Goal: Information Seeking & Learning: Learn about a topic

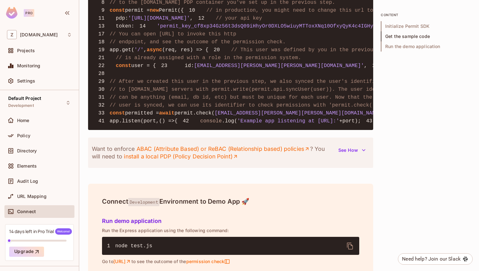
scroll to position [530, 0]
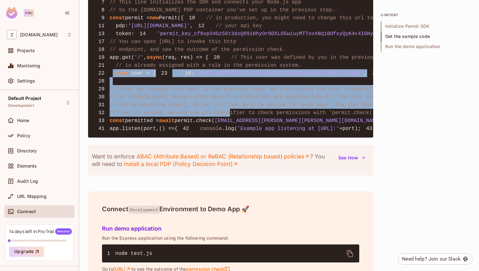
drag, startPoint x: 112, startPoint y: 143, endPoint x: 245, endPoint y: 232, distance: 159.7
click at [245, 138] on pre "1 const { Permit } = require ( 'permitio' ); 2 3 const express = require ( 'exp…" at bounding box center [230, 57] width 285 height 161
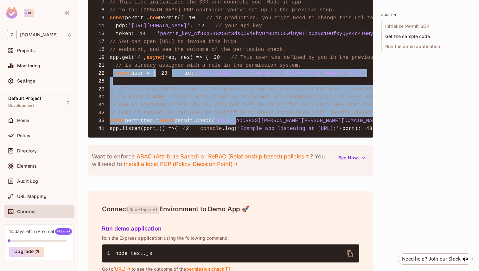
click at [190, 138] on pre "1 const { Permit } = require ( 'permitio' ); 2 3 const express = require ( 'exp…" at bounding box center [230, 57] width 285 height 161
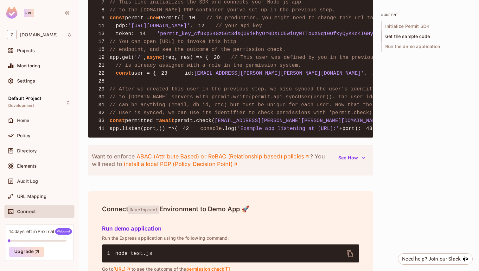
drag, startPoint x: 129, startPoint y: 184, endPoint x: 314, endPoint y: 183, distance: 185.0
drag, startPoint x: 228, startPoint y: 181, endPoint x: 347, endPoint y: 179, distance: 118.8
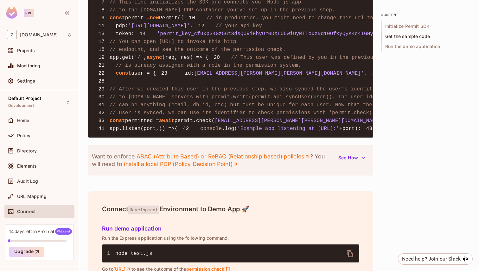
click at [347, 138] on pre "1 const { Permit } = require ( 'permitio' ); 2 3 const express = require ( 'exp…" at bounding box center [230, 57] width 285 height 161
drag, startPoint x: 349, startPoint y: 181, endPoint x: 150, endPoint y: 181, distance: 198.9
click at [151, 138] on pre "1 const { Permit } = require ( 'permitio' ); 2 3 const express = require ( 'exp…" at bounding box center [230, 57] width 285 height 161
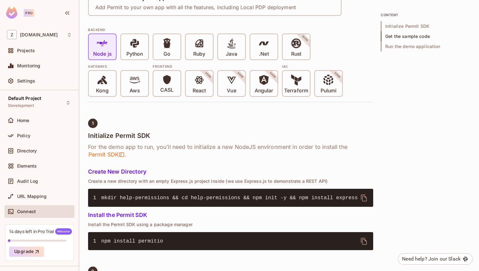
scroll to position [0, 0]
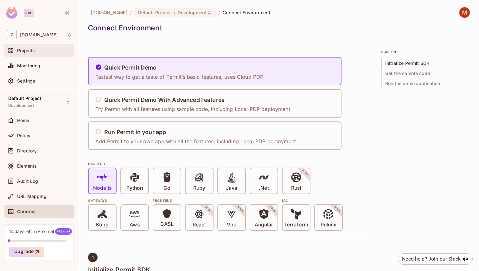
click at [27, 50] on span "Projects" at bounding box center [26, 50] width 18 height 5
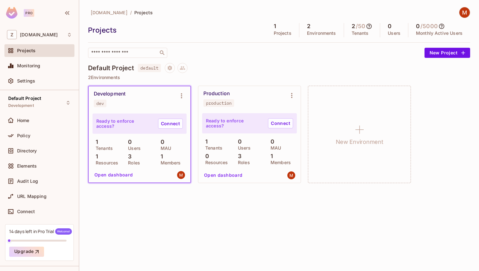
click at [443, 28] on icon at bounding box center [441, 26] width 6 height 6
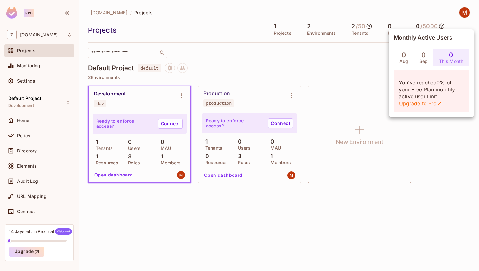
click at [418, 38] on h5 "Monthly Active Users" at bounding box center [431, 38] width 75 height 6
drag, startPoint x: 399, startPoint y: 82, endPoint x: 456, endPoint y: 104, distance: 61.2
click at [456, 104] on p "You’ve reached 0 % of your Free Plan monthly active user limit. Upgrade to Pro" at bounding box center [431, 93] width 65 height 28
click at [417, 94] on p "You’ve reached 0 % of your Free Plan monthly active user limit. Upgrade to Pro" at bounding box center [431, 93] width 65 height 28
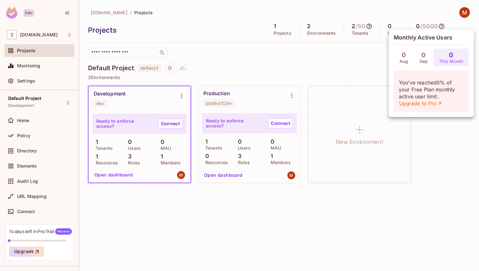
click at [368, 57] on div at bounding box center [239, 135] width 479 height 271
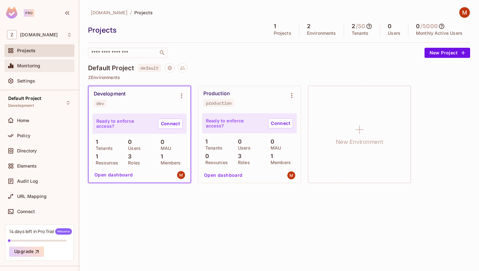
click at [41, 69] on div "Monitoring" at bounding box center [39, 66] width 65 height 8
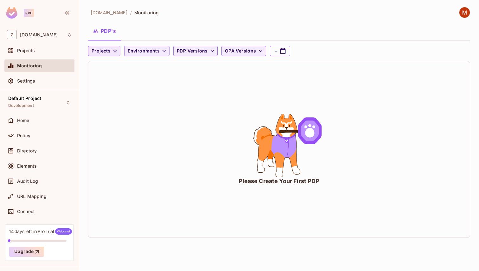
click at [109, 53] on span "Projects" at bounding box center [101, 51] width 19 height 8
click at [115, 63] on span "Default Project" at bounding box center [108, 65] width 31 height 6
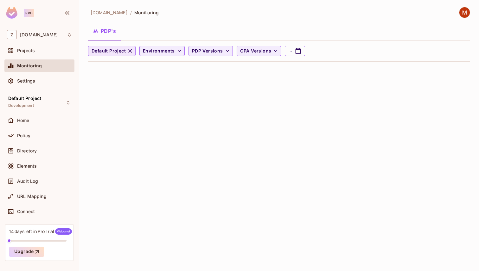
click at [129, 51] on icon "button" at bounding box center [130, 51] width 4 height 4
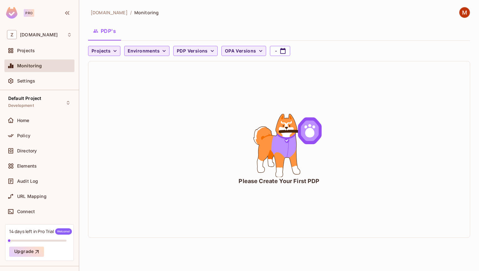
click at [158, 50] on button "Environments" at bounding box center [146, 51] width 45 height 10
click at [166, 122] on div at bounding box center [239, 135] width 479 height 271
click at [215, 50] on button "PDP Versions" at bounding box center [195, 51] width 44 height 10
click at [138, 127] on div at bounding box center [239, 135] width 479 height 271
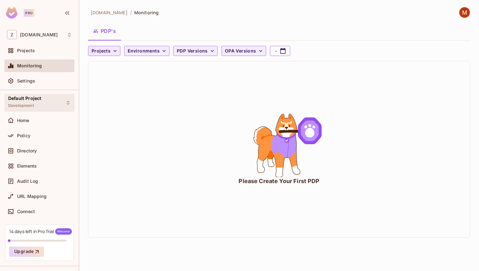
click at [29, 98] on span "Default Project" at bounding box center [24, 98] width 33 height 5
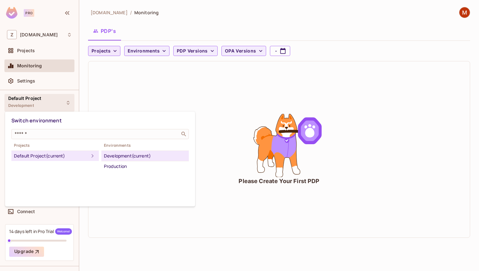
click at [229, 163] on div at bounding box center [239, 135] width 479 height 271
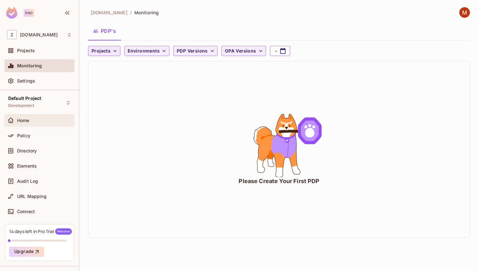
click at [35, 119] on div "Home" at bounding box center [44, 120] width 55 height 5
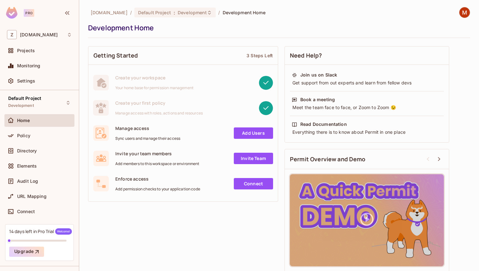
click at [29, 10] on div "Pro" at bounding box center [29, 13] width 10 height 8
click at [56, 32] on div "Z zuvees.ae" at bounding box center [39, 34] width 65 height 9
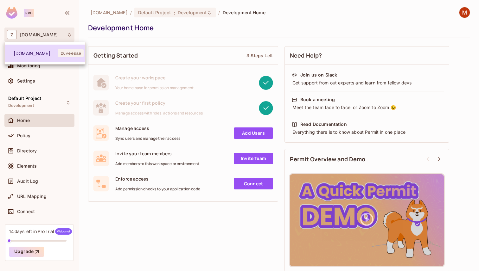
click at [54, 54] on span "zuvees.ae" at bounding box center [36, 53] width 44 height 6
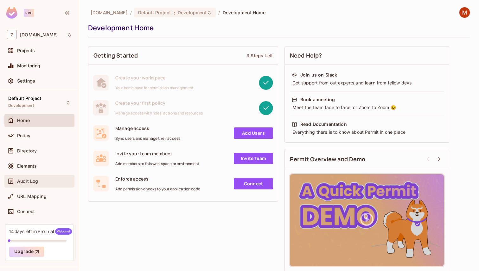
scroll to position [15, 0]
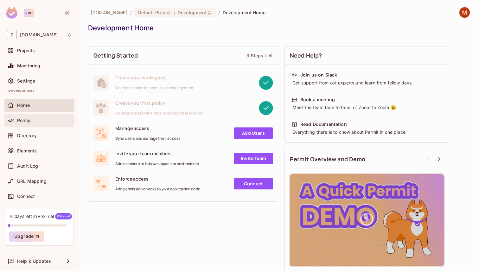
click at [41, 116] on div "Policy" at bounding box center [39, 120] width 70 height 13
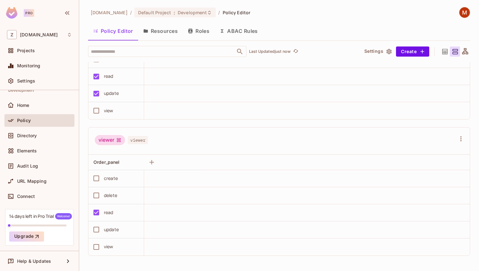
scroll to position [0, 0]
click at [34, 140] on div "Directory" at bounding box center [39, 136] width 70 height 13
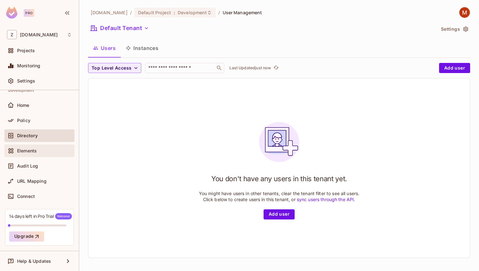
click at [41, 152] on div "Elements" at bounding box center [44, 151] width 55 height 5
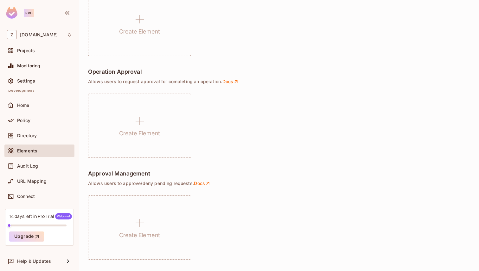
scroll to position [434, 0]
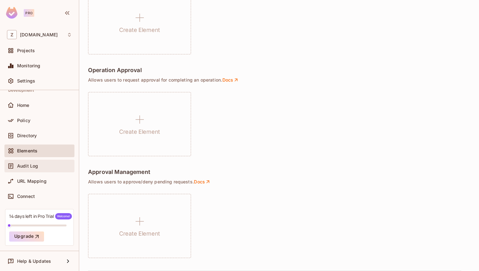
click at [24, 161] on div "Audit Log" at bounding box center [39, 166] width 70 height 13
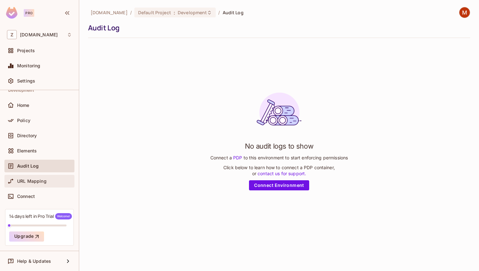
click at [39, 180] on span "URL Mapping" at bounding box center [31, 181] width 29 height 5
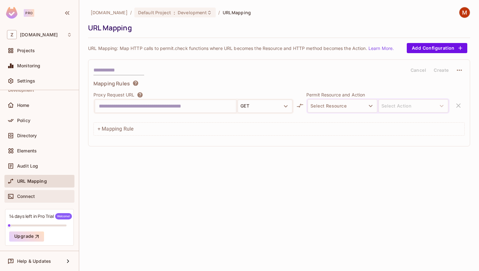
click at [29, 194] on span "Connect" at bounding box center [26, 196] width 18 height 5
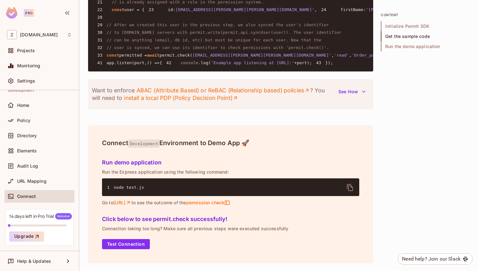
scroll to position [603, 0]
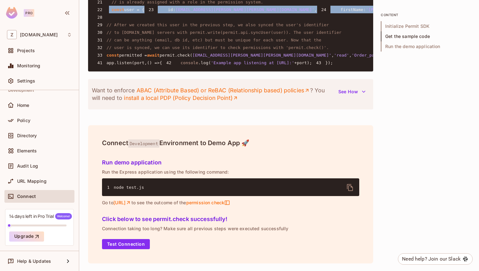
drag, startPoint x: 108, startPoint y: 71, endPoint x: 164, endPoint y: 112, distance: 70.0
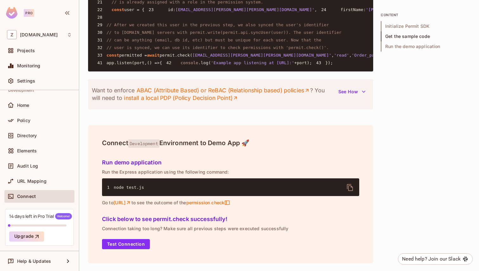
drag, startPoint x: 119, startPoint y: 110, endPoint x: 194, endPoint y: 110, distance: 75.1
drag, startPoint x: 160, startPoint y: 111, endPoint x: 290, endPoint y: 111, distance: 129.9
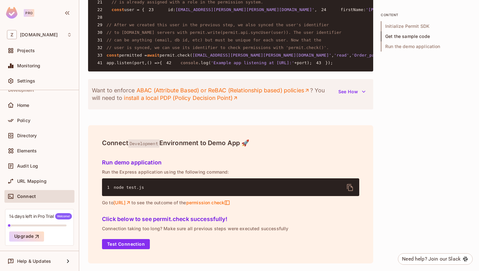
scroll to position [618, 0]
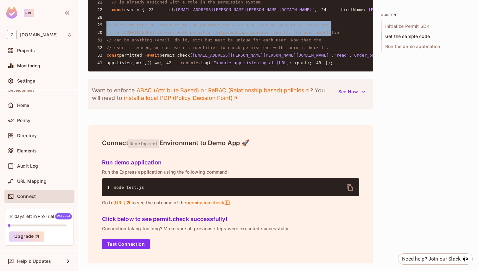
drag, startPoint x: 107, startPoint y: 107, endPoint x: 345, endPoint y: 118, distance: 238.1
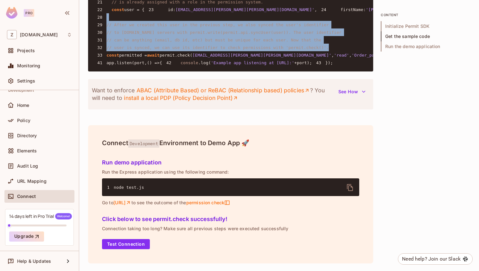
drag, startPoint x: 329, startPoint y: 131, endPoint x: 154, endPoint y: 101, distance: 177.5
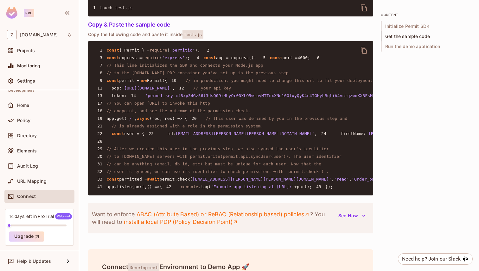
scroll to position [469, 0]
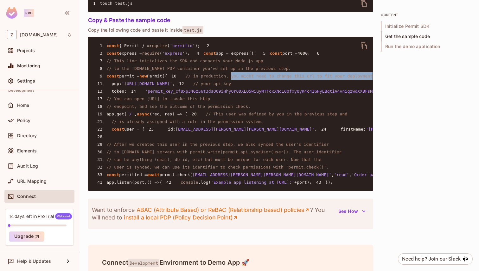
drag, startPoint x: 156, startPoint y: 115, endPoint x: 299, endPoint y: 113, distance: 143.8
click at [299, 113] on pre "1 const { Permit } = require ( 'permitio' ); 2 3 const express = require ( 'exp…" at bounding box center [230, 114] width 285 height 155
click at [304, 112] on pre "1 const { Permit } = require ( 'permitio' ); 2 3 const express = require ( 'exp…" at bounding box center [230, 114] width 285 height 155
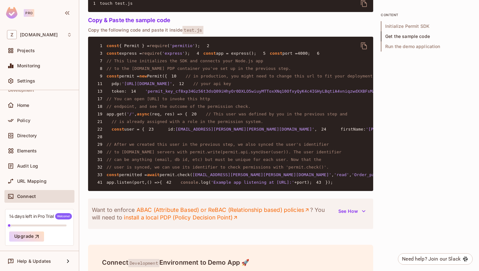
drag, startPoint x: 127, startPoint y: 123, endPoint x: 198, endPoint y: 123, distance: 71.0
click at [172, 86] on span "'https://cloudpdp.api.permit.io'" at bounding box center [147, 83] width 51 height 5
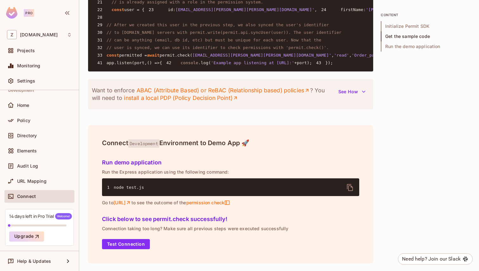
scroll to position [771, 0]
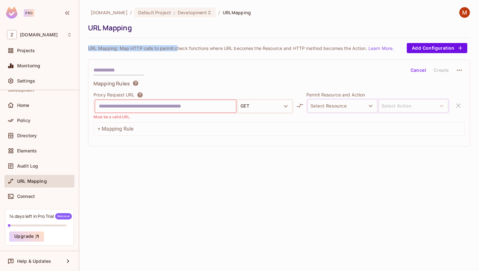
drag, startPoint x: 88, startPoint y: 46, endPoint x: 181, endPoint y: 46, distance: 93.1
click at [179, 46] on p "URL Mapping: Map HTTP calls to permit.check functions where URL becomes the Res…" at bounding box center [241, 48] width 306 height 6
click at [181, 46] on p "URL Mapping: Map HTTP calls to permit.check functions where URL becomes the Res…" at bounding box center [241, 48] width 306 height 6
drag, startPoint x: 120, startPoint y: 49, endPoint x: 245, endPoint y: 46, distance: 124.9
click at [243, 46] on p "URL Mapping: Map HTTP calls to permit.check functions where URL becomes the Res…" at bounding box center [241, 48] width 306 height 6
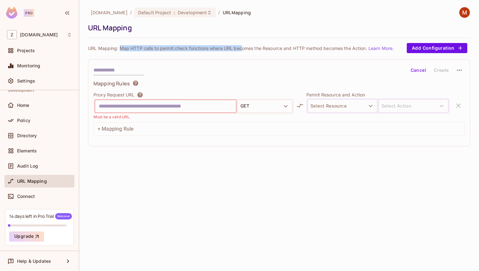
click at [218, 46] on p "URL Mapping: Map HTTP calls to permit.check functions where URL becomes the Res…" at bounding box center [241, 48] width 306 height 6
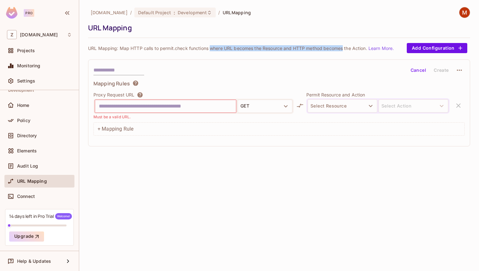
drag, startPoint x: 218, startPoint y: 46, endPoint x: 343, endPoint y: 46, distance: 124.8
click at [341, 46] on p "URL Mapping: Map HTTP calls to permit.check functions where URL becomes the Res…" at bounding box center [241, 48] width 306 height 6
click at [343, 46] on p "URL Mapping: Map HTTP calls to permit.check functions where URL becomes the Res…" at bounding box center [241, 48] width 306 height 6
drag, startPoint x: 369, startPoint y: 48, endPoint x: 235, endPoint y: 44, distance: 133.7
click at [238, 44] on div "URL Mapping: Map HTTP calls to permit.check functions where URL becomes the Res…" at bounding box center [279, 48] width 382 height 10
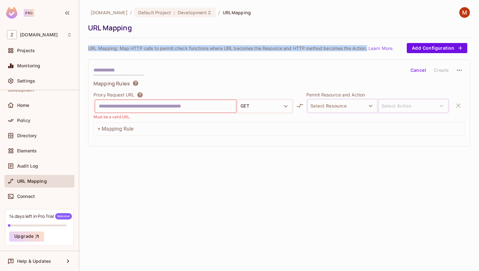
click at [235, 44] on div "URL Mapping: Map HTTP calls to permit.check functions where URL becomes the Res…" at bounding box center [279, 48] width 382 height 10
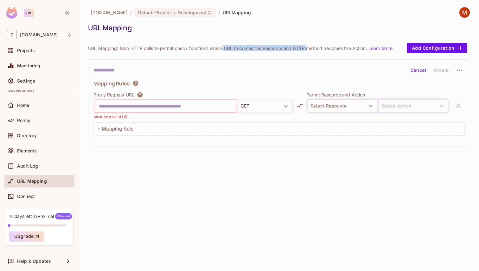
drag, startPoint x: 223, startPoint y: 48, endPoint x: 313, endPoint y: 48, distance: 89.3
click at [311, 48] on p "URL Mapping: Map HTTP calls to permit.check functions where URL becomes the Res…" at bounding box center [241, 48] width 306 height 6
click at [313, 48] on p "URL Mapping: Map HTTP calls to permit.check functions where URL becomes the Res…" at bounding box center [241, 48] width 306 height 6
click at [37, 164] on span "Audit Log" at bounding box center [27, 166] width 21 height 5
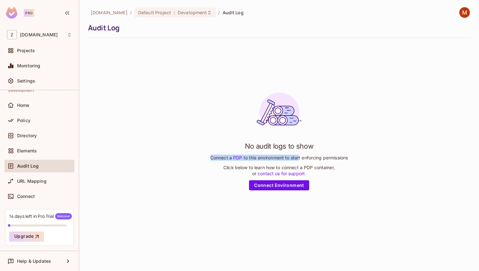
drag, startPoint x: 205, startPoint y: 159, endPoint x: 299, endPoint y: 159, distance: 94.4
click at [299, 159] on div "No audit logs to show Connect a PDP to this environment to start enforcing perm…" at bounding box center [279, 139] width 382 height 192
click at [299, 159] on p "Connect a PDP to this environment to start enforcing permissions" at bounding box center [278, 158] width 137 height 6
click at [234, 158] on link "PDP" at bounding box center [238, 157] width 12 height 5
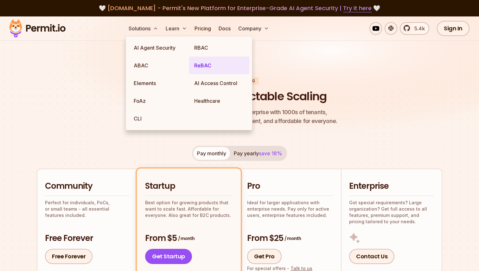
click at [211, 62] on link "ReBAC" at bounding box center [219, 66] width 61 height 18
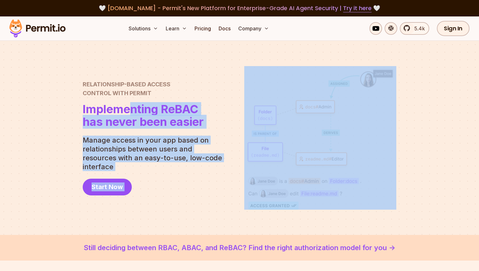
drag, startPoint x: 83, startPoint y: 116, endPoint x: 208, endPoint y: 134, distance: 126.3
click at [204, 133] on section "Relationship-Based Access Control with Permit Relationship Based Access Control…" at bounding box center [239, 138] width 479 height 195
click at [208, 134] on div "Relationship-Based Access Control with Permit Relationship Based Access Control…" at bounding box center [155, 138] width 144 height 116
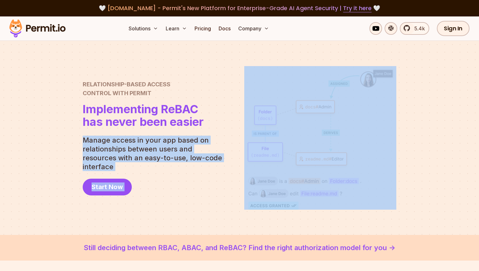
drag, startPoint x: 82, startPoint y: 85, endPoint x: 160, endPoint y: 142, distance: 96.5
click at [155, 139] on section "Relationship-Based Access Control with Permit Relationship Based Access Control…" at bounding box center [239, 138] width 479 height 195
click at [160, 142] on p "Manage access in your app based on relationships between users and resources wi…" at bounding box center [155, 153] width 144 height 35
drag, startPoint x: 81, startPoint y: 145, endPoint x: 200, endPoint y: 146, distance: 118.8
click at [198, 146] on section "Relationship-Based Access Control with Permit Relationship Based Access Control…" at bounding box center [239, 138] width 479 height 195
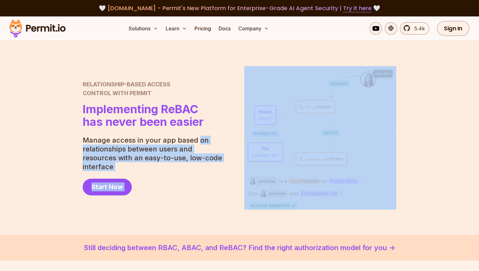
click at [200, 146] on p "Manage access in your app based on relationships between users and resources wi…" at bounding box center [155, 153] width 144 height 35
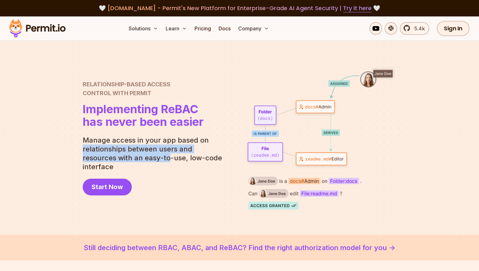
drag, startPoint x: 83, startPoint y: 156, endPoint x: 220, endPoint y: 165, distance: 138.1
click at [220, 165] on p "Manage access in your app based on relationships between users and resources wi…" at bounding box center [155, 153] width 144 height 35
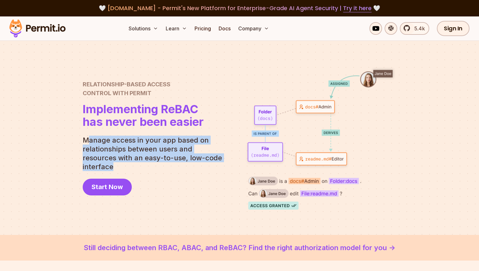
drag, startPoint x: 217, startPoint y: 163, endPoint x: 85, endPoint y: 142, distance: 133.9
click at [85, 142] on p "Manage access in your app based on relationships between users and resources wi…" at bounding box center [155, 153] width 144 height 35
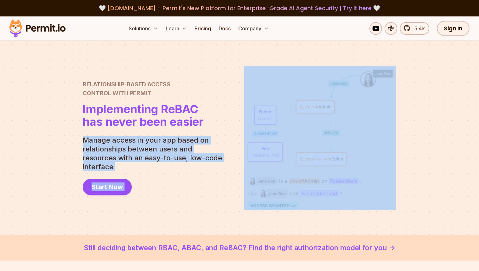
drag, startPoint x: 80, startPoint y: 143, endPoint x: 211, endPoint y: 140, distance: 130.6
click at [210, 140] on section "Relationship-Based Access Control with Permit Relationship Based Access Control…" at bounding box center [239, 138] width 479 height 195
click at [211, 140] on p "Manage access in your app based on relationships between users and resources wi…" at bounding box center [155, 153] width 144 height 35
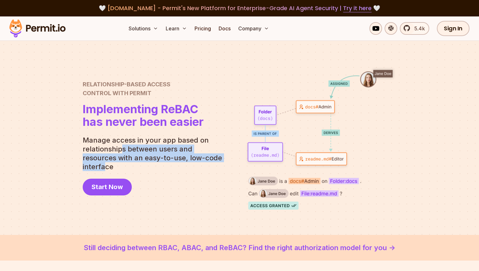
drag, startPoint x: 120, startPoint y: 155, endPoint x: 214, endPoint y: 158, distance: 94.1
click at [211, 158] on p "Manage access in your app based on relationships between users and resources wi…" at bounding box center [155, 153] width 144 height 35
click at [214, 158] on p "Manage access in your app based on relationships between users and resources wi…" at bounding box center [155, 153] width 144 height 35
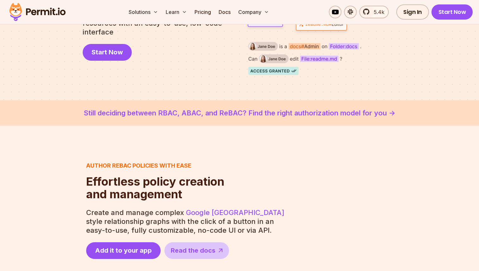
scroll to position [146, 0]
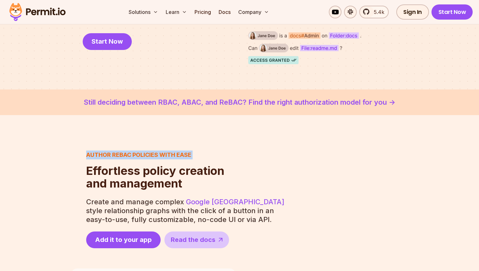
drag, startPoint x: 86, startPoint y: 151, endPoint x: 214, endPoint y: 163, distance: 128.9
click at [213, 163] on div "Author ReBAC policies with ease Effortless policy creation and management Effor…" at bounding box center [155, 170] width 138 height 39
click at [214, 163] on div "Author ReBAC policies with ease Effortless policy creation and management Effor…" at bounding box center [155, 170] width 138 height 39
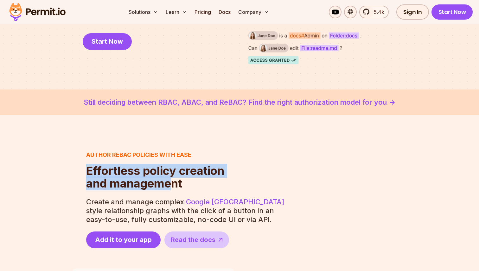
drag, startPoint x: 79, startPoint y: 172, endPoint x: 187, endPoint y: 184, distance: 108.3
click at [183, 184] on div "Author ReBAC policies with ease Effortless policy creation and management Effor…" at bounding box center [239, 200] width 337 height 98
click at [187, 184] on h2 "Effortless policy creation and management" at bounding box center [155, 177] width 138 height 25
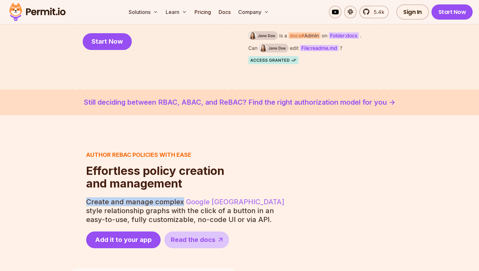
drag, startPoint x: 87, startPoint y: 203, endPoint x: 187, endPoint y: 204, distance: 99.5
click at [186, 204] on p "Create and manage complex Google Zanzibar style relationship graphs with the cl…" at bounding box center [186, 211] width 200 height 27
click at [228, 213] on p "Create and manage complex Google Zanzibar style relationship graphs with the cl…" at bounding box center [186, 211] width 200 height 27
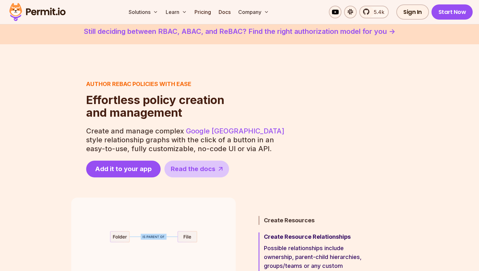
scroll to position [226, 0]
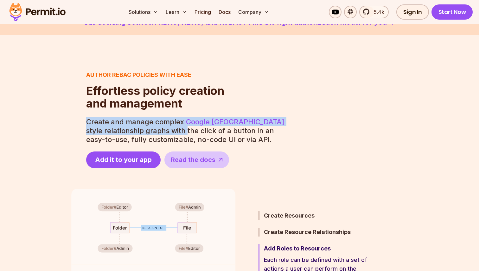
drag, startPoint x: 80, startPoint y: 122, endPoint x: 213, endPoint y: 136, distance: 133.1
click at [210, 135] on div "Author ReBAC policies with ease Effortless policy creation and management Effor…" at bounding box center [239, 120] width 337 height 98
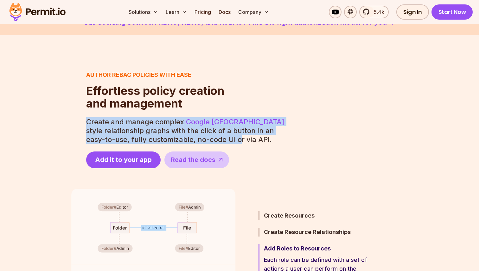
click at [214, 136] on p "Create and manage complex Google Zanzibar style relationship graphs with the cl…" at bounding box center [186, 131] width 200 height 27
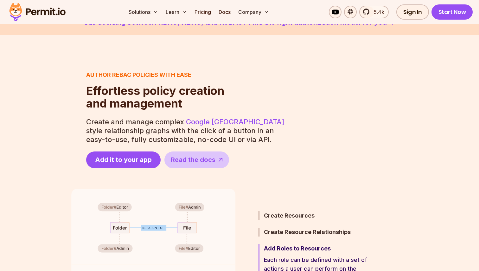
drag, startPoint x: 165, startPoint y: 133, endPoint x: 276, endPoint y: 133, distance: 111.5
click at [273, 133] on p "Create and manage complex Google Zanzibar style relationship graphs with the cl…" at bounding box center [186, 131] width 200 height 27
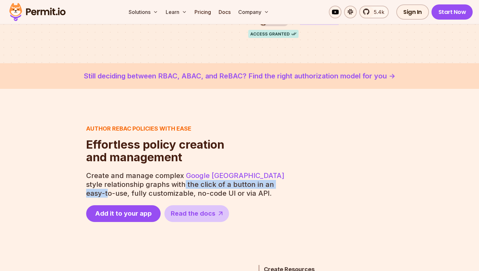
scroll to position [164, 0]
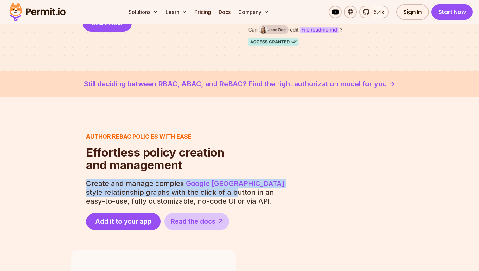
drag, startPoint x: 88, startPoint y: 184, endPoint x: 238, endPoint y: 194, distance: 150.5
click at [236, 195] on p "Create and manage complex Google Zanzibar style relationship graphs with the cl…" at bounding box center [186, 192] width 200 height 27
click at [238, 194] on p "Create and manage complex Google Zanzibar style relationship graphs with the cl…" at bounding box center [186, 192] width 200 height 27
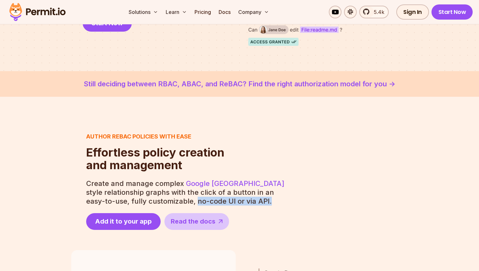
drag, startPoint x: 166, startPoint y: 203, endPoint x: 258, endPoint y: 203, distance: 92.5
click at [256, 203] on p "Create and manage complex Google Zanzibar style relationship graphs with the cl…" at bounding box center [186, 192] width 200 height 27
click at [258, 203] on p "Create and manage complex Google Zanzibar style relationship graphs with the cl…" at bounding box center [186, 192] width 200 height 27
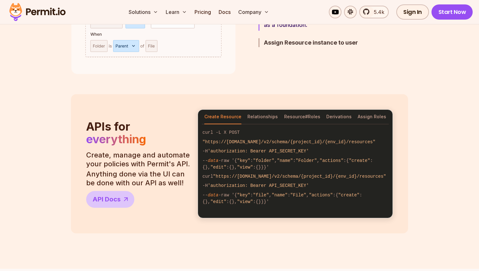
scroll to position [491, 0]
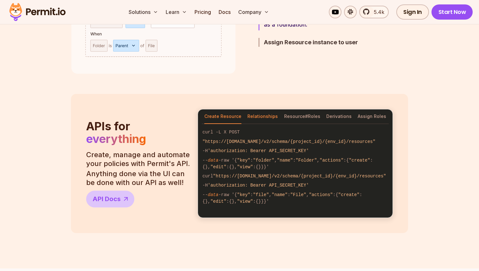
click at [264, 118] on button "Relationships" at bounding box center [262, 117] width 30 height 15
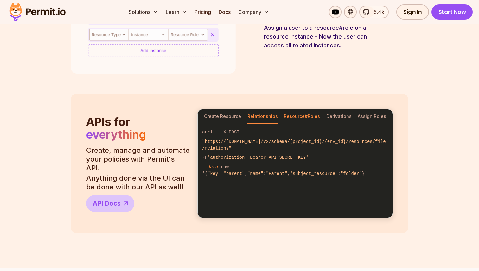
click at [297, 115] on button "Resource#Roles" at bounding box center [302, 117] width 36 height 15
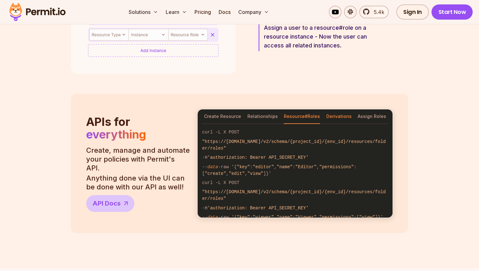
click at [333, 116] on button "Derivations" at bounding box center [338, 117] width 25 height 15
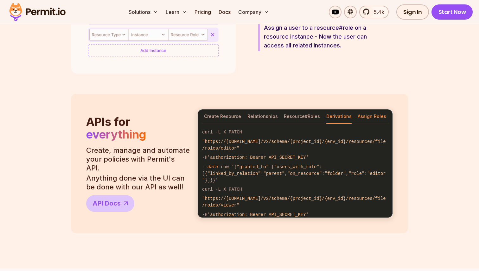
click at [365, 117] on button "Assign Roles" at bounding box center [372, 117] width 29 height 15
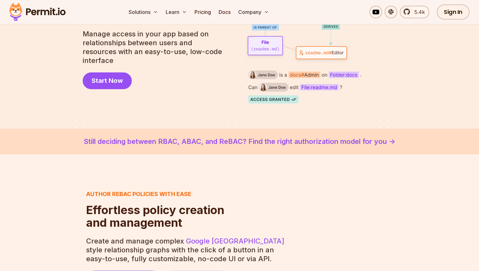
scroll to position [105, 0]
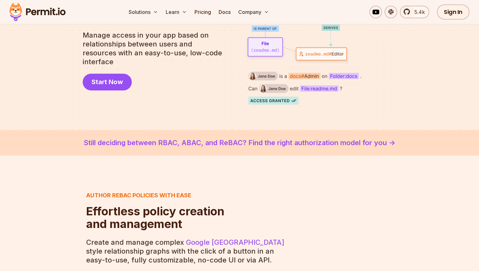
click at [341, 142] on link "Still deciding between RBAC, ABAC, and ReBAC? Find the right authorization mode…" at bounding box center [239, 143] width 449 height 10
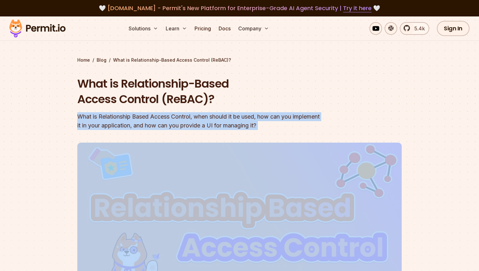
drag, startPoint x: 78, startPoint y: 115, endPoint x: 140, endPoint y: 142, distance: 67.7
click at [145, 143] on header "What is Relationship-Based Access Control (ReBAC)? What is Relationship Based A…" at bounding box center [239, 217] width 324 height 283
click at [140, 133] on header "What is Relationship-Based Access Control (ReBAC)? What is Relationship Based A…" at bounding box center [239, 217] width 324 height 283
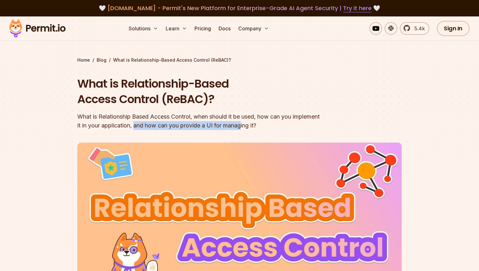
drag, startPoint x: 164, startPoint y: 128, endPoint x: 274, endPoint y: 126, distance: 110.2
click at [274, 127] on div "What is Relationship Based Access Control, when should it be used, how can you …" at bounding box center [198, 121] width 243 height 18
click at [274, 126] on div "What is Relationship Based Access Control, when should it be used, how can you …" at bounding box center [198, 121] width 243 height 18
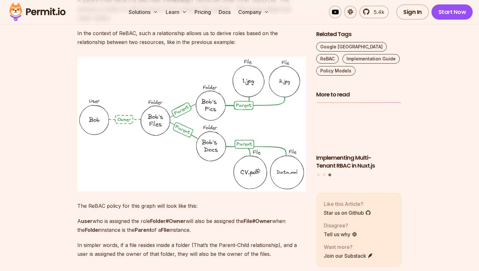
scroll to position [1457, 0]
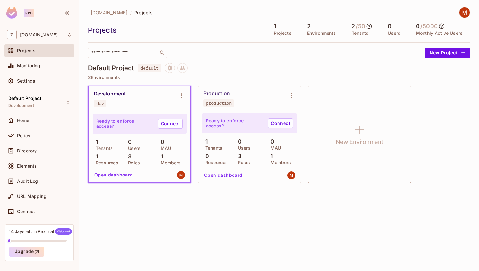
click at [269, 75] on p "2 Environments" at bounding box center [279, 77] width 382 height 5
click at [32, 132] on div "Policy" at bounding box center [39, 136] width 65 height 8
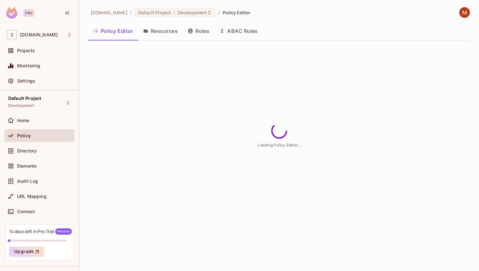
click at [162, 31] on button "Resources" at bounding box center [160, 31] width 45 height 16
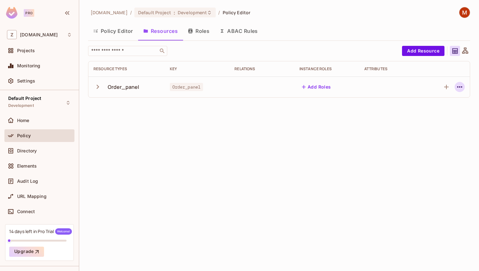
click at [462, 87] on icon "button" at bounding box center [460, 87] width 8 height 8
click at [429, 112] on div "Edit Resource" at bounding box center [432, 112] width 30 height 6
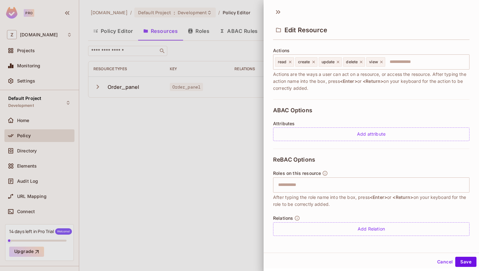
scroll to position [1, 0]
click at [320, 185] on input "text" at bounding box center [370, 184] width 192 height 13
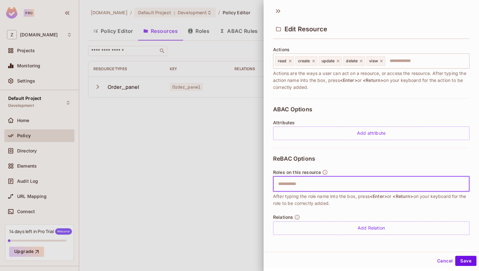
click at [303, 183] on input "text" at bounding box center [370, 184] width 192 height 13
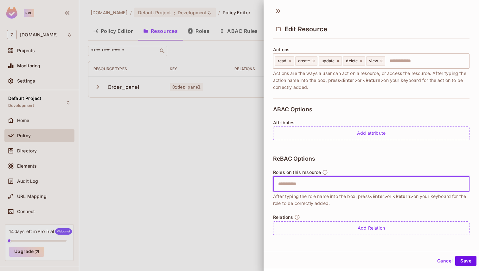
click at [303, 183] on input "text" at bounding box center [370, 184] width 192 height 13
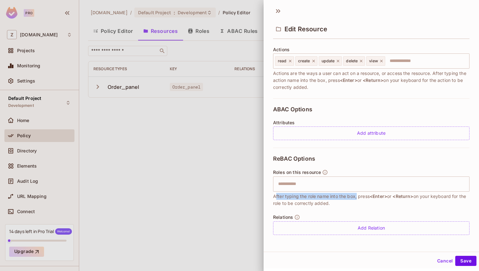
drag, startPoint x: 275, startPoint y: 197, endPoint x: 357, endPoint y: 195, distance: 82.7
click at [357, 195] on span "After typing the role name into the box, press <Enter> or <Return> on your keyb…" at bounding box center [371, 200] width 196 height 14
drag, startPoint x: 358, startPoint y: 195, endPoint x: 356, endPoint y: 207, distance: 11.8
click at [350, 207] on div "ReBAC Options Roles on this resource ​ After typing the role name into the box,…" at bounding box center [371, 195] width 196 height 95
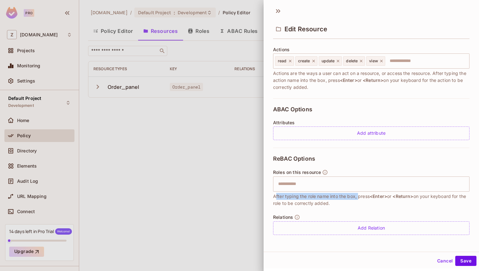
click at [356, 207] on div "ReBAC Options Roles on this resource ​ After typing the role name into the box,…" at bounding box center [371, 195] width 196 height 95
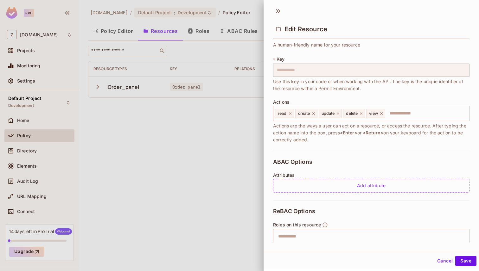
scroll to position [0, 0]
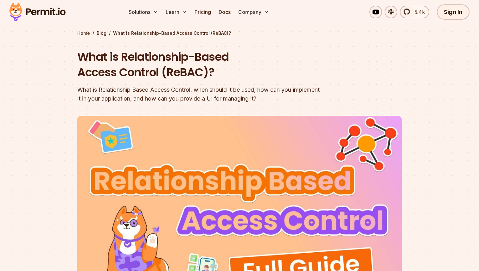
scroll to position [29, 0]
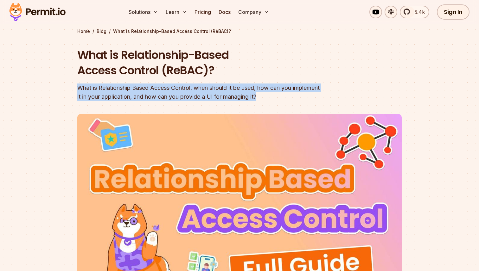
drag, startPoint x: 79, startPoint y: 88, endPoint x: 308, endPoint y: 101, distance: 230.0
click at [308, 99] on div "What is Relationship Based Access Control, when should it be used, how can you …" at bounding box center [198, 93] width 243 height 18
click at [308, 101] on div "What is Relationship Based Access Control, when should it be used, how can you …" at bounding box center [198, 93] width 243 height 18
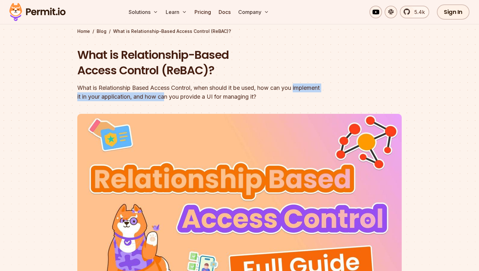
drag, startPoint x: 74, startPoint y: 97, endPoint x: 205, endPoint y: 97, distance: 130.5
click at [205, 97] on section "Home / Blog / What is Relationship-Based Access Control (ReBAC)? What is Relati…" at bounding box center [239, 167] width 479 height 358
click at [206, 97] on div "What is Relationship Based Access Control, when should it be used, how can you …" at bounding box center [198, 93] width 243 height 18
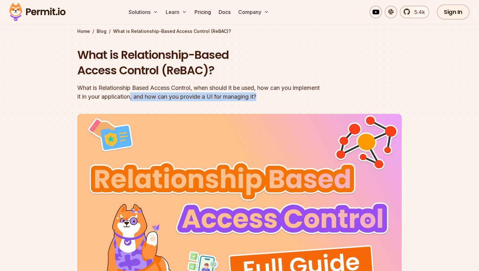
drag, startPoint x: 161, startPoint y: 98, endPoint x: 332, endPoint y: 98, distance: 171.4
click at [332, 98] on header "What is Relationship-Based Access Control (ReBAC)? What is Relationship Based A…" at bounding box center [239, 188] width 324 height 283
click at [334, 98] on header "What is Relationship-Based Access Control (ReBAC)? What is Relationship Based A…" at bounding box center [239, 188] width 324 height 283
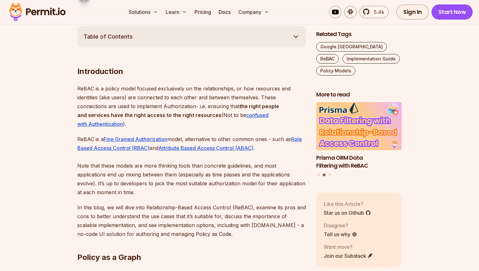
scroll to position [354, 0]
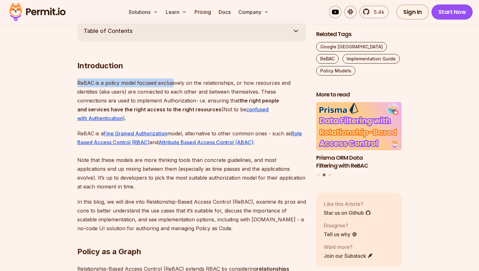
drag, startPoint x: 76, startPoint y: 75, endPoint x: 174, endPoint y: 85, distance: 97.7
click at [174, 85] on p "ReBAC is a policy model focused exclusively on the relationships, or how resour…" at bounding box center [191, 101] width 229 height 44
drag, startPoint x: 101, startPoint y: 83, endPoint x: 204, endPoint y: 84, distance: 103.0
click at [203, 84] on p "ReBAC is a policy model focused exclusively on the relationships, or how resour…" at bounding box center [191, 101] width 229 height 44
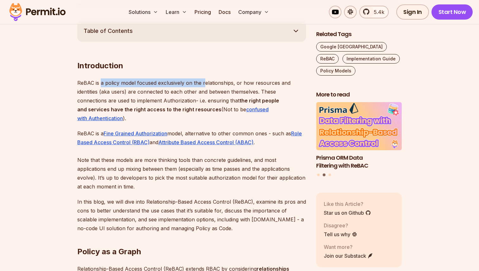
click at [204, 84] on p "ReBAC is a policy model focused exclusively on the relationships, or how resour…" at bounding box center [191, 101] width 229 height 44
drag, startPoint x: 144, startPoint y: 81, endPoint x: 243, endPoint y: 81, distance: 99.2
click at [243, 81] on p "ReBAC is a policy model focused exclusively on the relationships, or how resour…" at bounding box center [191, 101] width 229 height 44
click at [245, 81] on p "ReBAC is a policy model focused exclusively on the relationships, or how resour…" at bounding box center [191, 101] width 229 height 44
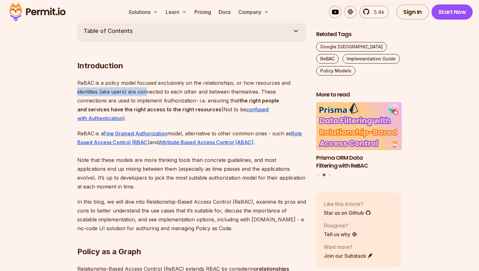
drag, startPoint x: 77, startPoint y: 92, endPoint x: 147, endPoint y: 92, distance: 70.3
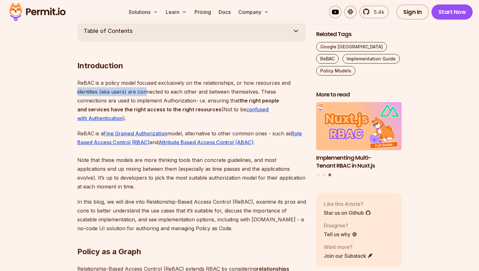
click at [132, 92] on p "ReBAC is a policy model focused exclusively on the relationships, or how resour…" at bounding box center [191, 101] width 229 height 44
drag, startPoint x: 126, startPoint y: 92, endPoint x: 253, endPoint y: 92, distance: 126.7
click at [251, 92] on p "ReBAC is a policy model focused exclusively on the relationships, or how resour…" at bounding box center [191, 101] width 229 height 44
click at [253, 92] on p "ReBAC is a policy model focused exclusively on the relationships, or how resour…" at bounding box center [191, 101] width 229 height 44
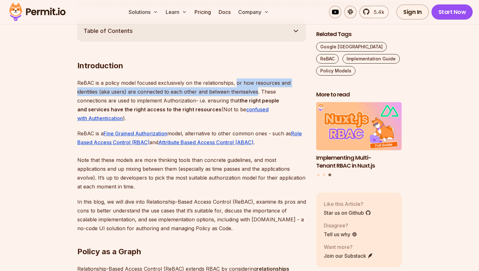
drag, startPoint x: 258, startPoint y: 91, endPoint x: 235, endPoint y: 82, distance: 25.3
click at [235, 82] on p "ReBAC is a policy model focused exclusively on the relationships, or how resour…" at bounding box center [191, 101] width 229 height 44
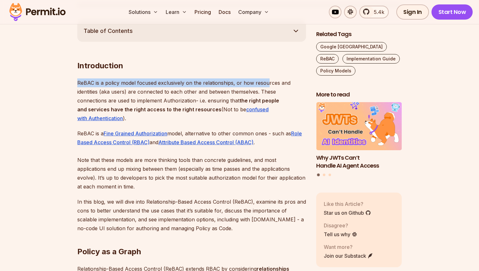
drag, startPoint x: 78, startPoint y: 84, endPoint x: 270, endPoint y: 85, distance: 191.7
click at [270, 85] on p "ReBAC is a policy model focused exclusively on the relationships, or how resour…" at bounding box center [191, 101] width 229 height 44
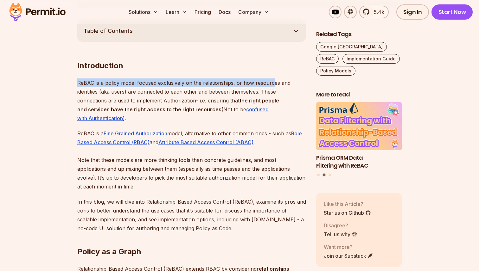
click at [274, 85] on p "ReBAC is a policy model focused exclusively on the relationships, or how resour…" at bounding box center [191, 101] width 229 height 44
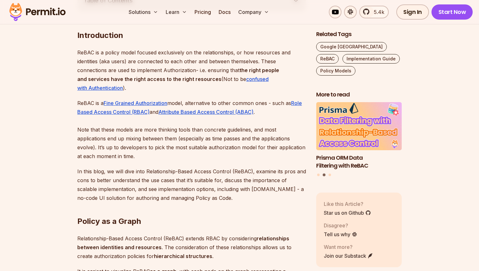
scroll to position [391, 0]
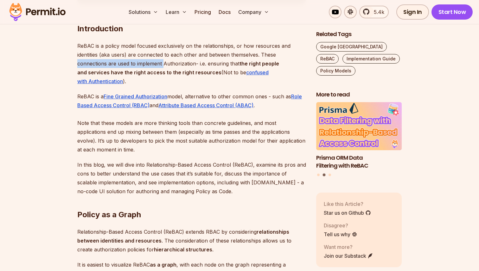
drag, startPoint x: 76, startPoint y: 63, endPoint x: 168, endPoint y: 64, distance: 92.5
click at [168, 64] on p "ReBAC is a policy model focused exclusively on the relationships, or how resour…" at bounding box center [191, 63] width 229 height 44
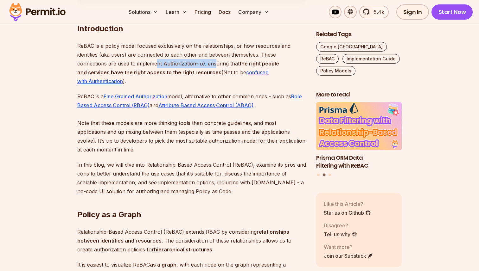
drag, startPoint x: 157, startPoint y: 64, endPoint x: 218, endPoint y: 64, distance: 60.5
click at [218, 64] on p "ReBAC is a policy model focused exclusively on the relationships, or how resour…" at bounding box center [191, 63] width 229 height 44
drag, startPoint x: 78, startPoint y: 65, endPoint x: 210, endPoint y: 65, distance: 132.4
click at [203, 65] on p "ReBAC is a policy model focused exclusively on the relationships, or how resour…" at bounding box center [191, 63] width 229 height 44
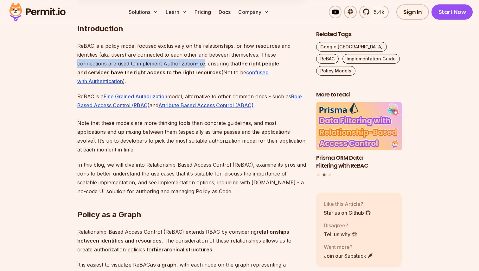
click at [210, 65] on p "ReBAC is a policy model focused exclusively on the relationships, or how resour…" at bounding box center [191, 63] width 229 height 44
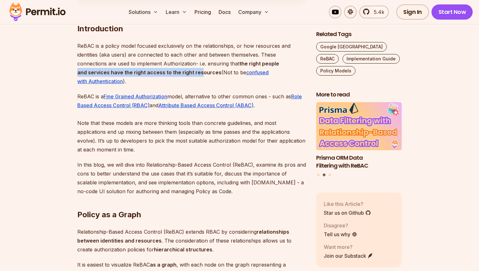
drag, startPoint x: 78, startPoint y: 73, endPoint x: 205, endPoint y: 74, distance: 127.0
click at [202, 73] on strong "the right people and services have the right access to the right resources" at bounding box center [178, 68] width 202 height 15
click at [205, 74] on strong "the right people and services have the right access to the right resources" at bounding box center [178, 68] width 202 height 15
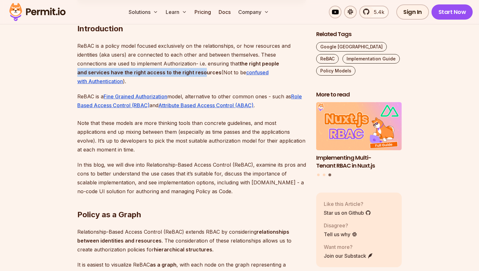
drag, startPoint x: 158, startPoint y: 76, endPoint x: 238, endPoint y: 80, distance: 80.6
click at [238, 80] on p "ReBAC is a policy model focused exclusively on the relationships, or how resour…" at bounding box center [191, 63] width 229 height 44
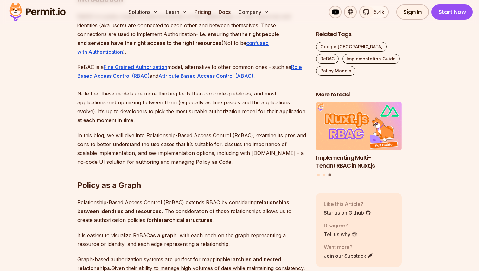
scroll to position [427, 0]
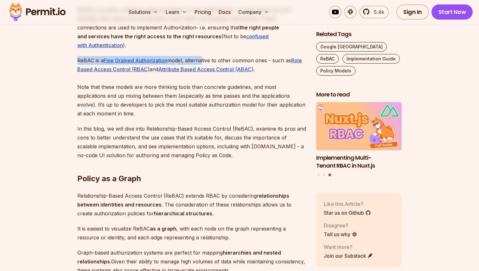
drag, startPoint x: 74, startPoint y: 58, endPoint x: 211, endPoint y: 56, distance: 136.5
click at [211, 56] on p "ReBAC is a Fine Grained Authorization model, alternative to other common ones -…" at bounding box center [191, 87] width 229 height 62
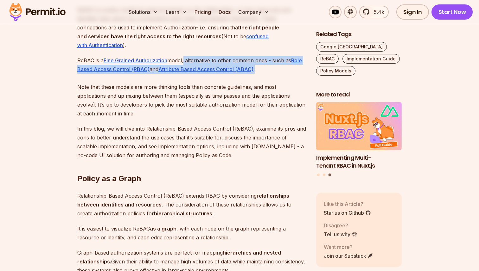
drag, startPoint x: 185, startPoint y: 61, endPoint x: 295, endPoint y: 67, distance: 110.4
click at [291, 67] on p "ReBAC is a Fine Grained Authorization model, alternative to other common ones -…" at bounding box center [191, 87] width 229 height 62
click at [295, 67] on p "ReBAC is a Fine Grained Authorization model, alternative to other common ones -…" at bounding box center [191, 87] width 229 height 62
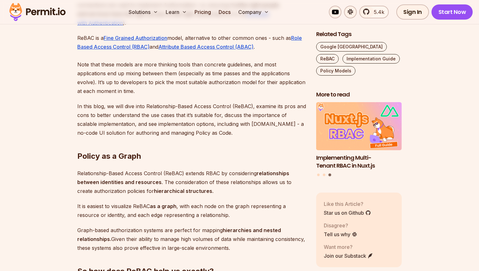
scroll to position [455, 0]
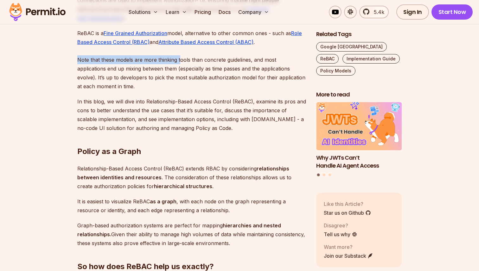
drag, startPoint x: 79, startPoint y: 59, endPoint x: 188, endPoint y: 59, distance: 109.6
click at [185, 59] on p "ReBAC is a Fine Grained Authorization model, alternative to other common ones -…" at bounding box center [191, 60] width 229 height 62
click at [188, 59] on p "ReBAC is a Fine Grained Authorization model, alternative to other common ones -…" at bounding box center [191, 60] width 229 height 62
drag, startPoint x: 125, startPoint y: 61, endPoint x: 225, endPoint y: 63, distance: 99.2
click at [223, 63] on p "ReBAC is a Fine Grained Authorization model, alternative to other common ones -…" at bounding box center [191, 60] width 229 height 62
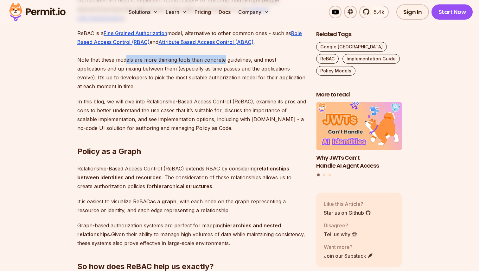
click at [225, 63] on p "ReBAC is a Fine Grained Authorization model, alternative to other common ones -…" at bounding box center [191, 60] width 229 height 62
drag, startPoint x: 99, startPoint y: 63, endPoint x: 251, endPoint y: 61, distance: 152.4
click at [250, 61] on p "ReBAC is a Fine Grained Authorization model, alternative to other common ones -…" at bounding box center [191, 60] width 229 height 62
click at [251, 61] on p "ReBAC is a Fine Grained Authorization model, alternative to other common ones -…" at bounding box center [191, 60] width 229 height 62
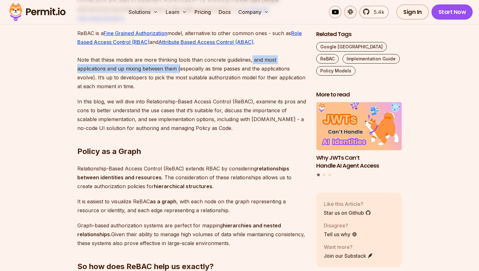
drag, startPoint x: 251, startPoint y: 60, endPoint x: 161, endPoint y: 66, distance: 90.2
click at [157, 67] on p "ReBAC is a Fine Grained Authorization model, alternative to other common ones -…" at bounding box center [191, 60] width 229 height 62
click at [161, 66] on p "ReBAC is a Fine Grained Authorization model, alternative to other common ones -…" at bounding box center [191, 60] width 229 height 62
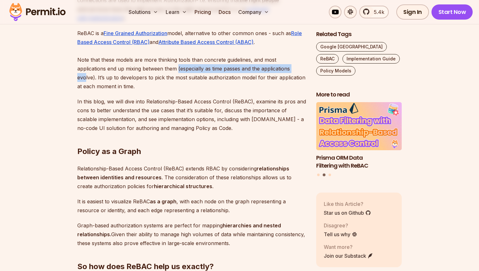
drag, startPoint x: 149, startPoint y: 68, endPoint x: 275, endPoint y: 70, distance: 126.7
click at [274, 70] on p "ReBAC is a Fine Grained Authorization model, alternative to other common ones -…" at bounding box center [191, 60] width 229 height 62
click at [275, 70] on p "ReBAC is a Fine Grained Authorization model, alternative to other common ones -…" at bounding box center [191, 60] width 229 height 62
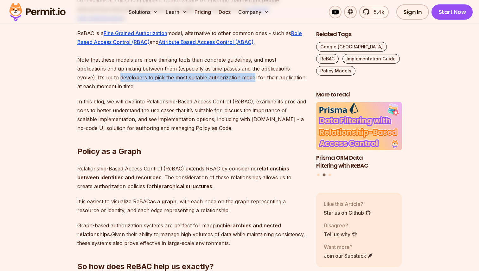
drag, startPoint x: 79, startPoint y: 79, endPoint x: 216, endPoint y: 81, distance: 137.5
click at [216, 81] on p "ReBAC is a Fine Grained Authorization model, alternative to other common ones -…" at bounding box center [191, 60] width 229 height 62
click at [220, 81] on p "ReBAC is a Fine Grained Authorization model, alternative to other common ones -…" at bounding box center [191, 60] width 229 height 62
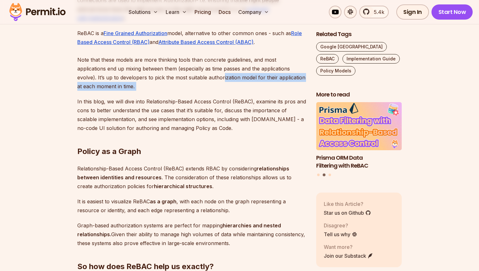
drag, startPoint x: 181, startPoint y: 77, endPoint x: 127, endPoint y: 94, distance: 56.1
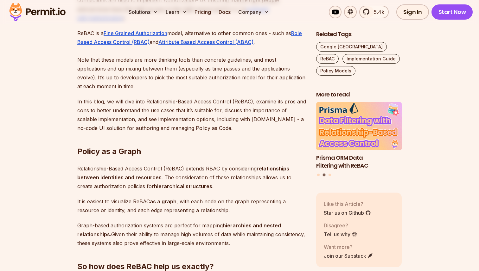
scroll to position [465, 0]
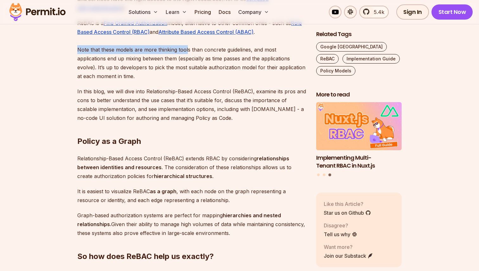
drag, startPoint x: 79, startPoint y: 49, endPoint x: 190, endPoint y: 52, distance: 111.5
click at [188, 52] on p "ReBAC is a Fine Grained Authorization model, alternative to other common ones -…" at bounding box center [191, 50] width 229 height 62
click at [190, 52] on p "ReBAC is a Fine Grained Authorization model, alternative to other common ones -…" at bounding box center [191, 50] width 229 height 62
drag, startPoint x: 150, startPoint y: 50, endPoint x: 278, endPoint y: 50, distance: 128.9
click at [278, 50] on p "ReBAC is a Fine Grained Authorization model, alternative to other common ones -…" at bounding box center [191, 50] width 229 height 62
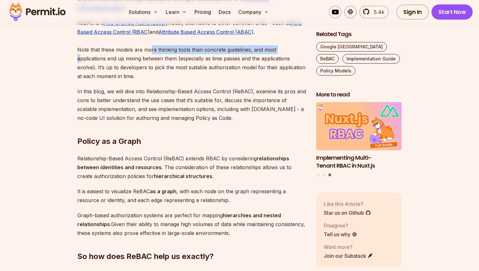
click at [281, 50] on p "ReBAC is a Fine Grained Authorization model, alternative to other common ones -…" at bounding box center [191, 50] width 229 height 62
drag, startPoint x: 252, startPoint y: 49, endPoint x: 246, endPoint y: 61, distance: 13.4
click at [236, 61] on p "ReBAC is a Fine Grained Authorization model, alternative to other common ones -…" at bounding box center [191, 50] width 229 height 62
click at [246, 61] on p "ReBAC is a Fine Grained Authorization model, alternative to other common ones -…" at bounding box center [191, 50] width 229 height 62
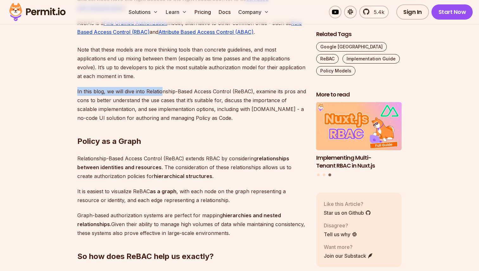
drag, startPoint x: 73, startPoint y: 91, endPoint x: 165, endPoint y: 94, distance: 92.5
click at [165, 94] on p "In this blog, we will dive into Relationship-Based Access Control (ReBAC), exam…" at bounding box center [191, 104] width 229 height 35
drag, startPoint x: 99, startPoint y: 90, endPoint x: 273, endPoint y: 95, distance: 174.0
click at [270, 95] on p "In this blog, we will dive into Relationship-Based Access Control (ReBAC), exam…" at bounding box center [191, 104] width 229 height 35
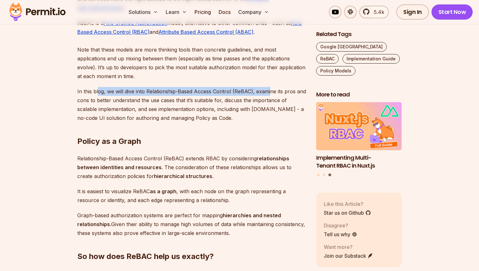
click at [273, 95] on p "In this blog, we will dive into Relationship-Based Access Control (ReBAC), exam…" at bounding box center [191, 104] width 229 height 35
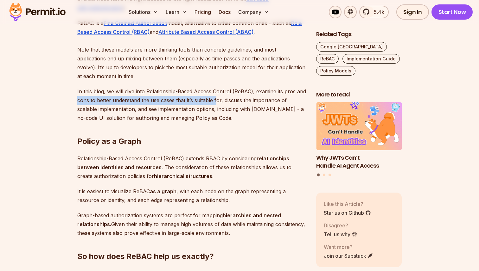
drag, startPoint x: 75, startPoint y: 101, endPoint x: 222, endPoint y: 100, distance: 146.4
click at [222, 100] on p "In this blog, we will dive into Relationship-Based Access Control (ReBAC), exam…" at bounding box center [191, 104] width 229 height 35
drag, startPoint x: 222, startPoint y: 100, endPoint x: 101, endPoint y: 100, distance: 120.4
click at [102, 100] on p "In this blog, we will dive into Relationship-Based Access Control (ReBAC), exam…" at bounding box center [191, 104] width 229 height 35
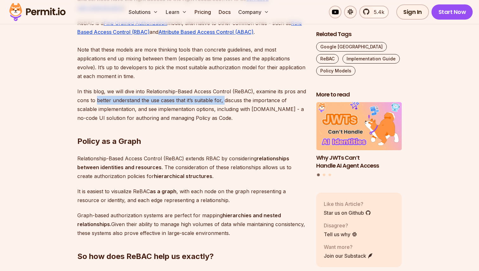
click at [101, 100] on p "In this blog, we will dive into Relationship-Based Access Control (ReBAC), exam…" at bounding box center [191, 104] width 229 height 35
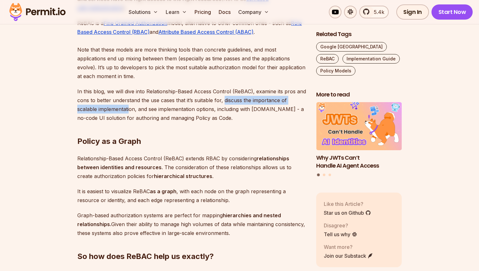
drag, startPoint x: 224, startPoint y: 100, endPoint x: 136, endPoint y: 108, distance: 88.7
click at [132, 109] on p "In this blog, we will dive into Relationship-Based Access Control (ReBAC), exam…" at bounding box center [191, 104] width 229 height 35
click at [136, 108] on p "In this blog, we will dive into Relationship-Based Access Control (ReBAC), exam…" at bounding box center [191, 104] width 229 height 35
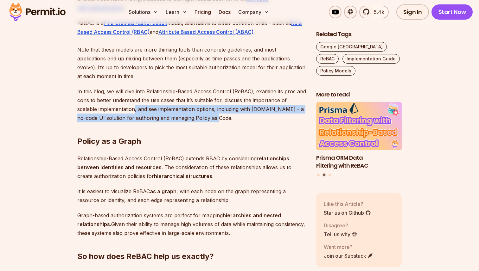
drag, startPoint x: 136, startPoint y: 109, endPoint x: 218, endPoint y: 120, distance: 82.8
click at [218, 120] on h2 "Policy as a Graph" at bounding box center [191, 128] width 229 height 35
drag, startPoint x: 133, startPoint y: 111, endPoint x: 233, endPoint y: 124, distance: 100.9
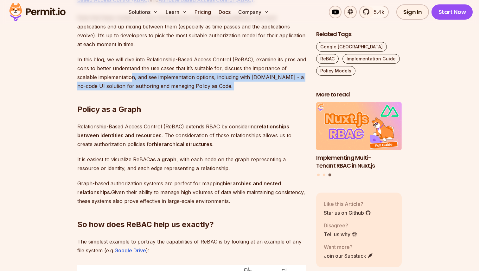
scroll to position [500, 0]
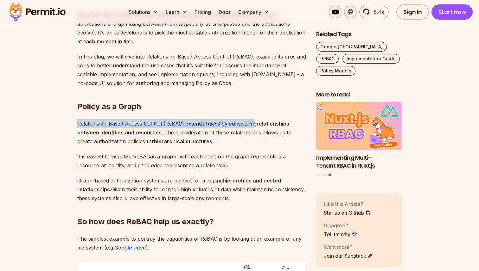
drag, startPoint x: 74, startPoint y: 124, endPoint x: 255, endPoint y: 126, distance: 180.3
click at [255, 126] on p "Relationship-Based Access Control (ReBAC) extends RBAC by considering relations…" at bounding box center [191, 132] width 229 height 27
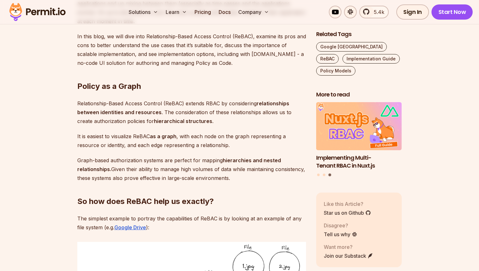
scroll to position [531, 0]
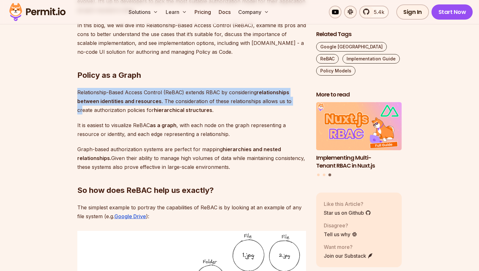
drag, startPoint x: 73, startPoint y: 97, endPoint x: 297, endPoint y: 100, distance: 223.7
click at [297, 100] on p "Relationship-Based Access Control (ReBAC) extends RBAC by considering relations…" at bounding box center [191, 101] width 229 height 27
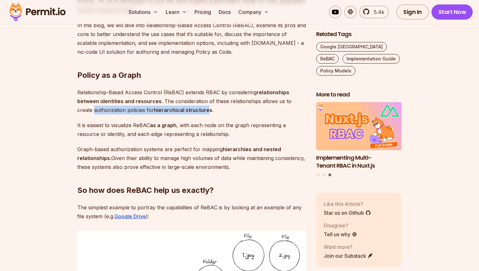
drag, startPoint x: 78, startPoint y: 112, endPoint x: 199, endPoint y: 112, distance: 120.4
click at [196, 112] on p "Relationship-Based Access Control (ReBAC) extends RBAC by considering relations…" at bounding box center [191, 101] width 229 height 27
click at [199, 112] on p "Relationship-Based Access Control (ReBAC) extends RBAC by considering relations…" at bounding box center [191, 101] width 229 height 27
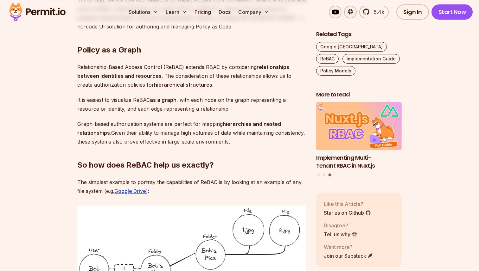
scroll to position [558, 0]
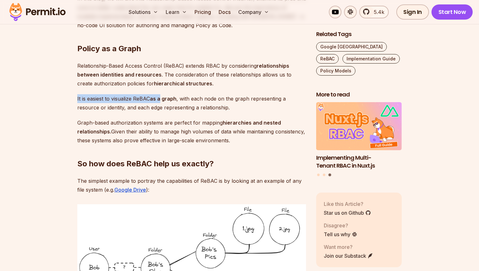
drag, startPoint x: 74, startPoint y: 99, endPoint x: 170, endPoint y: 99, distance: 95.7
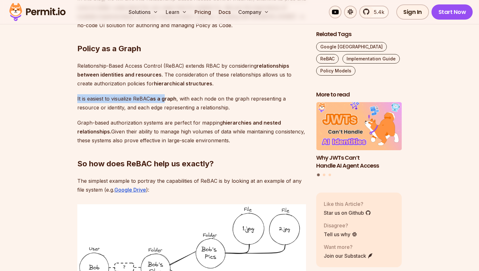
click at [170, 99] on strong "as a graph" at bounding box center [163, 99] width 27 height 6
drag, startPoint x: 176, startPoint y: 99, endPoint x: 78, endPoint y: 98, distance: 97.9
click at [79, 98] on p "It is easiest to visualize ReBAC as a graph , with each node on the graph repre…" at bounding box center [191, 103] width 229 height 18
click at [78, 98] on p "It is easiest to visualize ReBAC as a graph , with each node on the graph repre…" at bounding box center [191, 103] width 229 height 18
drag, startPoint x: 78, startPoint y: 98, endPoint x: 216, endPoint y: 98, distance: 137.8
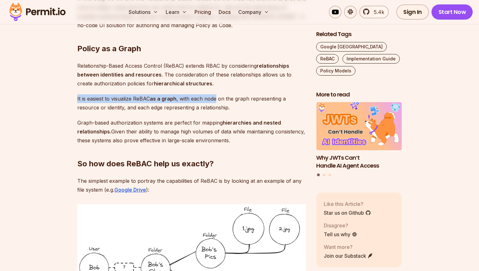
click at [213, 98] on p "It is easiest to visualize ReBAC as a graph , with each node on the graph repre…" at bounding box center [191, 103] width 229 height 18
click at [216, 98] on p "It is easiest to visualize ReBAC as a graph , with each node on the graph repre…" at bounding box center [191, 103] width 229 height 18
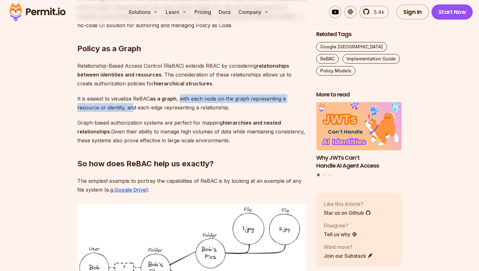
drag, startPoint x: 180, startPoint y: 99, endPoint x: 143, endPoint y: 103, distance: 37.0
click at [138, 103] on p "It is easiest to visualize ReBAC as a graph , with each node on the graph repre…" at bounding box center [191, 103] width 229 height 18
click at [143, 103] on p "It is easiest to visualize ReBAC as a graph , with each node on the graph repre…" at bounding box center [191, 103] width 229 height 18
drag, startPoint x: 125, startPoint y: 108, endPoint x: 248, endPoint y: 108, distance: 122.9
click at [246, 108] on p "It is easiest to visualize ReBAC as a graph , with each node on the graph repre…" at bounding box center [191, 103] width 229 height 18
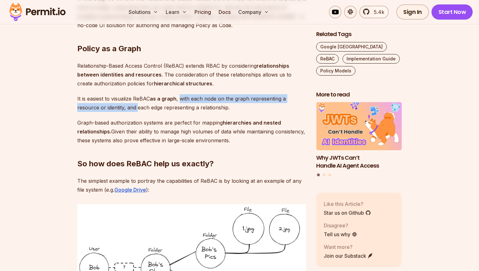
click at [248, 108] on p "It is easiest to visualize ReBAC as a graph , with each node on the graph repre…" at bounding box center [191, 103] width 229 height 18
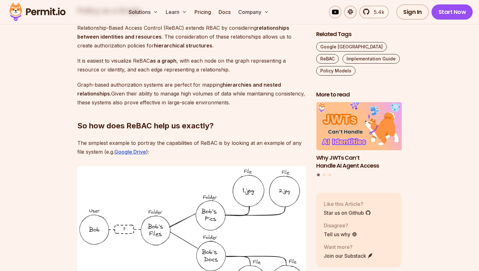
scroll to position [599, 0]
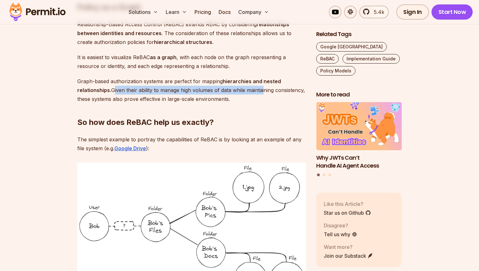
drag, startPoint x: 112, startPoint y: 90, endPoint x: 269, endPoint y: 92, distance: 157.5
click at [268, 92] on p "Graph-based authorization systems are perfect for mapping hierarchies and neste…" at bounding box center [191, 90] width 229 height 27
click at [269, 92] on p "Graph-based authorization systems are perfect for mapping hierarchies and neste…" at bounding box center [191, 90] width 229 height 27
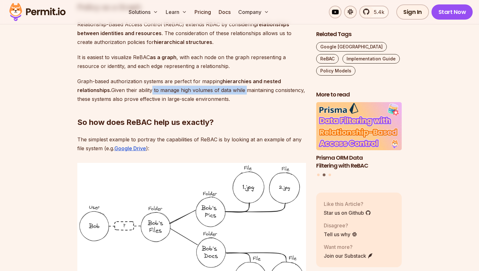
drag, startPoint x: 152, startPoint y: 92, endPoint x: 254, endPoint y: 90, distance: 102.6
click at [253, 91] on p "Graph-based authorization systems are perfect for mapping hierarchies and neste…" at bounding box center [191, 90] width 229 height 27
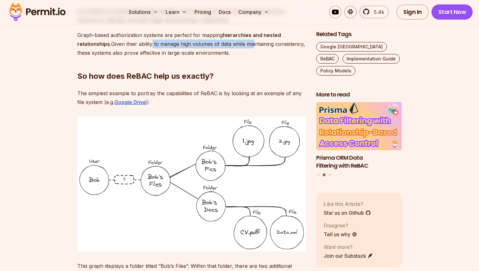
scroll to position [655, 0]
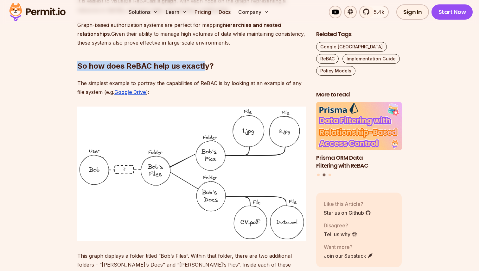
drag, startPoint x: 76, startPoint y: 67, endPoint x: 211, endPoint y: 67, distance: 134.6
click at [211, 67] on h2 "So how does ReBAC help us exactly?" at bounding box center [191, 53] width 229 height 35
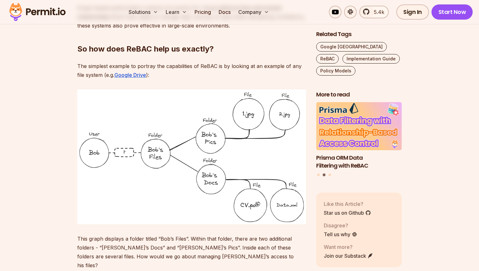
scroll to position [679, 0]
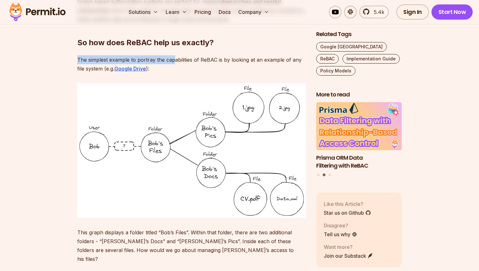
drag, startPoint x: 77, startPoint y: 60, endPoint x: 188, endPoint y: 60, distance: 111.2
click at [188, 60] on p "The simplest example to portray the capabilities of ReBAC is by looking at an e…" at bounding box center [191, 64] width 229 height 18
drag, startPoint x: 140, startPoint y: 60, endPoint x: 190, endPoint y: 71, distance: 50.6
click at [185, 71] on p "The simplest example to portray the capabilities of ReBAC is by looking at an e…" at bounding box center [191, 64] width 229 height 18
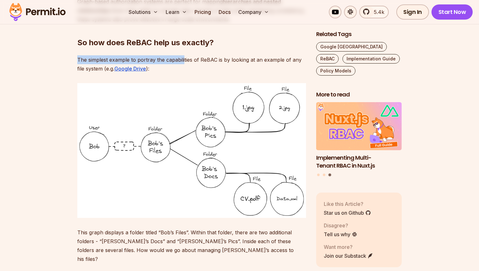
click at [190, 71] on p "The simplest example to portray the capabilities of ReBAC is by looking at an e…" at bounding box center [191, 64] width 229 height 18
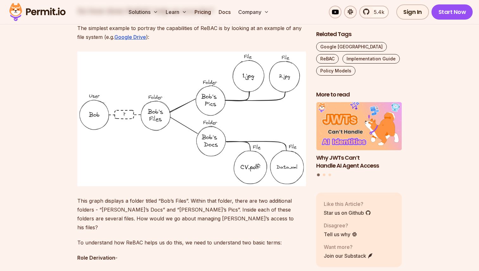
scroll to position [717, 0]
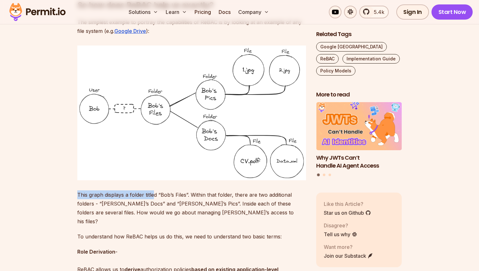
drag, startPoint x: 78, startPoint y: 195, endPoint x: 156, endPoint y: 198, distance: 78.0
click at [155, 198] on p "This graph displays a folder titled “Bob’s Files”. Within that folder, there ar…" at bounding box center [191, 208] width 229 height 35
click at [156, 198] on p "This graph displays a folder titled “Bob’s Files”. Within that folder, there ar…" at bounding box center [191, 208] width 229 height 35
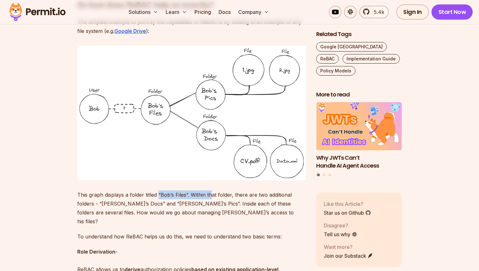
drag, startPoint x: 158, startPoint y: 193, endPoint x: 211, endPoint y: 194, distance: 53.2
click at [210, 193] on p "This graph displays a folder titled “Bob’s Files”. Within that folder, there ar…" at bounding box center [191, 208] width 229 height 35
click at [211, 194] on p "This graph displays a folder titled “Bob’s Files”. Within that folder, there ar…" at bounding box center [191, 208] width 229 height 35
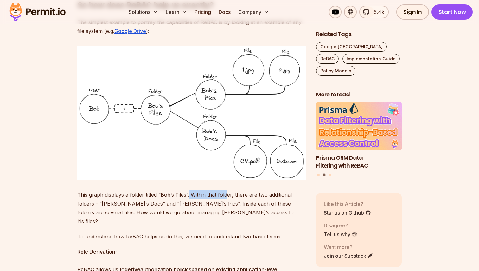
drag, startPoint x: 189, startPoint y: 195, endPoint x: 230, endPoint y: 195, distance: 41.2
click at [228, 195] on p "This graph displays a folder titled “Bob’s Files”. Within that folder, there ar…" at bounding box center [191, 208] width 229 height 35
click at [234, 195] on p "This graph displays a folder titled “Bob’s Files”. Within that folder, there ar…" at bounding box center [191, 208] width 229 height 35
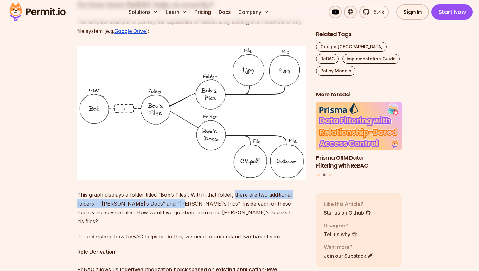
drag, startPoint x: 234, startPoint y: 195, endPoint x: 170, endPoint y: 204, distance: 64.6
click at [170, 204] on p "This graph displays a folder titled “Bob’s Files”. Within that folder, there ar…" at bounding box center [191, 208] width 229 height 35
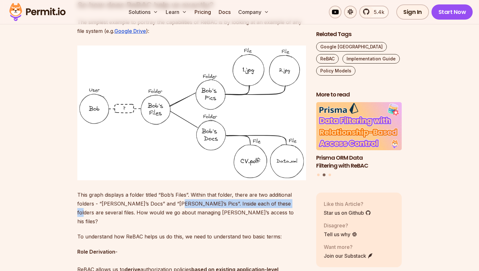
drag, startPoint x: 172, startPoint y: 205, endPoint x: 277, endPoint y: 205, distance: 104.9
click at [276, 205] on p "This graph displays a folder titled “Bob’s Files”. Within that folder, there ar…" at bounding box center [191, 208] width 229 height 35
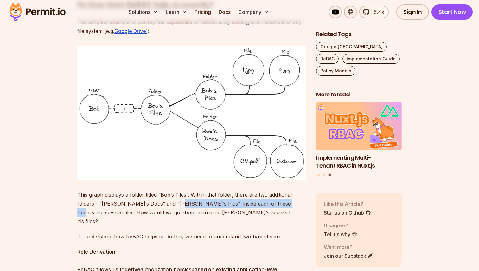
click at [277, 205] on p "This graph displays a folder titled “Bob’s Files”. Within that folder, there ar…" at bounding box center [191, 208] width 229 height 35
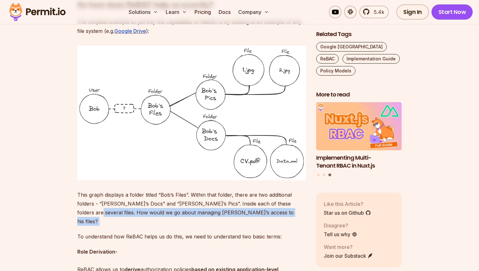
drag, startPoint x: 76, startPoint y: 213, endPoint x: 208, endPoint y: 217, distance: 131.5
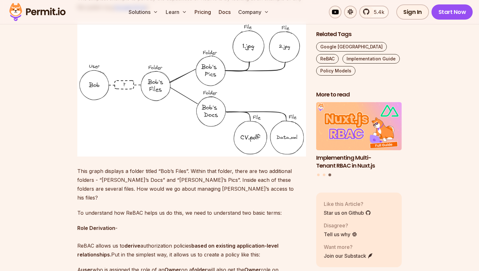
scroll to position [741, 0]
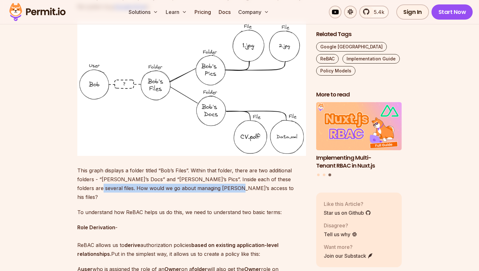
drag, startPoint x: 78, startPoint y: 188, endPoint x: 218, endPoint y: 188, distance: 139.7
click at [216, 188] on p "This graph displays a folder titled “Bob’s Files”. Within that folder, there ar…" at bounding box center [191, 183] width 229 height 35
click at [218, 188] on p "This graph displays a folder titled “Bob’s Files”. Within that folder, there ar…" at bounding box center [191, 183] width 229 height 35
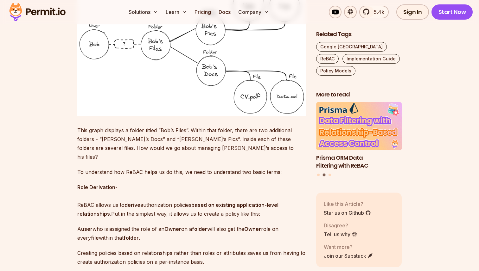
scroll to position [787, 0]
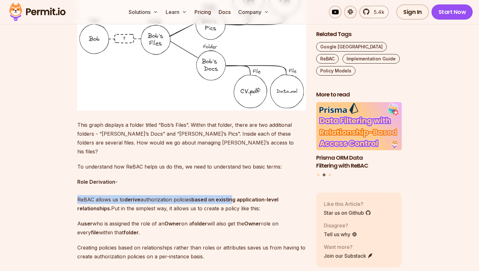
drag, startPoint x: 73, startPoint y: 191, endPoint x: 243, endPoint y: 191, distance: 169.8
click at [243, 197] on strong "based on existing application-level relationships." at bounding box center [177, 204] width 201 height 15
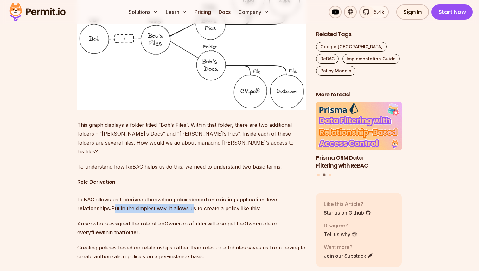
drag, startPoint x: 113, startPoint y: 199, endPoint x: 205, endPoint y: 198, distance: 91.9
click at [203, 199] on p "Role Derivation - ReBAC allows us to derive authorization policies based on exi…" at bounding box center [191, 195] width 229 height 35
click at [205, 198] on p "Role Derivation - ReBAC allows us to derive authorization policies based on exi…" at bounding box center [191, 195] width 229 height 35
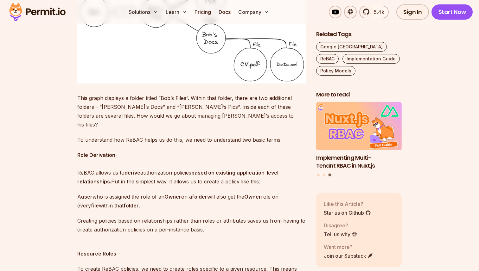
scroll to position [816, 0]
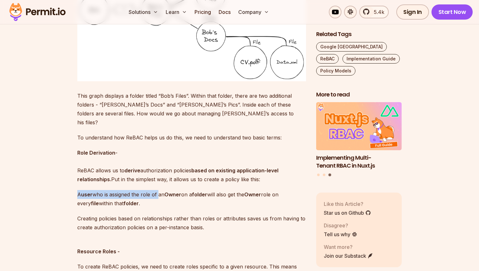
drag, startPoint x: 77, startPoint y: 186, endPoint x: 160, endPoint y: 186, distance: 83.0
click at [161, 190] on p "A user who is assigned the role of an Owner on a folder will also get the Owner…" at bounding box center [191, 199] width 229 height 18
click at [160, 190] on p "A user who is assigned the role of an Owner on a folder will also get the Owner…" at bounding box center [191, 199] width 229 height 18
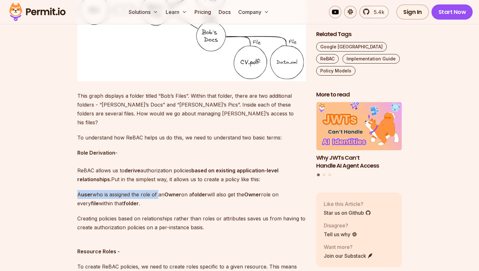
drag, startPoint x: 160, startPoint y: 186, endPoint x: 155, endPoint y: 195, distance: 10.5
click at [150, 196] on p "A user who is assigned the role of an Owner on a folder will also get the Owner…" at bounding box center [191, 199] width 229 height 18
click at [155, 195] on p "A user who is assigned the role of an Owner on a folder will also get the Owner…" at bounding box center [191, 199] width 229 height 18
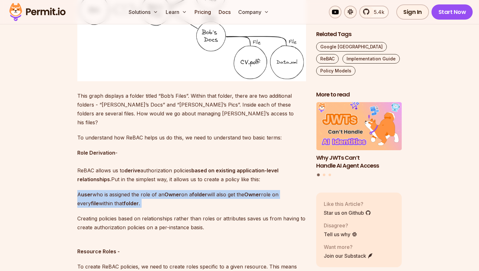
drag, startPoint x: 155, startPoint y: 195, endPoint x: 77, endPoint y: 185, distance: 78.2
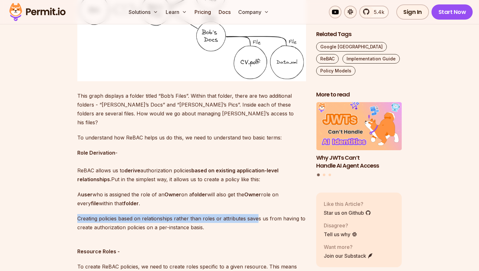
drag, startPoint x: 78, startPoint y: 209, endPoint x: 261, endPoint y: 211, distance: 183.1
click at [260, 214] on p "Creating policies based on relationships rather than roles or attributes saves …" at bounding box center [191, 223] width 229 height 18
click at [261, 214] on p "Creating policies based on relationships rather than roles or attributes saves …" at bounding box center [191, 223] width 229 height 18
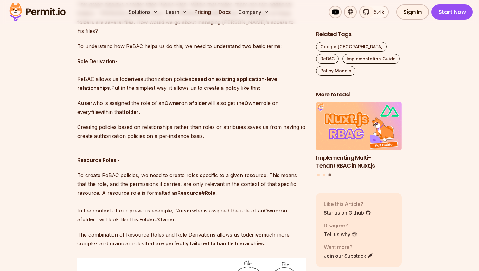
scroll to position [909, 0]
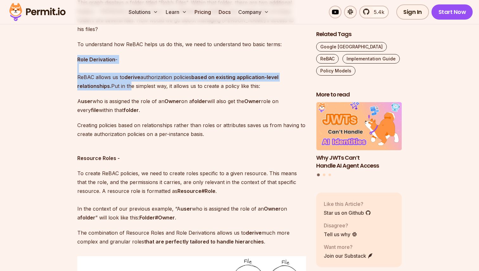
drag, startPoint x: 78, startPoint y: 51, endPoint x: 129, endPoint y: 76, distance: 56.5
click at [128, 76] on p "Role Derivation - ReBAC allows us to derive authorization policies based on exi…" at bounding box center [191, 72] width 229 height 35
click at [129, 76] on p "Role Derivation - ReBAC allows us to derive authorization policies based on exi…" at bounding box center [191, 72] width 229 height 35
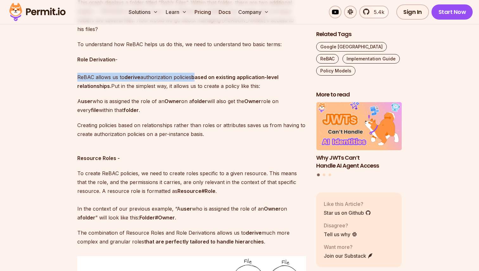
drag, startPoint x: 77, startPoint y: 68, endPoint x: 208, endPoint y: 73, distance: 131.6
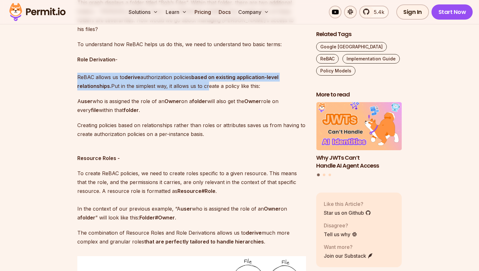
click at [208, 73] on p "Role Derivation - ReBAC allows us to derive authorization policies based on exi…" at bounding box center [191, 72] width 229 height 35
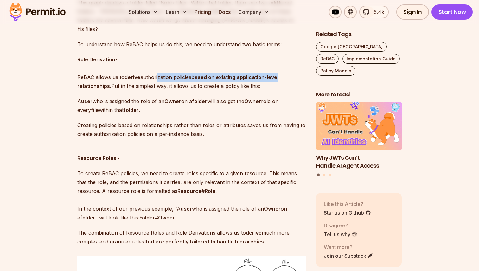
drag, startPoint x: 159, startPoint y: 66, endPoint x: 280, endPoint y: 66, distance: 121.3
click at [280, 66] on p "Role Derivation - ReBAC allows us to derive authorization policies based on exi…" at bounding box center [191, 72] width 229 height 35
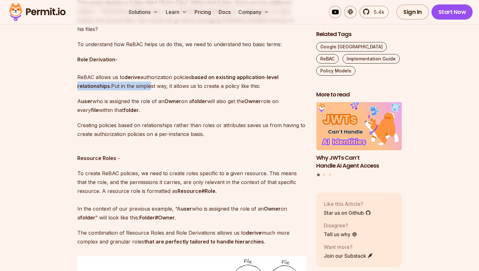
drag, startPoint x: 87, startPoint y: 77, endPoint x: 161, endPoint y: 75, distance: 74.2
click at [152, 75] on p "Role Derivation - ReBAC allows us to derive authorization policies based on exi…" at bounding box center [191, 72] width 229 height 35
click at [161, 75] on p "Role Derivation - ReBAC allows us to derive authorization policies based on exi…" at bounding box center [191, 72] width 229 height 35
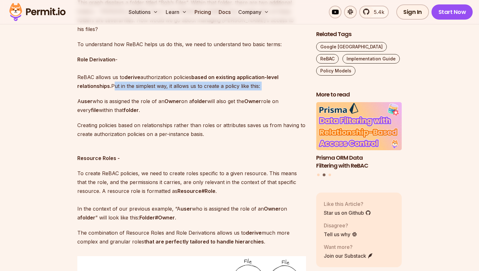
drag, startPoint x: 112, startPoint y: 77, endPoint x: 263, endPoint y: 83, distance: 150.9
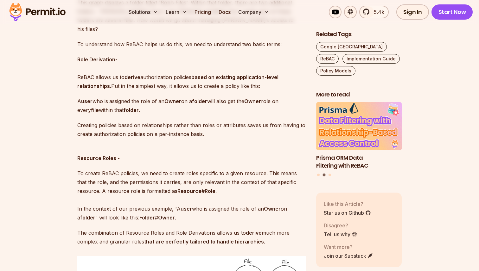
drag, startPoint x: 76, startPoint y: 95, endPoint x: 208, endPoint y: 97, distance: 132.1
click at [208, 97] on p "A user who is assigned the role of an Owner on a folder will also get the Owner…" at bounding box center [191, 106] width 229 height 18
drag, startPoint x: 211, startPoint y: 92, endPoint x: 166, endPoint y: 92, distance: 45.0
click at [166, 97] on p "A user who is assigned the role of an Owner on a folder will also get the Owner…" at bounding box center [191, 106] width 229 height 18
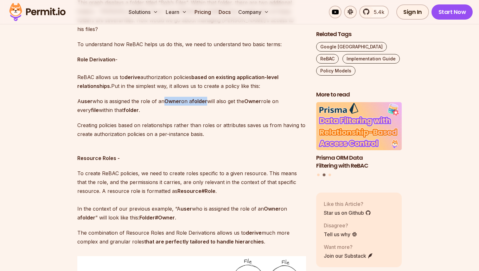
click at [166, 97] on p "A user who is assigned the role of an Owner on a folder will also get the Owner…" at bounding box center [191, 106] width 229 height 18
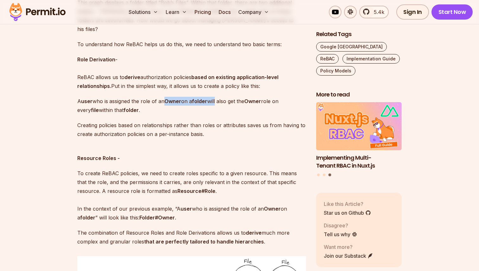
drag, startPoint x: 166, startPoint y: 92, endPoint x: 224, endPoint y: 92, distance: 58.6
click at [223, 97] on p "A user who is assigned the role of an Owner on a folder will also get the Owner…" at bounding box center [191, 106] width 229 height 18
click at [224, 97] on p "A user who is assigned the role of an Owner on a folder will also get the Owner…" at bounding box center [191, 106] width 229 height 18
drag, startPoint x: 78, startPoint y: 93, endPoint x: 197, endPoint y: 92, distance: 119.4
click at [196, 97] on p "A user who is assigned the role of an Owner on a folder will also get the Owner…" at bounding box center [191, 106] width 229 height 18
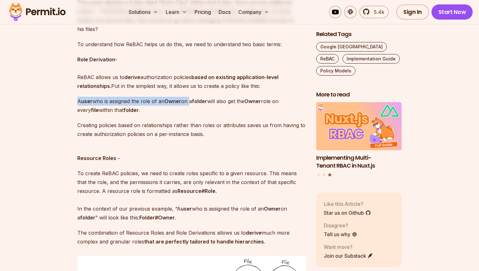
click at [197, 98] on strong "folder" at bounding box center [199, 101] width 15 height 6
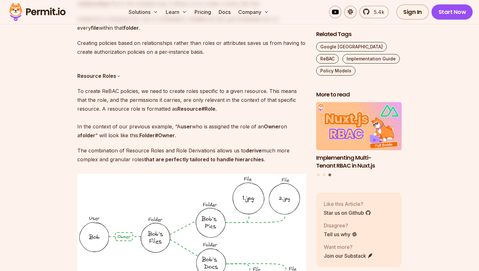
scroll to position [992, 0]
drag, startPoint x: 77, startPoint y: 80, endPoint x: 146, endPoint y: 80, distance: 69.1
click at [145, 86] on p "To create ReBAC policies, we need to create roles specific to a given resource.…" at bounding box center [191, 112] width 229 height 53
click at [146, 86] on p "To create ReBAC policies, we need to create roles specific to a given resource.…" at bounding box center [191, 112] width 229 height 53
drag, startPoint x: 140, startPoint y: 82, endPoint x: 266, endPoint y: 82, distance: 126.4
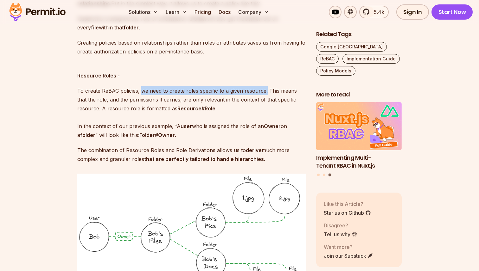
click at [266, 86] on p "To create ReBAC policies, we need to create roles specific to a given resource.…" at bounding box center [191, 112] width 229 height 53
drag, startPoint x: 266, startPoint y: 82, endPoint x: 146, endPoint y: 84, distance: 120.4
click at [146, 86] on p "To create ReBAC policies, we need to create roles specific to a given resource.…" at bounding box center [191, 112] width 229 height 53
drag, startPoint x: 139, startPoint y: 82, endPoint x: 264, endPoint y: 76, distance: 124.3
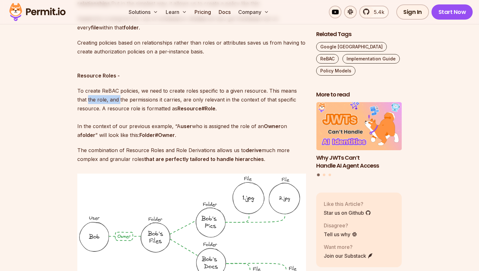
drag, startPoint x: 77, startPoint y: 92, endPoint x: 113, endPoint y: 92, distance: 36.1
click at [111, 92] on p "To create ReBAC policies, we need to create roles specific to a given resource.…" at bounding box center [191, 112] width 229 height 53
click at [114, 92] on p "To create ReBAC policies, we need to create roles specific to a given resource.…" at bounding box center [191, 112] width 229 height 53
drag, startPoint x: 98, startPoint y: 91, endPoint x: 171, endPoint y: 92, distance: 72.9
click at [171, 92] on p "To create ReBAC policies, we need to create roles specific to a given resource.…" at bounding box center [191, 112] width 229 height 53
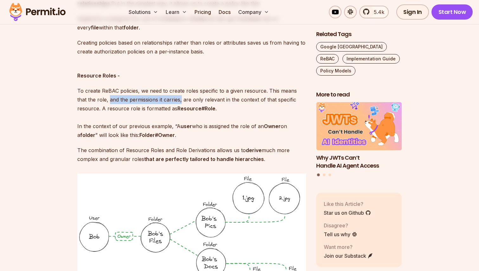
click at [171, 92] on p "To create ReBAC policies, we need to create roles specific to a given resource.…" at bounding box center [191, 112] width 229 height 53
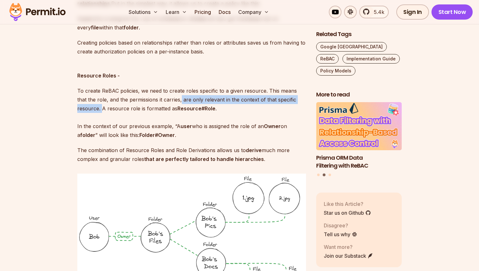
drag, startPoint x: 171, startPoint y: 92, endPoint x: 102, endPoint y: 99, distance: 69.4
click at [102, 99] on p "To create ReBAC policies, we need to create roles specific to a given resource.…" at bounding box center [191, 112] width 229 height 53
click at [200, 86] on p "To create ReBAC policies, we need to create roles specific to a given resource.…" at bounding box center [191, 112] width 229 height 53
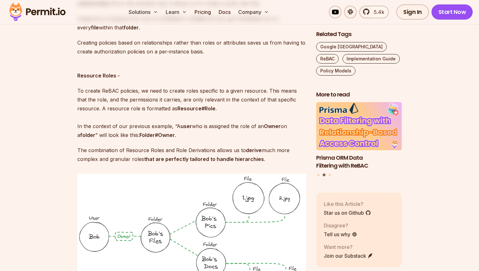
drag, startPoint x: 139, startPoint y: 82, endPoint x: 233, endPoint y: 82, distance: 93.5
click at [233, 86] on p "To create ReBAC policies, we need to create roles specific to a given resource.…" at bounding box center [191, 112] width 229 height 53
drag, startPoint x: 265, startPoint y: 81, endPoint x: 141, endPoint y: 83, distance: 124.5
click at [141, 86] on p "To create ReBAC policies, we need to create roles specific to a given resource.…" at bounding box center [191, 112] width 229 height 53
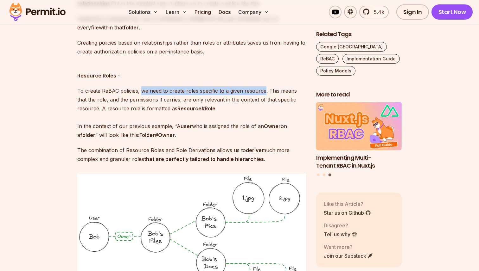
drag, startPoint x: 141, startPoint y: 83, endPoint x: 258, endPoint y: 80, distance: 117.6
click at [258, 86] on p "To create ReBAC policies, we need to create roles specific to a given resource.…" at bounding box center [191, 112] width 229 height 53
drag, startPoint x: 264, startPoint y: 81, endPoint x: 78, endPoint y: 84, distance: 186.0
click at [78, 86] on p "To create ReBAC policies, we need to create roles specific to a given resource.…" at bounding box center [191, 112] width 229 height 53
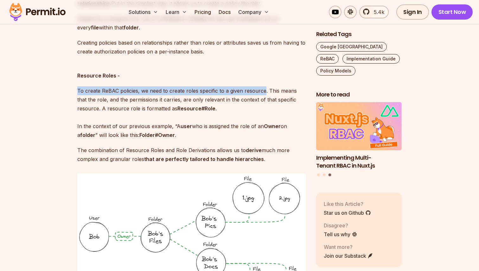
click at [78, 86] on p "To create ReBAC policies, we need to create roles specific to a given resource.…" at bounding box center [191, 112] width 229 height 53
drag, startPoint x: 78, startPoint y: 84, endPoint x: 94, endPoint y: 92, distance: 19.0
click at [93, 92] on p "To create ReBAC policies, we need to create roles specific to a given resource.…" at bounding box center [191, 112] width 229 height 53
click at [94, 92] on p "To create ReBAC policies, we need to create roles specific to a given resource.…" at bounding box center [191, 112] width 229 height 53
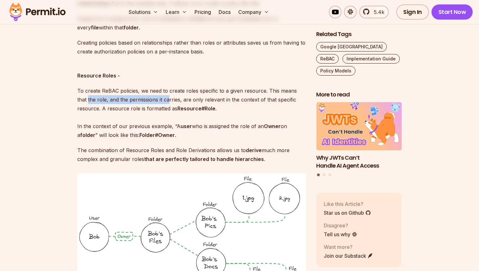
drag, startPoint x: 77, startPoint y: 92, endPoint x: 173, endPoint y: 89, distance: 96.3
click at [173, 89] on p "To create ReBAC policies, we need to create roles specific to a given resource.…" at bounding box center [191, 112] width 229 height 53
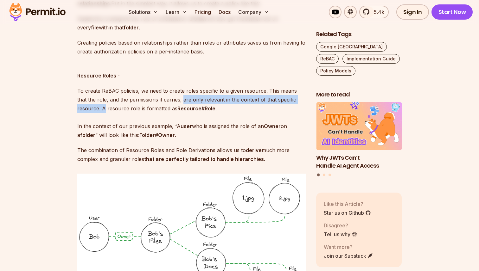
drag, startPoint x: 172, startPoint y: 90, endPoint x: 104, endPoint y: 100, distance: 68.5
click at [104, 100] on p "To create ReBAC policies, we need to create roles specific to a given resource.…" at bounding box center [191, 112] width 229 height 53
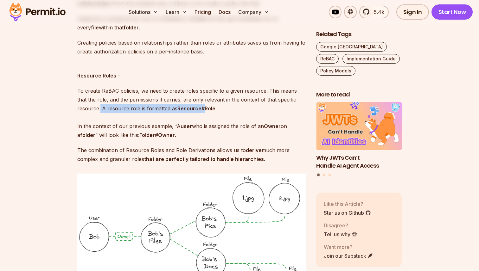
drag, startPoint x: 99, startPoint y: 100, endPoint x: 208, endPoint y: 100, distance: 109.0
click at [207, 100] on p "To create ReBAC policies, we need to create roles specific to a given resource.…" at bounding box center [191, 112] width 229 height 53
click at [208, 105] on strong "Resource#Role" at bounding box center [196, 108] width 38 height 6
drag, startPoint x: 219, startPoint y: 98, endPoint x: 92, endPoint y: 98, distance: 127.3
click at [92, 98] on p "To create ReBAC policies, we need to create roles specific to a given resource.…" at bounding box center [191, 112] width 229 height 53
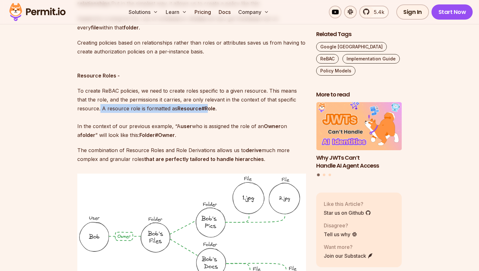
click at [89, 98] on p "To create ReBAC policies, we need to create roles specific to a given resource.…" at bounding box center [191, 112] width 229 height 53
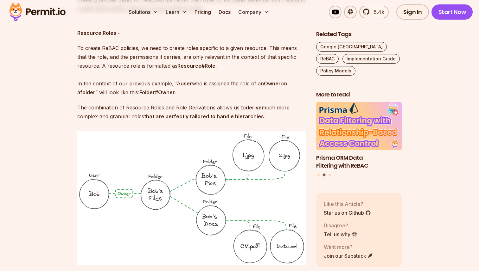
scroll to position [1036, 0]
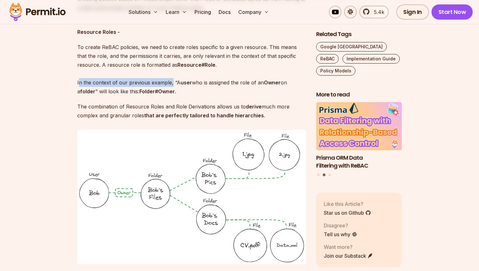
drag, startPoint x: 78, startPoint y: 75, endPoint x: 174, endPoint y: 75, distance: 95.7
click at [170, 75] on p "To create ReBAC policies, we need to create roles specific to a given resource.…" at bounding box center [191, 69] width 229 height 53
click at [174, 75] on p "To create ReBAC policies, we need to create roles specific to a given resource.…" at bounding box center [191, 69] width 229 height 53
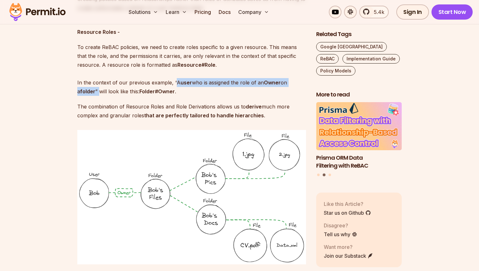
drag, startPoint x: 174, startPoint y: 75, endPoint x: 100, endPoint y: 84, distance: 74.0
click at [100, 84] on p "To create ReBAC policies, we need to create roles specific to a given resource.…" at bounding box center [191, 69] width 229 height 53
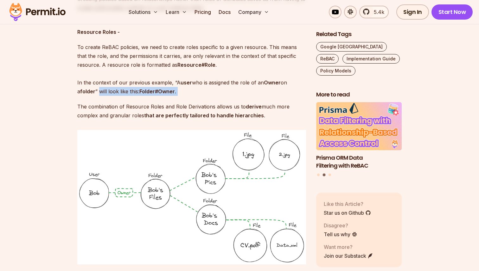
drag, startPoint x: 100, startPoint y: 84, endPoint x: 191, endPoint y: 84, distance: 90.9
click at [190, 84] on p "To create ReBAC policies, we need to create roles specific to a given resource.…" at bounding box center [191, 69] width 229 height 53
drag, startPoint x: 75, startPoint y: 98, endPoint x: 126, endPoint y: 98, distance: 50.4
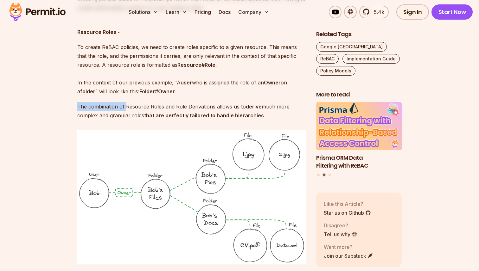
click at [126, 102] on p "The combination of Resource Roles and Role Derivations allows us to derive much…" at bounding box center [191, 111] width 229 height 18
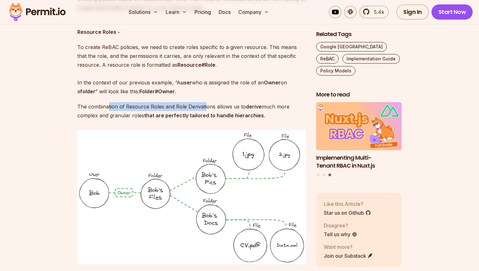
drag, startPoint x: 107, startPoint y: 96, endPoint x: 207, endPoint y: 96, distance: 99.5
click at [206, 102] on p "The combination of Resource Roles and Role Derivations allows us to derive much…" at bounding box center [191, 111] width 229 height 18
click at [207, 102] on p "The combination of Resource Roles and Role Derivations allows us to derive much…" at bounding box center [191, 111] width 229 height 18
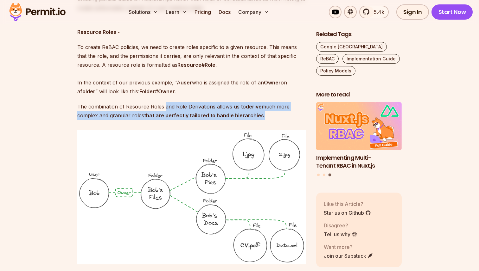
drag, startPoint x: 164, startPoint y: 99, endPoint x: 270, endPoint y: 108, distance: 106.9
click at [269, 108] on p "The combination of Resource Roles and Role Derivations allows us to derive much…" at bounding box center [191, 111] width 229 height 18
click at [271, 108] on p "The combination of Resource Roles and Role Derivations allows us to derive much…" at bounding box center [191, 111] width 229 height 18
drag, startPoint x: 271, startPoint y: 108, endPoint x: 76, endPoint y: 99, distance: 195.3
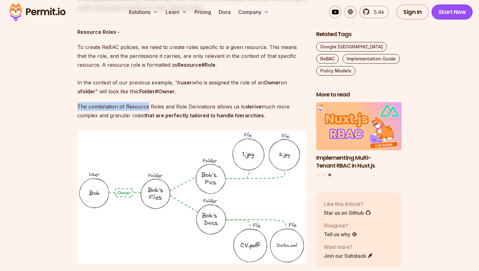
drag, startPoint x: 76, startPoint y: 99, endPoint x: 139, endPoint y: 99, distance: 63.0
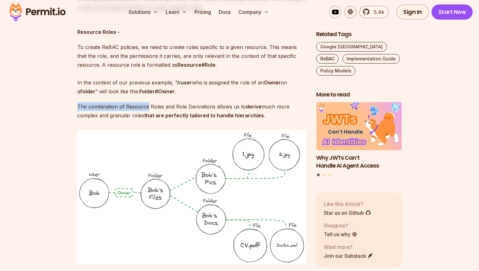
click at [139, 102] on p "The combination of Resource Roles and Role Derivations allows us to derive much…" at bounding box center [191, 111] width 229 height 18
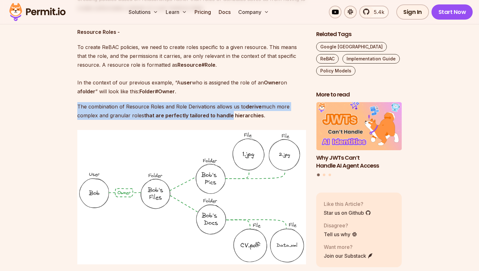
drag, startPoint x: 78, startPoint y: 96, endPoint x: 234, endPoint y: 108, distance: 156.6
click at [232, 107] on p "The combination of Resource Roles and Role Derivations allows us to derive much…" at bounding box center [191, 111] width 229 height 18
click at [234, 112] on strong "that are perfectly tailored to handle hierarchies" at bounding box center [204, 115] width 120 height 6
drag, startPoint x: 174, startPoint y: 96, endPoint x: 295, endPoint y: 107, distance: 121.9
click at [295, 107] on p "The combination of Resource Roles and Role Derivations allows us to derive much…" at bounding box center [191, 111] width 229 height 18
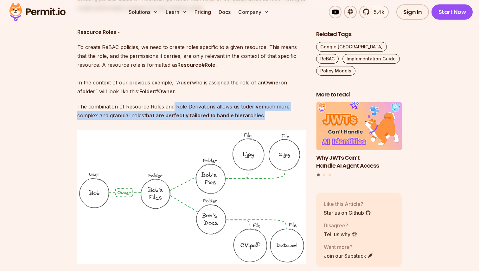
click at [235, 103] on p "The combination of Resource Roles and Role Derivations allows us to derive much…" at bounding box center [191, 111] width 229 height 18
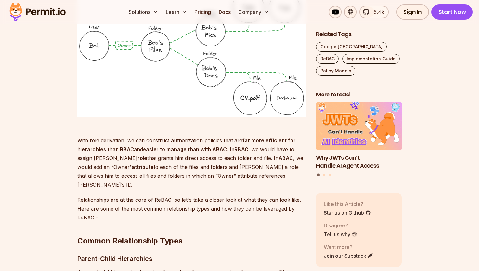
scroll to position [1188, 0]
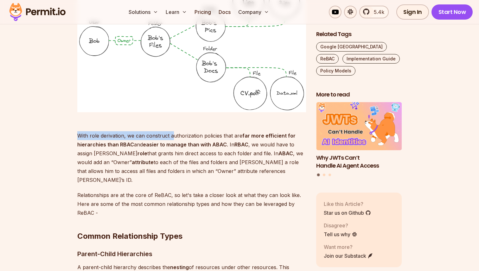
drag, startPoint x: 76, startPoint y: 128, endPoint x: 176, endPoint y: 128, distance: 100.4
click at [176, 128] on p "With role derivation, we can construct authorization policies that are far more…" at bounding box center [191, 154] width 229 height 62
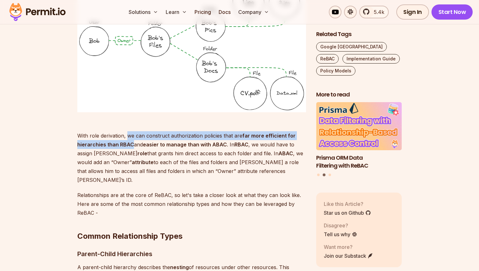
drag, startPoint x: 127, startPoint y: 127, endPoint x: 131, endPoint y: 136, distance: 10.2
click at [131, 136] on p "With role derivation, we can construct authorization policies that are far more…" at bounding box center [191, 154] width 229 height 62
click at [131, 136] on strong "far more efficient for hierarchies than RBAC" at bounding box center [186, 140] width 218 height 15
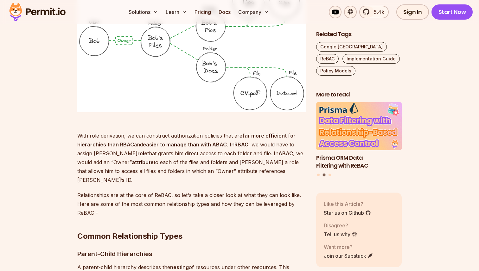
drag, startPoint x: 131, startPoint y: 136, endPoint x: 129, endPoint y: 128, distance: 8.5
click at [129, 128] on p "With role derivation, we can construct authorization policies that are far more…" at bounding box center [191, 154] width 229 height 62
click at [126, 128] on p "With role derivation, we can construct authorization policies that are far more…" at bounding box center [191, 154] width 229 height 62
drag, startPoint x: 126, startPoint y: 128, endPoint x: 129, endPoint y: 133, distance: 5.3
click at [128, 131] on p "With role derivation, we can construct authorization policies that are far more…" at bounding box center [191, 154] width 229 height 62
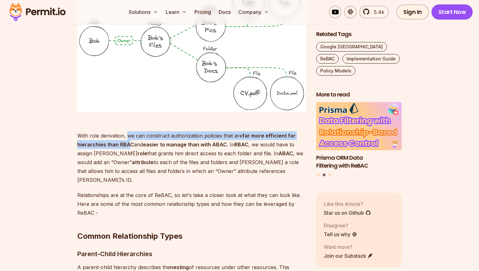
click at [129, 133] on strong "far more efficient for hierarchies than RBAC" at bounding box center [186, 140] width 218 height 15
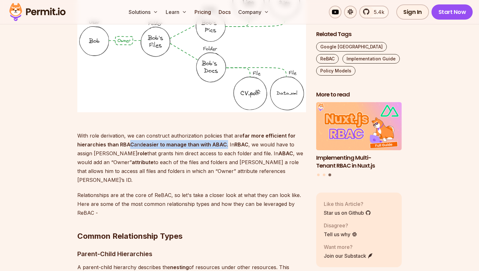
drag, startPoint x: 130, startPoint y: 134, endPoint x: 226, endPoint y: 136, distance: 96.6
click at [226, 136] on p "With role derivation, we can construct authorization policies that are far more…" at bounding box center [191, 154] width 229 height 62
drag, startPoint x: 226, startPoint y: 136, endPoint x: 145, endPoint y: 135, distance: 81.7
click at [145, 135] on p "With role derivation, we can construct authorization policies that are far more…" at bounding box center [191, 154] width 229 height 62
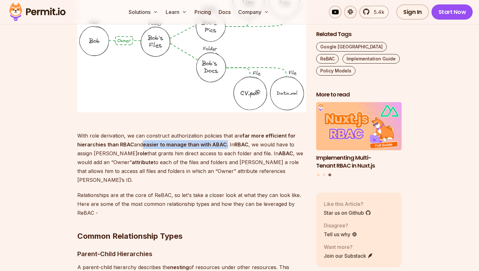
click at [142, 134] on p "With role derivation, we can construct authorization policies that are far more…" at bounding box center [191, 154] width 229 height 62
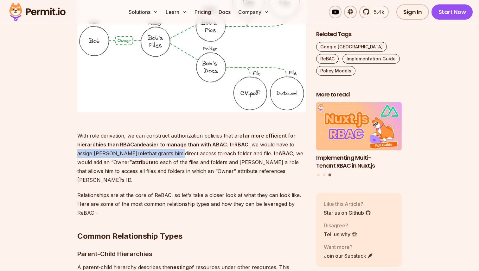
drag, startPoint x: 76, startPoint y: 144, endPoint x: 158, endPoint y: 142, distance: 82.1
click at [158, 142] on p "With role derivation, we can construct authorization policies that are far more…" at bounding box center [191, 154] width 229 height 62
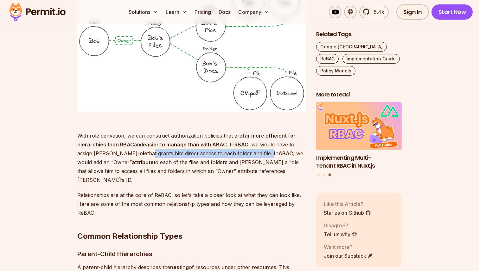
drag, startPoint x: 126, startPoint y: 143, endPoint x: 247, endPoint y: 142, distance: 120.7
click at [246, 142] on p "With role derivation, we can construct authorization policies that are far more…" at bounding box center [191, 154] width 229 height 62
click at [247, 142] on p "With role derivation, we can construct authorization policies that are far more…" at bounding box center [191, 154] width 229 height 62
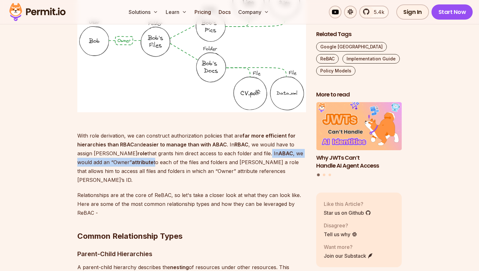
drag, startPoint x: 245, startPoint y: 145, endPoint x: 132, endPoint y: 152, distance: 113.0
click at [131, 152] on p "With role derivation, we can construct authorization policies that are far more…" at bounding box center [191, 154] width 229 height 62
click at [132, 152] on p "With role derivation, we can construct authorization policies that are far more…" at bounding box center [191, 154] width 229 height 62
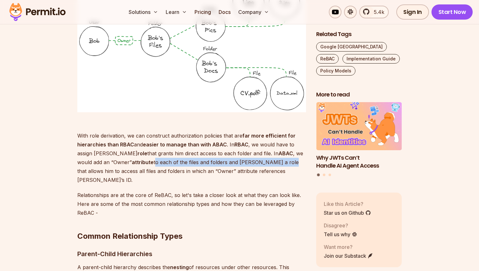
drag, startPoint x: 130, startPoint y: 154, endPoint x: 260, endPoint y: 155, distance: 130.5
click at [259, 155] on p "With role derivation, we can construct authorization policies that are far more…" at bounding box center [191, 154] width 229 height 62
click at [260, 155] on p "With role derivation, we can construct authorization policies that are far more…" at bounding box center [191, 154] width 229 height 62
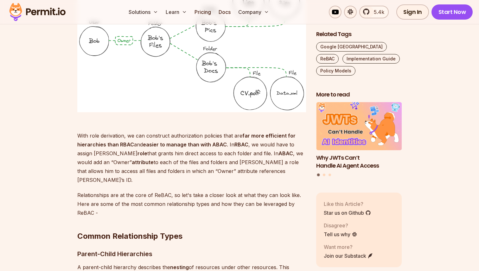
drag, startPoint x: 198, startPoint y: 153, endPoint x: 283, endPoint y: 152, distance: 85.2
click at [283, 152] on p "With role derivation, we can construct authorization policies that are far more…" at bounding box center [191, 154] width 229 height 62
drag, startPoint x: 283, startPoint y: 152, endPoint x: 188, endPoint y: 150, distance: 94.7
click at [189, 150] on p "With role derivation, we can construct authorization policies that are far more…" at bounding box center [191, 154] width 229 height 62
click at [179, 152] on p "With role derivation, we can construct authorization policies that are far more…" at bounding box center [191, 154] width 229 height 62
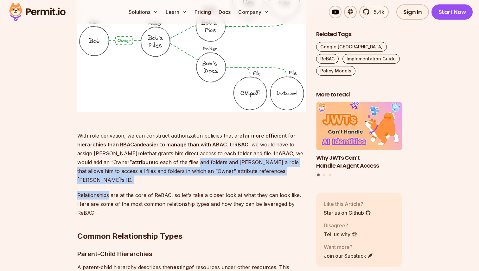
drag, startPoint x: 179, startPoint y: 152, endPoint x: 252, endPoint y: 169, distance: 74.9
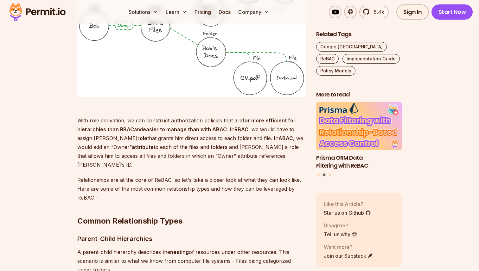
scroll to position [1218, 0]
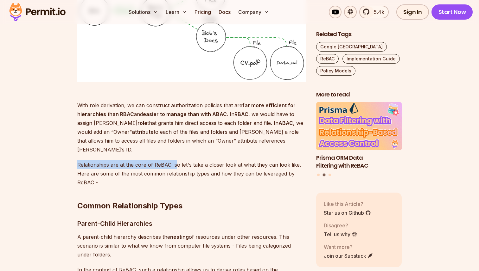
drag, startPoint x: 75, startPoint y: 149, endPoint x: 177, endPoint y: 145, distance: 102.4
click at [172, 161] on p "Relationships are at the core of ReBAC, so let's take a closer look at what the…" at bounding box center [191, 174] width 229 height 27
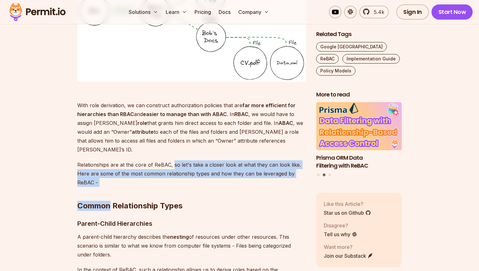
drag, startPoint x: 172, startPoint y: 148, endPoint x: 199, endPoint y: 172, distance: 36.6
click at [199, 176] on h2 "Common Relationship Types" at bounding box center [191, 193] width 229 height 35
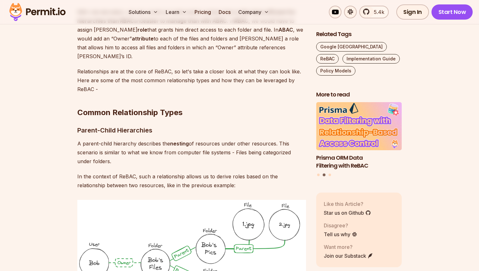
scroll to position [1313, 0]
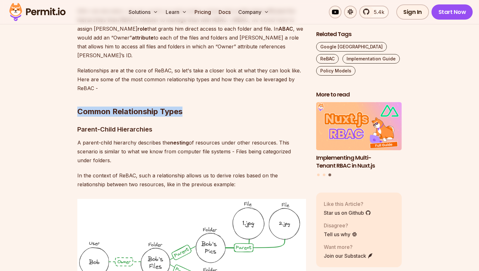
drag, startPoint x: 75, startPoint y: 98, endPoint x: 191, endPoint y: 98, distance: 115.6
click at [191, 98] on h2 "Common Relationship Types" at bounding box center [191, 98] width 229 height 35
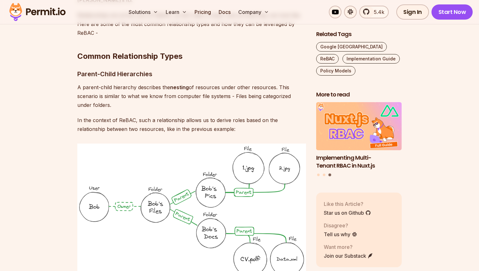
scroll to position [1368, 0]
drag, startPoint x: 78, startPoint y: 70, endPoint x: 197, endPoint y: 71, distance: 119.4
click at [196, 83] on p "A parent-child hierarchy describes the nesting of resources under other resourc…" at bounding box center [191, 96] width 229 height 27
click at [197, 83] on p "A parent-child hierarchy describes the nesting of resources under other resourc…" at bounding box center [191, 96] width 229 height 27
click at [174, 84] on strong "nesting" at bounding box center [179, 87] width 19 height 6
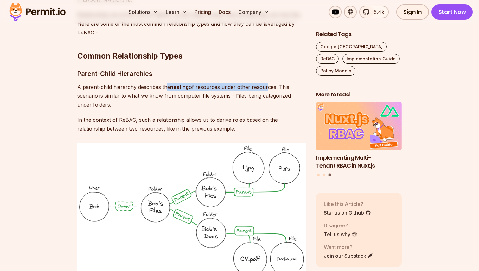
drag, startPoint x: 167, startPoint y: 70, endPoint x: 272, endPoint y: 70, distance: 104.9
click at [270, 83] on p "A parent-child hierarchy describes the nesting of resources under other resourc…" at bounding box center [191, 96] width 229 height 27
click at [272, 83] on p "A parent-child hierarchy describes the nesting of resources under other resourc…" at bounding box center [191, 96] width 229 height 27
drag, startPoint x: 273, startPoint y: 70, endPoint x: 144, endPoint y: 70, distance: 128.9
click at [146, 83] on p "A parent-child hierarchy describes the nesting of resources under other resourc…" at bounding box center [191, 96] width 229 height 27
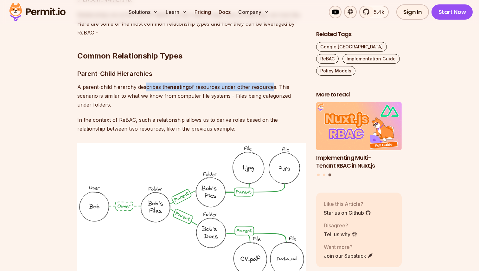
click at [144, 83] on p "A parent-child hierarchy describes the nesting of resources under other resourc…" at bounding box center [191, 96] width 229 height 27
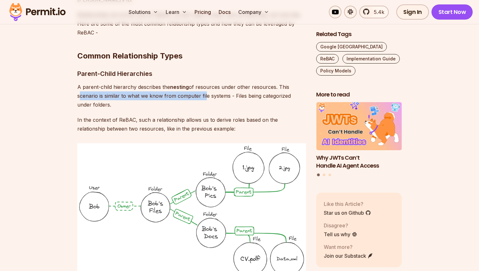
drag, startPoint x: 79, startPoint y: 76, endPoint x: 207, endPoint y: 75, distance: 127.3
click at [206, 83] on p "A parent-child hierarchy describes the nesting of resources under other resourc…" at bounding box center [191, 96] width 229 height 27
click at [207, 83] on p "A parent-child hierarchy describes the nesting of resources under other resourc…" at bounding box center [191, 96] width 229 height 27
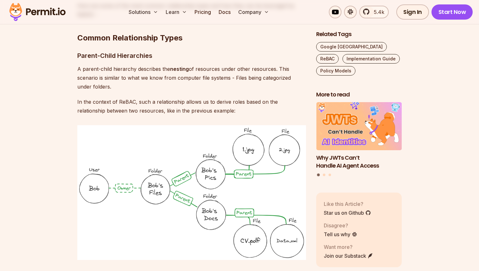
scroll to position [1387, 0]
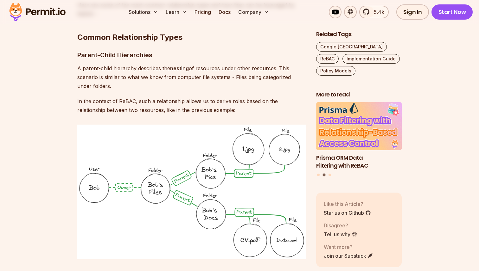
drag, startPoint x: 137, startPoint y: 85, endPoint x: 208, endPoint y: 93, distance: 71.1
click at [208, 97] on p "In the context of ReBAC, such a relationship allows us to derive roles based on…" at bounding box center [191, 106] width 229 height 18
click at [210, 97] on p "In the context of ReBAC, such a relationship allows us to derive roles based on…" at bounding box center [191, 106] width 229 height 18
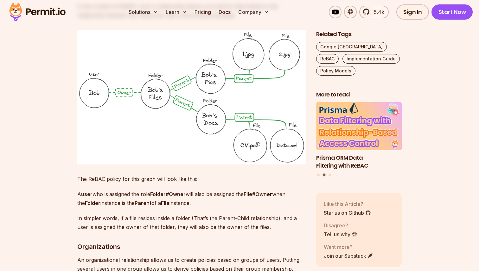
scroll to position [1493, 0]
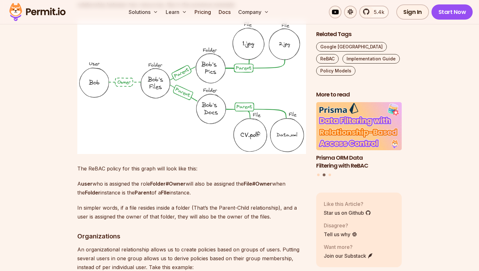
drag, startPoint x: 97, startPoint y: 150, endPoint x: 212, endPoint y: 149, distance: 114.7
click at [212, 164] on p "The ReBAC policy for this graph will look like this:" at bounding box center [191, 168] width 229 height 9
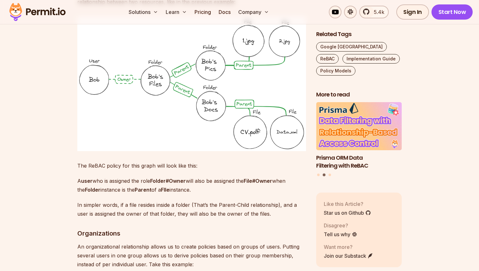
scroll to position [1499, 0]
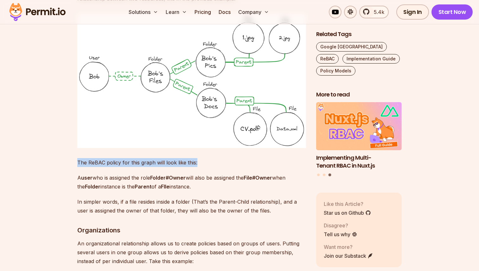
drag, startPoint x: 76, startPoint y: 146, endPoint x: 198, endPoint y: 146, distance: 121.3
click at [198, 158] on p "The ReBAC policy for this graph will look like this:" at bounding box center [191, 162] width 229 height 9
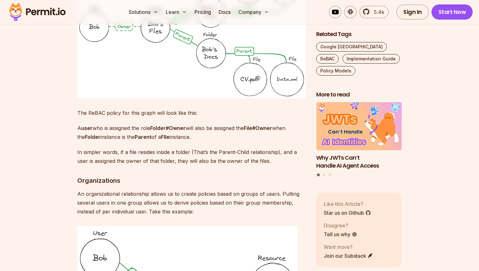
scroll to position [1563, 0]
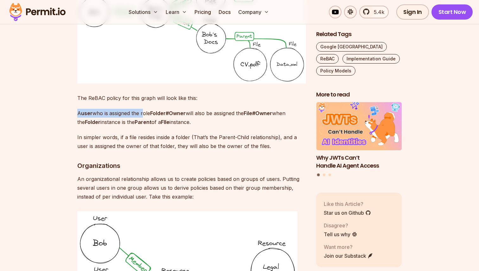
drag, startPoint x: 77, startPoint y: 95, endPoint x: 149, endPoint y: 101, distance: 72.1
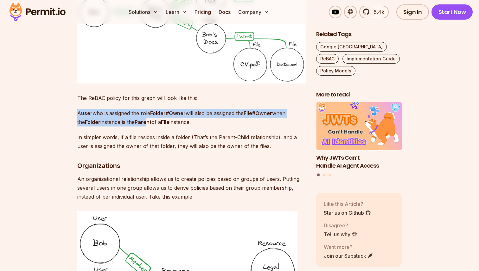
click at [151, 109] on p "A user who is assigned the role Folder#Owner will also be assigned the File#Own…" at bounding box center [191, 118] width 229 height 18
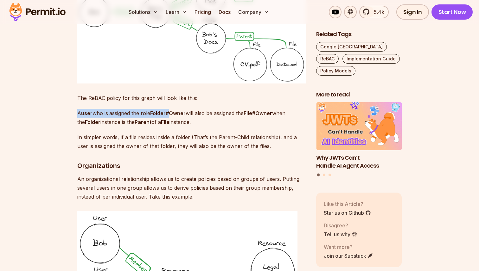
drag, startPoint x: 76, startPoint y: 95, endPoint x: 182, endPoint y: 100, distance: 105.6
click at [182, 109] on p "A user who is assigned the role Folder#Owner will also be assigned the File#Own…" at bounding box center [191, 118] width 229 height 18
drag, startPoint x: 155, startPoint y: 95, endPoint x: 183, endPoint y: 95, distance: 28.8
click at [182, 110] on strong "Folder#Owner" at bounding box center [167, 113] width 35 height 6
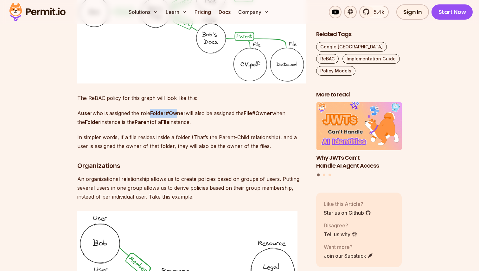
click at [184, 110] on strong "Folder#Owner" at bounding box center [167, 113] width 35 height 6
drag, startPoint x: 188, startPoint y: 97, endPoint x: 153, endPoint y: 99, distance: 34.9
click at [153, 109] on p "A user who is assigned the role Folder#Owner will also be assigned the File#Own…" at bounding box center [191, 118] width 229 height 18
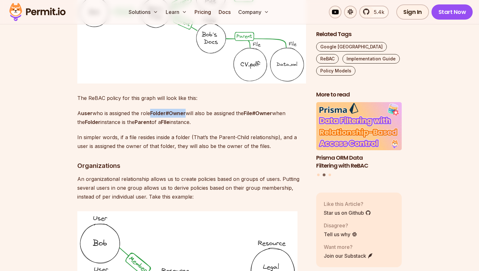
click at [153, 109] on p "A user who is assigned the role Folder#Owner will also be assigned the File#Own…" at bounding box center [191, 118] width 229 height 18
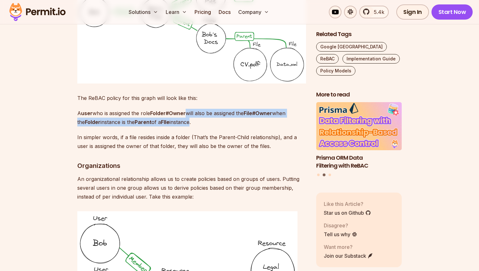
drag, startPoint x: 192, startPoint y: 97, endPoint x: 199, endPoint y: 106, distance: 11.7
click at [197, 109] on p "A user who is assigned the role Folder#Owner will also be assigned the File#Own…" at bounding box center [191, 118] width 229 height 18
click at [200, 109] on p "A user who is assigned the role Folder#Owner will also be assigned the File#Own…" at bounding box center [191, 118] width 229 height 18
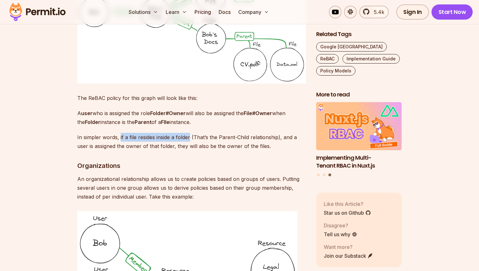
drag, startPoint x: 119, startPoint y: 120, endPoint x: 190, endPoint y: 120, distance: 71.0
click at [190, 133] on p "In simpler words, if a file resides inside a folder (That’s the Parent-Child re…" at bounding box center [191, 142] width 229 height 18
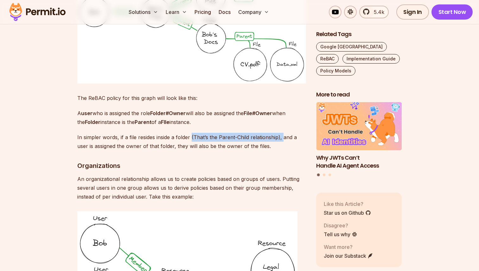
drag, startPoint x: 191, startPoint y: 120, endPoint x: 282, endPoint y: 122, distance: 91.2
click at [282, 133] on p "In simpler words, if a file resides inside a folder (That’s the Parent-Child re…" at bounding box center [191, 142] width 229 height 18
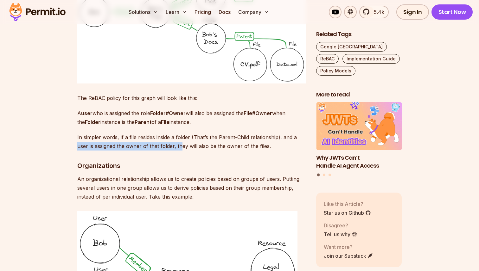
drag, startPoint x: 76, startPoint y: 126, endPoint x: 181, endPoint y: 127, distance: 104.9
click at [181, 133] on p "In simpler words, if a file resides inside a folder (That’s the Parent-Child re…" at bounding box center [191, 142] width 229 height 18
drag, startPoint x: 175, startPoint y: 129, endPoint x: 67, endPoint y: 126, distance: 108.1
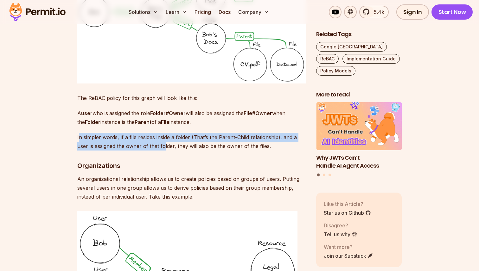
drag, startPoint x: 78, startPoint y: 119, endPoint x: 167, endPoint y: 125, distance: 89.2
click at [166, 133] on p "In simpler words, if a file resides inside a folder (That’s the Parent-Child re…" at bounding box center [191, 142] width 229 height 18
click at [167, 133] on p "In simpler words, if a file resides inside a folder (That’s the Parent-Child re…" at bounding box center [191, 142] width 229 height 18
drag, startPoint x: 177, startPoint y: 128, endPoint x: 276, endPoint y: 131, distance: 98.9
click at [276, 133] on p "In simpler words, if a file resides inside a folder (That’s the Parent-Child re…" at bounding box center [191, 142] width 229 height 18
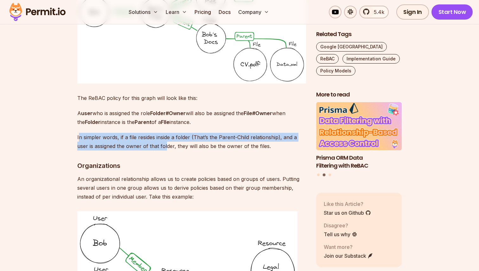
click at [276, 133] on p "In simpler words, if a file resides inside a folder (That’s the Parent-Child re…" at bounding box center [191, 142] width 229 height 18
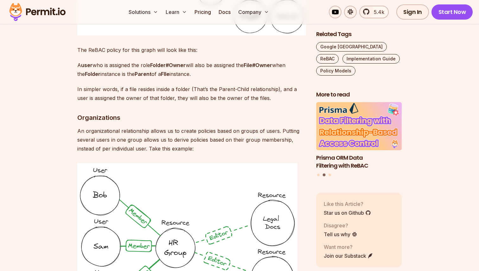
scroll to position [1615, 0]
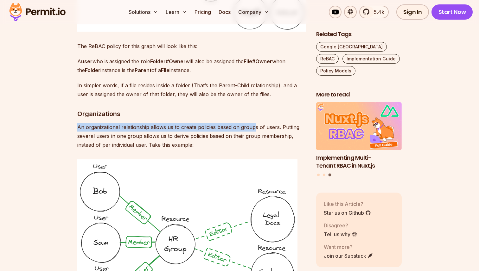
drag, startPoint x: 78, startPoint y: 110, endPoint x: 255, endPoint y: 112, distance: 177.1
click at [254, 123] on p "An organizational relationship allows us to create policies based on groups of …" at bounding box center [191, 136] width 229 height 27
click at [255, 123] on p "An organizational relationship allows us to create policies based on groups of …" at bounding box center [191, 136] width 229 height 27
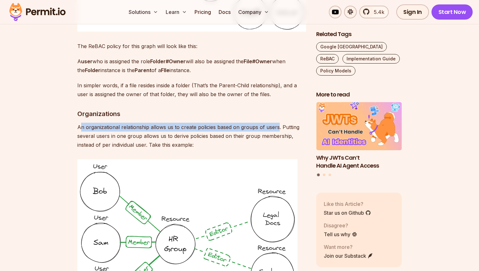
drag, startPoint x: 276, startPoint y: 110, endPoint x: 79, endPoint y: 108, distance: 196.7
click at [79, 123] on p "An organizational relationship allows us to create policies based on groups of …" at bounding box center [191, 136] width 229 height 27
drag, startPoint x: 77, startPoint y: 110, endPoint x: 143, endPoint y: 122, distance: 67.4
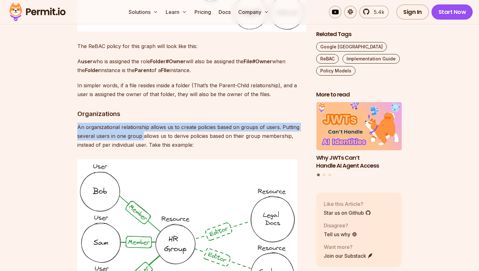
click at [143, 123] on p "An organizational relationship allows us to create policies based on groups of …" at bounding box center [191, 136] width 229 height 27
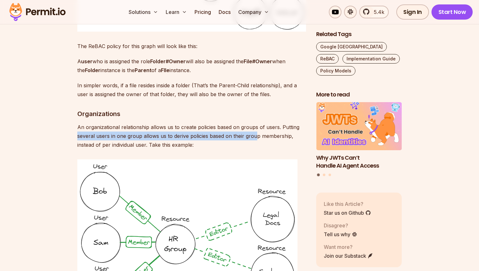
drag, startPoint x: 77, startPoint y: 120, endPoint x: 259, endPoint y: 120, distance: 181.5
click at [256, 123] on p "An organizational relationship allows us to create policies based on groups of …" at bounding box center [191, 136] width 229 height 27
click at [259, 123] on p "An organizational relationship allows us to create policies based on groups of …" at bounding box center [191, 136] width 229 height 27
drag, startPoint x: 172, startPoint y: 120, endPoint x: 288, endPoint y: 120, distance: 115.6
click at [287, 123] on p "An organizational relationship allows us to create policies based on groups of …" at bounding box center [191, 136] width 229 height 27
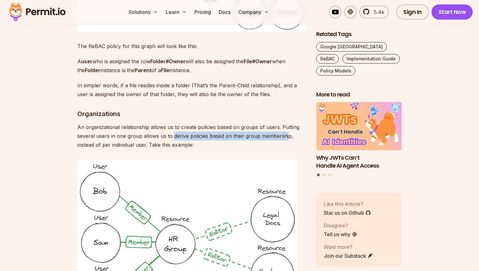
click at [288, 123] on p "An organizational relationship allows us to create policies based on groups of …" at bounding box center [191, 136] width 229 height 27
drag, startPoint x: 288, startPoint y: 120, endPoint x: 112, endPoint y: 118, distance: 175.5
click at [113, 123] on p "An organizational relationship allows us to create policies based on groups of …" at bounding box center [191, 136] width 229 height 27
click at [112, 123] on p "An organizational relationship allows us to create policies based on groups of …" at bounding box center [191, 136] width 229 height 27
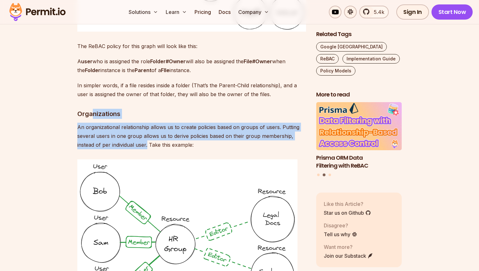
drag, startPoint x: 147, startPoint y: 129, endPoint x: 91, endPoint y: 100, distance: 63.0
click at [138, 123] on p "An organizational relationship allows us to create policies based on groups of …" at bounding box center [191, 136] width 229 height 27
drag, startPoint x: 149, startPoint y: 124, endPoint x: 221, endPoint y: 127, distance: 72.0
click at [220, 127] on p "An organizational relationship allows us to create policies based on groups of …" at bounding box center [191, 136] width 229 height 27
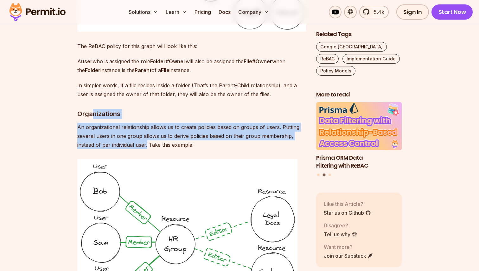
click at [221, 127] on p "An organizational relationship allows us to create policies based on groups of …" at bounding box center [191, 136] width 229 height 27
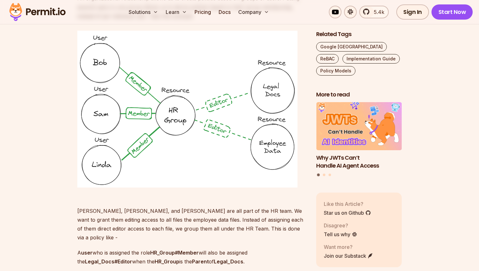
scroll to position [1745, 0]
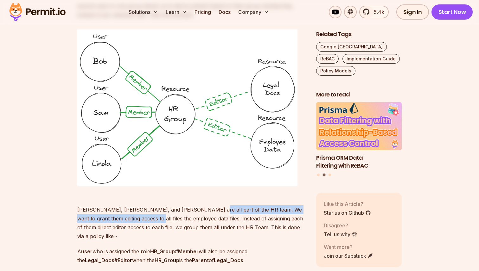
drag, startPoint x: 193, startPoint y: 193, endPoint x: 136, endPoint y: 203, distance: 58.3
click at [136, 203] on p "Bob, Sam, and Linda are all part of the HR team. We want to grant them editing …" at bounding box center [191, 219] width 229 height 44
click at [137, 203] on p "Bob, Sam, and Linda are all part of the HR team. We want to grant them editing …" at bounding box center [191, 219] width 229 height 44
drag, startPoint x: 145, startPoint y: 202, endPoint x: 193, endPoint y: 190, distance: 49.8
click at [193, 197] on p "Bob, Sam, and Linda are all part of the HR team. We want to grant them editing …" at bounding box center [191, 219] width 229 height 44
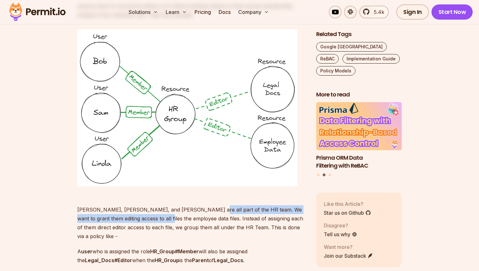
click at [148, 202] on p "Bob, Sam, and Linda are all part of the HR team. We want to grant them editing …" at bounding box center [191, 219] width 229 height 44
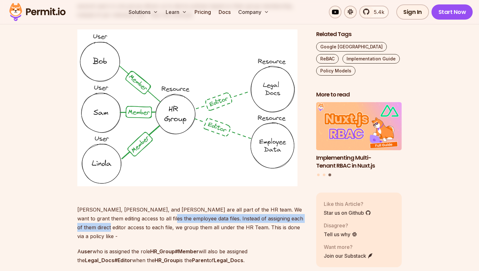
drag, startPoint x: 148, startPoint y: 202, endPoint x: 85, endPoint y: 211, distance: 63.9
click at [85, 211] on p "Bob, Sam, and Linda are all part of the HR team. We want to grant them editing …" at bounding box center [191, 219] width 229 height 44
drag, startPoint x: 85, startPoint y: 211, endPoint x: 150, endPoint y: 203, distance: 65.8
click at [150, 203] on p "Bob, Sam, and Linda are all part of the HR team. We want to grant them editing …" at bounding box center [191, 219] width 229 height 44
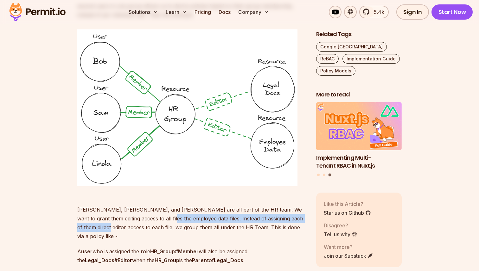
click at [150, 203] on p "Bob, Sam, and Linda are all part of the HR team. We want to grant them editing …" at bounding box center [191, 219] width 229 height 44
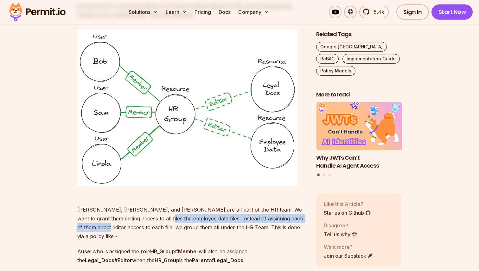
drag, startPoint x: 145, startPoint y: 202, endPoint x: 87, endPoint y: 208, distance: 58.0
click at [87, 208] on p "Bob, Sam, and Linda are all part of the HR team. We want to grant them editing …" at bounding box center [191, 219] width 229 height 44
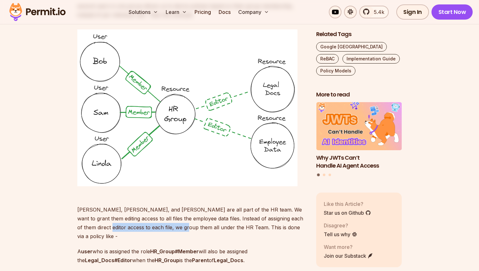
drag, startPoint x: 87, startPoint y: 210, endPoint x: 172, endPoint y: 210, distance: 85.2
click at [172, 210] on p "Bob, Sam, and Linda are all part of the HR team. We want to grant them editing …" at bounding box center [191, 219] width 229 height 44
drag, startPoint x: 179, startPoint y: 210, endPoint x: 86, endPoint y: 209, distance: 93.8
click at [86, 209] on p "Bob, Sam, and Linda are all part of the HR team. We want to grant them editing …" at bounding box center [191, 219] width 229 height 44
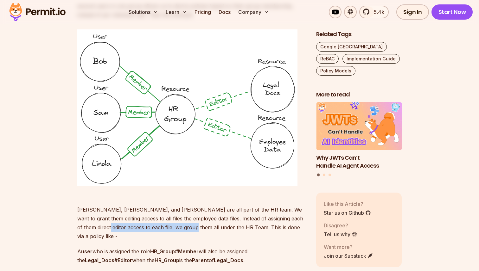
click at [86, 209] on p "Bob, Sam, and Linda are all part of the HR team. We want to grant them editing …" at bounding box center [191, 219] width 229 height 44
drag, startPoint x: 86, startPoint y: 209, endPoint x: 177, endPoint y: 209, distance: 91.2
click at [177, 209] on p "Bob, Sam, and Linda are all part of the HR team. We want to grant them editing …" at bounding box center [191, 219] width 229 height 44
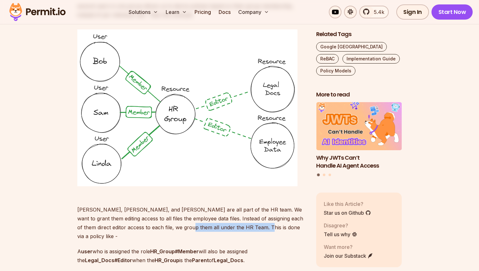
drag, startPoint x: 177, startPoint y: 209, endPoint x: 258, endPoint y: 209, distance: 80.5
click at [255, 209] on p "Bob, Sam, and Linda are all part of the HR team. We want to grant them editing …" at bounding box center [191, 219] width 229 height 44
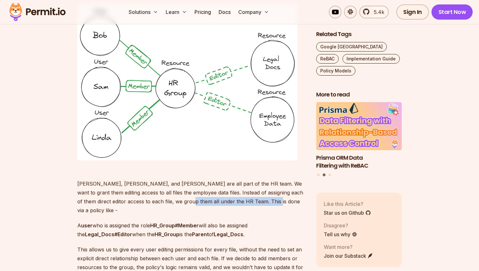
scroll to position [1779, 0]
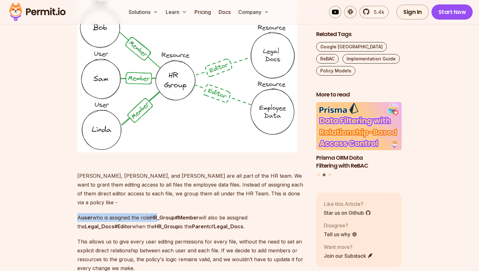
drag, startPoint x: 79, startPoint y: 191, endPoint x: 164, endPoint y: 190, distance: 85.2
click at [161, 214] on p "A user who is assigned the role HR_Group#Member will also be assigned the Legal…" at bounding box center [191, 223] width 229 height 18
click at [164, 215] on strong "HR_Group#Member" at bounding box center [174, 218] width 48 height 6
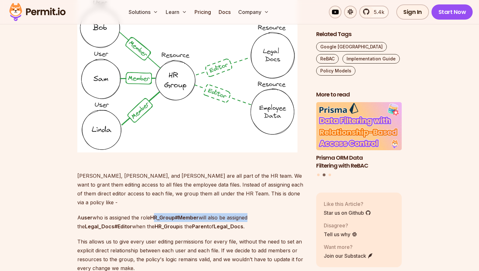
drag, startPoint x: 156, startPoint y: 190, endPoint x: 271, endPoint y: 196, distance: 115.2
click at [270, 214] on p "A user who is assigned the role HR_Group#Member will also be assigned the Legal…" at bounding box center [191, 223] width 229 height 18
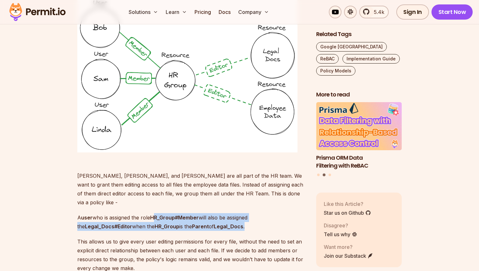
click at [271, 214] on p "A user who is assigned the role HR_Group#Member will also be assigned the Legal…" at bounding box center [191, 223] width 229 height 18
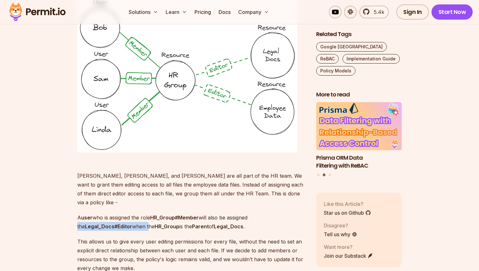
drag, startPoint x: 77, startPoint y: 201, endPoint x: 150, endPoint y: 201, distance: 73.8
click at [150, 214] on p "A user who is assigned the role HR_Group#Member will also be assigned the Legal…" at bounding box center [191, 223] width 229 height 18
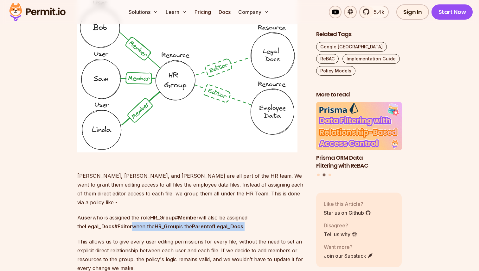
drag, startPoint x: 135, startPoint y: 201, endPoint x: 261, endPoint y: 202, distance: 126.1
click at [259, 214] on p "A user who is assigned the role HR_Group#Member will also be assigned the Legal…" at bounding box center [191, 223] width 229 height 18
click at [261, 214] on p "A user who is assigned the role HR_Group#Member will also be assigned the Legal…" at bounding box center [191, 223] width 229 height 18
drag, startPoint x: 261, startPoint y: 202, endPoint x: 127, endPoint y: 201, distance: 134.0
click at [129, 214] on p "A user who is assigned the role HR_Group#Member will also be assigned the Legal…" at bounding box center [191, 223] width 229 height 18
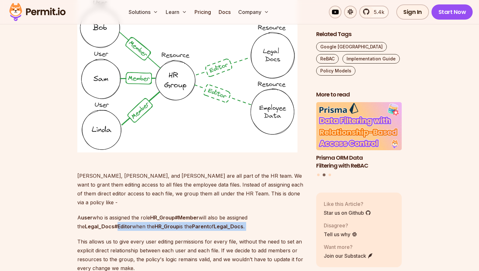
click at [127, 224] on strong "Legal_Docs#Editor" at bounding box center [108, 227] width 47 height 6
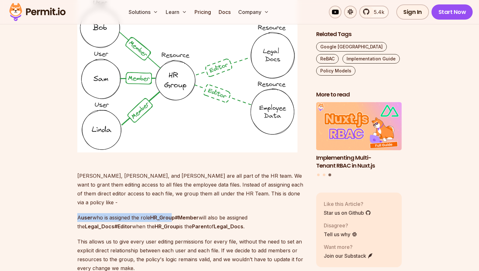
drag, startPoint x: 76, startPoint y: 192, endPoint x: 174, endPoint y: 194, distance: 97.6
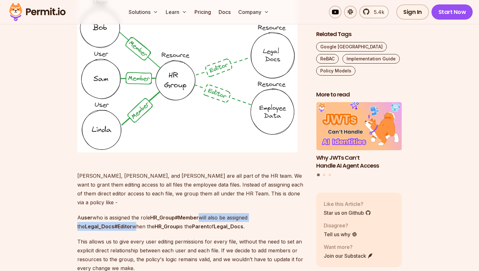
drag, startPoint x: 202, startPoint y: 190, endPoint x: 140, endPoint y: 204, distance: 64.4
click at [139, 214] on p "A user who is assigned the role HR_Group#Member will also be assigned the Legal…" at bounding box center [191, 223] width 229 height 18
click at [140, 214] on p "A user who is assigned the role HR_Group#Member will also be assigned the Legal…" at bounding box center [191, 223] width 229 height 18
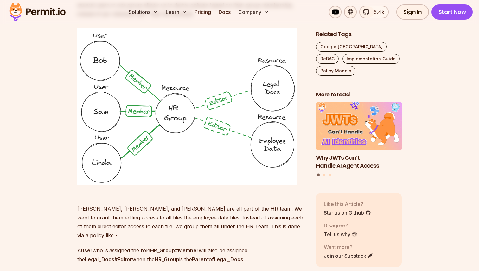
scroll to position [1745, 0]
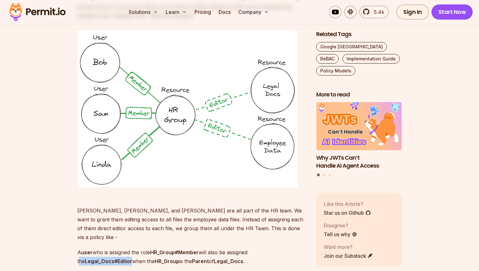
drag, startPoint x: 132, startPoint y: 235, endPoint x: 78, endPoint y: 232, distance: 54.5
click at [78, 248] on p "A user who is assigned the role HR_Group#Member will also be assigned the Legal…" at bounding box center [191, 257] width 229 height 18
drag, startPoint x: 134, startPoint y: 236, endPoint x: 263, endPoint y: 237, distance: 128.6
click at [262, 248] on p "A user who is assigned the role HR_Group#Member will also be assigned the Legal…" at bounding box center [191, 257] width 229 height 18
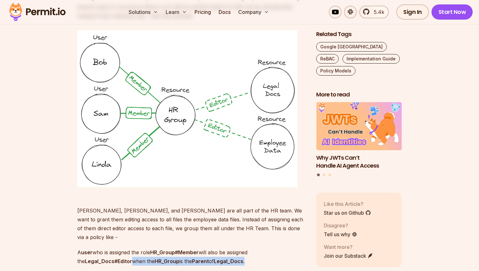
click at [263, 248] on p "A user who is assigned the role HR_Group#Member will also be assigned the Legal…" at bounding box center [191, 257] width 229 height 18
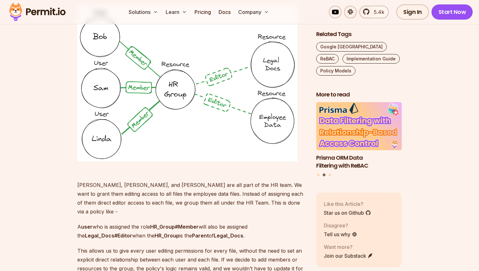
scroll to position [1776, 0]
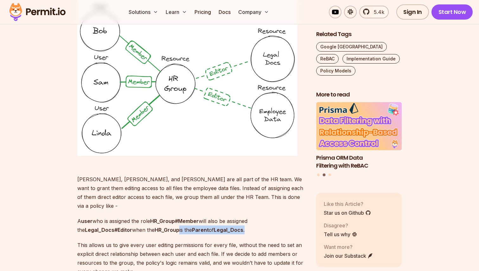
drag, startPoint x: 180, startPoint y: 201, endPoint x: 252, endPoint y: 203, distance: 71.6
click at [250, 217] on p "A user who is assigned the role HR_Group#Member will also be assigned the Legal…" at bounding box center [191, 226] width 229 height 18
click at [252, 217] on p "A user who is assigned the role HR_Group#Member will also be assigned the Legal…" at bounding box center [191, 226] width 229 height 18
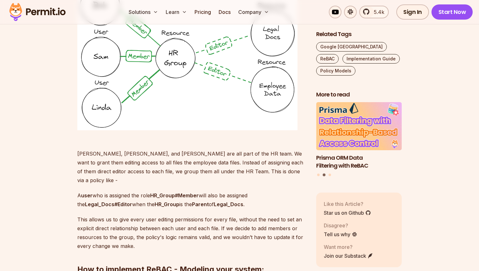
scroll to position [1818, 0]
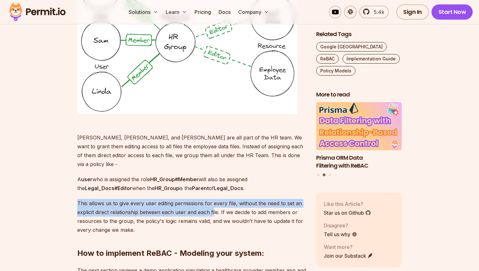
drag, startPoint x: 75, startPoint y: 175, endPoint x: 216, endPoint y: 188, distance: 142.1
click at [216, 199] on p "This allows us to give every user editing permissions for every file, without t…" at bounding box center [191, 216] width 229 height 35
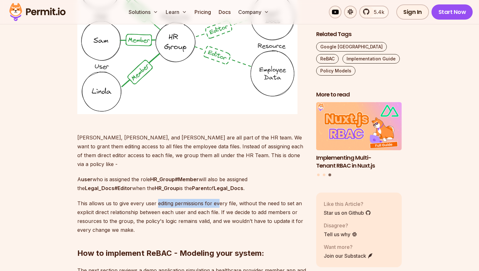
drag, startPoint x: 156, startPoint y: 179, endPoint x: 225, endPoint y: 179, distance: 69.1
click at [224, 199] on p "This allows us to give every user editing permissions for every file, without t…" at bounding box center [191, 216] width 229 height 35
click at [226, 199] on p "This allows us to give every user editing permissions for every file, without t…" at bounding box center [191, 216] width 229 height 35
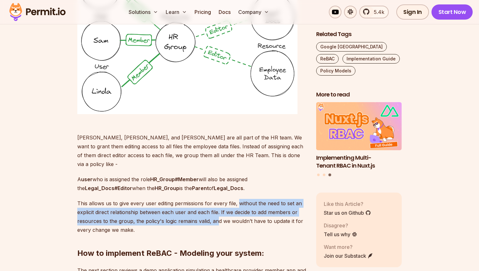
drag, startPoint x: 239, startPoint y: 178, endPoint x: 218, endPoint y: 191, distance: 23.7
click at [217, 199] on p "This allows us to give every user editing permissions for every file, without t…" at bounding box center [191, 216] width 229 height 35
click at [218, 199] on p "This allows us to give every user editing permissions for every file, without t…" at bounding box center [191, 216] width 229 height 35
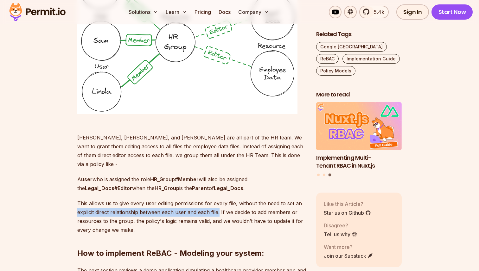
drag, startPoint x: 220, startPoint y: 186, endPoint x: 59, endPoint y: 185, distance: 160.9
click at [206, 199] on p "This allows us to give every user editing permissions for every file, without t…" at bounding box center [191, 216] width 229 height 35
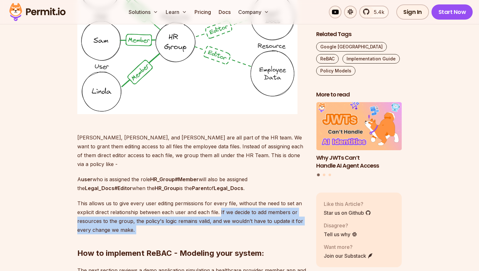
drag, startPoint x: 221, startPoint y: 187, endPoint x: 157, endPoint y: 211, distance: 68.4
click at [157, 223] on h2 "How to implement ReBAC - Modeling your system:" at bounding box center [191, 240] width 229 height 35
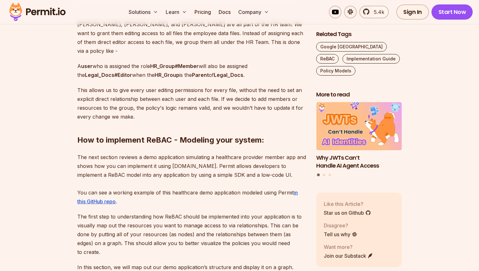
scroll to position [1935, 0]
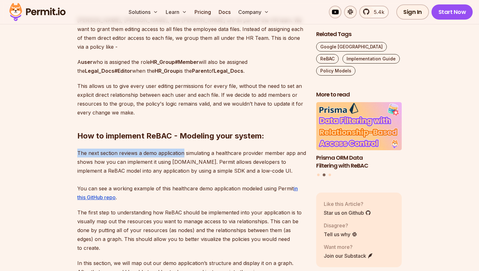
drag, startPoint x: 76, startPoint y: 128, endPoint x: 182, endPoint y: 129, distance: 106.1
click at [150, 149] on p "The next section reviews a demo application simulating a healthcare provider me…" at bounding box center [191, 175] width 229 height 53
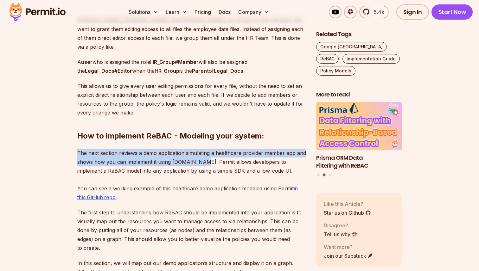
drag, startPoint x: 79, startPoint y: 127, endPoint x: 198, endPoint y: 133, distance: 119.2
click at [196, 149] on p "The next section reviews a demo application simulating a healthcare provider me…" at bounding box center [191, 175] width 229 height 53
click at [198, 149] on p "The next section reviews a demo application simulating a healthcare provider me…" at bounding box center [191, 175] width 229 height 53
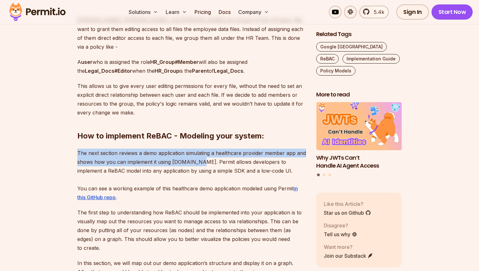
drag, startPoint x: 78, startPoint y: 126, endPoint x: 201, endPoint y: 134, distance: 122.8
click at [200, 149] on p "The next section reviews a demo application simulating a healthcare provider me…" at bounding box center [191, 175] width 229 height 53
click at [201, 149] on p "The next section reviews a demo application simulating a healthcare provider me…" at bounding box center [191, 175] width 229 height 53
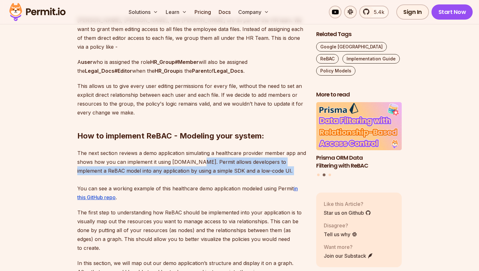
drag, startPoint x: 194, startPoint y: 135, endPoint x: 272, endPoint y: 149, distance: 79.6
click at [269, 149] on p "The next section reviews a demo application simulating a healthcare provider me…" at bounding box center [191, 175] width 229 height 53
click at [274, 149] on p "The next section reviews a demo application simulating a healthcare provider me…" at bounding box center [191, 175] width 229 height 53
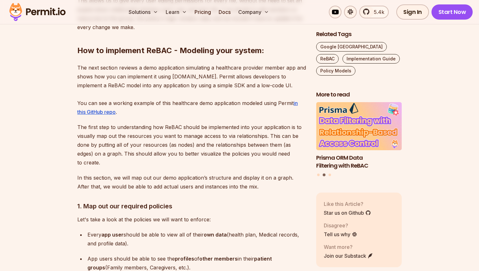
scroll to position [2022, 0]
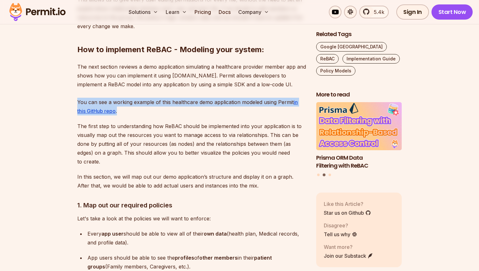
drag, startPoint x: 77, startPoint y: 80, endPoint x: 266, endPoint y: 84, distance: 189.5
click at [264, 83] on p "The next section reviews a demo application simulating a healthcare provider me…" at bounding box center [191, 88] width 229 height 53
click at [266, 84] on p "The next section reviews a demo application simulating a healthcare provider me…" at bounding box center [191, 88] width 229 height 53
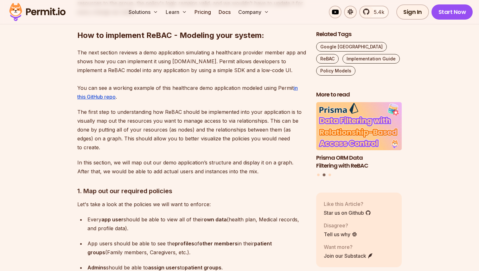
scroll to position [2042, 0]
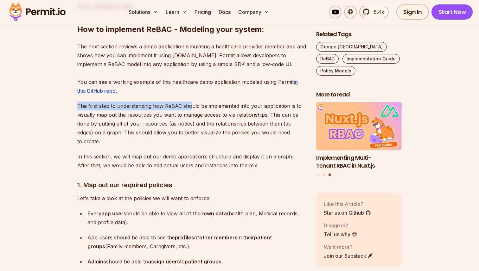
drag, startPoint x: 77, startPoint y: 80, endPoint x: 194, endPoint y: 84, distance: 117.6
click at [194, 102] on p "The first step to understanding how ReBAC should be implemented into your appli…" at bounding box center [191, 124] width 229 height 44
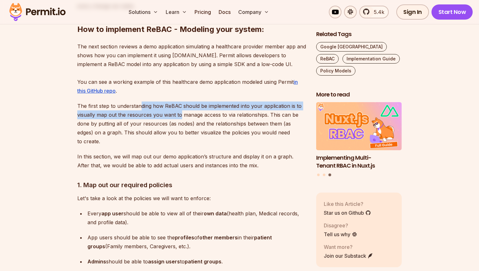
drag, startPoint x: 142, startPoint y: 78, endPoint x: 181, endPoint y: 89, distance: 41.0
click at [180, 102] on p "The first step to understanding how ReBAC should be implemented into your appli…" at bounding box center [191, 124] width 229 height 44
click at [181, 102] on p "The first step to understanding how ReBAC should be implemented into your appli…" at bounding box center [191, 124] width 229 height 44
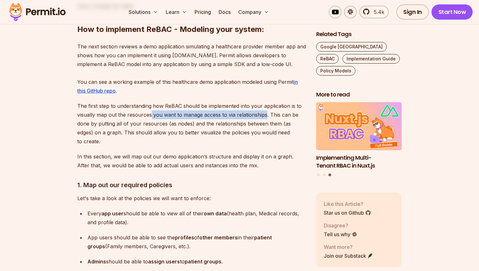
drag, startPoint x: 150, startPoint y: 89, endPoint x: 267, endPoint y: 89, distance: 116.3
click at [267, 102] on p "The first step to understanding how ReBAC should be implemented into your appli…" at bounding box center [191, 124] width 229 height 44
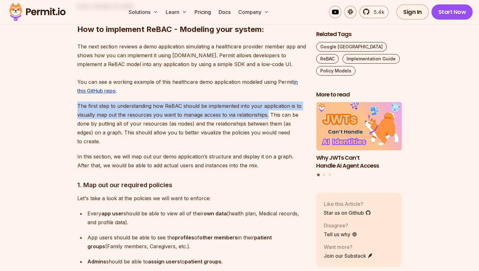
drag, startPoint x: 266, startPoint y: 89, endPoint x: 78, endPoint y: 78, distance: 188.5
click at [78, 102] on p "The first step to understanding how ReBAC should be implemented into your appli…" at bounding box center [191, 124] width 229 height 44
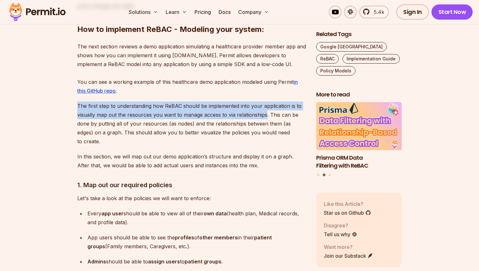
drag, startPoint x: 78, startPoint y: 78, endPoint x: 265, endPoint y: 91, distance: 187.6
click at [264, 102] on p "The first step to understanding how ReBAC should be implemented into your appli…" at bounding box center [191, 124] width 229 height 44
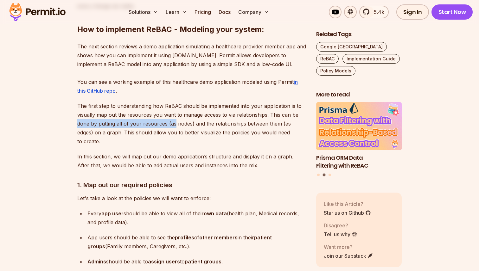
drag, startPoint x: 78, startPoint y: 98, endPoint x: 174, endPoint y: 99, distance: 96.0
click at [174, 102] on p "The first step to understanding how ReBAC should be implemented into your appli…" at bounding box center [191, 124] width 229 height 44
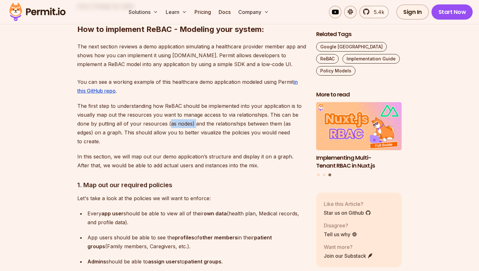
drag, startPoint x: 168, startPoint y: 99, endPoint x: 193, endPoint y: 99, distance: 25.0
click at [193, 102] on p "The first step to understanding how ReBAC should be implemented into your appli…" at bounding box center [191, 124] width 229 height 44
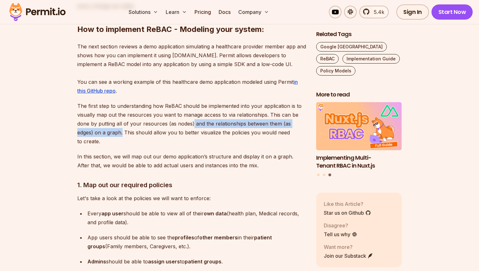
drag, startPoint x: 192, startPoint y: 99, endPoint x: 105, endPoint y: 106, distance: 88.1
click at [104, 106] on p "The first step to understanding how ReBAC should be implemented into your appli…" at bounding box center [191, 124] width 229 height 44
click at [105, 106] on p "The first step to understanding how ReBAC should be implemented into your appli…" at bounding box center [191, 124] width 229 height 44
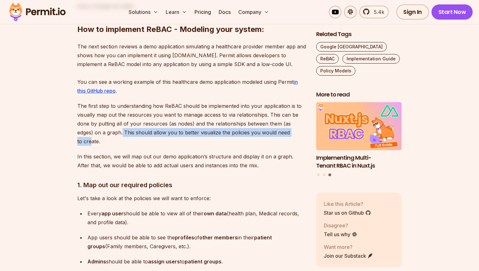
drag, startPoint x: 104, startPoint y: 105, endPoint x: 286, endPoint y: 106, distance: 181.8
click at [285, 106] on p "The first step to understanding how ReBAC should be implemented into your appli…" at bounding box center [191, 124] width 229 height 44
click at [286, 106] on p "The first step to understanding how ReBAC should be implemented into your appli…" at bounding box center [191, 124] width 229 height 44
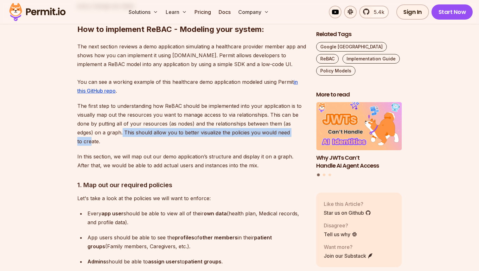
drag, startPoint x: 297, startPoint y: 107, endPoint x: 104, endPoint y: 105, distance: 193.6
click at [104, 105] on p "The first step to understanding how ReBAC should be implemented into your appli…" at bounding box center [191, 124] width 229 height 44
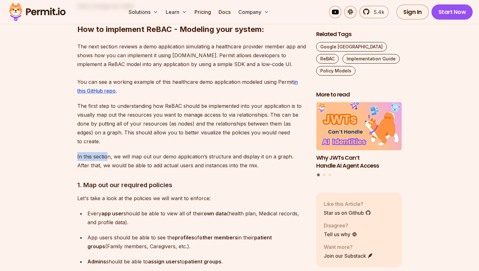
drag, startPoint x: 76, startPoint y: 121, endPoint x: 108, endPoint y: 121, distance: 32.3
click at [108, 152] on p "In this section, we will map out our demo application’s structure and display i…" at bounding box center [191, 161] width 229 height 18
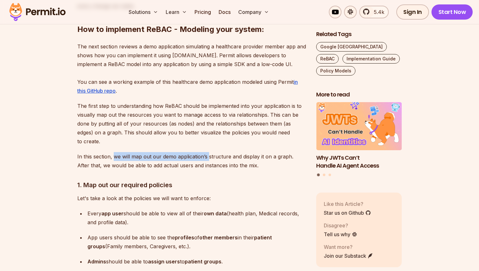
drag, startPoint x: 113, startPoint y: 121, endPoint x: 208, endPoint y: 123, distance: 95.1
click at [208, 152] on p "In this section, we will map out our demo application’s structure and display i…" at bounding box center [191, 161] width 229 height 18
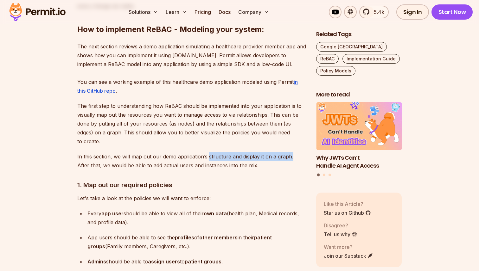
drag, startPoint x: 208, startPoint y: 123, endPoint x: 290, endPoint y: 123, distance: 81.1
click at [290, 152] on p "In this section, we will map out our demo application’s structure and display i…" at bounding box center [191, 161] width 229 height 18
drag, startPoint x: 290, startPoint y: 123, endPoint x: 202, endPoint y: 123, distance: 87.7
click at [202, 152] on p "In this section, we will map out our demo application’s structure and display i…" at bounding box center [191, 161] width 229 height 18
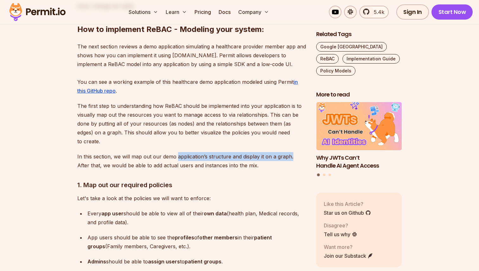
click at [202, 152] on p "In this section, we will map out our demo application’s structure and display i…" at bounding box center [191, 161] width 229 height 18
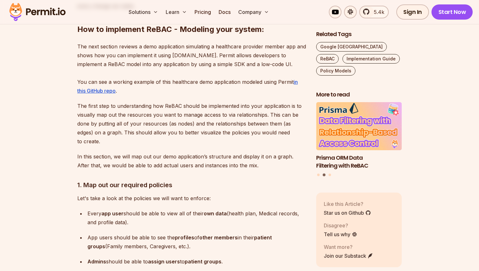
drag, startPoint x: 112, startPoint y: 119, endPoint x: 310, endPoint y: 122, distance: 198.0
drag, startPoint x: 89, startPoint y: 132, endPoint x: 237, endPoint y: 133, distance: 148.3
click at [237, 152] on p "In this section, we will map out our demo application’s structure and display i…" at bounding box center [191, 161] width 229 height 18
click at [238, 152] on p "In this section, we will map out our demo application’s structure and display i…" at bounding box center [191, 161] width 229 height 18
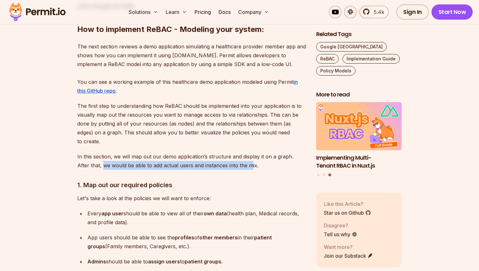
drag, startPoint x: 90, startPoint y: 131, endPoint x: 250, endPoint y: 131, distance: 160.3
click at [250, 152] on p "In this section, we will map out our demo application’s structure and display i…" at bounding box center [191, 161] width 229 height 18
drag, startPoint x: 250, startPoint y: 131, endPoint x: 90, endPoint y: 131, distance: 160.3
click at [90, 152] on p "In this section, we will map out our demo application’s structure and display i…" at bounding box center [191, 161] width 229 height 18
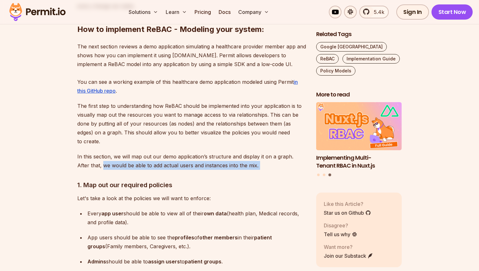
click at [90, 152] on p "In this section, we will map out our demo application’s structure and display i…" at bounding box center [191, 161] width 229 height 18
drag, startPoint x: 90, startPoint y: 131, endPoint x: 276, endPoint y: 131, distance: 186.6
click at [276, 152] on p "In this section, we will map out our demo application’s structure and display i…" at bounding box center [191, 161] width 229 height 18
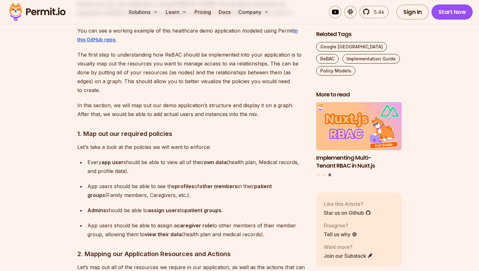
scroll to position [2096, 0]
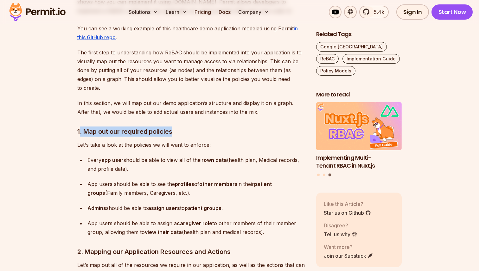
drag, startPoint x: 79, startPoint y: 96, endPoint x: 201, endPoint y: 96, distance: 122.9
click at [198, 127] on h3 "1. Map out our required policies" at bounding box center [191, 132] width 229 height 10
click at [201, 127] on h3 "1. Map out our required policies" at bounding box center [191, 132] width 229 height 10
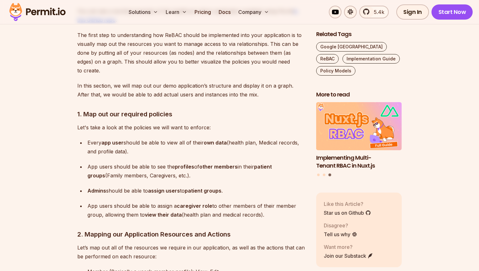
scroll to position [2123, 0]
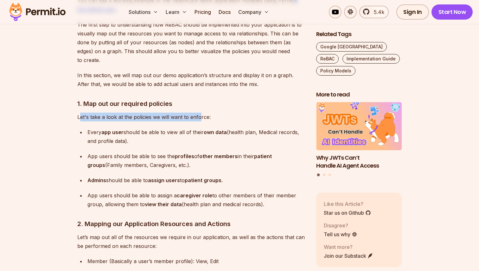
drag, startPoint x: 79, startPoint y: 83, endPoint x: 208, endPoint y: 84, distance: 128.9
click at [204, 113] on p "Let's take a look at the policies we will want to enforce:" at bounding box center [191, 117] width 229 height 9
click at [208, 113] on p "Let's take a look at the policies we will want to enforce:" at bounding box center [191, 117] width 229 height 9
drag, startPoint x: 208, startPoint y: 84, endPoint x: 86, endPoint y: 83, distance: 122.0
click at [86, 113] on p "Let's take a look at the policies we will want to enforce:" at bounding box center [191, 117] width 229 height 9
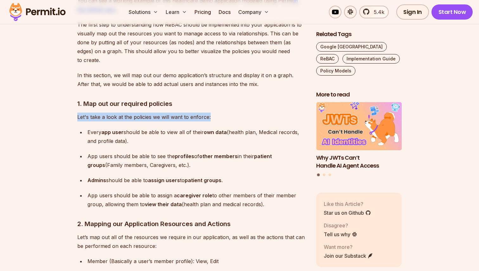
click at [86, 113] on p "Let's take a look at the policies we will want to enforce:" at bounding box center [191, 117] width 229 height 9
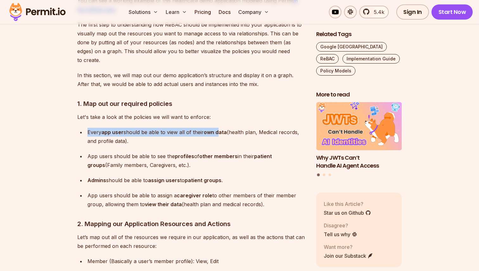
drag, startPoint x: 88, startPoint y: 96, endPoint x: 228, endPoint y: 96, distance: 140.3
click at [227, 128] on p "Every app user should be able to view all of their own data (health plan, Medic…" at bounding box center [196, 137] width 219 height 18
click at [228, 128] on p "Every app user should be able to view all of their own data (health plan, Medic…" at bounding box center [196, 137] width 219 height 18
drag, startPoint x: 228, startPoint y: 96, endPoint x: 89, endPoint y: 93, distance: 139.1
click at [91, 128] on p "Every app user should be able to view all of their own data (health plan, Medic…" at bounding box center [196, 137] width 219 height 18
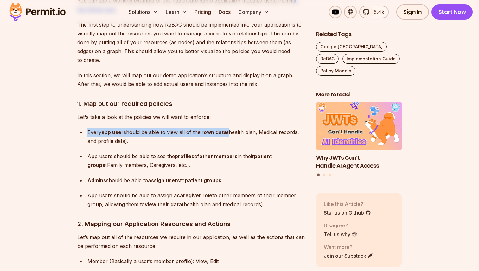
click at [89, 128] on p "Every app user should be able to view all of their own data (health plan, Medic…" at bounding box center [196, 137] width 219 height 18
drag, startPoint x: 86, startPoint y: 97, endPoint x: 227, endPoint y: 98, distance: 141.0
click at [226, 128] on li "Every app user should be able to view all of their own data (health plan, Medic…" at bounding box center [196, 137] width 220 height 18
click at [227, 129] on strong "own data" at bounding box center [215, 132] width 23 height 6
drag, startPoint x: 227, startPoint y: 98, endPoint x: 91, endPoint y: 94, distance: 136.6
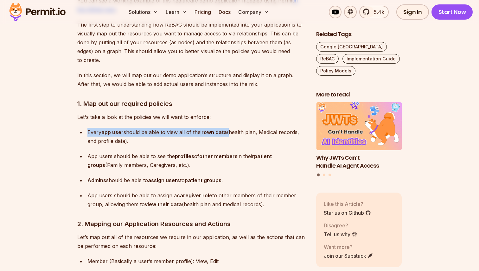
click at [91, 128] on p "Every app user should be able to view all of their own data (health plan, Medic…" at bounding box center [196, 137] width 219 height 18
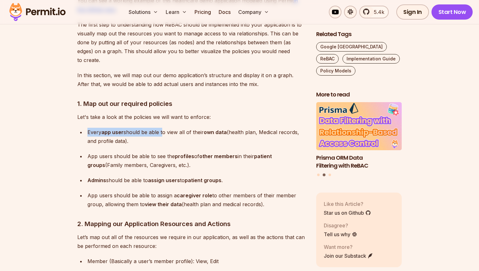
drag, startPoint x: 89, startPoint y: 98, endPoint x: 162, endPoint y: 97, distance: 72.9
click at [162, 128] on p "Every app user should be able to view all of their own data (health plan, Medic…" at bounding box center [196, 137] width 219 height 18
drag, startPoint x: 126, startPoint y: 98, endPoint x: 238, endPoint y: 96, distance: 111.9
click at [238, 128] on p "Every app user should be able to view all of their own data (health plan, Medic…" at bounding box center [196, 137] width 219 height 18
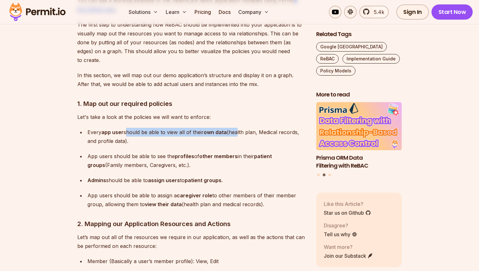
click at [238, 128] on p "Every app user should be able to view all of their own data (health plan, Medic…" at bounding box center [196, 137] width 219 height 18
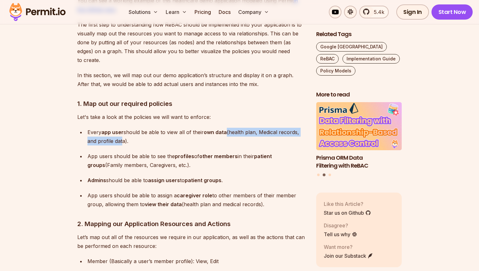
drag, startPoint x: 228, startPoint y: 96, endPoint x: 132, endPoint y: 106, distance: 96.5
click at [128, 128] on p "Every app user should be able to view all of their own data (health plan, Medic…" at bounding box center [196, 137] width 219 height 18
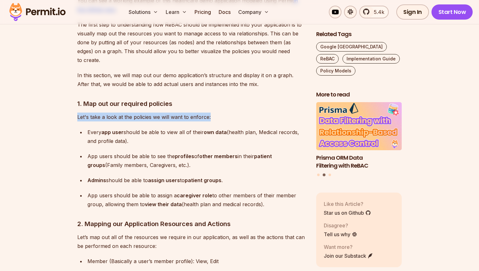
drag, startPoint x: 74, startPoint y: 80, endPoint x: 234, endPoint y: 80, distance: 159.7
click at [234, 113] on p "Let's take a look at the policies we will want to enforce:" at bounding box center [191, 117] width 229 height 9
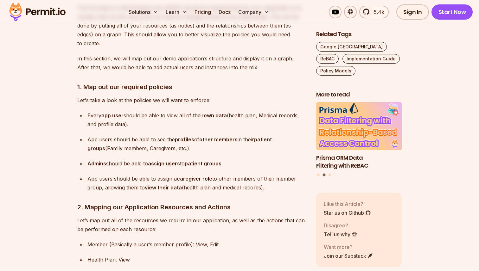
scroll to position [2150, 0]
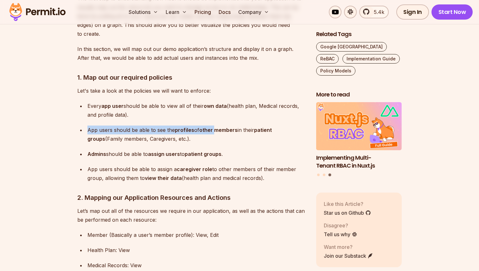
drag, startPoint x: 86, startPoint y: 96, endPoint x: 214, endPoint y: 93, distance: 127.7
click at [213, 126] on li "App users should be able to see the profiles of other members in their patient …" at bounding box center [196, 135] width 220 height 18
click at [214, 127] on strong "other members" at bounding box center [218, 130] width 38 height 6
drag, startPoint x: 176, startPoint y: 96, endPoint x: 198, endPoint y: 106, distance: 24.1
click at [193, 126] on p "App users should be able to see the profiles of other members in their patient …" at bounding box center [196, 135] width 219 height 18
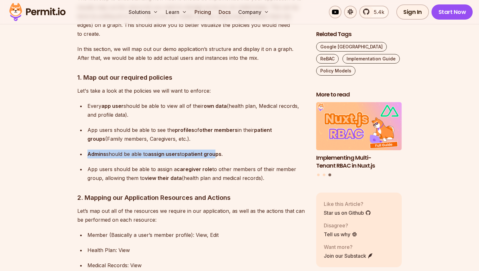
drag, startPoint x: 88, startPoint y: 120, endPoint x: 220, endPoint y: 119, distance: 131.8
click at [220, 150] on p "Admins should be able to assign users to patient groups ." at bounding box center [196, 154] width 219 height 9
click at [221, 151] on strong "patient groups" at bounding box center [203, 154] width 37 height 6
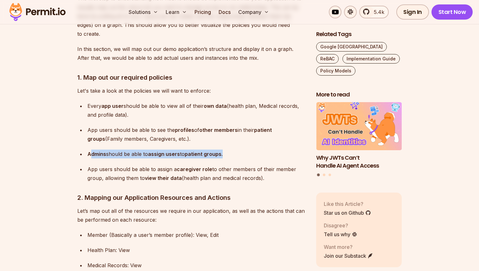
drag, startPoint x: 223, startPoint y: 120, endPoint x: 89, endPoint y: 118, distance: 134.0
click at [90, 150] on p "Admins should be able to assign users to patient groups ." at bounding box center [196, 154] width 219 height 9
click at [89, 151] on strong "Admins" at bounding box center [96, 154] width 19 height 6
drag, startPoint x: 89, startPoint y: 118, endPoint x: 226, endPoint y: 118, distance: 136.2
click at [224, 150] on p "Admins should be able to assign users to patient groups ." at bounding box center [196, 154] width 219 height 9
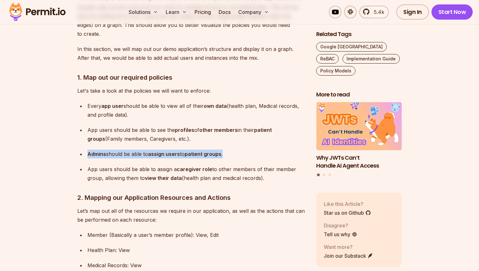
click at [226, 150] on p "Admins should be able to assign users to patient groups ." at bounding box center [196, 154] width 219 height 9
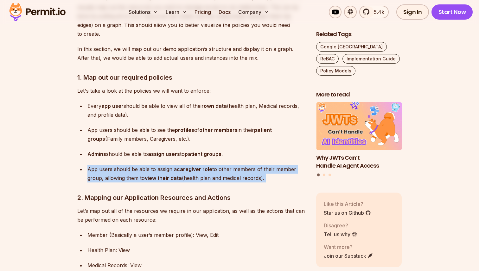
drag, startPoint x: 87, startPoint y: 135, endPoint x: 274, endPoint y: 150, distance: 187.2
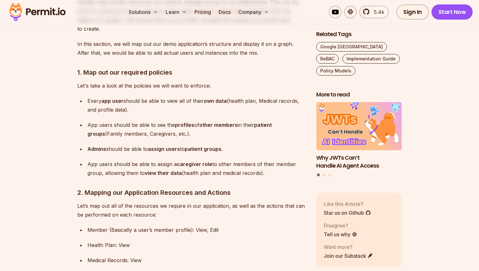
scroll to position [2158, 0]
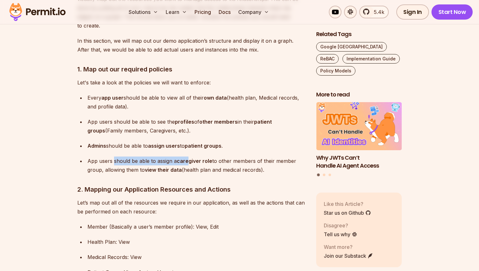
drag, startPoint x: 113, startPoint y: 125, endPoint x: 189, endPoint y: 127, distance: 76.7
click at [189, 157] on p "App users should be able to assign a caregiver role to other members of their m…" at bounding box center [196, 166] width 219 height 18
click at [189, 158] on strong "caregiver role" at bounding box center [194, 161] width 35 height 6
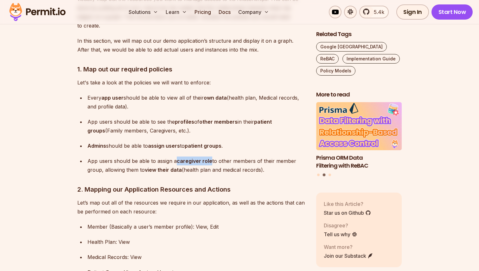
drag, startPoint x: 177, startPoint y: 128, endPoint x: 212, endPoint y: 128, distance: 34.8
click at [212, 157] on p "App users should be able to assign a caregiver role to other members of their m…" at bounding box center [196, 166] width 219 height 18
drag, startPoint x: 212, startPoint y: 128, endPoint x: 99, endPoint y: 135, distance: 113.6
click at [99, 157] on p "App users should be able to assign a caregiver role to other members of their m…" at bounding box center [196, 166] width 219 height 18
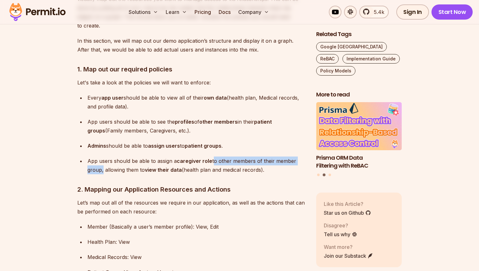
click at [106, 157] on p "App users should be able to assign a caregiver role to other members of their m…" at bounding box center [196, 166] width 219 height 18
drag, startPoint x: 102, startPoint y: 135, endPoint x: 254, endPoint y: 133, distance: 152.1
click at [250, 157] on p "App users should be able to assign a caregiver role to other members of their m…" at bounding box center [196, 166] width 219 height 18
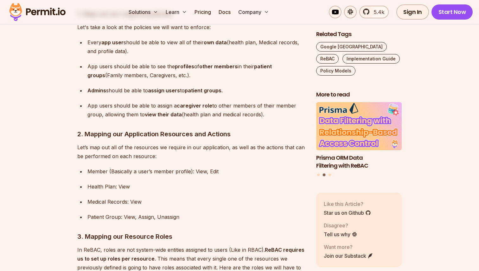
scroll to position [2217, 0]
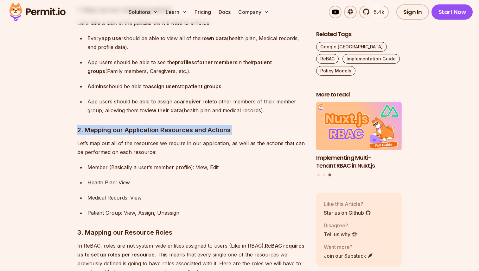
drag, startPoint x: 78, startPoint y: 95, endPoint x: 249, endPoint y: 100, distance: 171.1
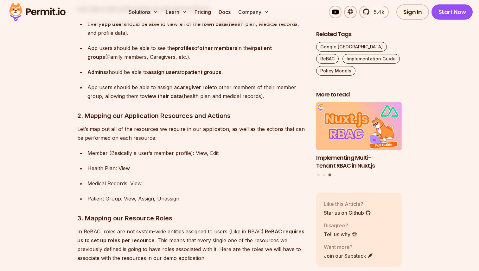
scroll to position [2233, 0]
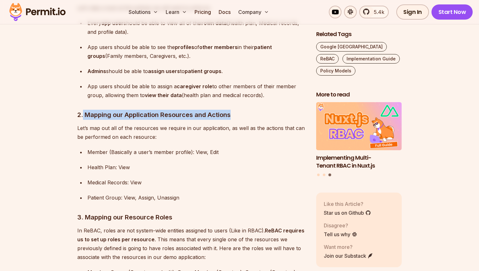
drag, startPoint x: 83, startPoint y: 81, endPoint x: 252, endPoint y: 81, distance: 169.2
click at [248, 110] on h3 "2. Mapping our Application Resources and Actions" at bounding box center [191, 115] width 229 height 10
click at [252, 110] on h3 "2. Mapping our Application Resources and Actions" at bounding box center [191, 115] width 229 height 10
drag, startPoint x: 78, startPoint y: 94, endPoint x: 198, endPoint y: 98, distance: 120.1
click at [196, 124] on p "Let’s map out all of the resources we require in our application, as well as th…" at bounding box center [191, 133] width 229 height 18
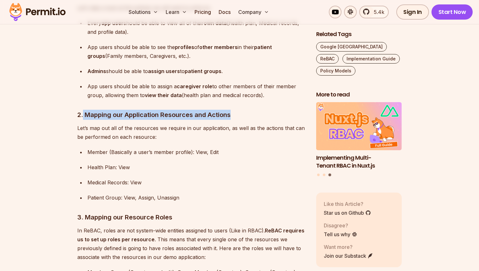
click at [198, 124] on p "Let’s map out all of the resources we require in our application, as well as th…" at bounding box center [191, 133] width 229 height 18
drag, startPoint x: 227, startPoint y: 94, endPoint x: 175, endPoint y: 101, distance: 52.1
click at [170, 124] on p "Let’s map out all of the resources we require in our application, as well as th…" at bounding box center [191, 133] width 229 height 18
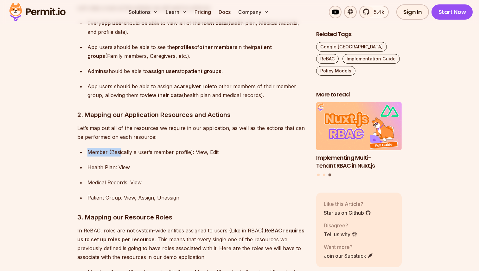
drag, startPoint x: 86, startPoint y: 117, endPoint x: 123, endPoint y: 117, distance: 36.1
click at [121, 148] on li "Member (Basically a user’s member profile): View, Edit" at bounding box center [196, 152] width 220 height 9
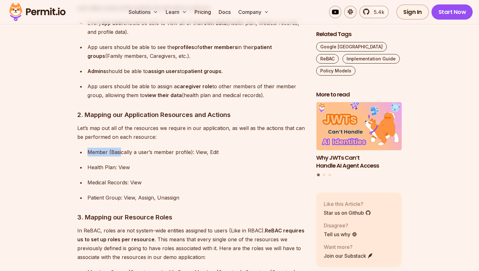
click at [123, 148] on p "Member (Basically a user’s member profile): View, Edit" at bounding box center [196, 152] width 219 height 9
drag, startPoint x: 109, startPoint y: 118, endPoint x: 189, endPoint y: 118, distance: 80.5
click at [189, 148] on p "Member (Basically a user’s member profile): View, Edit" at bounding box center [196, 152] width 219 height 9
drag, startPoint x: 189, startPoint y: 118, endPoint x: 110, endPoint y: 118, distance: 79.2
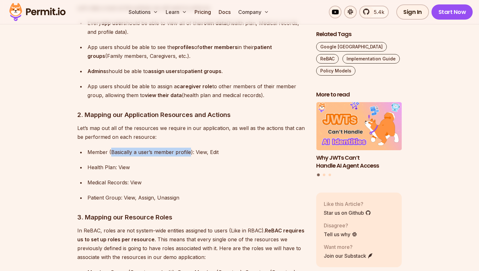
click at [110, 148] on p "Member (Basically a user’s member profile): View, Edit" at bounding box center [196, 152] width 219 height 9
drag, startPoint x: 88, startPoint y: 131, endPoint x: 149, endPoint y: 131, distance: 60.8
click at [147, 163] on p "Health Plan: View" at bounding box center [196, 167] width 219 height 9
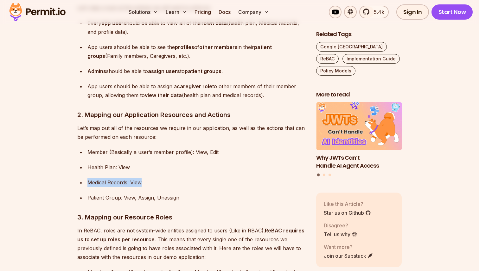
drag, startPoint x: 88, startPoint y: 148, endPoint x: 164, endPoint y: 148, distance: 75.7
click at [162, 178] on p "Medical Records: View" at bounding box center [196, 182] width 219 height 9
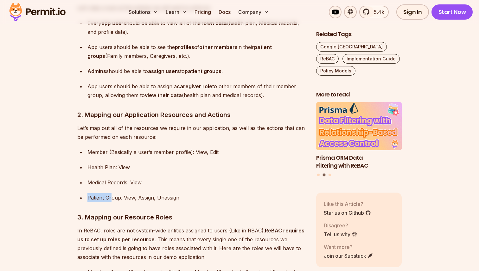
drag, startPoint x: 89, startPoint y: 163, endPoint x: 147, endPoint y: 163, distance: 58.3
click at [120, 194] on p "Patient Group: View, Assign, Unassign" at bounding box center [196, 198] width 219 height 9
click at [176, 194] on p "Patient Group: View, Assign, Unassign" at bounding box center [196, 198] width 219 height 9
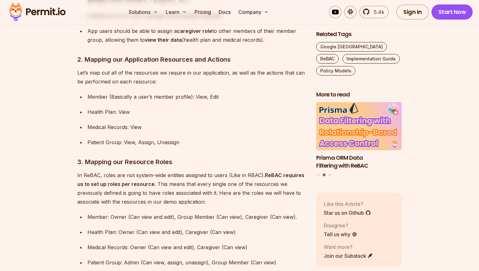
scroll to position [2290, 0]
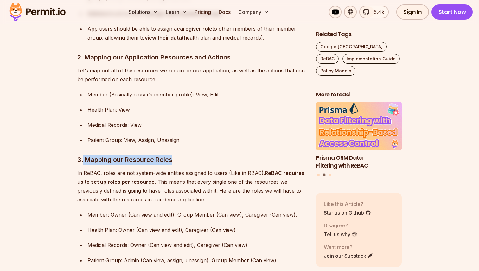
drag, startPoint x: 83, startPoint y: 122, endPoint x: 183, endPoint y: 122, distance: 100.1
click at [182, 155] on h3 "3. Mapping our Resource Roles" at bounding box center [191, 160] width 229 height 10
click at [183, 155] on h3 "3. Mapping our Resource Roles" at bounding box center [191, 160] width 229 height 10
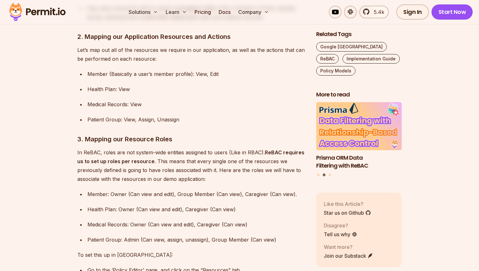
scroll to position [2313, 0]
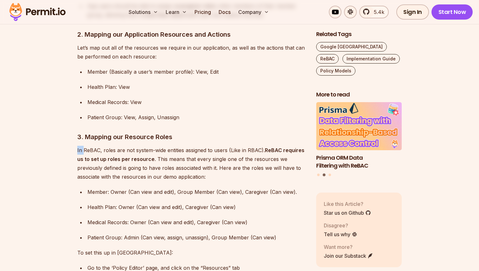
drag, startPoint x: 79, startPoint y: 117, endPoint x: 104, endPoint y: 117, distance: 25.0
click at [104, 146] on p "In ReBAC, roles are not system-wide entities assigned to users (Like in RBAC). …" at bounding box center [191, 163] width 229 height 35
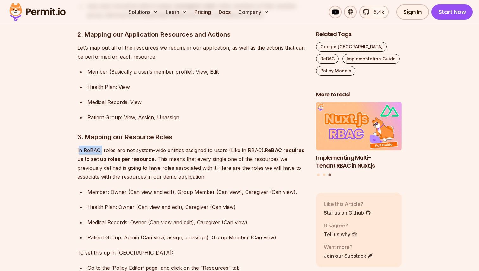
drag, startPoint x: 101, startPoint y: 116, endPoint x: 80, endPoint y: 113, distance: 21.7
click at [80, 146] on p "In ReBAC, roles are not system-wide entities assigned to users (Like in RBAC). …" at bounding box center [191, 163] width 229 height 35
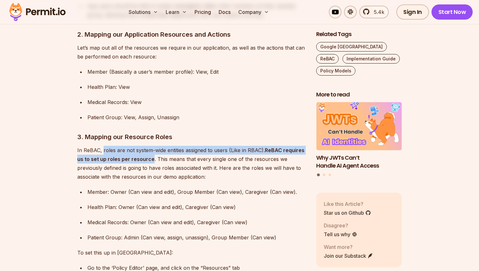
drag, startPoint x: 103, startPoint y: 116, endPoint x: 151, endPoint y: 126, distance: 49.5
click at [151, 146] on p "In ReBAC, roles are not system-wide entities assigned to users (Like in RBAC). …" at bounding box center [191, 163] width 229 height 35
drag, startPoint x: 151, startPoint y: 126, endPoint x: 269, endPoint y: 114, distance: 118.4
click at [269, 146] on p "In ReBAC, roles are not system-wide entities assigned to users (Like in RBAC). …" at bounding box center [191, 163] width 229 height 35
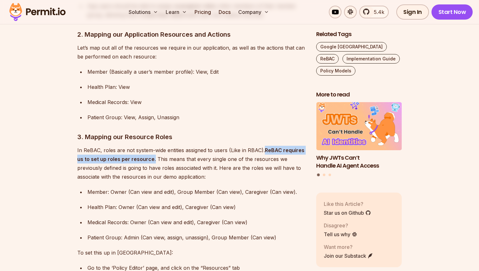
click at [154, 146] on p "In ReBAC, roles are not system-wide entities assigned to users (Like in RBAC). …" at bounding box center [191, 163] width 229 height 35
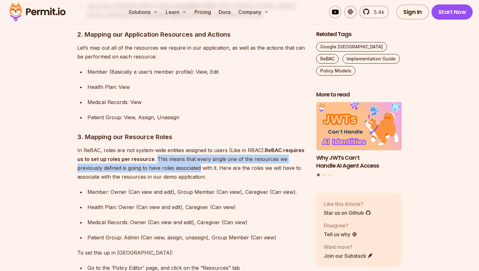
drag, startPoint x: 154, startPoint y: 124, endPoint x: 198, endPoint y: 133, distance: 45.0
click at [198, 146] on p "In ReBAC, roles are not system-wide entities assigned to users (Like in RBAC). …" at bounding box center [191, 163] width 229 height 35
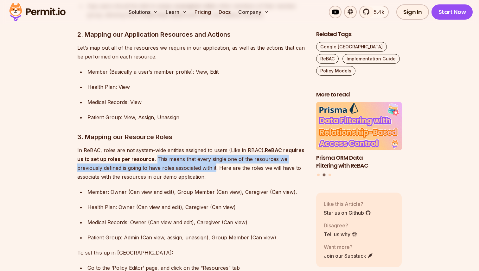
drag, startPoint x: 217, startPoint y: 133, endPoint x: 154, endPoint y: 126, distance: 63.5
click at [154, 146] on p "In ReBAC, roles are not system-wide entities assigned to users (Like in RBAC). …" at bounding box center [191, 163] width 229 height 35
drag, startPoint x: 154, startPoint y: 126, endPoint x: 215, endPoint y: 131, distance: 61.7
click at [215, 146] on p "In ReBAC, roles are not system-wide entities assigned to users (Like in RBAC). …" at bounding box center [191, 163] width 229 height 35
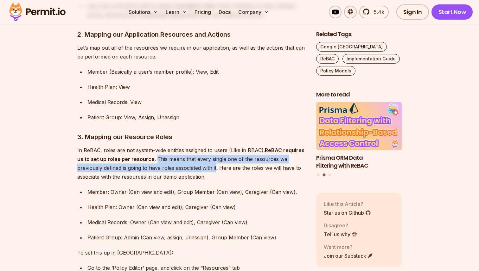
click at [215, 146] on p "In ReBAC, roles are not system-wide entities assigned to users (Like in RBAC). …" at bounding box center [191, 163] width 229 height 35
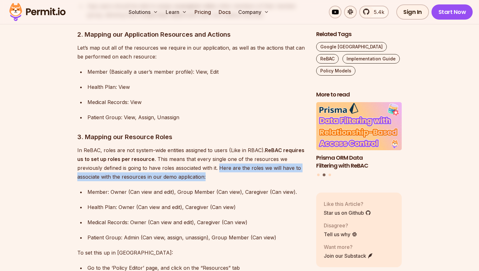
drag, startPoint x: 220, startPoint y: 133, endPoint x: 207, endPoint y: 141, distance: 15.6
click at [207, 146] on p "In ReBAC, roles are not system-wide entities assigned to users (Like in RBAC). …" at bounding box center [191, 163] width 229 height 35
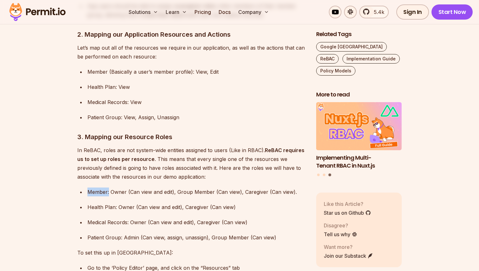
drag, startPoint x: 87, startPoint y: 156, endPoint x: 111, endPoint y: 156, distance: 23.4
click at [110, 188] on li "Member: Owner (Can view and edit), Group Member (Can view), Caregiver (Can view…" at bounding box center [196, 192] width 220 height 9
click at [111, 188] on p "Member: Owner (Can view and edit), Group Member (Can view), Caregiver (Can view…" at bounding box center [196, 192] width 219 height 9
drag, startPoint x: 111, startPoint y: 157, endPoint x: 178, endPoint y: 155, distance: 67.2
click at [178, 188] on p "Member: Owner (Can view and edit), Group Member (Can view), Caregiver (Can view…" at bounding box center [196, 192] width 219 height 9
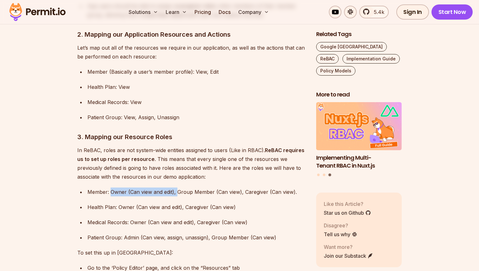
click at [178, 188] on p "Member: Owner (Can view and edit), Group Member (Can view), Caregiver (Can view…" at bounding box center [196, 192] width 219 height 9
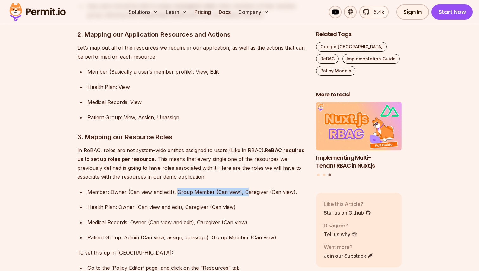
drag, startPoint x: 176, startPoint y: 158, endPoint x: 248, endPoint y: 158, distance: 71.3
click at [247, 188] on p "Member: Owner (Can view and edit), Group Member (Can view), Caregiver (Can view…" at bounding box center [196, 192] width 219 height 9
click at [248, 188] on p "Member: Owner (Can view and edit), Group Member (Can view), Caregiver (Can view…" at bounding box center [196, 192] width 219 height 9
drag, startPoint x: 243, startPoint y: 158, endPoint x: 296, endPoint y: 158, distance: 52.9
click at [296, 188] on p "Member: Owner (Can view and edit), Group Member (Can view), Caregiver (Can view…" at bounding box center [196, 192] width 219 height 9
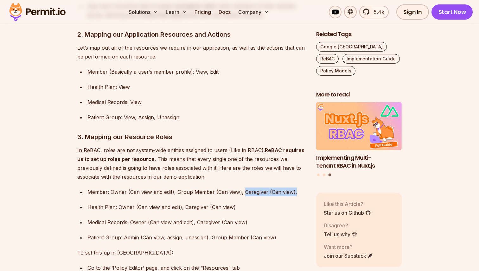
click at [296, 188] on p "Member: Owner (Can view and edit), Group Member (Can view), Caregiver (Can view…" at bounding box center [196, 192] width 219 height 9
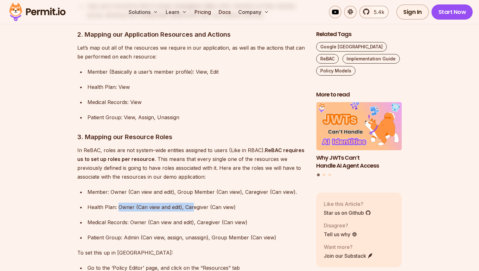
drag, startPoint x: 118, startPoint y: 170, endPoint x: 193, endPoint y: 174, distance: 74.8
click at [193, 203] on p "Health Plan: Owner (Can view and edit), Caregiver (Can view)" at bounding box center [196, 207] width 219 height 9
drag, startPoint x: 184, startPoint y: 172, endPoint x: 249, endPoint y: 172, distance: 64.3
click at [246, 203] on p "Health Plan: Owner (Can view and edit), Caregiver (Can view)" at bounding box center [196, 207] width 219 height 9
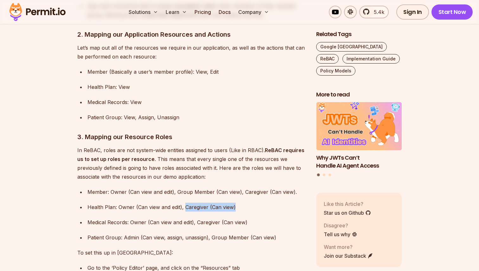
click at [249, 203] on p "Health Plan: Owner (Can view and edit), Caregiver (Can view)" at bounding box center [196, 207] width 219 height 9
drag, startPoint x: 111, startPoint y: 156, endPoint x: 177, endPoint y: 157, distance: 66.2
click at [176, 188] on p "Member: Owner (Can view and edit), Group Member (Can view), Caregiver (Can view…" at bounding box center [196, 192] width 219 height 9
click at [177, 188] on p "Member: Owner (Can view and edit), Group Member (Can view), Caregiver (Can view…" at bounding box center [196, 192] width 219 height 9
drag, startPoint x: 177, startPoint y: 157, endPoint x: 231, endPoint y: 159, distance: 54.2
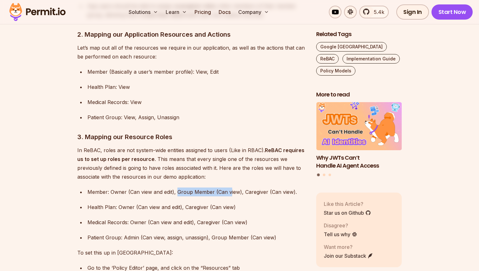
click at [231, 188] on p "Member: Owner (Can view and edit), Group Member (Can view), Caregiver (Can view…" at bounding box center [196, 192] width 219 height 9
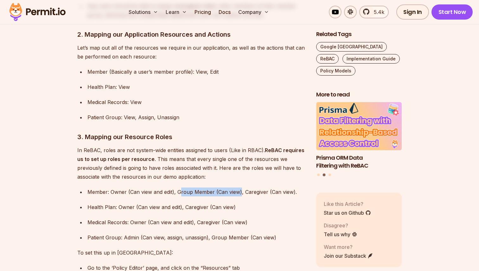
drag, startPoint x: 239, startPoint y: 157, endPoint x: 180, endPoint y: 156, distance: 59.9
click at [180, 188] on p "Member: Owner (Can view and edit), Group Member (Can view), Caregiver (Can view…" at bounding box center [196, 192] width 219 height 9
drag, startPoint x: 179, startPoint y: 157, endPoint x: 239, endPoint y: 160, distance: 59.6
click at [239, 188] on p "Member: Owner (Can view and edit), Group Member (Can view), Caregiver (Can view…" at bounding box center [196, 192] width 219 height 9
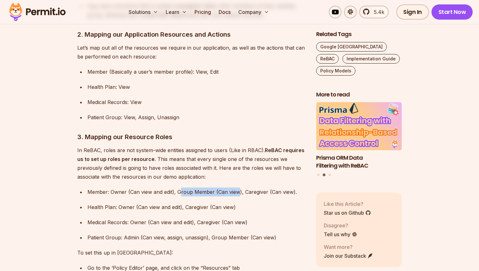
click at [239, 188] on p "Member: Owner (Can view and edit), Group Member (Can view), Caregiver (Can view…" at bounding box center [196, 192] width 219 height 9
drag, startPoint x: 239, startPoint y: 157, endPoint x: 179, endPoint y: 156, distance: 60.8
click at [179, 188] on p "Member: Owner (Can view and edit), Group Member (Can view), Caregiver (Can view…" at bounding box center [196, 192] width 219 height 9
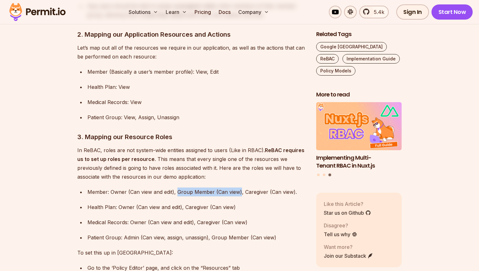
click at [179, 188] on p "Member: Owner (Can view and edit), Group Member (Can view), Caregiver (Can view…" at bounding box center [196, 192] width 219 height 9
drag, startPoint x: 178, startPoint y: 156, endPoint x: 240, endPoint y: 156, distance: 62.1
click at [240, 188] on p "Member: Owner (Can view and edit), Group Member (Can view), Caregiver (Can view…" at bounding box center [196, 192] width 219 height 9
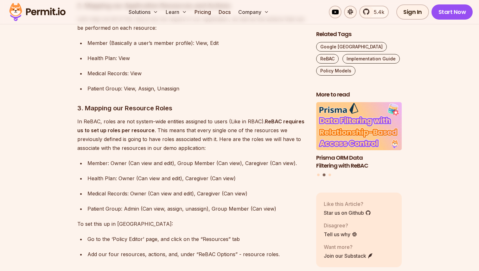
scroll to position [2343, 0]
drag, startPoint x: 123, startPoint y: 173, endPoint x: 142, endPoint y: 173, distance: 19.0
click at [142, 204] on p "Patient Group: Admin (Can view, assign, unassign), Group Member (Can view)" at bounding box center [196, 208] width 219 height 9
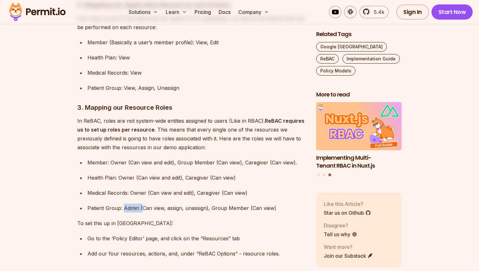
click at [173, 204] on p "Patient Group: Admin (Can view, assign, unassign), Group Member (Can view)" at bounding box center [196, 208] width 219 height 9
drag, startPoint x: 211, startPoint y: 174, endPoint x: 289, endPoint y: 174, distance: 77.6
click at [287, 204] on p "Patient Group: Admin (Can view, assign, unassign), Group Member (Can view)" at bounding box center [196, 208] width 219 height 9
click at [289, 204] on p "Patient Group: Admin (Can view, assign, unassign), Group Member (Can view)" at bounding box center [196, 208] width 219 height 9
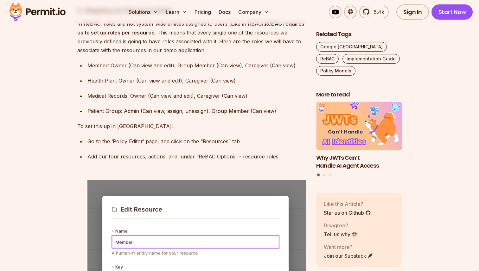
scroll to position [2438, 0]
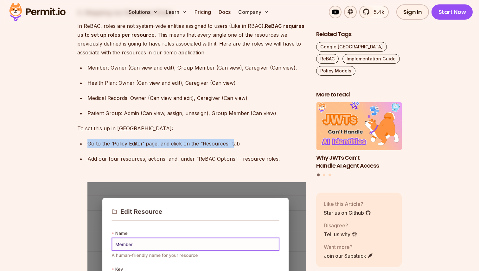
drag, startPoint x: 88, startPoint y: 108, endPoint x: 234, endPoint y: 108, distance: 146.7
click at [233, 139] on p "Go to the ‘Policy Editor’ page, and click on the “Resources” tab" at bounding box center [196, 143] width 219 height 9
click at [234, 139] on p "Go to the ‘Policy Editor’ page, and click on the “Resources” tab" at bounding box center [196, 143] width 219 height 9
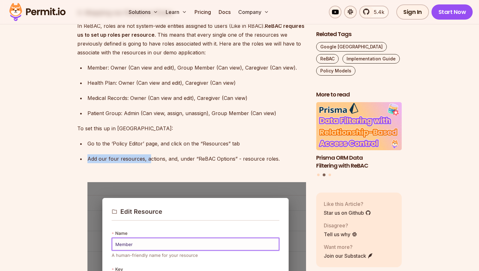
drag, startPoint x: 88, startPoint y: 124, endPoint x: 156, endPoint y: 123, distance: 68.4
click at [154, 155] on p "Add our four resources, actions, and, under “ReBAC Options” - resource roles." at bounding box center [196, 164] width 219 height 18
click at [156, 155] on p "Add our four resources, actions, and, under “ReBAC Options” - resource roles." at bounding box center [196, 164] width 219 height 18
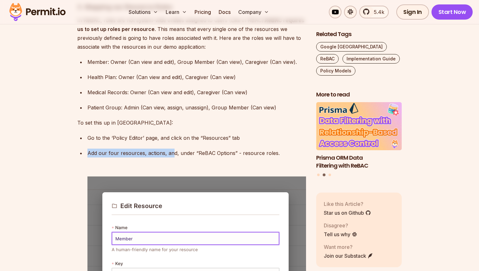
drag, startPoint x: 87, startPoint y: 118, endPoint x: 195, endPoint y: 124, distance: 108.2
click at [191, 149] on p "Add our four resources, actions, and, under “ReBAC Options” - resource roles." at bounding box center [196, 158] width 219 height 18
click at [195, 149] on p "Add our four resources, actions, and, under “ReBAC Options” - resource roles." at bounding box center [196, 158] width 219 height 18
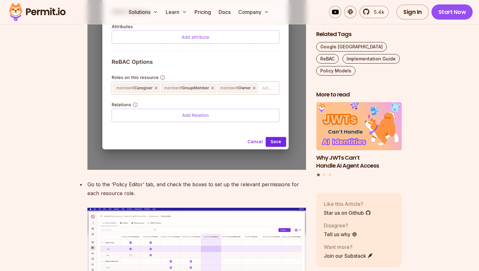
scroll to position [2802, 0]
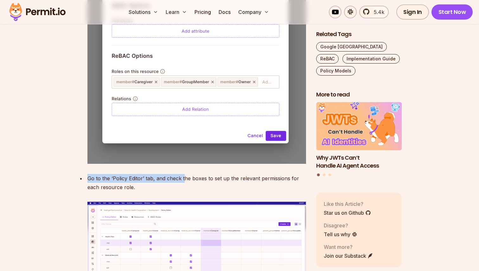
drag, startPoint x: 87, startPoint y: 143, endPoint x: 199, endPoint y: 151, distance: 112.1
click at [195, 174] on div "Go to the ‘Policy Editor’ tab, and check the boxes to set up the relevant permi…" at bounding box center [196, 183] width 219 height 18
click at [199, 174] on div "Go to the ‘Policy Editor’ tab, and check the boxes to set up the relevant permi…" at bounding box center [196, 183] width 219 height 18
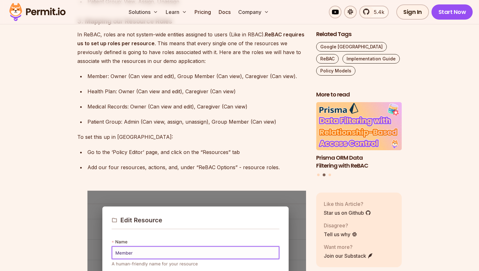
scroll to position [2424, 0]
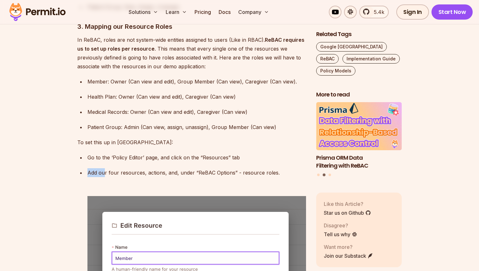
drag, startPoint x: 87, startPoint y: 138, endPoint x: 105, endPoint y: 138, distance: 18.7
click at [108, 169] on p "Add our four resources, actions, and, under “ReBAC Options” - resource roles." at bounding box center [196, 178] width 219 height 18
drag, startPoint x: 88, startPoint y: 138, endPoint x: 167, endPoint y: 136, distance: 78.6
click at [166, 169] on p "Add our four resources, actions, and, under “ReBAC Options” - resource roles." at bounding box center [196, 178] width 219 height 18
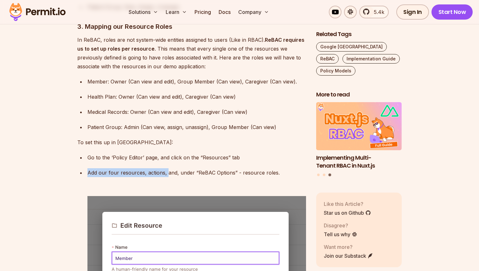
click at [167, 169] on p "Add our four resources, actions, and, under “ReBAC Options” - resource roles." at bounding box center [196, 178] width 219 height 18
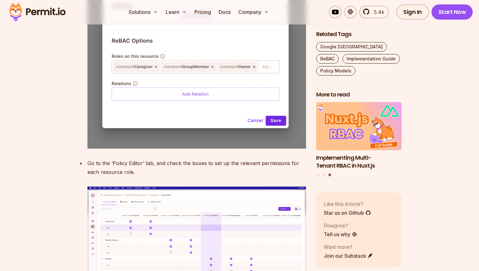
scroll to position [2821, 0]
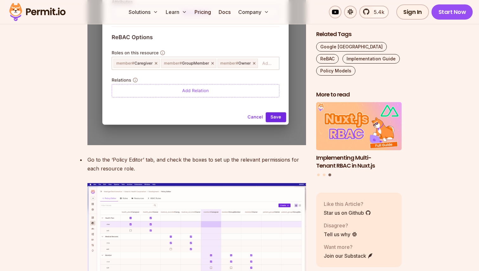
drag, startPoint x: 155, startPoint y: 126, endPoint x: 158, endPoint y: 134, distance: 8.7
click at [152, 156] on div "Go to the ‘Policy Editor’ tab, and check the boxes to set up the relevant permi…" at bounding box center [196, 165] width 219 height 18
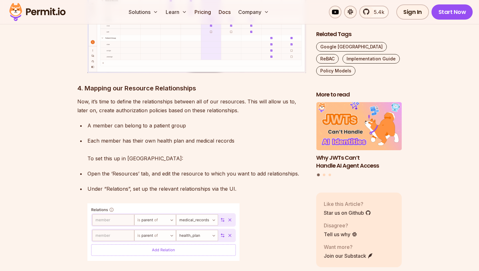
scroll to position [3050, 0]
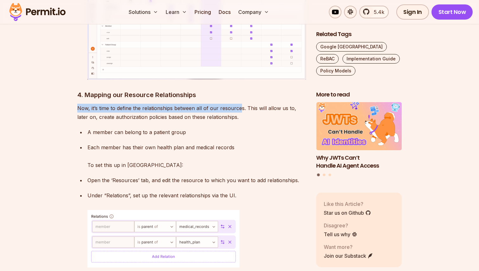
drag, startPoint x: 76, startPoint y: 74, endPoint x: 243, endPoint y: 73, distance: 166.9
click at [243, 104] on p "Now, it’s time to define the relationships between all of our resources. This w…" at bounding box center [191, 113] width 229 height 18
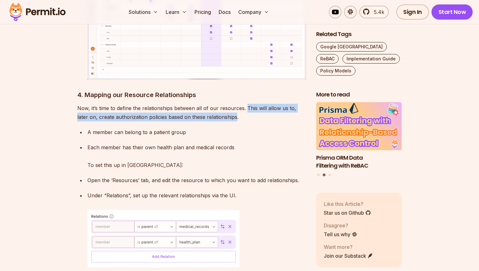
drag, startPoint x: 245, startPoint y: 72, endPoint x: 230, endPoint y: 82, distance: 17.6
click at [229, 104] on p "Now, it’s time to define the relationships between all of our resources. This w…" at bounding box center [191, 113] width 229 height 18
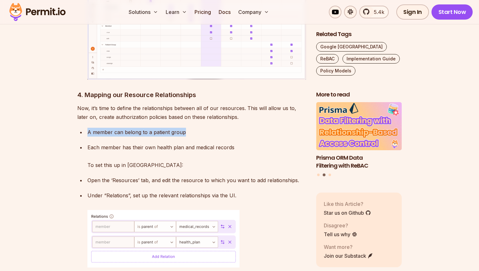
drag, startPoint x: 86, startPoint y: 98, endPoint x: 201, endPoint y: 94, distance: 115.1
click at [201, 128] on li "A member can belong to a patient group" at bounding box center [196, 132] width 220 height 9
click at [201, 128] on p "A member can belong to a patient group" at bounding box center [196, 132] width 219 height 9
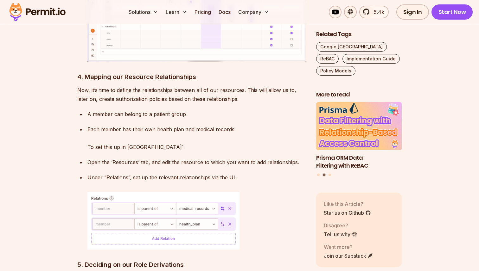
scroll to position [3070, 0]
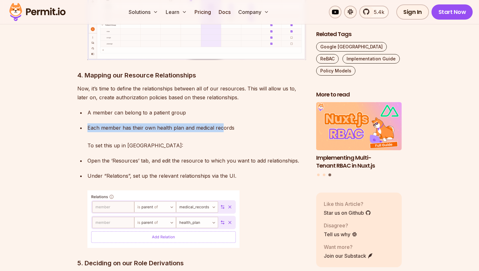
drag, startPoint x: 87, startPoint y: 93, endPoint x: 230, endPoint y: 95, distance: 142.6
click at [227, 124] on p "Each member has their own health plan and medical records To set this up in Per…" at bounding box center [196, 137] width 219 height 27
click at [230, 124] on p "Each member has their own health plan and medical records To set this up in Per…" at bounding box center [196, 137] width 219 height 27
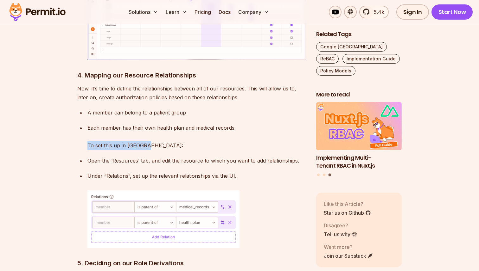
drag, startPoint x: 87, startPoint y: 111, endPoint x: 166, endPoint y: 111, distance: 78.9
click at [165, 124] on li "Each member has their own health plan and medical records To set this up in Per…" at bounding box center [196, 137] width 220 height 27
click at [166, 124] on p "Each member has their own health plan and medical records To set this up in Per…" at bounding box center [196, 137] width 219 height 27
drag, startPoint x: 89, startPoint y: 126, endPoint x: 163, endPoint y: 126, distance: 74.4
click at [163, 156] on p "Open the ‘Resources’ tab, and edit the resource to which you want to add relati…" at bounding box center [196, 160] width 219 height 9
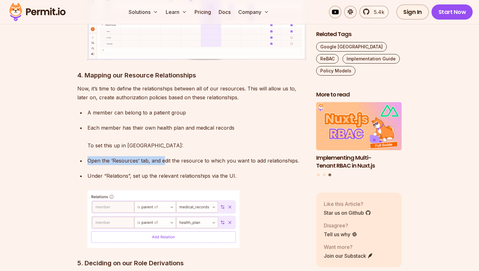
click at [152, 156] on p "Open the ‘Resources’ tab, and edit the resource to which you want to add relati…" at bounding box center [196, 160] width 219 height 9
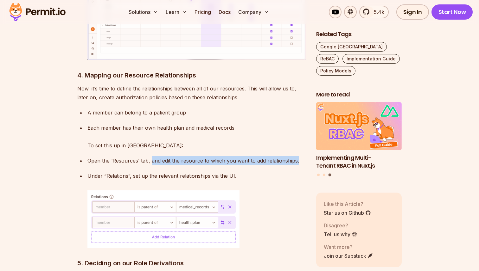
drag, startPoint x: 151, startPoint y: 125, endPoint x: 303, endPoint y: 124, distance: 152.7
click at [301, 156] on p "Open the ‘Resources’ tab, and edit the resource to which you want to add relati…" at bounding box center [196, 160] width 219 height 9
drag, startPoint x: 87, startPoint y: 143, endPoint x: 246, endPoint y: 144, distance: 159.7
click at [246, 172] on li "Under “Relations”, set up the relevant relationships via the UI." at bounding box center [196, 210] width 220 height 77
click at [246, 172] on p "Under “Relations”, set up the relevant relationships via the UI." at bounding box center [196, 176] width 219 height 9
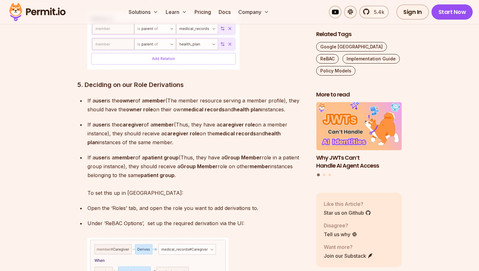
scroll to position [3250, 0]
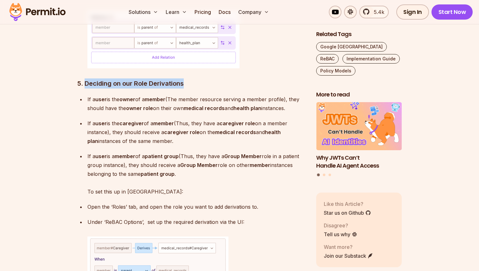
drag, startPoint x: 85, startPoint y: 49, endPoint x: 200, endPoint y: 49, distance: 115.0
click at [198, 79] on h3 "5. Deciding on our Role Derivations" at bounding box center [191, 84] width 229 height 10
click at [200, 79] on h3 "5. Deciding on our Role Derivations" at bounding box center [191, 84] width 229 height 10
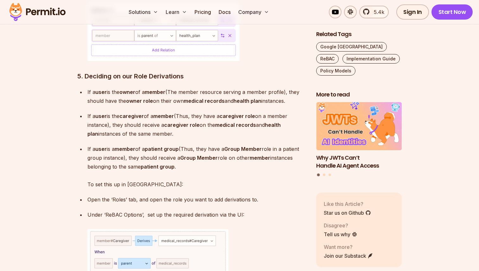
scroll to position [3259, 0]
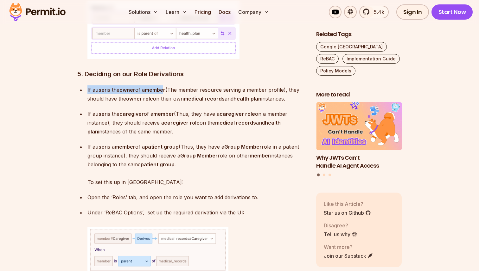
drag, startPoint x: 87, startPoint y: 55, endPoint x: 177, endPoint y: 53, distance: 89.4
click at [175, 86] on p "If a user is the owner of a member (The member resource serving a member profil…" at bounding box center [196, 95] width 219 height 18
click at [177, 86] on p "If a user is the owner of a member (The member resource serving a member profil…" at bounding box center [196, 95] width 219 height 18
drag, startPoint x: 171, startPoint y: 54, endPoint x: 85, endPoint y: 51, distance: 86.2
click at [85, 86] on ul "If a user is the owner of a member (The member resource serving a member profil…" at bounding box center [191, 233] width 229 height 294
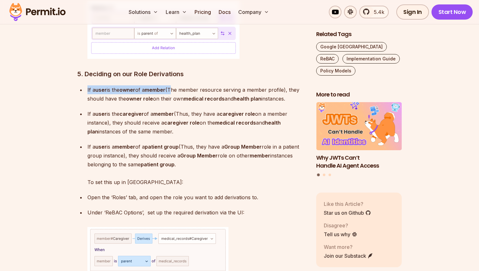
click at [85, 86] on ul "If a user is the owner of a member (The member resource serving a member profil…" at bounding box center [191, 233] width 229 height 294
click at [86, 86] on li "If a user is the owner of a member (The member resource serving a member profil…" at bounding box center [196, 95] width 220 height 18
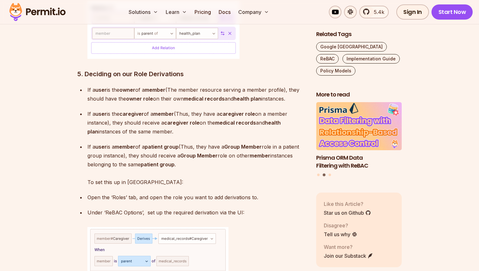
drag, startPoint x: 88, startPoint y: 55, endPoint x: 168, endPoint y: 53, distance: 80.2
click at [168, 86] on p "If a user is the owner of a member (The member resource serving a member profil…" at bounding box center [196, 95] width 219 height 18
drag, startPoint x: 170, startPoint y: 54, endPoint x: 83, endPoint y: 54, distance: 87.4
click at [83, 86] on ul "If a user is the owner of a member (The member resource serving a member profil…" at bounding box center [191, 233] width 229 height 294
click at [89, 86] on p "If a user is the owner of a member (The member resource serving a member profil…" at bounding box center [196, 95] width 219 height 18
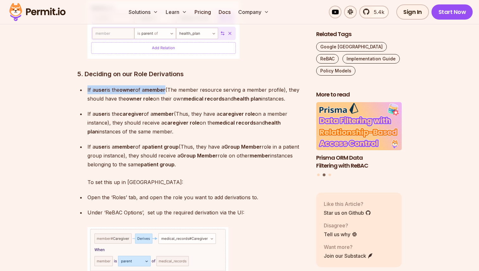
drag, startPoint x: 87, startPoint y: 54, endPoint x: 171, endPoint y: 54, distance: 84.3
click at [170, 86] on li "If a user is the owner of a member (The member resource serving a member profil…" at bounding box center [196, 95] width 220 height 18
click at [165, 87] on strong "member" at bounding box center [155, 90] width 21 height 6
drag, startPoint x: 171, startPoint y: 54, endPoint x: 85, endPoint y: 52, distance: 86.2
click at [85, 86] on ul "If a user is the owner of a member (The member resource serving a member profil…" at bounding box center [191, 233] width 229 height 294
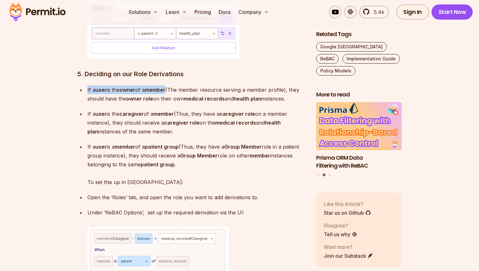
click at [92, 86] on p "If a user is the owner of a member (The member resource serving a member profil…" at bounding box center [196, 95] width 219 height 18
drag, startPoint x: 86, startPoint y: 55, endPoint x: 170, endPoint y: 54, distance: 83.6
click at [169, 86] on li "If a user is the owner of a member (The member resource serving a member profil…" at bounding box center [196, 95] width 220 height 18
click at [165, 87] on strong "member" at bounding box center [155, 90] width 21 height 6
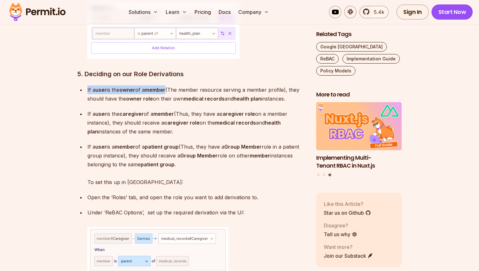
drag, startPoint x: 170, startPoint y: 54, endPoint x: 86, endPoint y: 53, distance: 84.3
click at [86, 86] on li "If a user is the owner of a member (The member resource serving a member profil…" at bounding box center [196, 95] width 220 height 18
click at [87, 86] on p "If a user is the owner of a member (The member resource serving a member profil…" at bounding box center [196, 95] width 219 height 18
drag, startPoint x: 87, startPoint y: 54, endPoint x: 172, endPoint y: 57, distance: 84.3
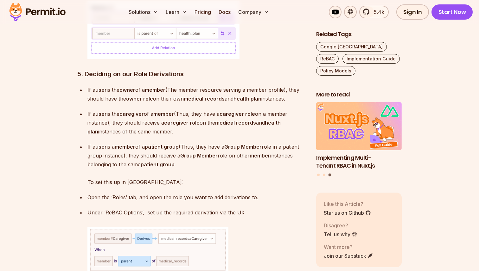
click at [171, 86] on p "If a user is the owner of a member (The member resource serving a member profil…" at bounding box center [196, 95] width 219 height 18
click at [172, 86] on p "If a user is the owner of a member (The member resource serving a member profil…" at bounding box center [196, 95] width 219 height 18
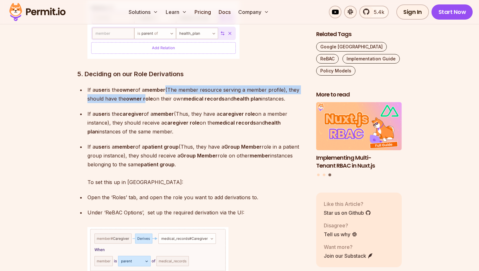
drag, startPoint x: 172, startPoint y: 55, endPoint x: 154, endPoint y: 66, distance: 20.7
click at [152, 86] on p "If a user is the owner of a member (The member resource serving a member profil…" at bounding box center [196, 95] width 219 height 18
click at [154, 86] on p "If a user is the owner of a member (The member resource serving a member profil…" at bounding box center [196, 95] width 219 height 18
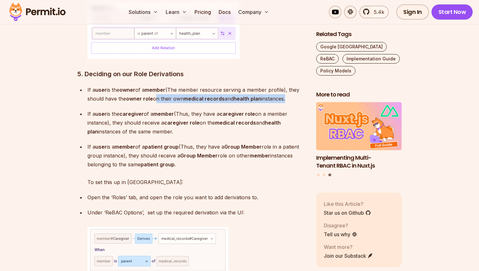
drag, startPoint x: 154, startPoint y: 66, endPoint x: 286, endPoint y: 67, distance: 132.1
click at [285, 86] on p "If a user is the owner of a member (The member resource serving a member profil…" at bounding box center [196, 95] width 219 height 18
click at [286, 86] on p "If a user is the owner of a member (The member resource serving a member profil…" at bounding box center [196, 95] width 219 height 18
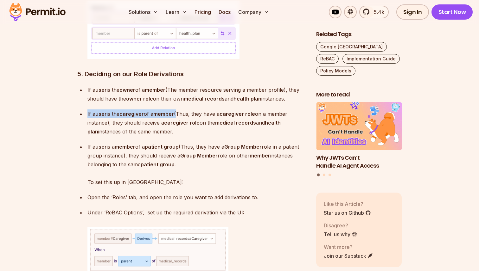
drag, startPoint x: 87, startPoint y: 80, endPoint x: 184, endPoint y: 80, distance: 97.3
click at [183, 110] on li "If a user is the caregiver of a member (Thus, they have a caregiver role on a m…" at bounding box center [196, 123] width 220 height 27
click at [184, 110] on p "If a user is the caregiver of a member (Thus, they have a caregiver role on a m…" at bounding box center [196, 123] width 219 height 27
drag, startPoint x: 87, startPoint y: 80, endPoint x: 173, endPoint y: 79, distance: 86.2
click at [171, 110] on li "If a user is the caregiver of a member (Thus, they have a caregiver role on a m…" at bounding box center [196, 123] width 220 height 27
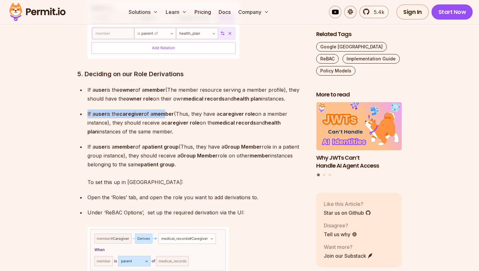
click at [173, 111] on strong "member" at bounding box center [163, 114] width 21 height 6
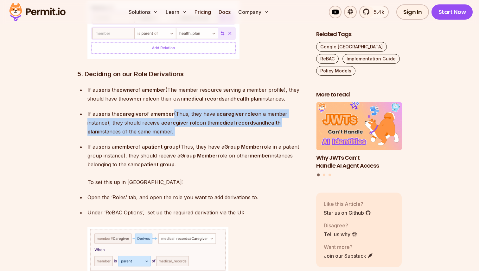
drag, startPoint x: 180, startPoint y: 78, endPoint x: 179, endPoint y: 102, distance: 24.1
click at [176, 101] on ul "If a user is the owner of a member (The member resource serving a member profil…" at bounding box center [191, 233] width 229 height 294
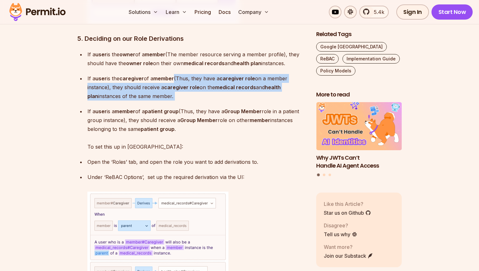
scroll to position [3297, 0]
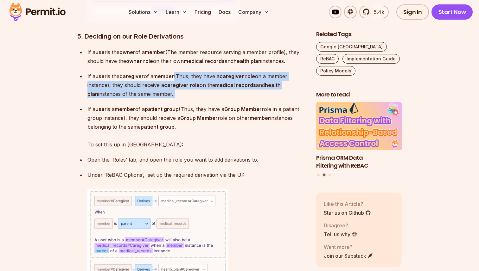
click at [191, 115] on strong "Group Member" at bounding box center [198, 118] width 37 height 6
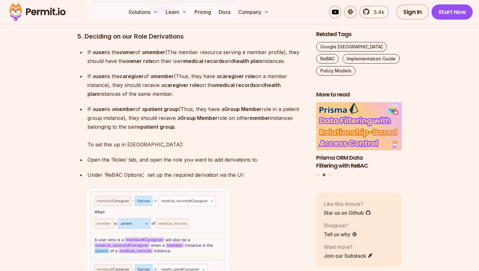
click at [125, 105] on p "If a user is a member of a patient group (Thus, they have a Group Member role i…" at bounding box center [196, 127] width 219 height 44
drag, startPoint x: 87, startPoint y: 72, endPoint x: 177, endPoint y: 75, distance: 90.0
click at [177, 105] on p "If a user is a member of a patient group (Thus, they have a Group Member role i…" at bounding box center [196, 127] width 219 height 44
click at [177, 106] on strong "patient group" at bounding box center [162, 109] width 34 height 6
drag, startPoint x: 183, startPoint y: 74, endPoint x: 86, endPoint y: 74, distance: 96.6
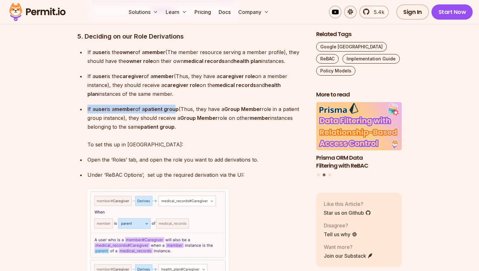
click at [86, 105] on li "If a user is a member of a patient group (Thus, they have a Group Member role i…" at bounding box center [196, 127] width 220 height 44
drag, startPoint x: 86, startPoint y: 74, endPoint x: 172, endPoint y: 74, distance: 85.8
click at [170, 105] on li "If a user is a member of a patient group (Thus, they have a Group Member role i…" at bounding box center [196, 127] width 220 height 44
click at [172, 106] on strong "patient group" at bounding box center [162, 109] width 34 height 6
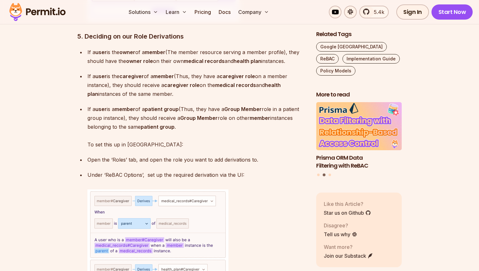
scroll to position [3306, 0]
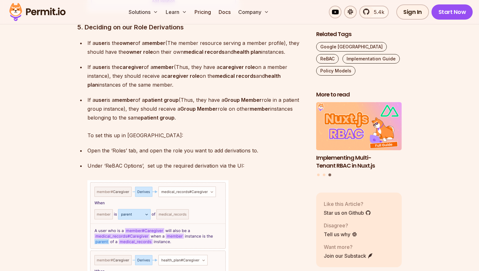
drag, startPoint x: 185, startPoint y: 67, endPoint x: 188, endPoint y: 85, distance: 18.1
click at [181, 96] on p "If a user is a member of a patient group (Thus, they have a Group Member role i…" at bounding box center [196, 118] width 219 height 44
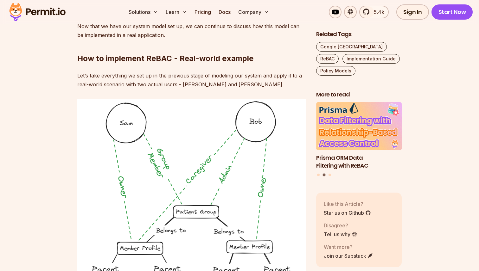
scroll to position [3814, 0]
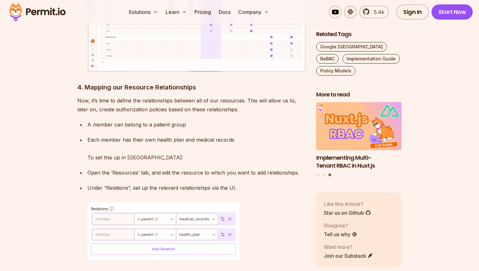
click at [159, 136] on p "Each member has their own health plan and medical records To set this up in Per…" at bounding box center [196, 149] width 219 height 27
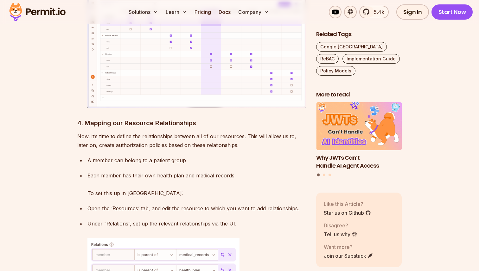
scroll to position [3007, 0]
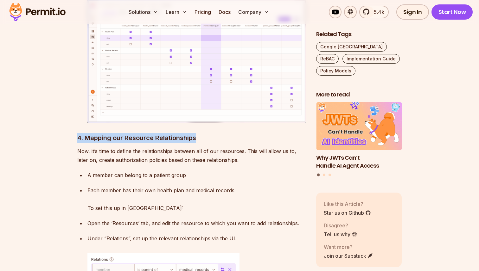
drag, startPoint x: 79, startPoint y: 103, endPoint x: 218, endPoint y: 103, distance: 139.4
click at [217, 133] on h3 "4. Mapping our Resource Relationships" at bounding box center [191, 138] width 229 height 10
click at [218, 133] on h3 "4. Mapping our Resource Relationships" at bounding box center [191, 138] width 229 height 10
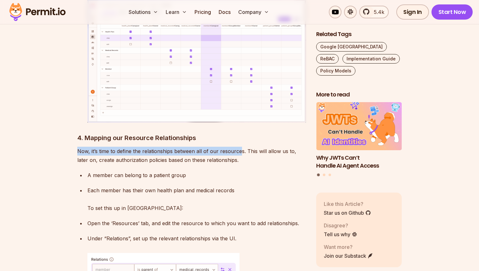
drag, startPoint x: 78, startPoint y: 118, endPoint x: 246, endPoint y: 114, distance: 168.2
click at [244, 147] on p "Now, it’s time to define the relationships between all of our resources. This w…" at bounding box center [191, 156] width 229 height 18
click at [246, 147] on p "Now, it’s time to define the relationships between all of our resources. This w…" at bounding box center [191, 156] width 229 height 18
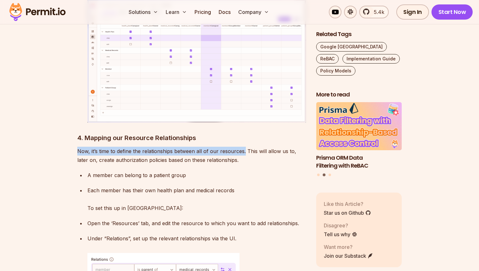
drag, startPoint x: 244, startPoint y: 115, endPoint x: 69, endPoint y: 118, distance: 174.9
drag, startPoint x: 78, startPoint y: 117, endPoint x: 243, endPoint y: 117, distance: 165.4
click at [243, 147] on p "Now, it’s time to define the relationships between all of our resources. This w…" at bounding box center [191, 156] width 229 height 18
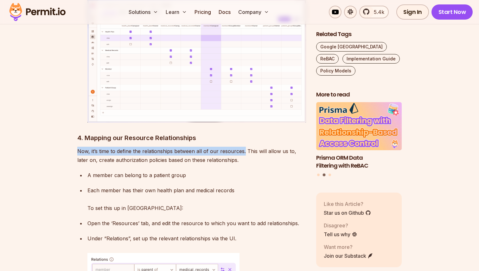
click at [243, 147] on p "Now, it’s time to define the relationships between all of our resources. This w…" at bounding box center [191, 156] width 229 height 18
drag, startPoint x: 243, startPoint y: 117, endPoint x: 71, endPoint y: 117, distance: 172.3
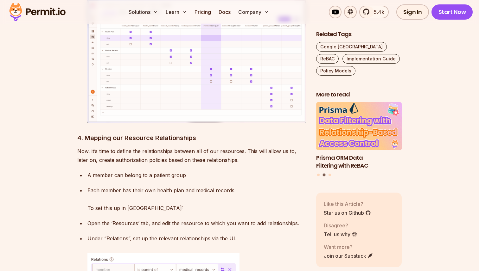
click at [79, 147] on p "Now, it’s time to define the relationships between all of our resources. This w…" at bounding box center [191, 156] width 229 height 18
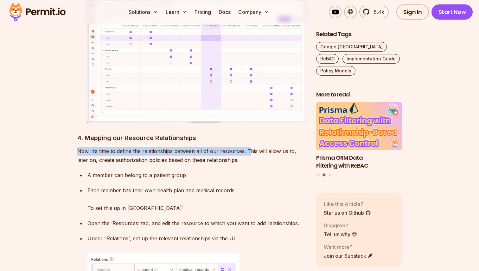
drag, startPoint x: 76, startPoint y: 116, endPoint x: 248, endPoint y: 115, distance: 172.0
click at [248, 147] on p "Now, it’s time to define the relationships between all of our resources. This w…" at bounding box center [191, 156] width 229 height 18
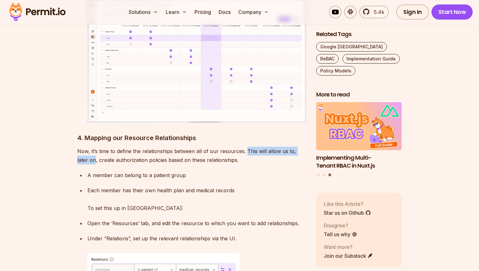
drag, startPoint x: 246, startPoint y: 115, endPoint x: 83, endPoint y: 125, distance: 162.8
click at [83, 147] on p "Now, it’s time to define the relationships between all of our resources. This w…" at bounding box center [191, 156] width 229 height 18
click at [87, 147] on p "Now, it’s time to define the relationships between all of our resources. This w…" at bounding box center [191, 156] width 229 height 18
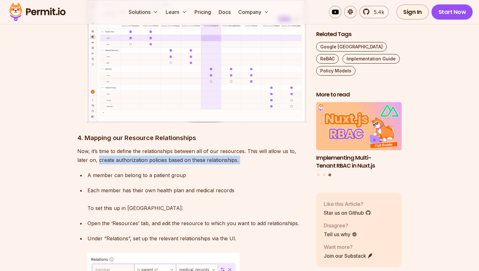
drag, startPoint x: 87, startPoint y: 126, endPoint x: 229, endPoint y: 126, distance: 142.2
click at [228, 147] on p "Now, it’s time to define the relationships between all of our resources. This w…" at bounding box center [191, 156] width 229 height 18
click at [229, 147] on p "Now, it’s time to define the relationships between all of our resources. This w…" at bounding box center [191, 156] width 229 height 18
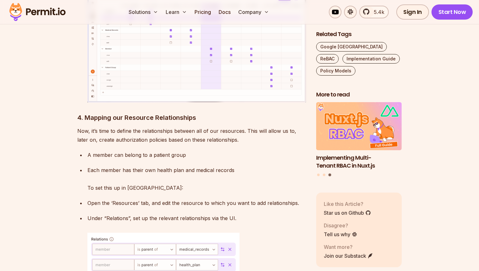
scroll to position [3040, 0]
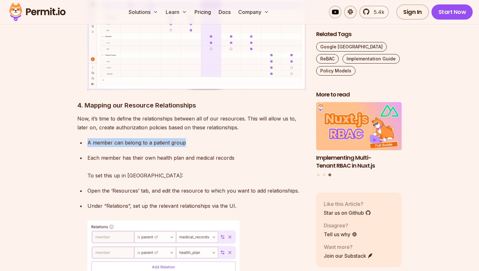
drag, startPoint x: 86, startPoint y: 107, endPoint x: 190, endPoint y: 105, distance: 104.2
click at [190, 138] on li "A member can belong to a patient group" at bounding box center [196, 142] width 220 height 9
click at [190, 138] on p "A member can belong to a patient group" at bounding box center [196, 142] width 219 height 9
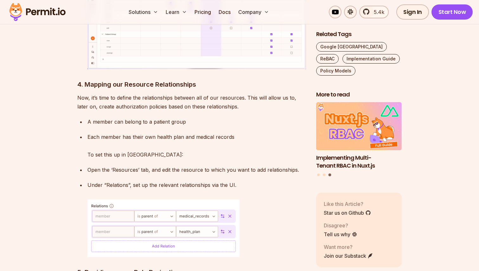
scroll to position [3069, 0]
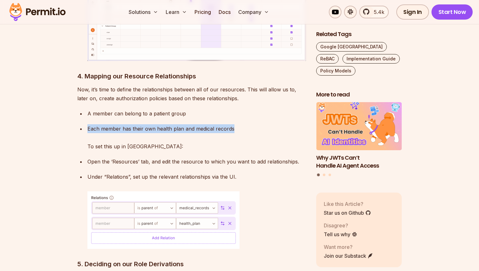
drag, startPoint x: 89, startPoint y: 94, endPoint x: 244, endPoint y: 94, distance: 155.5
click at [244, 124] on p "Each member has their own health plan and medical records To set this up in Per…" at bounding box center [196, 137] width 219 height 27
drag, startPoint x: 244, startPoint y: 94, endPoint x: 96, endPoint y: 94, distance: 148.6
click at [96, 124] on p "Each member has their own health plan and medical records To set this up in Per…" at bounding box center [196, 137] width 219 height 27
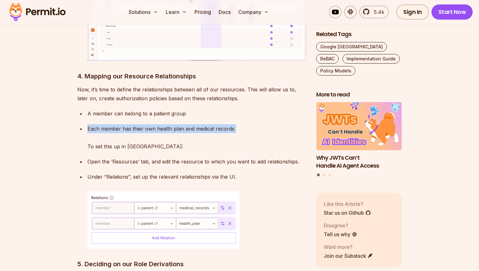
click at [96, 124] on p "Each member has their own health plan and medical records To set this up in Per…" at bounding box center [196, 137] width 219 height 27
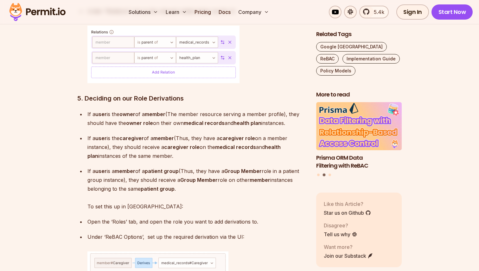
scroll to position [3234, 0]
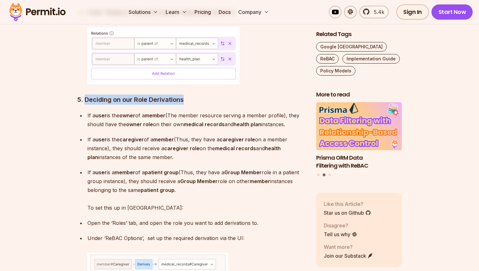
drag, startPoint x: 85, startPoint y: 65, endPoint x: 187, endPoint y: 65, distance: 101.7
click at [185, 95] on h3 "5. Deciding on our Role Derivations" at bounding box center [191, 100] width 229 height 10
click at [187, 95] on h3 "5. Deciding on our Role Derivations" at bounding box center [191, 100] width 229 height 10
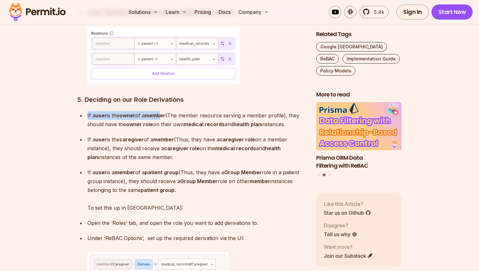
drag, startPoint x: 87, startPoint y: 80, endPoint x: 169, endPoint y: 82, distance: 82.7
click at [168, 111] on li "If a user is the owner of a member (The member resource serving a member profil…" at bounding box center [196, 120] width 220 height 18
click at [165, 112] on strong "member" at bounding box center [155, 115] width 21 height 6
drag, startPoint x: 171, startPoint y: 82, endPoint x: 81, endPoint y: 79, distance: 89.7
click at [86, 111] on li "If a user is the owner of a member (The member resource serving a member profil…" at bounding box center [196, 120] width 220 height 18
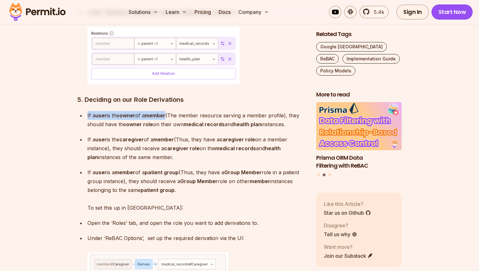
click at [86, 111] on li "If a user is the owner of a member (The member resource serving a member profil…" at bounding box center [196, 120] width 220 height 18
drag, startPoint x: 87, startPoint y: 80, endPoint x: 174, endPoint y: 80, distance: 86.5
click at [171, 111] on p "If a user is the owner of a member (The member resource serving a member profil…" at bounding box center [196, 120] width 219 height 18
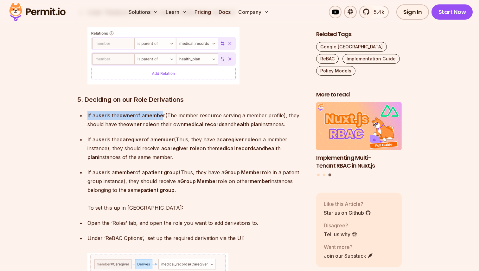
click at [174, 111] on p "If a user is the owner of a member (The member resource serving a member profil…" at bounding box center [196, 120] width 219 height 18
drag, startPoint x: 170, startPoint y: 79, endPoint x: 86, endPoint y: 78, distance: 83.6
click at [86, 111] on li "If a user is the owner of a member (The member resource serving a member profil…" at bounding box center [196, 120] width 220 height 18
drag, startPoint x: 86, startPoint y: 78, endPoint x: 166, endPoint y: 80, distance: 79.2
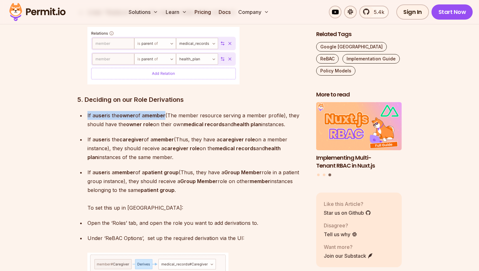
click at [164, 111] on li "If a user is the owner of a member (The member resource serving a member profil…" at bounding box center [196, 120] width 220 height 18
click at [165, 112] on strong "member" at bounding box center [155, 115] width 21 height 6
drag, startPoint x: 86, startPoint y: 82, endPoint x: 171, endPoint y: 79, distance: 85.3
click at [169, 111] on li "If a user is the owner of a member (The member resource serving a member profil…" at bounding box center [196, 120] width 220 height 18
click at [165, 112] on strong "member" at bounding box center [155, 115] width 21 height 6
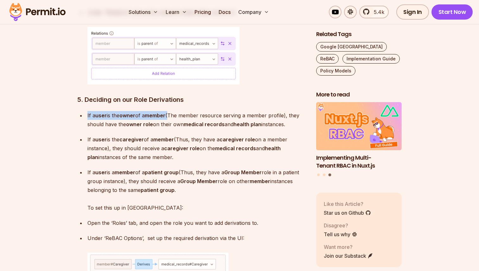
drag, startPoint x: 171, startPoint y: 79, endPoint x: 82, endPoint y: 76, distance: 88.8
click at [86, 111] on li "If a user is the owner of a member (The member resource serving a member profil…" at bounding box center [196, 120] width 220 height 18
click at [88, 111] on p "If a user is the owner of a member (The member resource serving a member profil…" at bounding box center [196, 120] width 219 height 18
drag, startPoint x: 87, startPoint y: 80, endPoint x: 175, endPoint y: 81, distance: 87.8
click at [172, 111] on li "If a user is the owner of a member (The member resource serving a member profil…" at bounding box center [196, 120] width 220 height 18
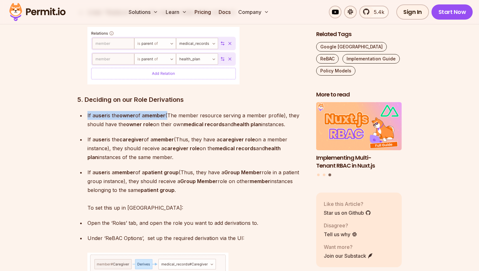
click at [175, 111] on p "If a user is the owner of a member (The member resource serving a member profil…" at bounding box center [196, 120] width 219 height 18
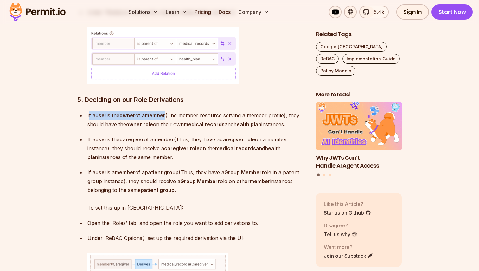
drag, startPoint x: 170, startPoint y: 79, endPoint x: 88, endPoint y: 79, distance: 82.0
click at [88, 111] on p "If a user is the owner of a member (The member resource serving a member profil…" at bounding box center [196, 120] width 219 height 18
drag, startPoint x: 87, startPoint y: 80, endPoint x: 174, endPoint y: 81, distance: 86.5
click at [174, 111] on p "If a user is the owner of a member (The member resource serving a member profil…" at bounding box center [196, 120] width 219 height 18
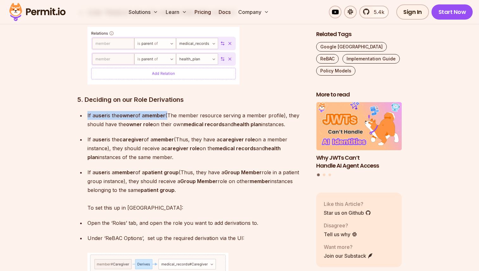
click at [174, 111] on p "If a user is the owner of a member (The member resource serving a member profil…" at bounding box center [196, 120] width 219 height 18
drag, startPoint x: 170, startPoint y: 81, endPoint x: 84, endPoint y: 78, distance: 86.2
click at [84, 111] on ul "If a user is the owner of a member (The member resource serving a member profil…" at bounding box center [191, 258] width 229 height 294
drag, startPoint x: 84, startPoint y: 78, endPoint x: 167, endPoint y: 78, distance: 83.0
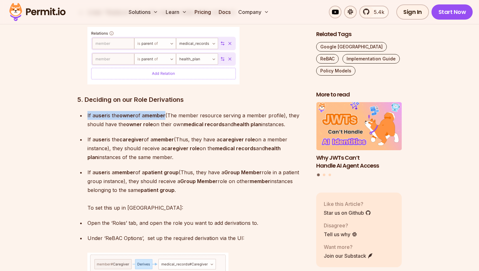
click at [165, 111] on ul "If a user is the owner of a member (The member resource serving a member profil…" at bounding box center [191, 258] width 229 height 294
click at [165, 112] on strong "member" at bounding box center [155, 115] width 21 height 6
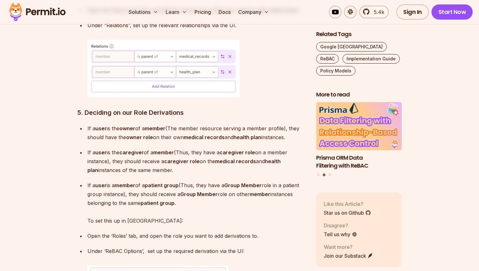
scroll to position [3218, 0]
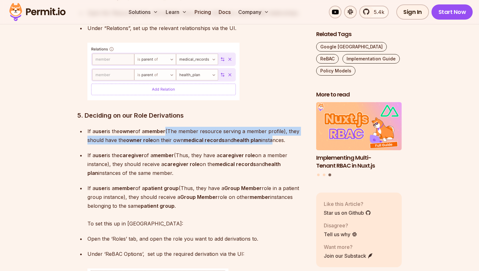
drag, startPoint x: 172, startPoint y: 96, endPoint x: 274, endPoint y: 106, distance: 102.3
click at [274, 127] on p "If a user is the owner of a member (The member resource serving a member profil…" at bounding box center [196, 136] width 219 height 18
click at [276, 127] on p "If a user is the owner of a member (The member resource serving a member profil…" at bounding box center [196, 136] width 219 height 18
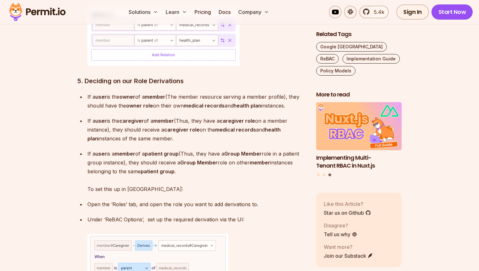
scroll to position [3264, 0]
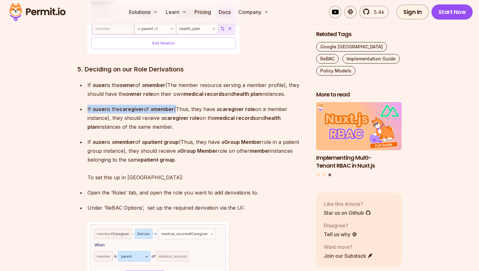
drag, startPoint x: 88, startPoint y: 74, endPoint x: 182, endPoint y: 74, distance: 94.1
click at [182, 105] on p "If a user is the caregiver of a member (Thus, they have a caregiver role on a m…" at bounding box center [196, 118] width 219 height 27
drag, startPoint x: 179, startPoint y: 73, endPoint x: 85, endPoint y: 73, distance: 93.8
click at [85, 81] on ul "If a user is the owner of a member (The member resource serving a member profil…" at bounding box center [191, 228] width 229 height 294
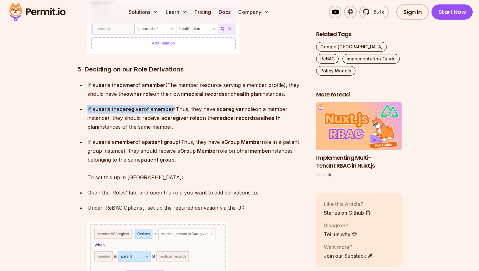
click at [85, 81] on ul "If a user is the owner of a member (The member resource serving a member profil…" at bounding box center [191, 228] width 229 height 294
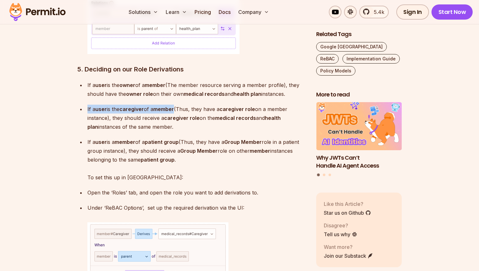
drag, startPoint x: 85, startPoint y: 73, endPoint x: 171, endPoint y: 70, distance: 85.9
click at [171, 81] on ul "If a user is the owner of a member (The member resource serving a member profil…" at bounding box center [191, 228] width 229 height 294
click at [173, 106] on strong "member" at bounding box center [163, 109] width 21 height 6
drag, startPoint x: 179, startPoint y: 72, endPoint x: 88, endPoint y: 70, distance: 91.6
click at [88, 105] on p "If a user is the caregiver of a member (Thus, they have a caregiver role on a m…" at bounding box center [196, 118] width 219 height 27
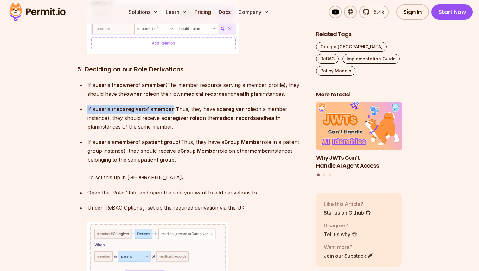
click at [88, 105] on p "If a user is the caregiver of a member (Thus, they have a caregiver role on a m…" at bounding box center [196, 118] width 219 height 27
drag, startPoint x: 87, startPoint y: 74, endPoint x: 177, endPoint y: 74, distance: 89.6
click at [175, 105] on li "If a user is the caregiver of a member (Thus, they have a caregiver role on a m…" at bounding box center [196, 118] width 220 height 27
click at [174, 106] on strong "member" at bounding box center [163, 109] width 21 height 6
drag, startPoint x: 178, startPoint y: 74, endPoint x: 83, endPoint y: 70, distance: 95.4
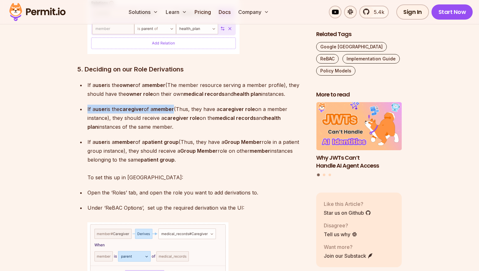
click at [86, 105] on li "If a user is the caregiver of a member (Thus, they have a caregiver role on a m…" at bounding box center [196, 118] width 220 height 27
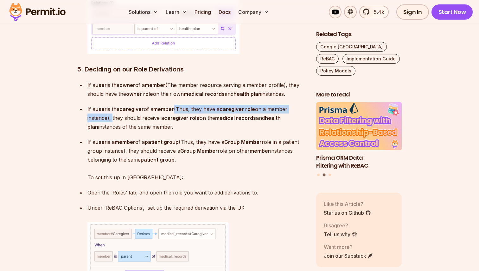
drag, startPoint x: 180, startPoint y: 74, endPoint x: 111, endPoint y: 83, distance: 69.3
click at [111, 105] on p "If a user is the caregiver of a member (Thus, they have a caregiver role on a m…" at bounding box center [196, 118] width 219 height 27
drag, startPoint x: 109, startPoint y: 83, endPoint x: 85, endPoint y: 77, distance: 24.4
click at [85, 81] on ul "If a user is the owner of a member (The member resource serving a member profil…" at bounding box center [191, 228] width 229 height 294
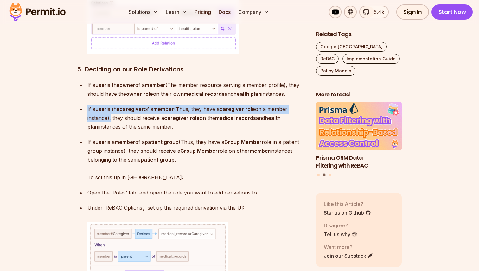
click at [85, 81] on ul "If a user is the owner of a member (The member resource serving a member profil…" at bounding box center [191, 228] width 229 height 294
drag, startPoint x: 113, startPoint y: 82, endPoint x: 215, endPoint y: 88, distance: 102.2
click at [214, 105] on p "If a user is the caregiver of a member (Thus, they have a caregiver role on a m…" at bounding box center [196, 118] width 219 height 27
click at [215, 105] on p "If a user is the caregiver of a member (Thus, they have a caregiver role on a m…" at bounding box center [196, 118] width 219 height 27
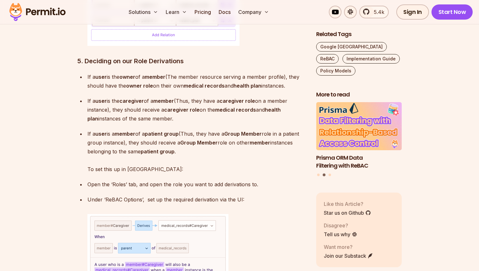
scroll to position [3276, 0]
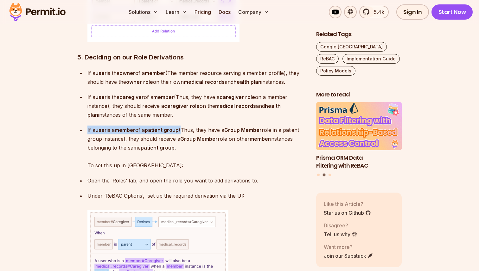
drag, startPoint x: 88, startPoint y: 94, endPoint x: 188, endPoint y: 94, distance: 100.7
click at [187, 126] on p "If a user is a member of a patient group (Thus, they have a Group Member role i…" at bounding box center [196, 148] width 219 height 44
click at [188, 126] on p "If a user is a member of a patient group (Thus, they have a Group Member role i…" at bounding box center [196, 148] width 219 height 44
drag, startPoint x: 182, startPoint y: 94, endPoint x: 99, endPoint y: 89, distance: 84.1
click at [99, 89] on ul "If a user is the owner of a member (The member resource serving a member profil…" at bounding box center [191, 216] width 229 height 294
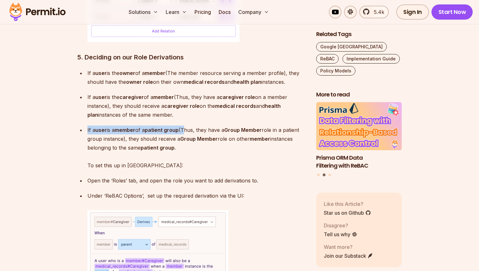
click at [99, 89] on ul "If a user is the owner of a member (The member resource serving a member profil…" at bounding box center [191, 216] width 229 height 294
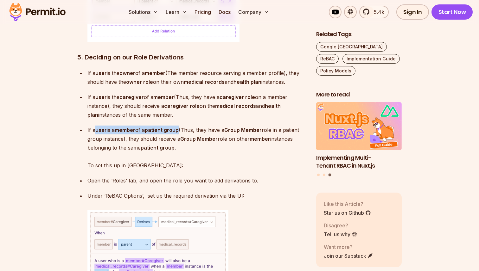
drag, startPoint x: 97, startPoint y: 94, endPoint x: 186, endPoint y: 94, distance: 89.0
click at [183, 126] on p "If a user is a member of a patient group (Thus, they have a Group Member role i…" at bounding box center [196, 148] width 219 height 44
click at [186, 126] on p "If a user is a member of a patient group (Thus, they have a Group Member role i…" at bounding box center [196, 148] width 219 height 44
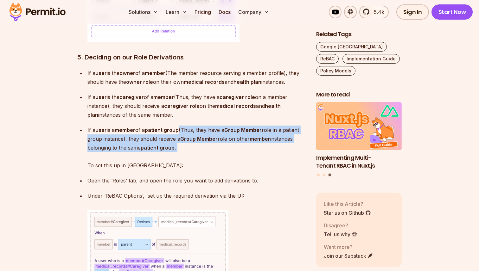
drag, startPoint x: 181, startPoint y: 94, endPoint x: 217, endPoint y: 125, distance: 47.9
click at [217, 126] on p "If a user is a member of a patient group (Thus, they have a Group Member role i…" at bounding box center [196, 148] width 219 height 44
click at [218, 126] on p "If a user is a member of a patient group (Thus, they have a Group Member role i…" at bounding box center [196, 148] width 219 height 44
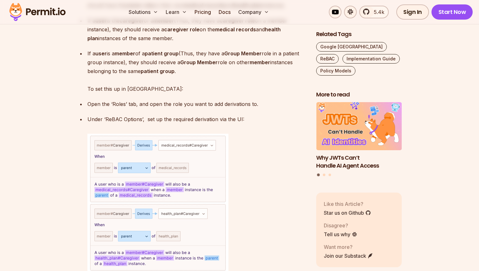
scroll to position [3355, 0]
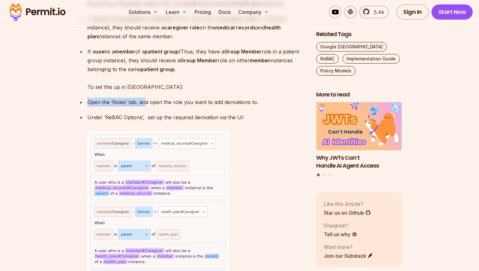
drag, startPoint x: 89, startPoint y: 66, endPoint x: 146, endPoint y: 66, distance: 57.0
click at [146, 98] on p "Open the ‘Roles’ tab, and open the role you want to add derivations to." at bounding box center [196, 102] width 219 height 9
click at [141, 98] on p "Open the ‘Roles’ tab, and open the role you want to add derivations to." at bounding box center [196, 102] width 219 height 9
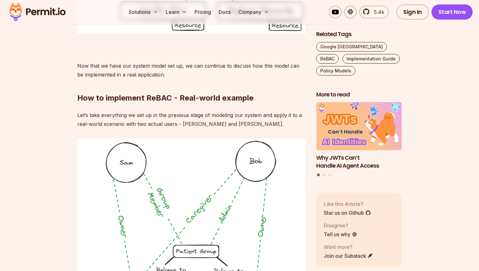
scroll to position [3775, 0]
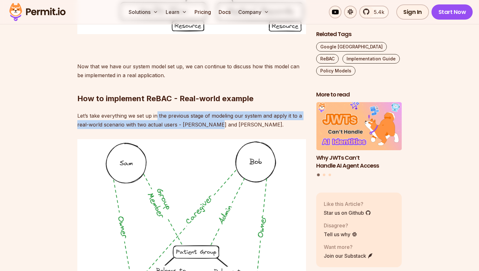
drag, startPoint x: 157, startPoint y: 81, endPoint x: 243, endPoint y: 90, distance: 86.7
click at [239, 112] on p "Let’s take everything we set up in the previous stage of modeling our system an…" at bounding box center [191, 121] width 229 height 18
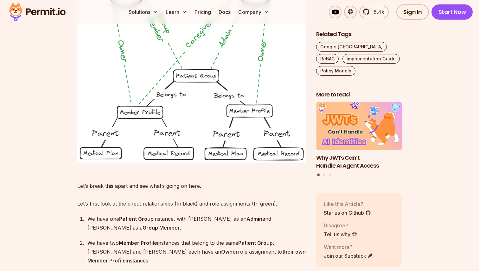
scroll to position [3965, 0]
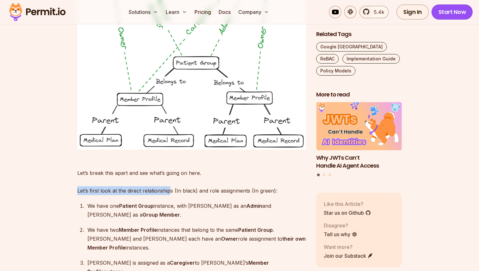
drag, startPoint x: 78, startPoint y: 157, endPoint x: 171, endPoint y: 156, distance: 93.5
click at [170, 160] on p "Let’s break this apart and see what’s going on here. Let’s first look at the di…" at bounding box center [191, 177] width 229 height 35
click at [171, 160] on p "Let’s break this apart and see what’s going on here. Let’s first look at the di…" at bounding box center [191, 177] width 229 height 35
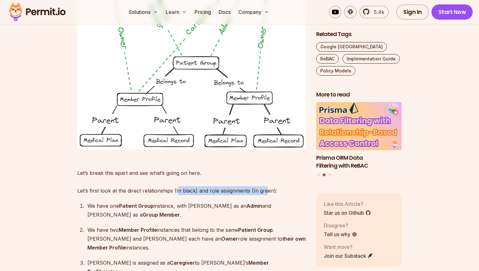
drag, startPoint x: 176, startPoint y: 155, endPoint x: 268, endPoint y: 155, distance: 91.2
click at [267, 160] on p "Let’s break this apart and see what’s going on here. Let’s first look at the di…" at bounding box center [191, 177] width 229 height 35
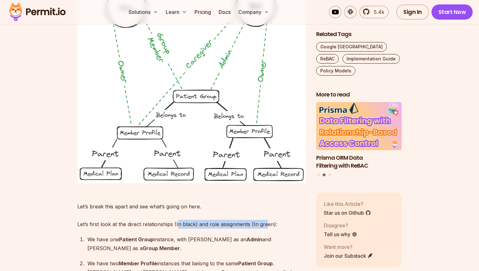
scroll to position [3932, 0]
click at [140, 193] on p "Let’s break this apart and see what’s going on here. Let’s first look at the di…" at bounding box center [191, 210] width 229 height 35
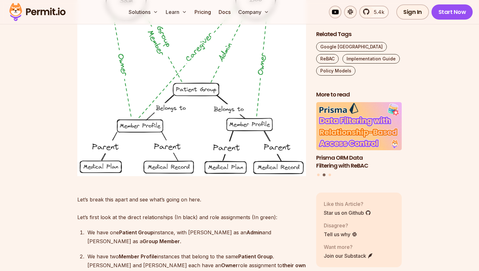
drag, startPoint x: 89, startPoint y: 197, endPoint x: 175, endPoint y: 192, distance: 86.3
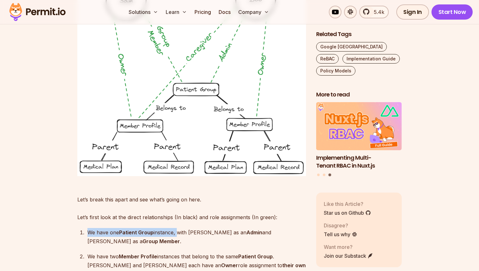
drag, startPoint x: 176, startPoint y: 198, endPoint x: 81, endPoint y: 194, distance: 95.4
click at [86, 228] on li "We have one Patient Group instance, with Bob as an Admin and Sam as a Group Mem…" at bounding box center [196, 237] width 220 height 18
drag, startPoint x: 179, startPoint y: 198, endPoint x: 305, endPoint y: 198, distance: 126.1
click at [305, 228] on p "We have one Patient Group instance, with Bob as an Admin and Sam as a Group Mem…" at bounding box center [196, 237] width 219 height 18
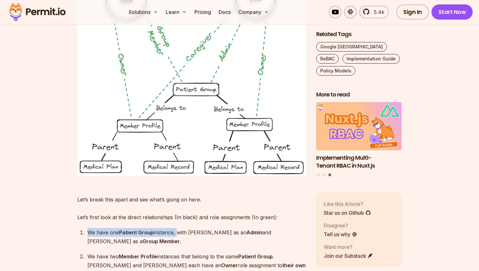
click at [305, 228] on p "We have one Patient Group instance, with Bob as an Admin and Sam as a Group Mem…" at bounding box center [196, 237] width 219 height 18
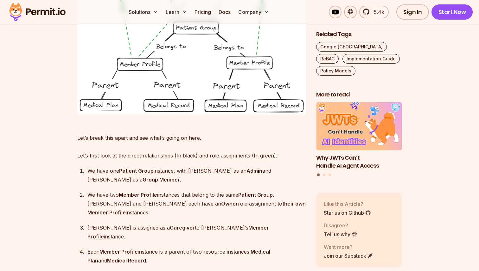
scroll to position [4000, 0]
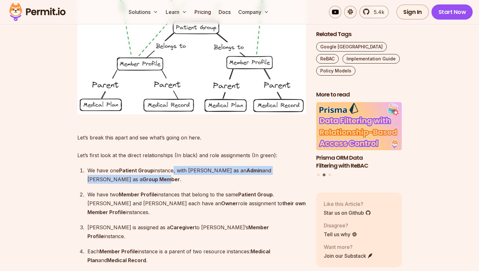
drag, startPoint x: 173, startPoint y: 137, endPoint x: 298, endPoint y: 137, distance: 125.4
click at [296, 166] on p "We have one Patient Group instance, with Bob as an Admin and Sam as a Group Mem…" at bounding box center [196, 175] width 219 height 18
click at [180, 176] on strong "Group Member" at bounding box center [161, 179] width 37 height 6
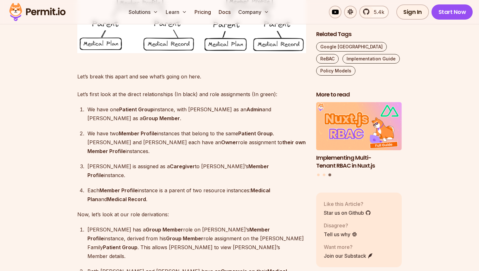
scroll to position [4067, 0]
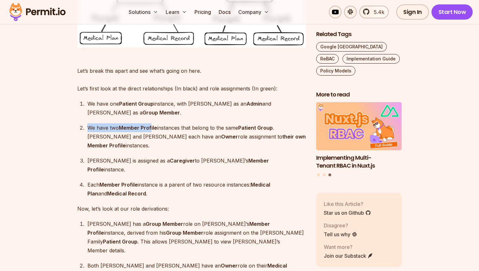
drag, startPoint x: 88, startPoint y: 83, endPoint x: 156, endPoint y: 83, distance: 67.8
click at [155, 124] on p "We have two Member Profile instances that belong to the same Patient Group . Bo…" at bounding box center [196, 137] width 219 height 27
click at [156, 125] on strong "Member Profile" at bounding box center [138, 128] width 38 height 6
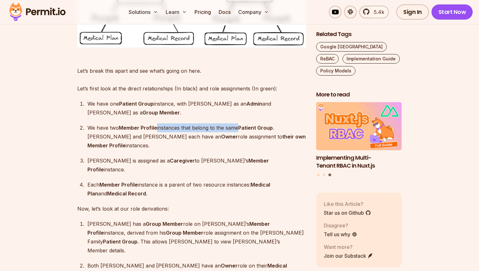
drag, startPoint x: 159, startPoint y: 83, endPoint x: 240, endPoint y: 84, distance: 81.1
click at [239, 124] on p "We have two Member Profile instances that belong to the same Patient Group . Bo…" at bounding box center [196, 137] width 219 height 27
click at [240, 124] on p "We have two Member Profile instances that belong to the same Patient Group . Bo…" at bounding box center [196, 137] width 219 height 27
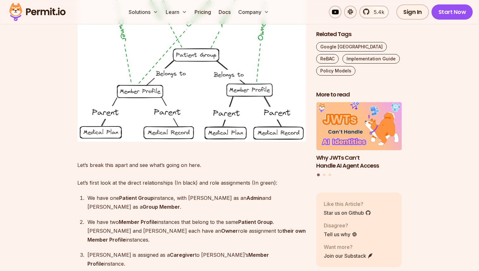
scroll to position [3976, 0]
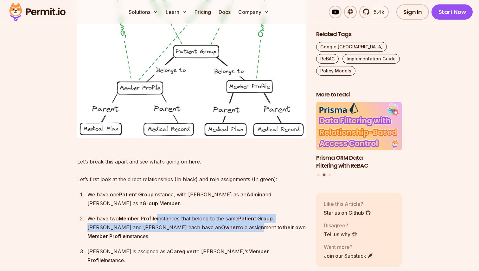
drag, startPoint x: 158, startPoint y: 175, endPoint x: 181, endPoint y: 182, distance: 23.9
click at [179, 214] on p "We have two Member Profile instances that belong to the same Patient Group . Bo…" at bounding box center [196, 227] width 219 height 27
click at [181, 214] on p "We have two Member Profile instances that belong to the same Patient Group . Bo…" at bounding box center [196, 227] width 219 height 27
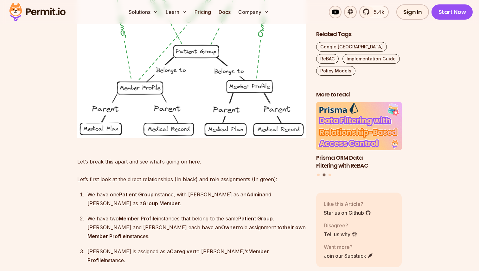
drag, startPoint x: 135, startPoint y: 184, endPoint x: 285, endPoint y: 184, distance: 150.2
click at [282, 214] on p "We have two Member Profile instances that belong to the same Patient Group . Bo…" at bounding box center [196, 227] width 219 height 27
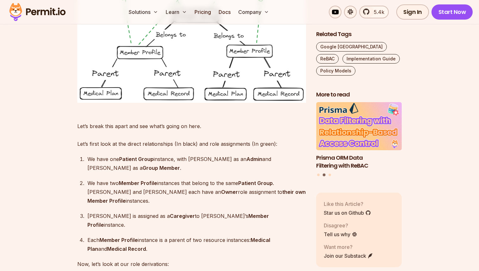
scroll to position [4019, 0]
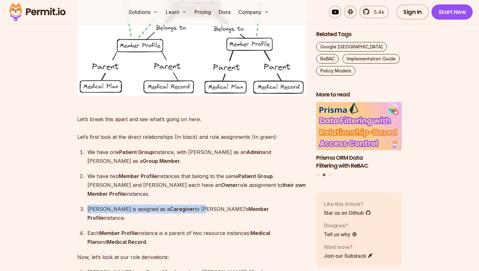
drag, startPoint x: 88, startPoint y: 156, endPoint x: 178, endPoint y: 157, distance: 89.7
click at [178, 205] on p "Bob is assigned as a Caregiver to Sam’s Member Profile instance." at bounding box center [196, 214] width 219 height 18
click at [180, 205] on p "Bob is assigned as a Caregiver to Sam’s Member Profile instance." at bounding box center [196, 214] width 219 height 18
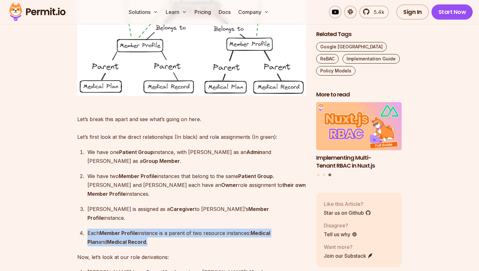
drag, startPoint x: 88, startPoint y: 170, endPoint x: 170, endPoint y: 177, distance: 82.3
click at [169, 229] on p "Each Member Profile instance is a parent of two resource instances: Medical Pla…" at bounding box center [196, 238] width 219 height 18
click at [170, 229] on p "Each Member Profile instance is a parent of two resource instances: Medical Pla…" at bounding box center [196, 238] width 219 height 18
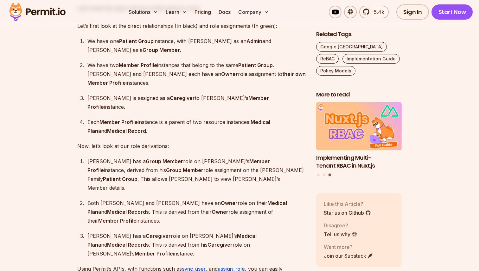
scroll to position [4133, 0]
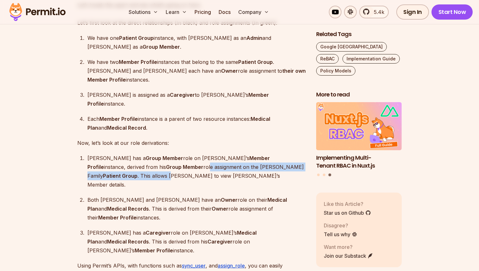
drag, startPoint x: 114, startPoint y: 103, endPoint x: 275, endPoint y: 103, distance: 161.2
click at [272, 154] on p "Sam has a Group Member role on Bob’s Member Profile instance, derived from his …" at bounding box center [196, 171] width 219 height 35
click at [276, 154] on p "Sam has a Group Member role on Bob’s Member Profile instance, derived from his …" at bounding box center [196, 171] width 219 height 35
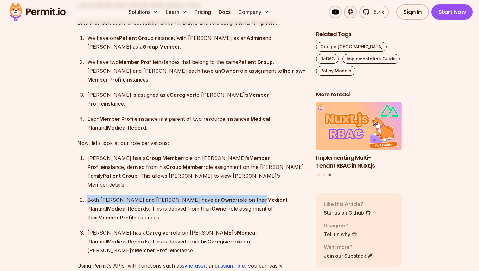
drag, startPoint x: 87, startPoint y: 130, endPoint x: 202, endPoint y: 129, distance: 114.4
click at [200, 196] on p "Both Sam and Bob have an Owner role on their Medical Plan and Medical Records .…" at bounding box center [196, 209] width 219 height 27
click at [202, 197] on strong "Medical Plan" at bounding box center [187, 204] width 200 height 15
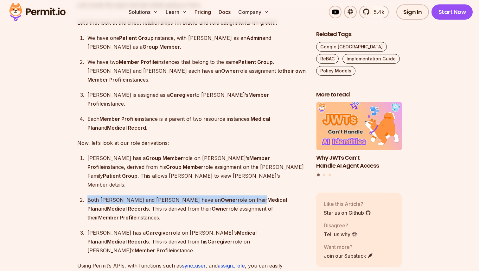
drag, startPoint x: 172, startPoint y: 129, endPoint x: 288, endPoint y: 136, distance: 115.8
click at [286, 196] on p "Both Sam and Bob have an Owner role on their Medical Plan and Medical Records .…" at bounding box center [196, 209] width 219 height 27
click at [288, 196] on p "Both Sam and Bob have an Owner role on their Medical Plan and Medical Records .…" at bounding box center [196, 209] width 219 height 27
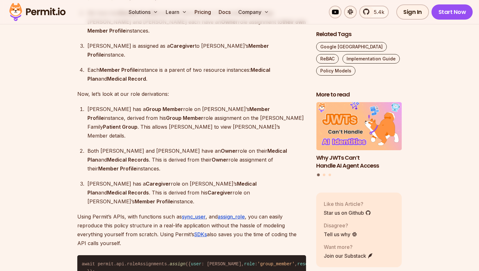
scroll to position [4187, 0]
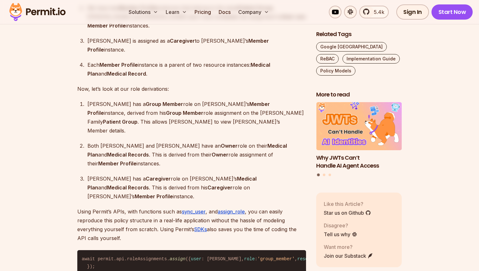
drag, startPoint x: 88, startPoint y: 85, endPoint x: 272, endPoint y: 85, distance: 184.1
click at [272, 142] on p "Both Sam and Bob have an Owner role on their Medical Plan and Medical Records .…" at bounding box center [196, 155] width 219 height 27
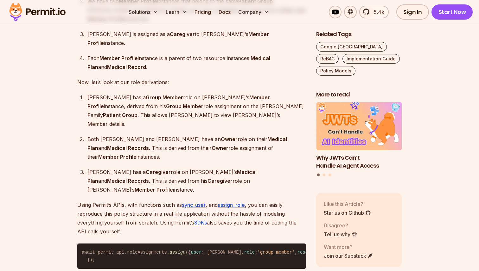
scroll to position [4197, 0]
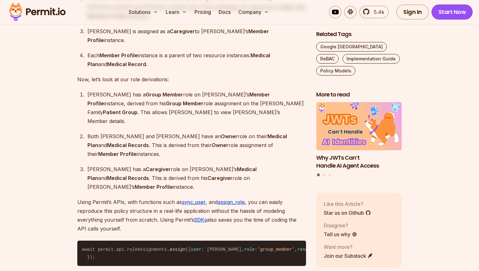
drag, startPoint x: 85, startPoint y: 90, endPoint x: 233, endPoint y: 100, distance: 148.0
click at [231, 165] on li "Bob has a Caregiver role on Sam’s Medical Plan and Medical Records . This is de…" at bounding box center [196, 178] width 220 height 27
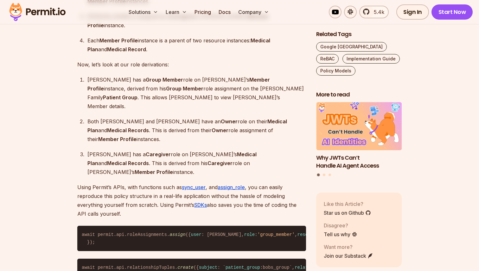
scroll to position [4218, 0]
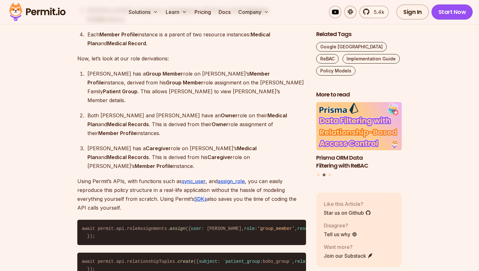
drag, startPoint x: 79, startPoint y: 92, endPoint x: 169, endPoint y: 95, distance: 90.0
click at [169, 177] on p "Using Permit’s APIs, with functions such as sync_user , and assign_role , you c…" at bounding box center [191, 194] width 229 height 35
drag, startPoint x: 128, startPoint y: 92, endPoint x: 271, endPoint y: 95, distance: 143.2
click at [271, 177] on p "Using Permit’s APIs, with functions such as sync_user , and assign_role , you c…" at bounding box center [191, 194] width 229 height 35
click at [272, 177] on p "Using Permit’s APIs, with functions such as sync_user , and assign_role , you c…" at bounding box center [191, 194] width 229 height 35
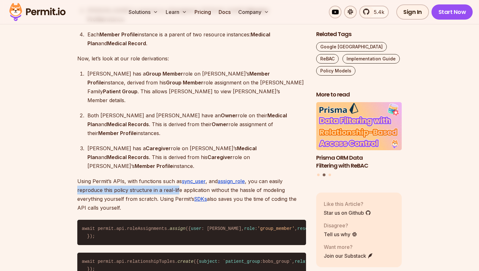
drag, startPoint x: 75, startPoint y: 102, endPoint x: 178, endPoint y: 103, distance: 103.6
click at [178, 177] on p "Using Permit’s APIs, with functions such as sync_user , and assign_role , you c…" at bounding box center [191, 194] width 229 height 35
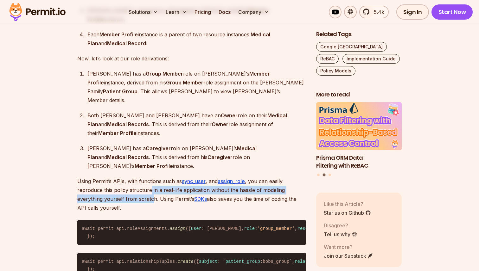
drag, startPoint x: 150, startPoint y: 103, endPoint x: 154, endPoint y: 110, distance: 7.8
click at [153, 177] on p "Using Permit’s APIs, with functions such as sync_user , and assign_role , you c…" at bounding box center [191, 194] width 229 height 35
click at [154, 177] on p "Using Permit’s APIs, with functions such as sync_user , and assign_role , you c…" at bounding box center [191, 194] width 229 height 35
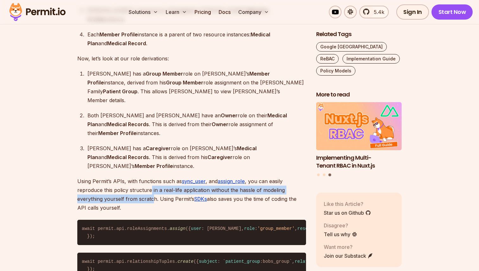
drag, startPoint x: 160, startPoint y: 111, endPoint x: 156, endPoint y: 119, distance: 8.8
click at [154, 177] on p "Using Permit’s APIs, with functions such as sync_user , and assign_role , you c…" at bounding box center [191, 194] width 229 height 35
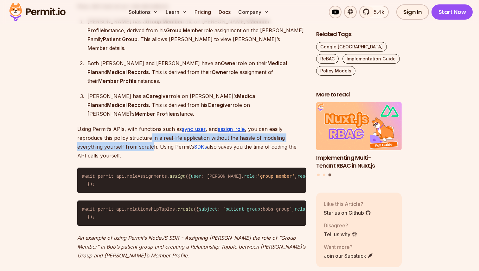
scroll to position [4270, 0]
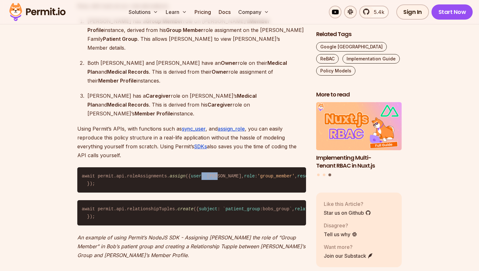
drag, startPoint x: 99, startPoint y: 97, endPoint x: 128, endPoint y: 97, distance: 29.5
click at [128, 168] on code "await permit.api.roleAssignments. assign ({ user : sam, role : 'group_member' ,…" at bounding box center [191, 180] width 229 height 25
drag, startPoint x: 98, startPoint y: 103, endPoint x: 167, endPoint y: 103, distance: 69.4
click at [166, 168] on code "await permit.api.roleAssignments. assign ({ user : sam, role : 'group_member' ,…" at bounding box center [191, 180] width 229 height 25
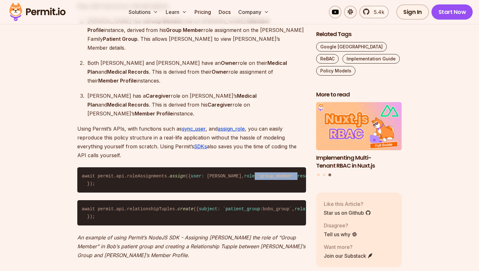
click at [167, 168] on code "await permit.api.roleAssignments. assign ({ user : sam, role : 'group_member' ,…" at bounding box center [191, 180] width 229 height 25
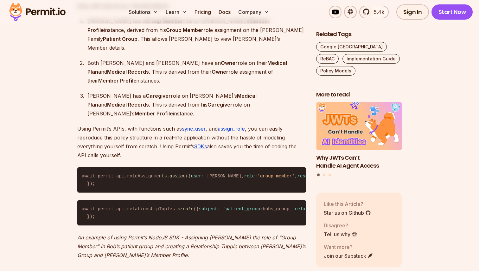
drag, startPoint x: 97, startPoint y: 110, endPoint x: 242, endPoint y: 110, distance: 144.5
click at [240, 168] on code "await permit.api.roleAssignments. assign ({ user : sam, role : 'group_member' ,…" at bounding box center [191, 180] width 229 height 25
click at [242, 168] on code "await permit.api.roleAssignments. assign ({ user : sam, role : 'group_member' ,…" at bounding box center [191, 180] width 229 height 25
drag, startPoint x: 97, startPoint y: 117, endPoint x: 171, endPoint y: 117, distance: 73.8
click at [168, 168] on code "await permit.api.roleAssignments. assign ({ user : sam, role : 'group_member' ,…" at bounding box center [191, 180] width 229 height 25
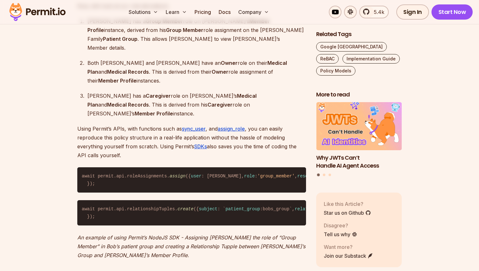
click at [171, 168] on code "await permit.api.roleAssignments. assign ({ user : sam, role : 'group_member' ,…" at bounding box center [191, 180] width 229 height 25
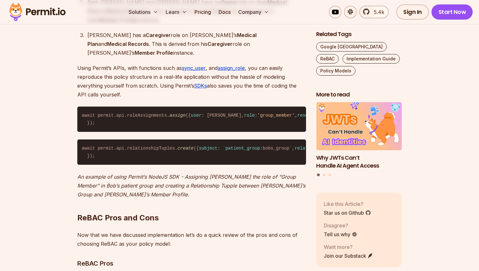
scroll to position [4329, 0]
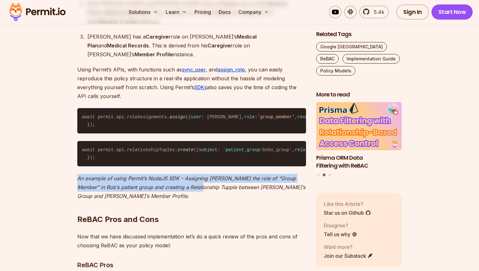
drag, startPoint x: 76, startPoint y: 151, endPoint x: 201, endPoint y: 156, distance: 125.2
click at [201, 174] on p "An example of using Permit’s NodeJS SDK - Assigning Sam the role of “Group Memb…" at bounding box center [191, 187] width 229 height 27
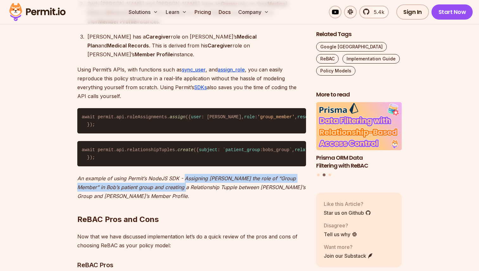
drag, startPoint x: 185, startPoint y: 151, endPoint x: 183, endPoint y: 164, distance: 12.7
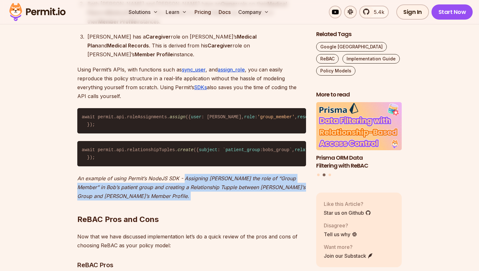
click at [183, 189] on h2 "ReBAC Pros and Cons" at bounding box center [191, 206] width 229 height 35
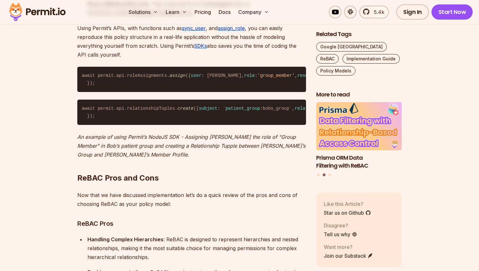
scroll to position [4376, 0]
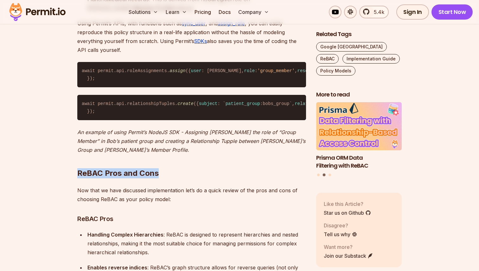
drag, startPoint x: 77, startPoint y: 145, endPoint x: 181, endPoint y: 145, distance: 103.9
click at [181, 145] on h2 "ReBAC Pros and Cons" at bounding box center [191, 160] width 229 height 35
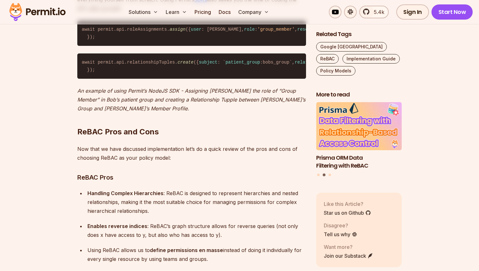
scroll to position [4413, 0]
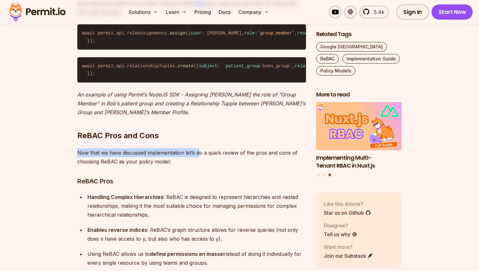
drag, startPoint x: 78, startPoint y: 124, endPoint x: 201, endPoint y: 123, distance: 122.6
click at [201, 149] on p "Now that we have discussed implementation let’s do a quick review of the pros a…" at bounding box center [191, 158] width 229 height 18
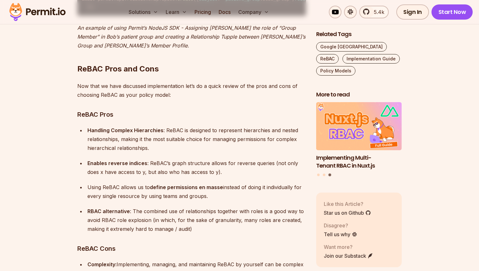
scroll to position [4483, 0]
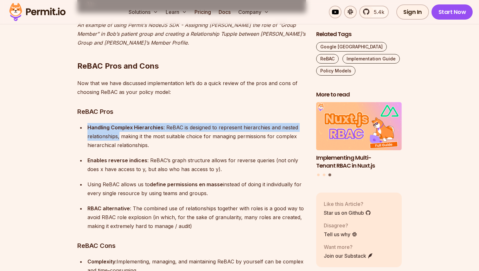
drag, startPoint x: 87, startPoint y: 99, endPoint x: 119, endPoint y: 111, distance: 33.5
click at [119, 123] on p "Handling Complex Hierarchies : ReBAC is designed to represent hierarchies and n…" at bounding box center [196, 136] width 219 height 27
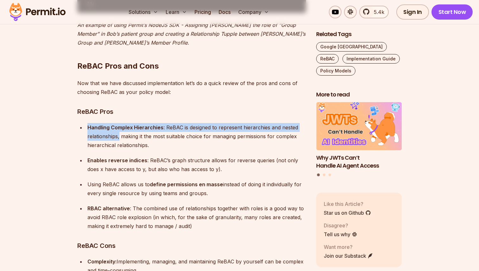
drag, startPoint x: 119, startPoint y: 111, endPoint x: 169, endPoint y: 114, distance: 50.5
click at [162, 123] on p "Handling Complex Hierarchies : ReBAC is designed to represent hierarchies and n…" at bounding box center [196, 136] width 219 height 27
click at [169, 123] on p "Handling Complex Hierarchies : ReBAC is designed to represent hierarchies and n…" at bounding box center [196, 136] width 219 height 27
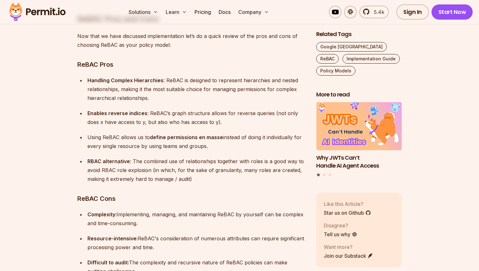
scroll to position [4531, 0]
drag, startPoint x: 86, startPoint y: 85, endPoint x: 144, endPoint y: 85, distance: 58.3
click at [143, 108] on li "Enables reverse indices : ReBAC’s graph structure allows for reverse queries (n…" at bounding box center [196, 117] width 220 height 18
click at [144, 110] on strong "Enables reverse indices" at bounding box center [117, 113] width 60 height 6
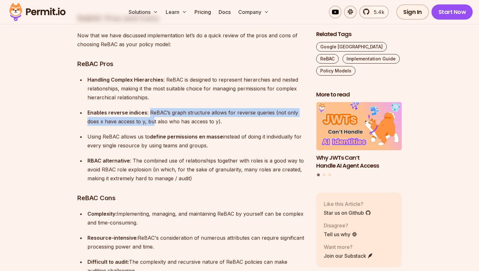
drag, startPoint x: 149, startPoint y: 84, endPoint x: 144, endPoint y: 94, distance: 10.4
click at [142, 108] on p "Enables reverse indices : ReBAC’s graph structure allows for reverse queries (n…" at bounding box center [196, 117] width 219 height 18
click at [144, 108] on p "Enables reverse indices : ReBAC’s graph structure allows for reverse queries (n…" at bounding box center [196, 117] width 219 height 18
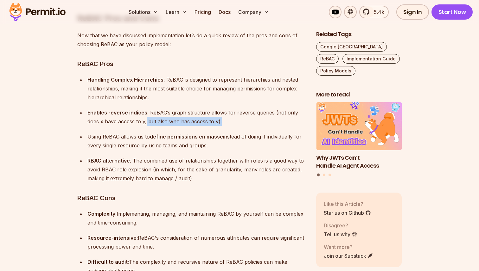
drag, startPoint x: 133, startPoint y: 94, endPoint x: 213, endPoint y: 94, distance: 79.5
click at [213, 108] on p "Enables reverse indices : ReBAC’s graph structure allows for reverse queries (n…" at bounding box center [196, 117] width 219 height 18
click at [214, 108] on p "Enables reverse indices : ReBAC’s graph structure allows for reverse queries (n…" at bounding box center [196, 117] width 219 height 18
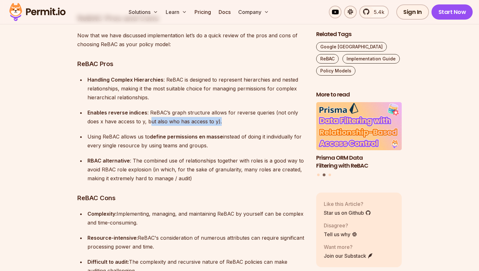
drag, startPoint x: 207, startPoint y: 93, endPoint x: 136, endPoint y: 93, distance: 71.0
click at [137, 108] on p "Enables reverse indices : ReBAC’s graph structure allows for reverse queries (n…" at bounding box center [196, 117] width 219 height 18
click at [136, 108] on p "Enables reverse indices : ReBAC’s graph structure allows for reverse queries (n…" at bounding box center [196, 117] width 219 height 18
drag, startPoint x: 132, startPoint y: 93, endPoint x: 240, endPoint y: 93, distance: 108.0
click at [240, 108] on p "Enables reverse indices : ReBAC’s graph structure allows for reverse queries (n…" at bounding box center [196, 117] width 219 height 18
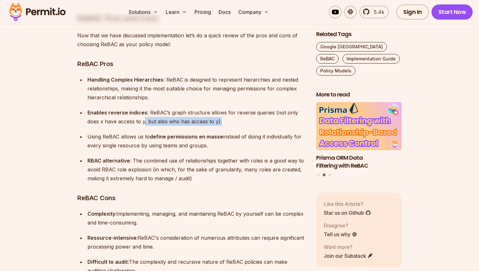
click at [242, 108] on p "Enables reverse indices : ReBAC’s graph structure allows for reverse queries (n…" at bounding box center [196, 117] width 219 height 18
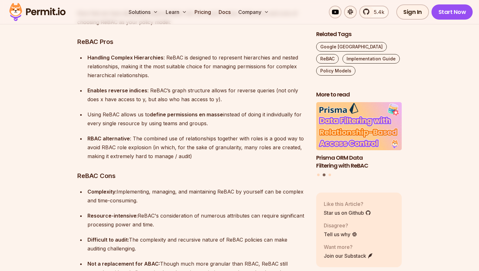
scroll to position [4562, 0]
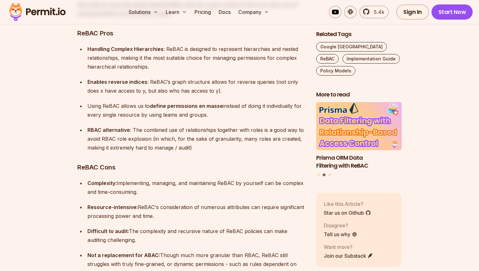
drag, startPoint x: 88, startPoint y: 77, endPoint x: 229, endPoint y: 84, distance: 141.4
click at [227, 102] on p "Using ReBAC allows us to define permissions en masse instead of doing it indivi…" at bounding box center [196, 111] width 219 height 18
click at [229, 102] on p "Using ReBAC allows us to define permissions en masse instead of doing it indivi…" at bounding box center [196, 111] width 219 height 18
drag, startPoint x: 150, startPoint y: 80, endPoint x: 232, endPoint y: 80, distance: 82.4
click at [230, 102] on p "Using ReBAC allows us to define permissions en masse instead of doing it indivi…" at bounding box center [196, 111] width 219 height 18
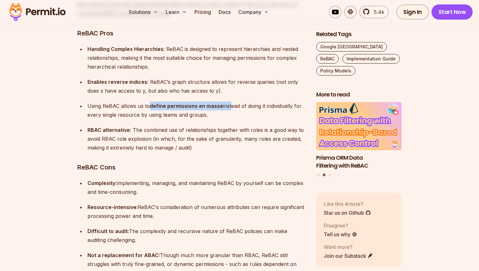
click at [232, 102] on p "Using ReBAC allows us to define permissions en masse instead of doing it indivi…" at bounding box center [196, 111] width 219 height 18
drag, startPoint x: 221, startPoint y: 78, endPoint x: 282, endPoint y: 80, distance: 60.9
click at [280, 102] on p "Using ReBAC allows us to define permissions en masse instead of doing it indivi…" at bounding box center [196, 111] width 219 height 18
drag, startPoint x: 104, startPoint y: 88, endPoint x: 213, endPoint y: 89, distance: 108.3
click at [210, 102] on p "Using ReBAC allows us to define permissions en masse instead of doing it indivi…" at bounding box center [196, 111] width 219 height 18
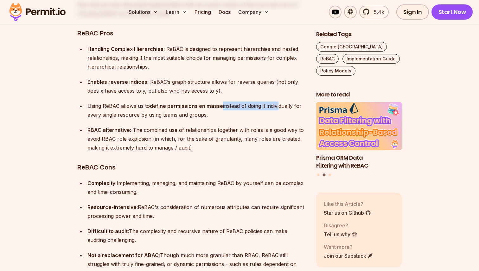
click at [213, 102] on p "Using ReBAC allows us to define permissions en masse instead of doing it indivi…" at bounding box center [196, 111] width 219 height 18
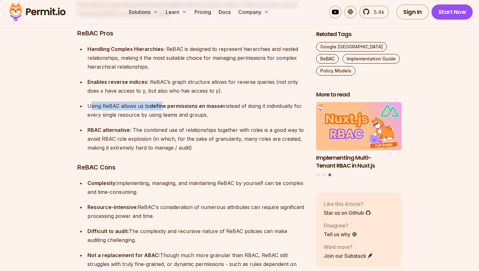
drag, startPoint x: 92, startPoint y: 77, endPoint x: 162, endPoint y: 78, distance: 70.7
click at [162, 102] on p "Using ReBAC allows us to define permissions en masse instead of doing it indivi…" at bounding box center [196, 111] width 219 height 18
click at [162, 103] on strong "define permissions en masse" at bounding box center [186, 106] width 73 height 6
drag, startPoint x: 222, startPoint y: 78, endPoint x: 202, endPoint y: 78, distance: 20.0
click at [202, 102] on p "Using ReBAC allows us to define permissions en masse instead of doing it indivi…" at bounding box center [196, 111] width 219 height 18
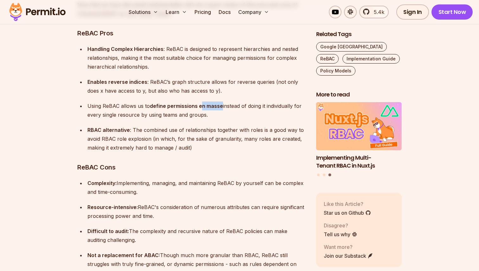
click at [202, 103] on strong "define permissions en masse" at bounding box center [186, 106] width 73 height 6
drag, startPoint x: 197, startPoint y: 78, endPoint x: 220, endPoint y: 78, distance: 22.5
click at [215, 103] on strong "define permissions en masse" at bounding box center [186, 106] width 73 height 6
click at [221, 102] on p "Using ReBAC allows us to define permissions en masse instead of doing it indivi…" at bounding box center [196, 111] width 219 height 18
drag, startPoint x: 88, startPoint y: 103, endPoint x: 124, endPoint y: 103, distance: 35.8
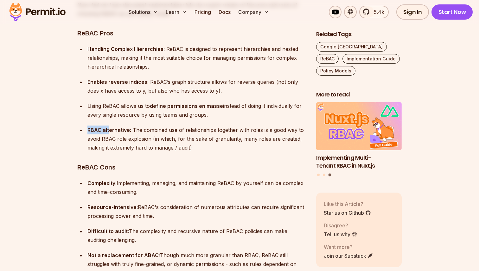
click at [110, 127] on strong "RBAC alternative" at bounding box center [108, 130] width 42 height 6
click at [125, 127] on strong "RBAC alternative" at bounding box center [108, 130] width 42 height 6
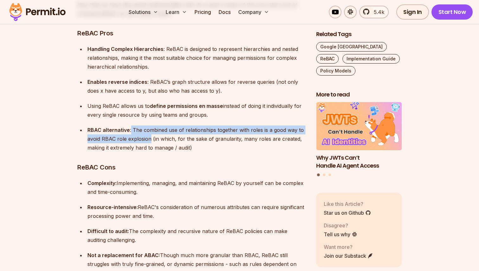
drag, startPoint x: 131, startPoint y: 103, endPoint x: 153, endPoint y: 113, distance: 24.4
click at [151, 126] on p "RBAC alternative : The combined use of relationships together with roles is a g…" at bounding box center [196, 139] width 219 height 27
click at [153, 126] on p "RBAC alternative : The combined use of relationships together with roles is a g…" at bounding box center [196, 139] width 219 height 27
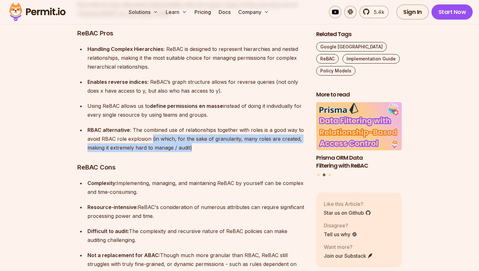
drag, startPoint x: 151, startPoint y: 112, endPoint x: 192, endPoint y: 119, distance: 41.2
click at [192, 126] on p "RBAC alternative : The combined use of relationships together with roles is a g…" at bounding box center [196, 139] width 219 height 27
drag, startPoint x: 192, startPoint y: 119, endPoint x: 148, endPoint y: 113, distance: 44.5
click at [148, 126] on p "RBAC alternative : The combined use of relationships together with roles is a g…" at bounding box center [196, 139] width 219 height 27
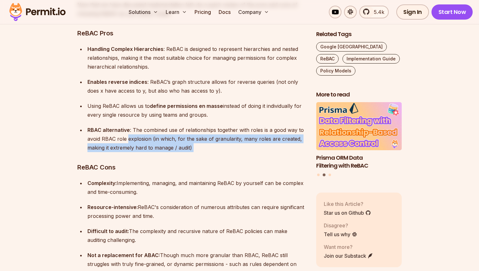
click at [148, 126] on p "RBAC alternative : The combined use of relationships together with roles is a g…" at bounding box center [196, 139] width 219 height 27
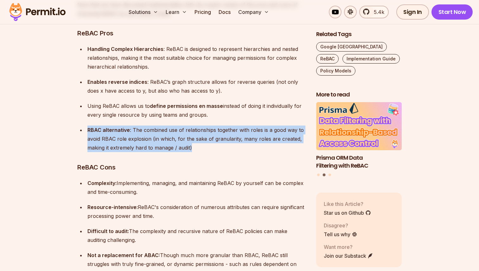
drag, startPoint x: 88, startPoint y: 103, endPoint x: 231, endPoint y: 124, distance: 144.8
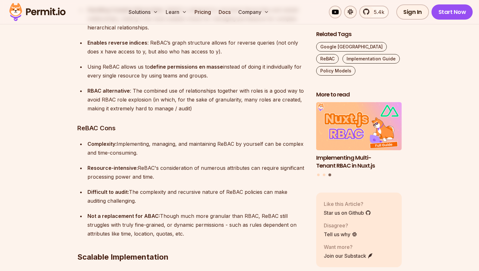
scroll to position [4608, 0]
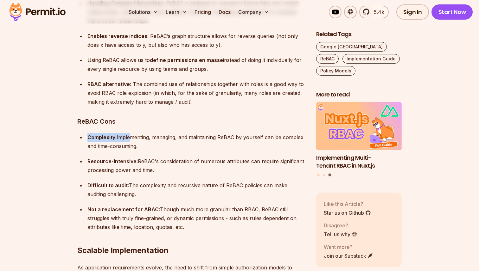
drag, startPoint x: 88, startPoint y: 110, endPoint x: 137, endPoint y: 110, distance: 48.8
click at [137, 133] on p "Complexity: Implementing, managing, and maintaining ReBAC by yourself can be co…" at bounding box center [196, 142] width 219 height 18
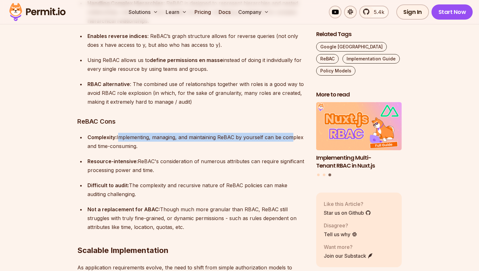
drag, startPoint x: 118, startPoint y: 110, endPoint x: 290, endPoint y: 112, distance: 172.0
click at [289, 133] on p "Complexity: Implementing, managing, and maintaining ReBAC by yourself can be co…" at bounding box center [196, 142] width 219 height 18
click at [290, 133] on p "Complexity: Implementing, managing, and maintaining ReBAC by yourself can be co…" at bounding box center [196, 142] width 219 height 18
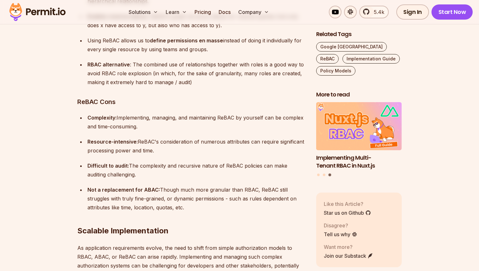
scroll to position [4643, 0]
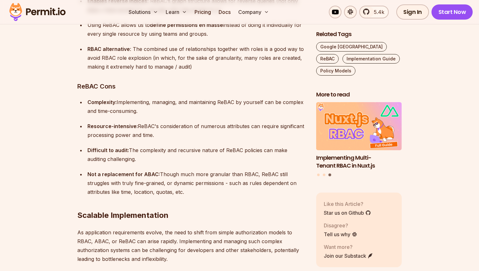
drag, startPoint x: 86, startPoint y: 84, endPoint x: 158, endPoint y: 84, distance: 71.6
click at [156, 98] on li "Complexity: Implementing, managing, and maintaining ReBAC by yourself can be co…" at bounding box center [196, 107] width 220 height 18
click at [158, 98] on p "Complexity: Implementing, managing, and maintaining ReBAC by yourself can be co…" at bounding box center [196, 107] width 219 height 18
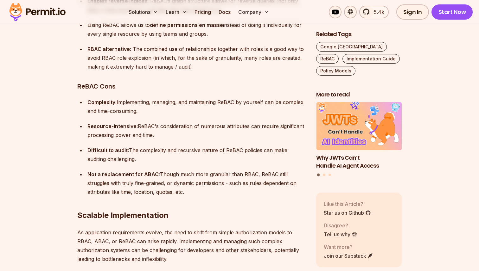
drag, startPoint x: 138, startPoint y: 99, endPoint x: 157, endPoint y: 106, distance: 20.8
click at [157, 122] on p "Resource-intensive: ReBAC's consideration of numerous attributes can require si…" at bounding box center [196, 131] width 219 height 18
click at [158, 122] on p "Resource-intensive: ReBAC's consideration of numerous attributes can require si…" at bounding box center [196, 131] width 219 height 18
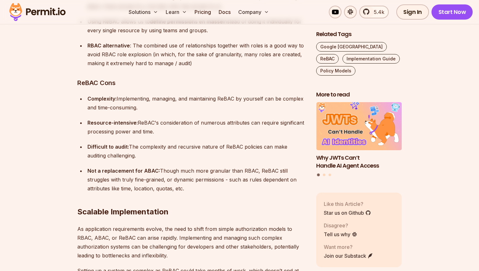
drag, startPoint x: 129, startPoint y: 119, endPoint x: 159, endPoint y: 129, distance: 31.2
click at [155, 143] on p "Difficult to audit: The complexity and recursive nature of ReBAC policies can m…" at bounding box center [196, 152] width 219 height 18
click at [159, 143] on p "Difficult to audit: The complexity and recursive nature of ReBAC policies can m…" at bounding box center [196, 152] width 219 height 18
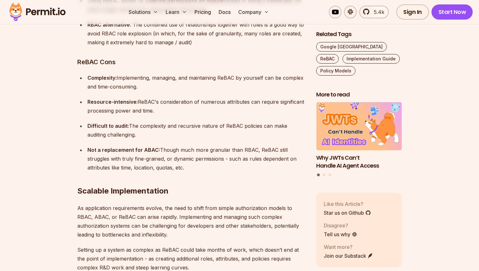
scroll to position [4680, 0]
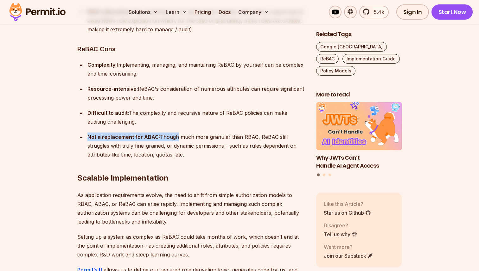
drag, startPoint x: 88, startPoint y: 109, endPoint x: 180, endPoint y: 109, distance: 91.5
click at [179, 133] on p "Not a replacement for ABAC: Though much more granular than RBAC, ReBAC still st…" at bounding box center [196, 146] width 219 height 27
click at [180, 133] on p "Not a replacement for ABAC: Though much more granular than RBAC, ReBAC still st…" at bounding box center [196, 146] width 219 height 27
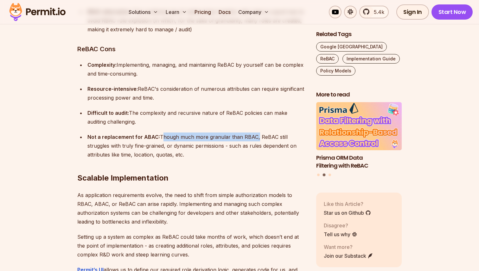
drag, startPoint x: 159, startPoint y: 109, endPoint x: 256, endPoint y: 110, distance: 96.6
click at [255, 133] on p "Not a replacement for ABAC: Though much more granular than RBAC, ReBAC still st…" at bounding box center [196, 146] width 219 height 27
click at [256, 133] on p "Not a replacement for ABAC: Though much more granular than RBAC, ReBAC still st…" at bounding box center [196, 146] width 219 height 27
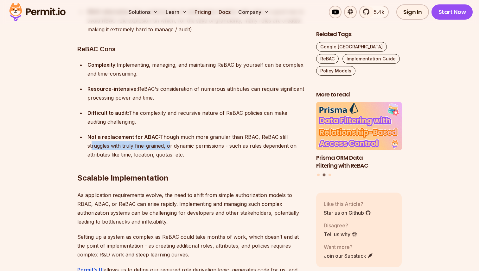
drag, startPoint x: 89, startPoint y: 118, endPoint x: 166, endPoint y: 117, distance: 77.6
click at [166, 133] on p "Not a replacement for ABAC: Though much more granular than RBAC, ReBAC still st…" at bounding box center [196, 146] width 219 height 27
drag, startPoint x: 167, startPoint y: 118, endPoint x: 228, endPoint y: 117, distance: 61.5
click at [228, 133] on p "Not a replacement for ABAC: Though much more granular than RBAC, ReBAC still st…" at bounding box center [196, 146] width 219 height 27
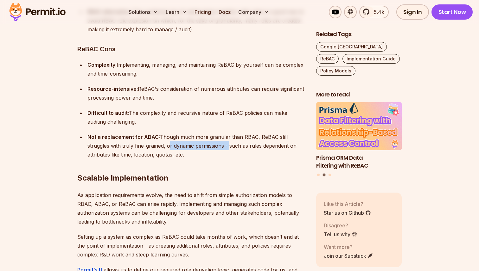
click at [229, 133] on p "Not a replacement for ABAC: Though much more granular than RBAC, ReBAC still st…" at bounding box center [196, 146] width 219 height 27
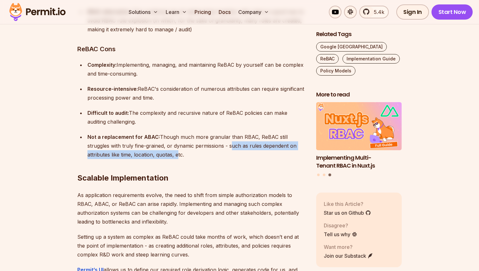
drag, startPoint x: 230, startPoint y: 118, endPoint x: 180, endPoint y: 129, distance: 50.9
click at [178, 133] on p "Not a replacement for ABAC: Though much more granular than RBAC, ReBAC still st…" at bounding box center [196, 146] width 219 height 27
click at [180, 133] on p "Not a replacement for ABAC: Though much more granular than RBAC, ReBAC still st…" at bounding box center [196, 146] width 219 height 27
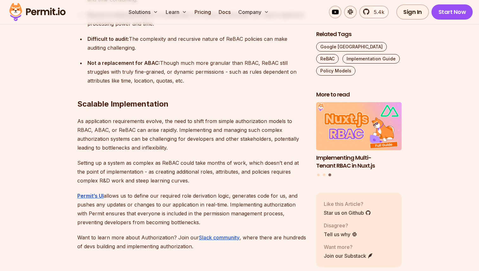
scroll to position [4756, 0]
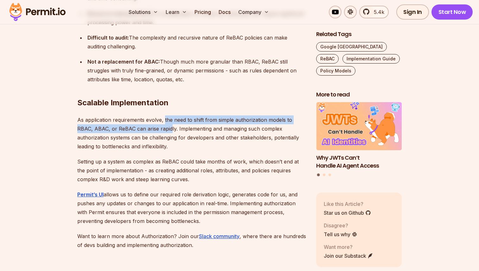
drag, startPoint x: 163, startPoint y: 93, endPoint x: 173, endPoint y: 101, distance: 12.3
click at [172, 116] on p "As application requirements evolve, the need to shift from simple authorization…" at bounding box center [191, 133] width 229 height 35
click at [173, 116] on p "As application requirements evolve, the need to shift from simple authorization…" at bounding box center [191, 133] width 229 height 35
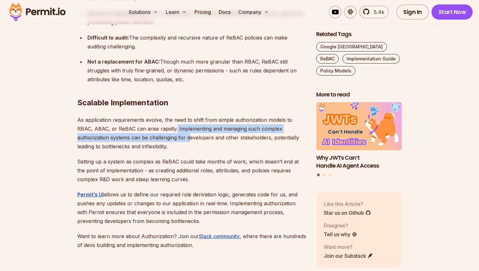
drag, startPoint x: 176, startPoint y: 101, endPoint x: 193, endPoint y: 113, distance: 20.3
click at [188, 116] on p "As application requirements evolve, the need to shift from simple authorization…" at bounding box center [191, 133] width 229 height 35
click at [193, 116] on p "As application requirements evolve, the need to shift from simple authorization…" at bounding box center [191, 133] width 229 height 35
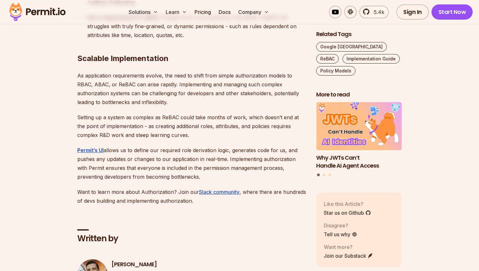
scroll to position [4803, 0]
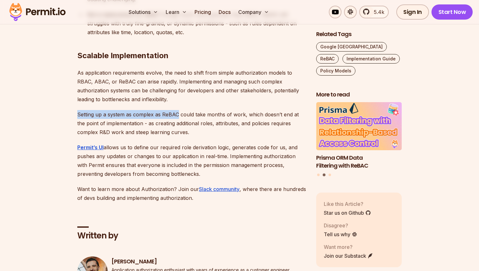
drag, startPoint x: 78, startPoint y: 86, endPoint x: 179, endPoint y: 86, distance: 101.4
click at [177, 110] on p "Setting up a system as complex as ReBAC could take months of work, which doesn’…" at bounding box center [191, 123] width 229 height 27
click at [179, 110] on p "Setting up a system as complex as ReBAC could take months of work, which doesn’…" at bounding box center [191, 123] width 229 height 27
drag, startPoint x: 114, startPoint y: 86, endPoint x: 239, endPoint y: 86, distance: 125.4
click at [238, 110] on p "Setting up a system as complex as ReBAC could take months of work, which doesn’…" at bounding box center [191, 123] width 229 height 27
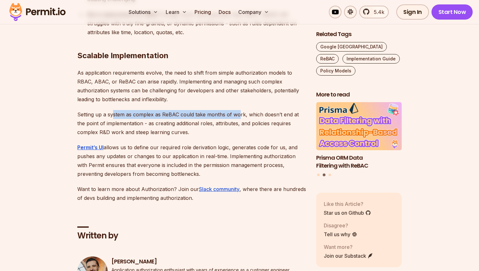
click at [239, 110] on p "Setting up a system as complex as ReBAC could take months of work, which doesn’…" at bounding box center [191, 123] width 229 height 27
drag, startPoint x: 245, startPoint y: 86, endPoint x: 65, endPoint y: 89, distance: 179.9
click at [98, 110] on p "Setting up a system as complex as ReBAC could take months of work, which doesn’…" at bounding box center [191, 123] width 229 height 27
drag, startPoint x: 84, startPoint y: 86, endPoint x: 258, endPoint y: 90, distance: 173.9
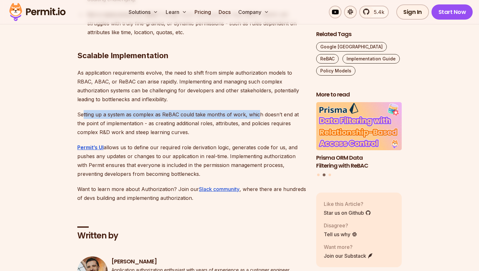
click at [257, 110] on p "Setting up a system as complex as ReBAC could take months of work, which doesn’…" at bounding box center [191, 123] width 229 height 27
click at [258, 110] on p "Setting up a system as complex as ReBAC could take months of work, which doesn’…" at bounding box center [191, 123] width 229 height 27
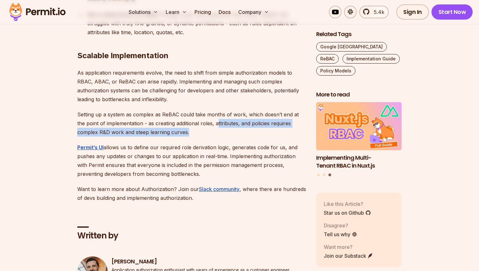
drag, startPoint x: 208, startPoint y: 97, endPoint x: 174, endPoint y: 105, distance: 35.4
click at [171, 110] on p "Setting up a system as complex as ReBAC could take months of work, which doesn’…" at bounding box center [191, 123] width 229 height 27
click at [174, 110] on p "Setting up a system as complex as ReBAC could take months of work, which doesn’…" at bounding box center [191, 123] width 229 height 27
drag, startPoint x: 174, startPoint y: 105, endPoint x: 139, endPoint y: 95, distance: 36.0
click at [139, 110] on p "Setting up a system as complex as ReBAC could take months of work, which doesn’…" at bounding box center [191, 123] width 229 height 27
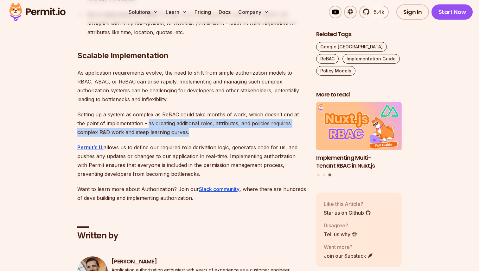
click at [139, 110] on p "Setting up a system as complex as ReBAC could take months of work, which doesn’…" at bounding box center [191, 123] width 229 height 27
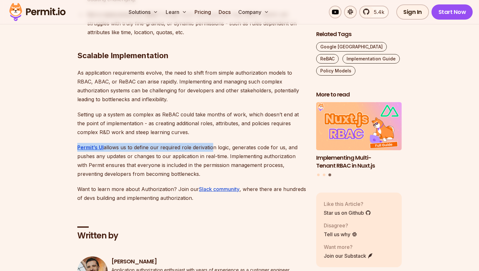
drag, startPoint x: 73, startPoint y: 120, endPoint x: 212, endPoint y: 121, distance: 139.4
click at [212, 143] on p "Permit’s UI allows us to define our required role derivation logic, generates c…" at bounding box center [191, 160] width 229 height 35
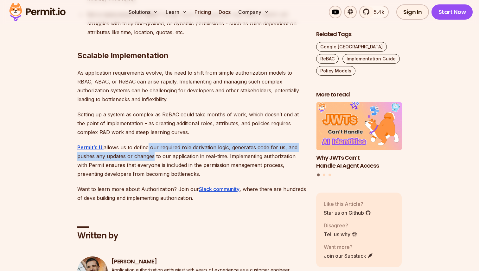
drag, startPoint x: 146, startPoint y: 119, endPoint x: 162, endPoint y: 125, distance: 17.4
click at [159, 143] on p "Permit’s UI allows us to define our required role derivation logic, generates c…" at bounding box center [191, 160] width 229 height 35
click at [162, 143] on p "Permit’s UI allows us to define our required role derivation logic, generates c…" at bounding box center [191, 160] width 229 height 35
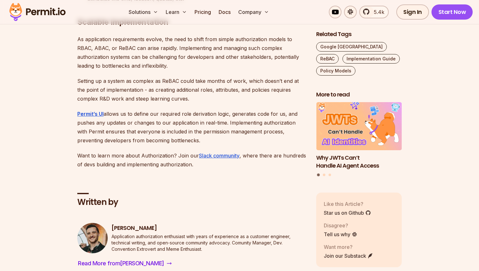
scroll to position [4839, 0]
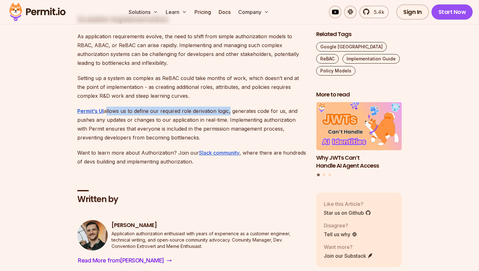
drag, startPoint x: 106, startPoint y: 83, endPoint x: 231, endPoint y: 86, distance: 124.8
click at [230, 107] on p "Permit’s UI allows us to define our required role derivation logic, generates c…" at bounding box center [191, 124] width 229 height 35
click at [231, 107] on p "Permit’s UI allows us to define our required role derivation logic, generates c…" at bounding box center [191, 124] width 229 height 35
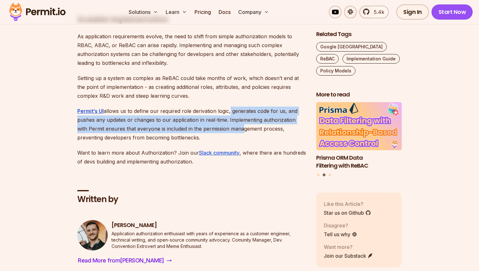
drag, startPoint x: 228, startPoint y: 83, endPoint x: 234, endPoint y: 97, distance: 15.0
click at [232, 107] on p "Permit’s UI allows us to define our required role derivation logic, generates c…" at bounding box center [191, 124] width 229 height 35
click at [234, 107] on p "Permit’s UI allows us to define our required role derivation logic, generates c…" at bounding box center [191, 124] width 229 height 35
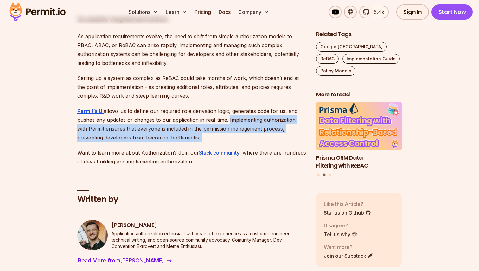
drag, startPoint x: 226, startPoint y: 91, endPoint x: 202, endPoint y: 120, distance: 37.6
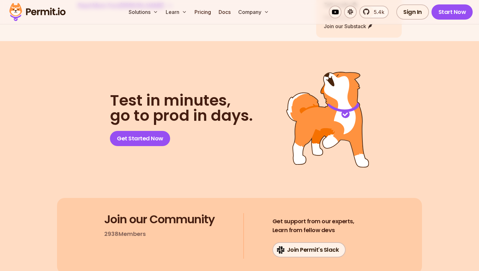
scroll to position [5104, 0]
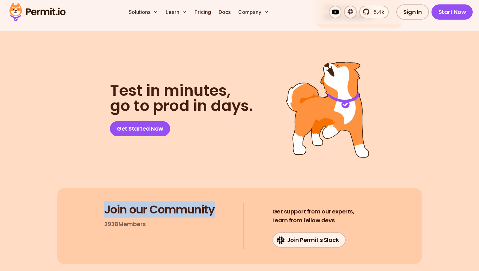
drag, startPoint x: 104, startPoint y: 182, endPoint x: 234, endPoint y: 182, distance: 130.2
click at [233, 188] on div "Join our Community 2938 Members Get support from our experts, Learn from fellow…" at bounding box center [239, 226] width 365 height 76
click at [234, 188] on div "Join our Community 2938 Members Get support from our experts, Learn from fellow…" at bounding box center [239, 226] width 365 height 76
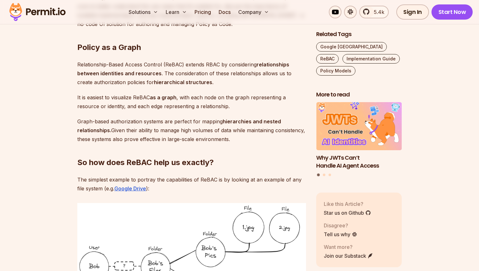
scroll to position [498, 0]
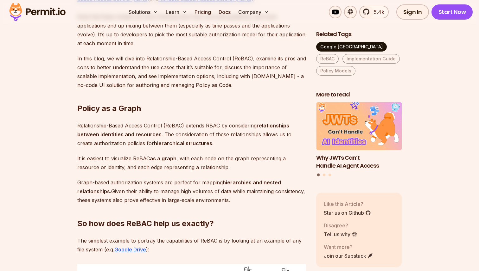
click at [336, 45] on link "Google Zanzibar" at bounding box center [351, 47] width 71 height 10
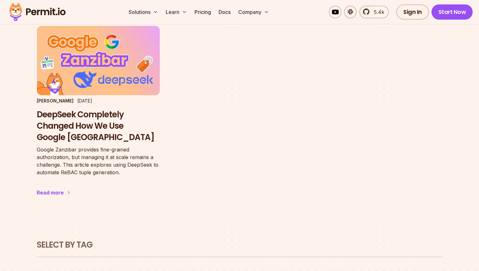
scroll to position [686, 0]
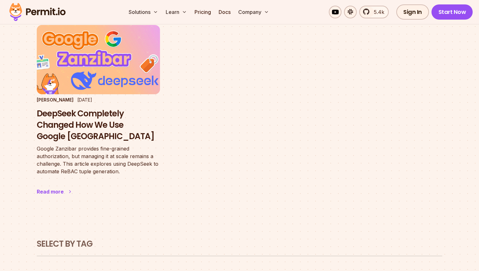
click at [122, 156] on p "Google Zanzibar provides fine-grained authorization, but managing it at scale r…" at bounding box center [98, 160] width 123 height 30
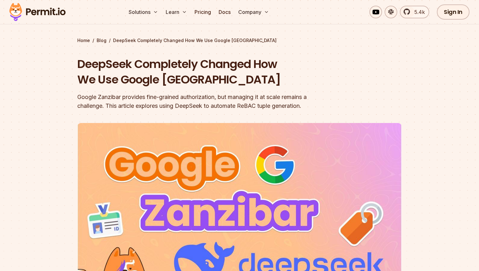
scroll to position [35, 0]
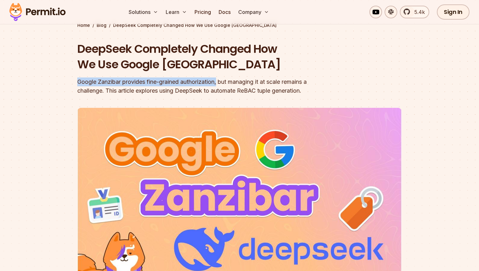
drag, startPoint x: 79, startPoint y: 82, endPoint x: 221, endPoint y: 79, distance: 142.6
click at [220, 79] on div "Google Zanzibar provides fine-grained authorization, but managing it at scale r…" at bounding box center [198, 87] width 243 height 18
click at [221, 79] on div "Google Zanzibar provides fine-grained authorization, but managing it at scale r…" at bounding box center [198, 87] width 243 height 18
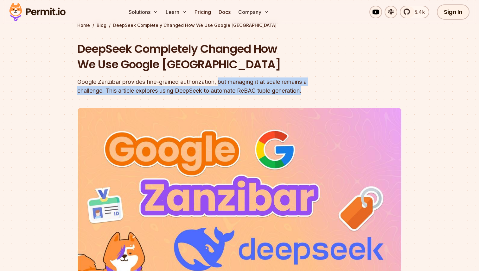
drag, startPoint x: 221, startPoint y: 85, endPoint x: 306, endPoint y: 98, distance: 85.6
click at [298, 98] on header "DeepSeek Completely Changed How We Use Google Zanzibar Google Zanzibar provides…" at bounding box center [239, 182] width 324 height 283
click at [306, 98] on header "DeepSeek Completely Changed How We Use Google Zanzibar Google Zanzibar provides…" at bounding box center [239, 182] width 324 height 283
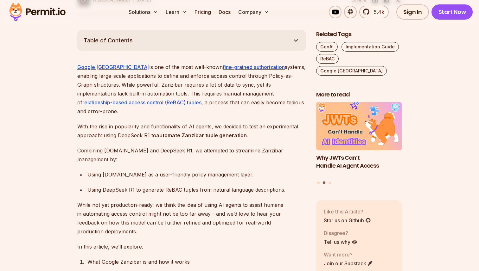
scroll to position [349, 0]
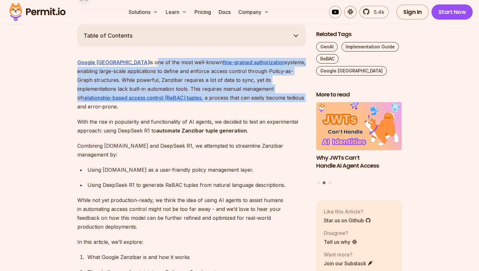
drag, startPoint x: 123, startPoint y: 62, endPoint x: 240, endPoint y: 105, distance: 124.4
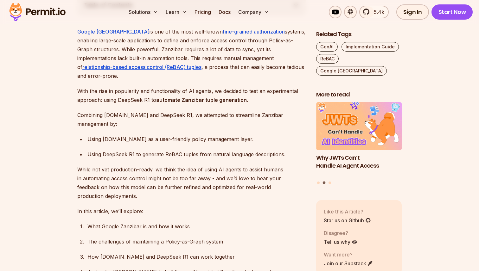
scroll to position [381, 0]
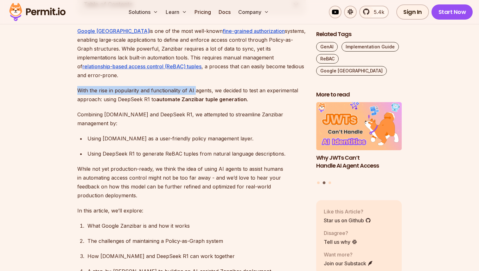
drag, startPoint x: 77, startPoint y: 80, endPoint x: 199, endPoint y: 84, distance: 122.3
click at [198, 86] on p "With the rise in popularity and functionality of AI agents, we decided to test …" at bounding box center [191, 95] width 229 height 18
click at [199, 86] on p "With the rise in popularity and functionality of AI agents, we decided to test …" at bounding box center [191, 95] width 229 height 18
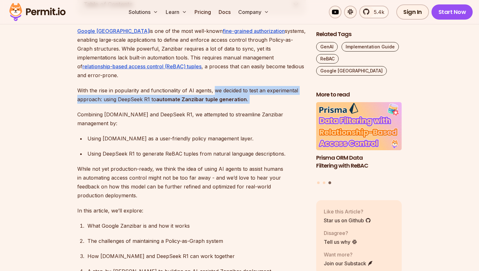
drag, startPoint x: 215, startPoint y: 82, endPoint x: 93, endPoint y: 95, distance: 123.0
click at [104, 94] on p "With the rise in popularity and functionality of AI agents, we decided to test …" at bounding box center [191, 95] width 229 height 18
drag, startPoint x: 104, startPoint y: 90, endPoint x: 243, endPoint y: 90, distance: 139.1
click at [240, 90] on p "With the rise in popularity and functionality of AI agents, we decided to test …" at bounding box center [191, 95] width 229 height 18
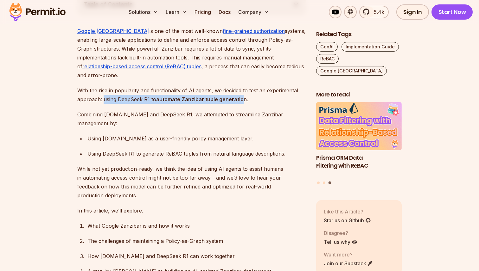
click at [243, 96] on strong "automate Zanzibar tuple generation" at bounding box center [201, 99] width 91 height 6
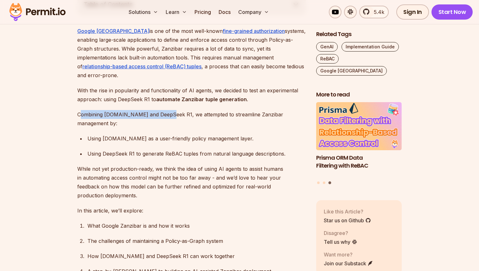
drag, startPoint x: 80, startPoint y: 104, endPoint x: 166, endPoint y: 105, distance: 86.5
click at [165, 110] on p "Combining Permit.io and DeepSeek R1, we attempted to streamline Zanzibar manage…" at bounding box center [191, 119] width 229 height 18
click at [166, 110] on p "Combining Permit.io and DeepSeek R1, we attempted to streamline Zanzibar manage…" at bounding box center [191, 119] width 229 height 18
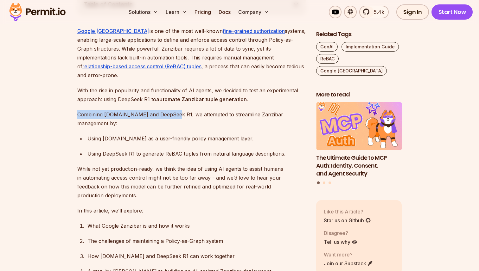
drag, startPoint x: 169, startPoint y: 105, endPoint x: 62, endPoint y: 105, distance: 107.4
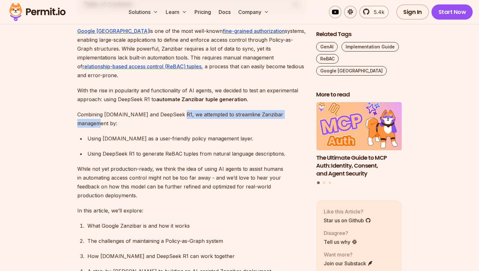
drag, startPoint x: 172, startPoint y: 107, endPoint x: 296, endPoint y: 105, distance: 123.9
click at [296, 110] on p "Combining Permit.io and DeepSeek R1, we attempted to streamline Zanzibar manage…" at bounding box center [191, 119] width 229 height 18
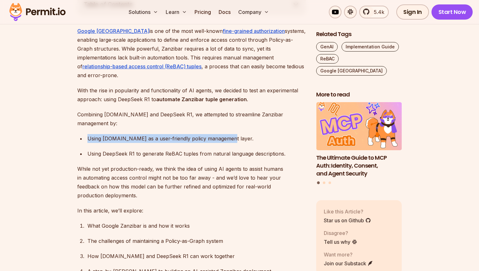
drag, startPoint x: 87, startPoint y: 123, endPoint x: 231, endPoint y: 123, distance: 143.8
click at [227, 134] on div "Using Permit.io as a user-friendly policy management layer." at bounding box center [196, 138] width 219 height 9
click at [231, 134] on div "Using Permit.io as a user-friendly policy management layer." at bounding box center [196, 138] width 219 height 9
drag, startPoint x: 231, startPoint y: 123, endPoint x: 114, endPoint y: 123, distance: 117.5
click at [114, 134] on div "Using Permit.io as a user-friendly policy management layer." at bounding box center [196, 138] width 219 height 9
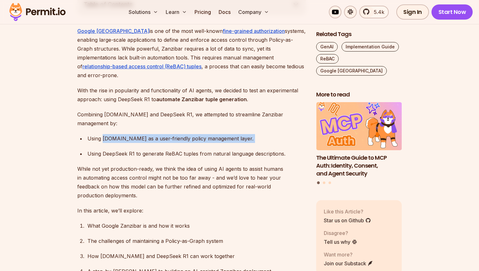
click at [110, 134] on div "Using Permit.io as a user-friendly policy management layer." at bounding box center [196, 138] width 219 height 9
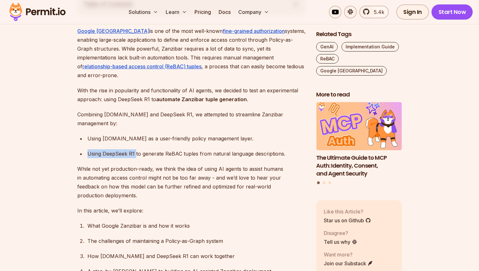
drag, startPoint x: 87, startPoint y: 137, endPoint x: 136, endPoint y: 137, distance: 48.5
click at [136, 150] on div "Using DeepSeek R1 to generate ReBAC tuples from natural language descriptions." at bounding box center [196, 154] width 219 height 9
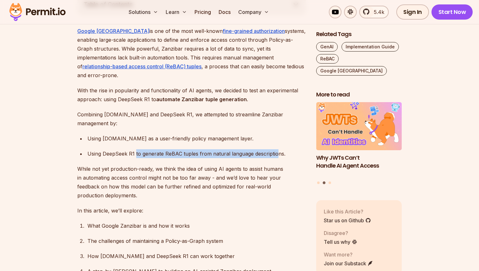
drag, startPoint x: 136, startPoint y: 137, endPoint x: 281, endPoint y: 139, distance: 145.1
click at [279, 150] on div "Using DeepSeek R1 to generate ReBAC tuples from natural language descriptions." at bounding box center [196, 154] width 219 height 9
click at [281, 150] on div "Using DeepSeek R1 to generate ReBAC tuples from natural language descriptions." at bounding box center [196, 154] width 219 height 9
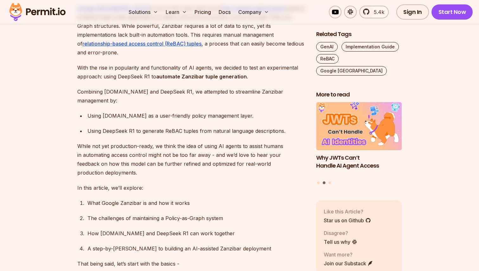
scroll to position [421, 0]
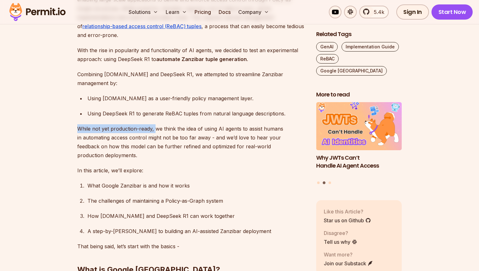
drag, startPoint x: 79, startPoint y: 112, endPoint x: 157, endPoint y: 113, distance: 77.9
click at [156, 124] on p "While not yet production-ready, we think the idea of using AI agents to assist …" at bounding box center [191, 141] width 229 height 35
click at [157, 124] on p "While not yet production-ready, we think the idea of using AI agents to assist …" at bounding box center [191, 141] width 229 height 35
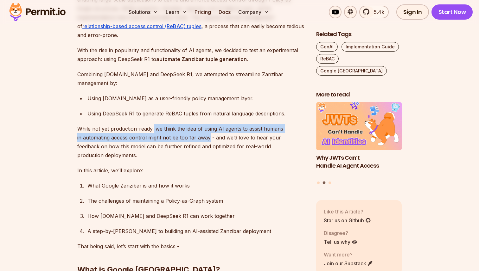
drag, startPoint x: 154, startPoint y: 112, endPoint x: 205, endPoint y: 119, distance: 51.9
click at [203, 124] on p "While not yet production-ready, we think the idea of using AI agents to assist …" at bounding box center [191, 141] width 229 height 35
click at [205, 124] on p "While not yet production-ready, we think the idea of using AI agents to assist …" at bounding box center [191, 141] width 229 height 35
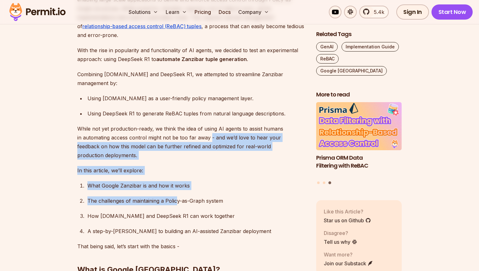
drag, startPoint x: 204, startPoint y: 120, endPoint x: 180, endPoint y: 179, distance: 63.4
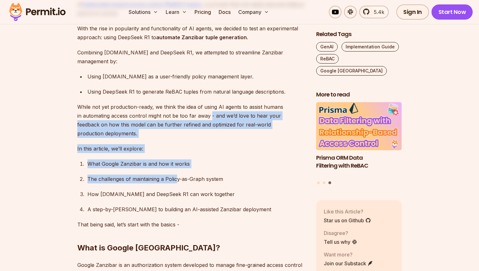
scroll to position [449, 0]
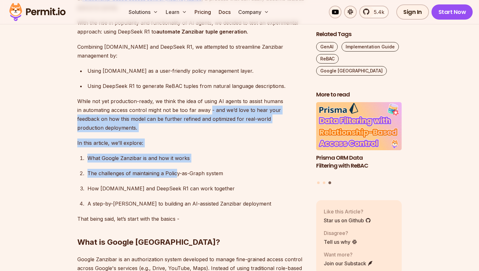
click at [135, 184] on div "How Permit.io and DeepSeek R1 can work together" at bounding box center [196, 188] width 219 height 9
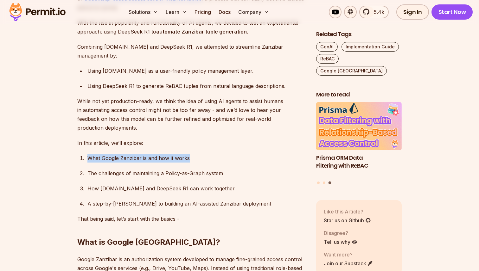
drag, startPoint x: 85, startPoint y: 131, endPoint x: 214, endPoint y: 131, distance: 128.6
click at [212, 154] on li "What Google Zanzibar is and how it works" at bounding box center [196, 158] width 220 height 9
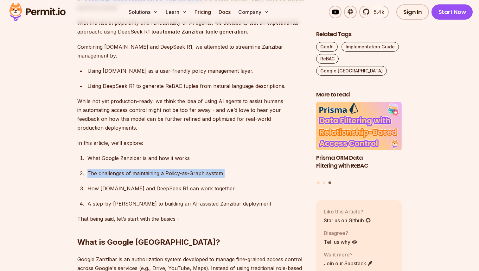
drag, startPoint x: 89, startPoint y: 149, endPoint x: 218, endPoint y: 156, distance: 129.1
click at [215, 155] on ol "What Google Zanzibar is and how it works The challenges of maintaining a Policy…" at bounding box center [191, 181] width 229 height 54
click at [218, 156] on ol "What Google Zanzibar is and how it works The challenges of maintaining a Policy…" at bounding box center [191, 181] width 229 height 54
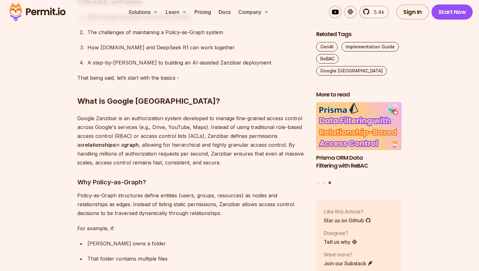
scroll to position [596, 0]
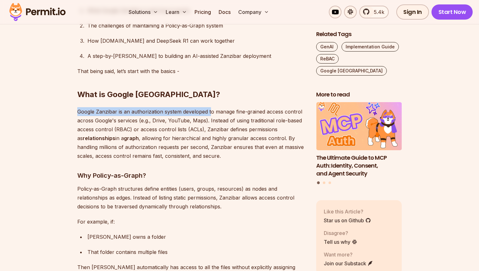
drag, startPoint x: 78, startPoint y: 85, endPoint x: 214, endPoint y: 86, distance: 135.6
click at [213, 107] on p "Google Zanzibar is an authorization system developed to manage fine-grained acc…" at bounding box center [191, 133] width 229 height 53
click at [214, 107] on p "Google Zanzibar is an authorization system developed to manage fine-grained acc…" at bounding box center [191, 133] width 229 height 53
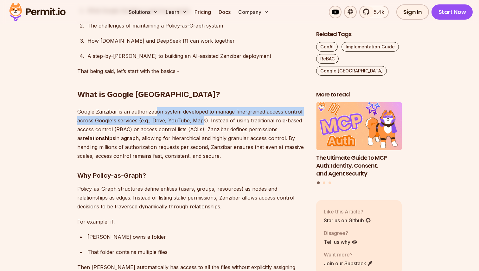
drag, startPoint x: 157, startPoint y: 86, endPoint x: 205, endPoint y: 92, distance: 48.9
click at [202, 107] on p "Google Zanzibar is an authorization system developed to manage fine-grained acc…" at bounding box center [191, 133] width 229 height 53
click at [206, 107] on p "Google Zanzibar is an authorization system developed to manage fine-grained acc…" at bounding box center [191, 133] width 229 height 53
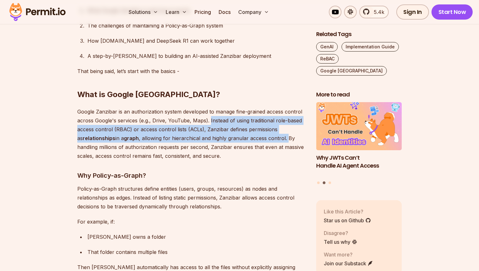
drag, startPoint x: 209, startPoint y: 94, endPoint x: 287, endPoint y: 113, distance: 80.5
click at [285, 112] on p "Google Zanzibar is an authorization system developed to manage fine-grained acc…" at bounding box center [191, 133] width 229 height 53
click at [288, 113] on p "Google Zanzibar is an authorization system developed to manage fine-grained acc…" at bounding box center [191, 133] width 229 height 53
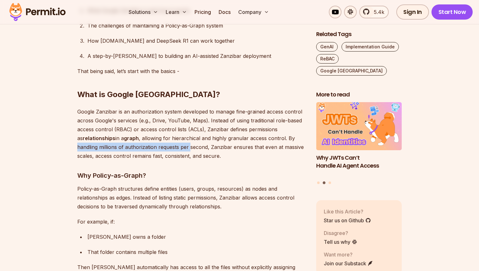
drag, startPoint x: 76, startPoint y: 122, endPoint x: 195, endPoint y: 119, distance: 118.2
click at [195, 119] on p "Google Zanzibar is an authorization system developed to manage fine-grained acc…" at bounding box center [191, 133] width 229 height 53
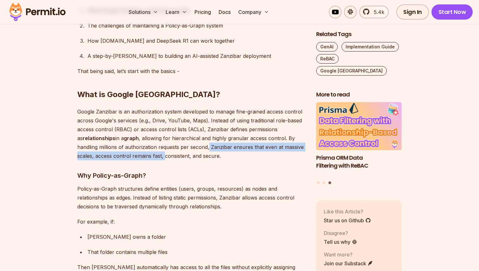
drag, startPoint x: 209, startPoint y: 121, endPoint x: 174, endPoint y: 130, distance: 36.3
click at [170, 130] on p "Google Zanzibar is an authorization system developed to manage fine-grained acc…" at bounding box center [191, 133] width 229 height 53
click at [174, 130] on p "Google Zanzibar is an authorization system developed to manage fine-grained acc…" at bounding box center [191, 133] width 229 height 53
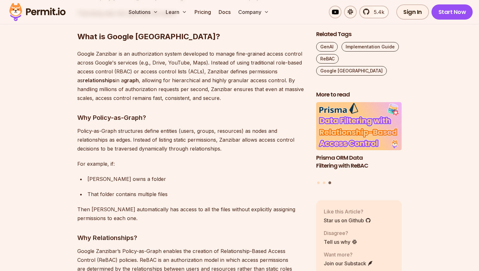
scroll to position [657, 0]
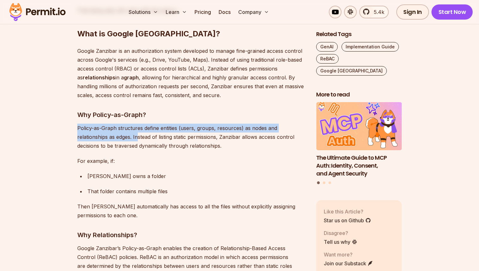
drag, startPoint x: 78, startPoint y: 101, endPoint x: 143, endPoint y: 108, distance: 65.3
click at [139, 124] on p "Policy-as-Graph structures define entities (users, groups, resources) as nodes …" at bounding box center [191, 137] width 229 height 27
click at [143, 124] on p "Policy-as-Graph structures define entities (users, groups, resources) as nodes …" at bounding box center [191, 137] width 229 height 27
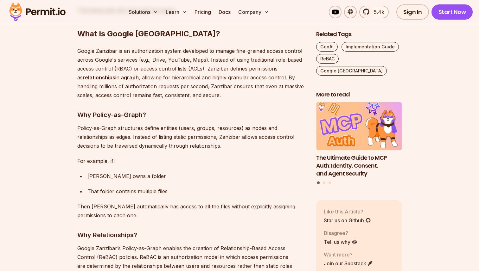
drag, startPoint x: 133, startPoint y: 110, endPoint x: 220, endPoint y: 110, distance: 86.8
click at [219, 124] on p "Policy-as-Graph structures define entities (users, groups, resources) as nodes …" at bounding box center [191, 137] width 229 height 27
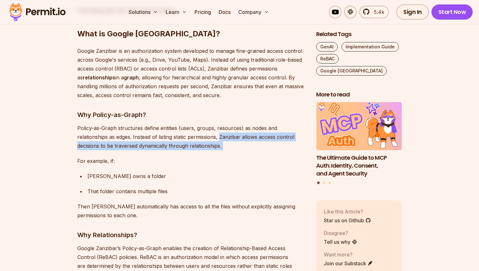
drag, startPoint x: 222, startPoint y: 111, endPoint x: 234, endPoint y: 127, distance: 19.6
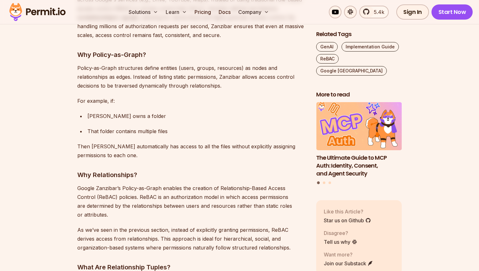
scroll to position [722, 0]
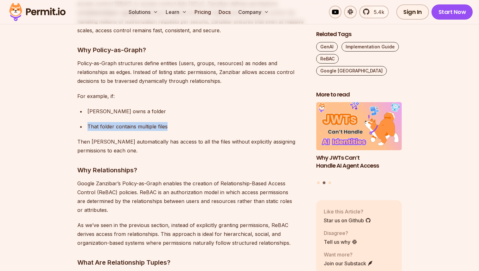
drag, startPoint x: 89, startPoint y: 101, endPoint x: 188, endPoint y: 101, distance: 98.5
click at [185, 122] on div "That folder contains multiple files" at bounding box center [196, 126] width 219 height 9
click at [188, 122] on div "That folder contains multiple files" at bounding box center [196, 126] width 219 height 9
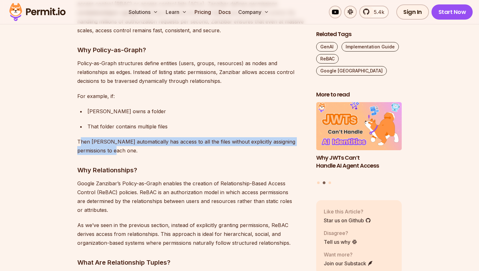
drag, startPoint x: 80, startPoint y: 115, endPoint x: 156, endPoint y: 123, distance: 76.4
click at [154, 137] on p "Then Alice automatically has access to all the files without explicitly assigni…" at bounding box center [191, 146] width 229 height 18
click at [156, 137] on p "Then Alice automatically has access to all the files without explicitly assigni…" at bounding box center [191, 146] width 229 height 18
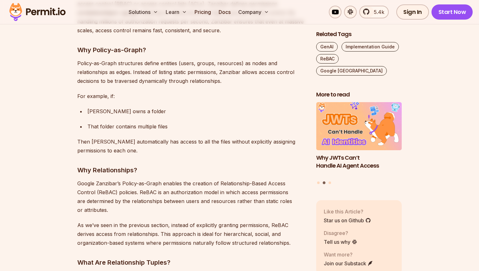
scroll to position [728, 0]
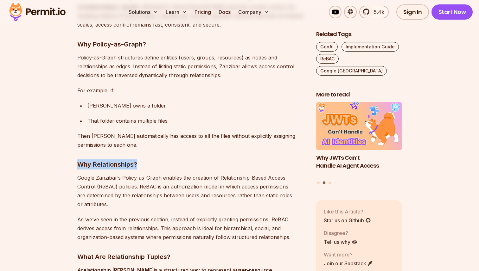
drag, startPoint x: 79, startPoint y: 138, endPoint x: 159, endPoint y: 138, distance: 80.8
click at [156, 160] on h3 "Why Relationships?" at bounding box center [191, 165] width 229 height 10
click at [159, 160] on h3 "Why Relationships?" at bounding box center [191, 165] width 229 height 10
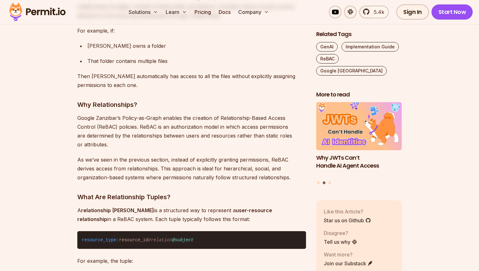
scroll to position [803, 0]
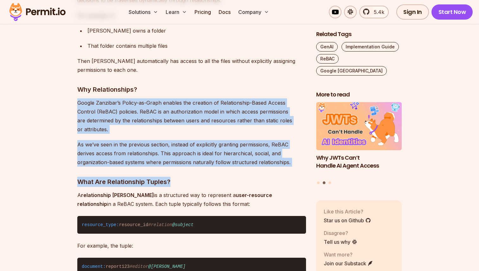
drag, startPoint x: 76, startPoint y: 78, endPoint x: 175, endPoint y: 154, distance: 124.5
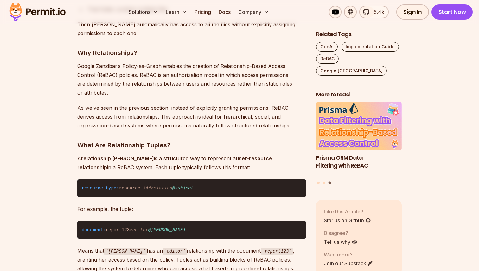
scroll to position [842, 0]
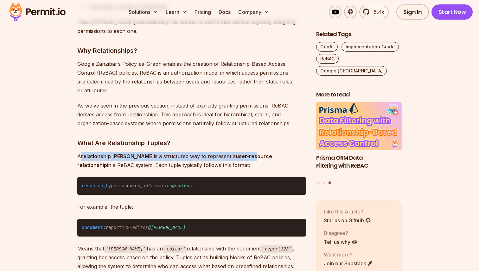
drag, startPoint x: 80, startPoint y: 122, endPoint x: 233, endPoint y: 123, distance: 153.0
click at [232, 152] on p "A relationship tuple is a structured way to represent a user-resource relations…" at bounding box center [191, 161] width 229 height 18
click at [233, 153] on strong "user-resource relationship" at bounding box center [174, 160] width 195 height 15
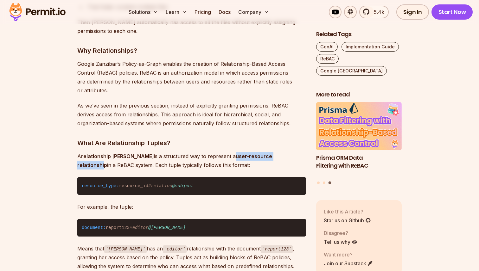
drag, startPoint x: 208, startPoint y: 123, endPoint x: 276, endPoint y: 124, distance: 67.5
click at [275, 152] on p "A relationship tuple is a structured way to represent a user-resource relations…" at bounding box center [191, 161] width 229 height 18
click at [276, 152] on p "A relationship tuple is a structured way to represent a user-resource relations…" at bounding box center [191, 161] width 229 height 18
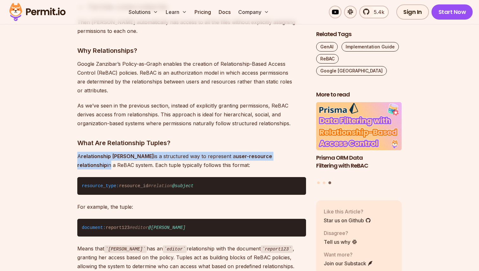
drag, startPoint x: 275, startPoint y: 122, endPoint x: 238, endPoint y: 115, distance: 37.5
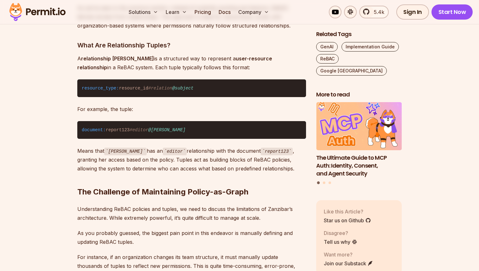
scroll to position [940, 0]
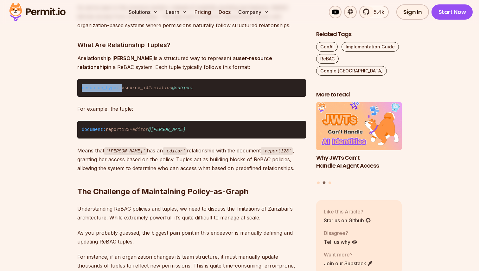
drag, startPoint x: 81, startPoint y: 50, endPoint x: 128, endPoint y: 50, distance: 46.9
click at [128, 79] on code "resource_type: resource_id #relation @subject" at bounding box center [191, 88] width 229 height 18
click at [130, 79] on code "resource_type: resource_id #relation @subject" at bounding box center [191, 88] width 229 height 18
drag, startPoint x: 119, startPoint y: 52, endPoint x: 146, endPoint y: 52, distance: 26.9
click at [145, 79] on code "resource_type: resource_id #relation @subject" at bounding box center [191, 88] width 229 height 18
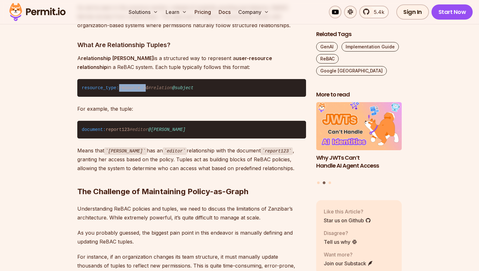
click at [146, 79] on code "resource_type: resource_id #relation @subject" at bounding box center [191, 88] width 229 height 18
drag, startPoint x: 149, startPoint y: 52, endPoint x: 211, endPoint y: 52, distance: 62.4
click at [208, 79] on code "resource_type: resource_id #relation @subject" at bounding box center [191, 88] width 229 height 18
drag, startPoint x: 106, startPoint y: 95, endPoint x: 134, endPoint y: 95, distance: 28.2
click at [130, 121] on code "document: report123 #editor @alice" at bounding box center [191, 130] width 229 height 18
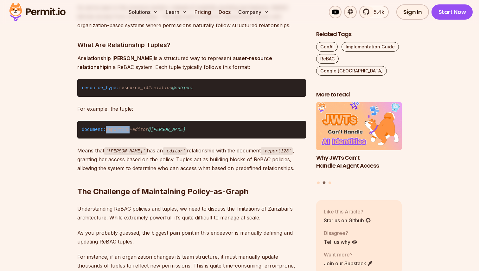
click at [142, 127] on span "#editor @alice" at bounding box center [158, 129] width 56 height 5
drag, startPoint x: 133, startPoint y: 94, endPoint x: 201, endPoint y: 94, distance: 67.5
click at [199, 121] on code "document: report123 #editor @alice" at bounding box center [191, 130] width 229 height 18
click at [201, 121] on code "document: report123 #editor @alice" at bounding box center [191, 130] width 229 height 18
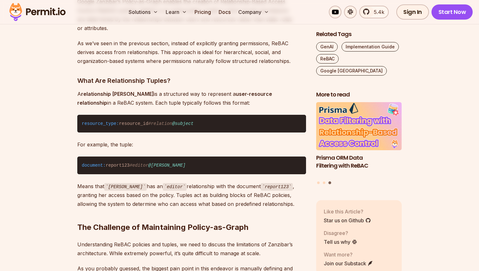
scroll to position [900, 0]
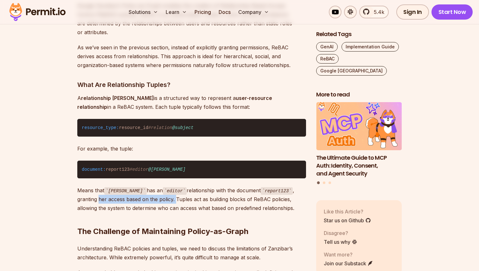
drag, startPoint x: 77, startPoint y: 163, endPoint x: 156, endPoint y: 163, distance: 78.2
click at [156, 186] on p "Means that Alice has an editor relationship with the document report123 , grant…" at bounding box center [191, 199] width 229 height 27
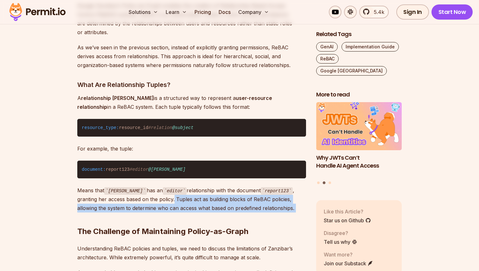
drag, startPoint x: 154, startPoint y: 165, endPoint x: 216, endPoint y: 195, distance: 69.6
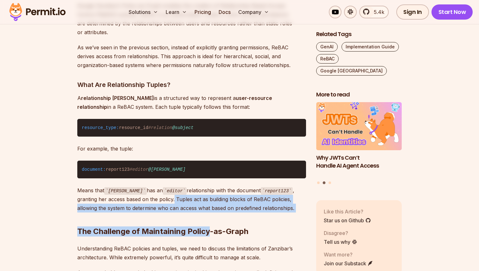
click at [216, 201] on h2 "The Challenge of Maintaining Policy-as-Graph" at bounding box center [191, 218] width 229 height 35
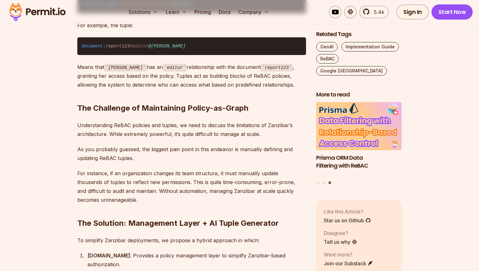
scroll to position [1030, 0]
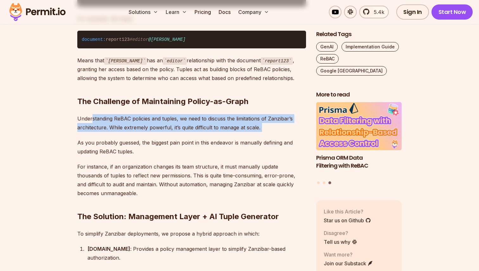
drag, startPoint x: 92, startPoint y: 86, endPoint x: 252, endPoint y: 99, distance: 160.8
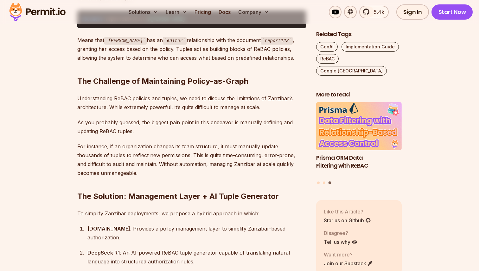
scroll to position [1064, 0]
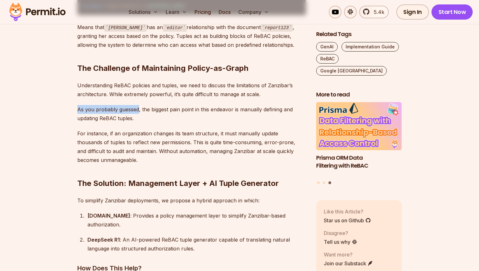
drag, startPoint x: 77, startPoint y: 73, endPoint x: 140, endPoint y: 73, distance: 62.7
click at [139, 105] on p "As you probably guessed, the biggest pain point in this endeavor is manually de…" at bounding box center [191, 114] width 229 height 18
click at [140, 105] on p "As you probably guessed, the biggest pain point in this endeavor is manually de…" at bounding box center [191, 114] width 229 height 18
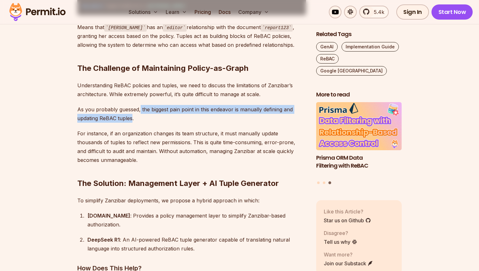
drag, startPoint x: 140, startPoint y: 73, endPoint x: 136, endPoint y: 82, distance: 9.5
click at [131, 105] on p "As you probably guessed, the biggest pain point in this endeavor is manually de…" at bounding box center [191, 114] width 229 height 18
click at [136, 105] on p "As you probably guessed, the biggest pain point in this endeavor is manually de…" at bounding box center [191, 114] width 229 height 18
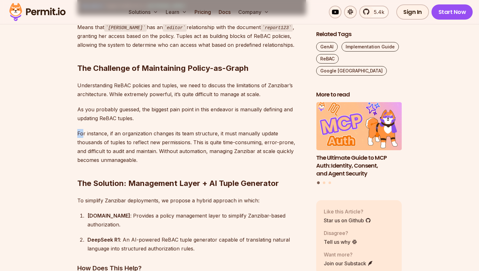
drag, startPoint x: 75, startPoint y: 99, endPoint x: 100, endPoint y: 99, distance: 24.7
click at [102, 129] on p "For instance, if an organization changes its team structure, it must manually u…" at bounding box center [191, 146] width 229 height 35
drag, startPoint x: 112, startPoint y: 99, endPoint x: 217, endPoint y: 99, distance: 104.9
click at [217, 129] on p "For instance, if an organization changes its team structure, it must manually u…" at bounding box center [191, 146] width 229 height 35
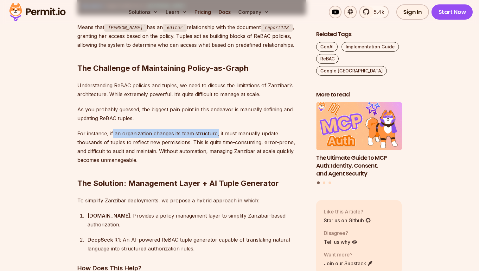
click at [217, 129] on p "For instance, if an organization changes its team structure, it must manually u…" at bounding box center [191, 146] width 229 height 35
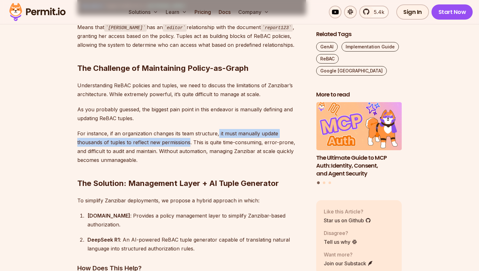
drag, startPoint x: 217, startPoint y: 99, endPoint x: 190, endPoint y: 109, distance: 28.8
click at [188, 129] on p "For instance, if an organization changes its team structure, it must manually u…" at bounding box center [191, 146] width 229 height 35
click at [190, 129] on p "For instance, if an organization changes its team structure, it must manually u…" at bounding box center [191, 146] width 229 height 35
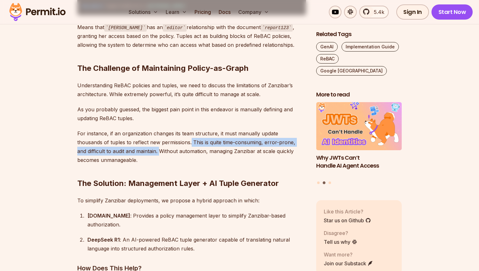
drag, startPoint x: 190, startPoint y: 109, endPoint x: 161, endPoint y: 116, distance: 30.0
click at [160, 129] on p "For instance, if an organization changes its team structure, it must manually u…" at bounding box center [191, 146] width 229 height 35
click at [159, 129] on p "For instance, if an organization changes its team structure, it must manually u…" at bounding box center [191, 146] width 229 height 35
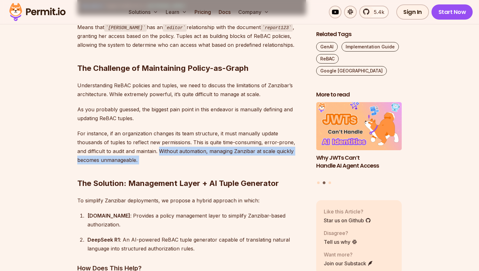
drag, startPoint x: 159, startPoint y: 116, endPoint x: 179, endPoint y: 133, distance: 26.3
click at [179, 153] on h2 "The Solution: Management Layer + AI Tuple Generator" at bounding box center [191, 170] width 229 height 35
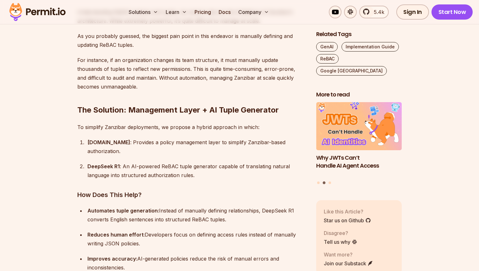
scroll to position [1142, 0]
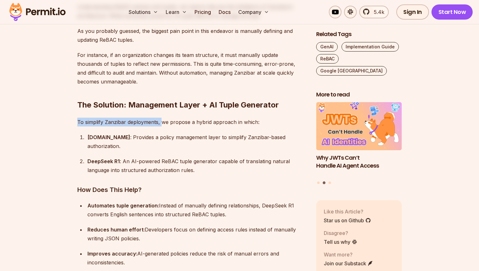
drag, startPoint x: 77, startPoint y: 88, endPoint x: 165, endPoint y: 88, distance: 87.7
click at [165, 118] on p "To simplify Zanzibar deployments, we propose a hybrid approach in which:" at bounding box center [191, 122] width 229 height 9
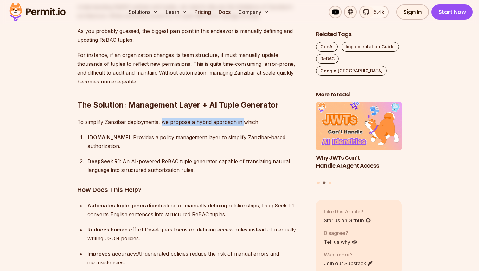
drag, startPoint x: 160, startPoint y: 87, endPoint x: 244, endPoint y: 87, distance: 83.6
click at [244, 118] on p "To simplify Zanzibar deployments, we propose a hybrid approach in which:" at bounding box center [191, 122] width 229 height 9
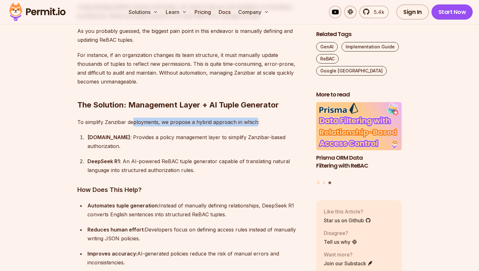
drag, startPoint x: 255, startPoint y: 86, endPoint x: 127, endPoint y: 86, distance: 128.6
click at [128, 118] on p "To simplify Zanzibar deployments, we propose a hybrid approach in which:" at bounding box center [191, 122] width 229 height 9
click at [127, 118] on p "To simplify Zanzibar deployments, we propose a hybrid approach in which:" at bounding box center [191, 122] width 229 height 9
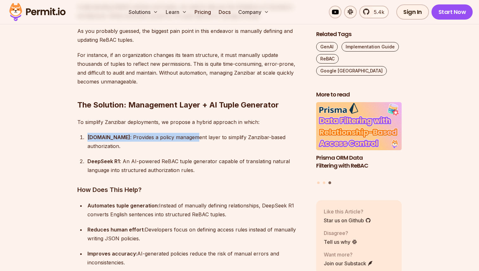
drag, startPoint x: 88, startPoint y: 102, endPoint x: 181, endPoint y: 106, distance: 93.2
click at [180, 133] on div "Permit.io : Provides a policy management layer to simplify Zanzibar-based autho…" at bounding box center [196, 142] width 219 height 18
click at [181, 133] on ol "Permit.io : Provides a policy management layer to simplify Zanzibar-based autho…" at bounding box center [191, 154] width 229 height 42
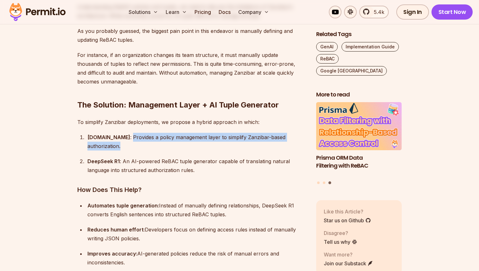
drag, startPoint x: 113, startPoint y: 104, endPoint x: 243, endPoint y: 110, distance: 130.4
click at [239, 133] on ol "Permit.io : Provides a policy management layer to simplify Zanzibar-based autho…" at bounding box center [191, 154] width 229 height 42
click at [245, 133] on ol "Permit.io : Provides a policy management layer to simplify Zanzibar-based autho…" at bounding box center [191, 154] width 229 height 42
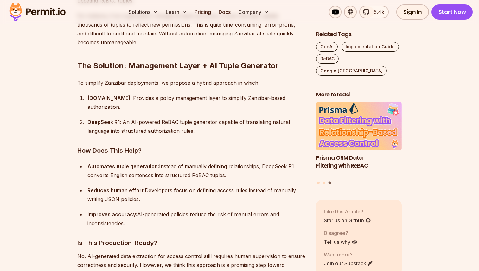
scroll to position [1187, 0]
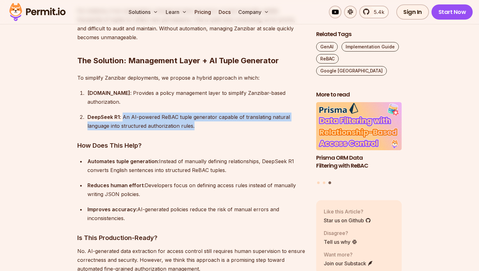
drag, startPoint x: 122, startPoint y: 73, endPoint x: 214, endPoint y: 86, distance: 93.0
click at [214, 113] on div "DeepSeek R1 : An AI-powered ReBAC tuple generator capable of translating natura…" at bounding box center [196, 122] width 219 height 18
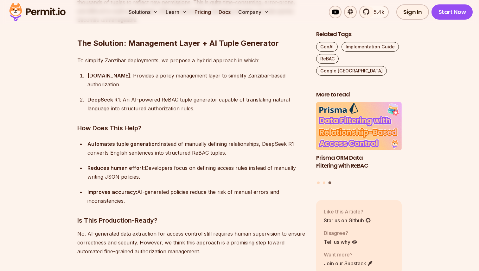
scroll to position [1216, 0]
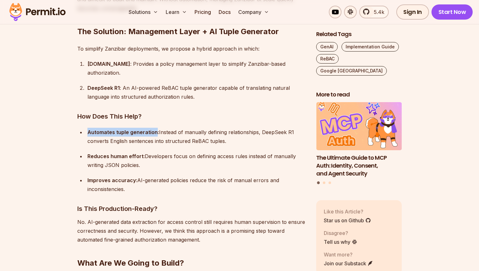
drag, startPoint x: 87, startPoint y: 90, endPoint x: 156, endPoint y: 90, distance: 69.4
click at [155, 128] on li "Automates tuple generation: Instead of manually defining relationships, DeepSee…" at bounding box center [196, 137] width 220 height 18
click at [156, 129] on strong "Automates tuple generation:" at bounding box center [123, 132] width 72 height 6
drag, startPoint x: 159, startPoint y: 88, endPoint x: 230, endPoint y: 99, distance: 71.8
click at [229, 128] on div "Automates tuple generation: Instead of manually defining relationships, DeepSee…" at bounding box center [196, 137] width 219 height 18
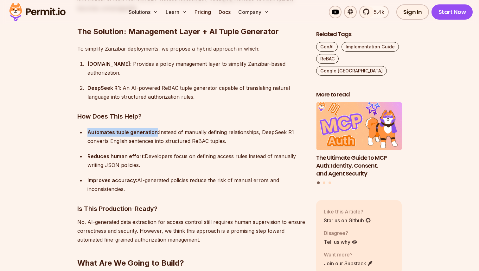
click at [230, 128] on div "Automates tuple generation: Instead of manually defining relationships, DeepSee…" at bounding box center [196, 137] width 219 height 18
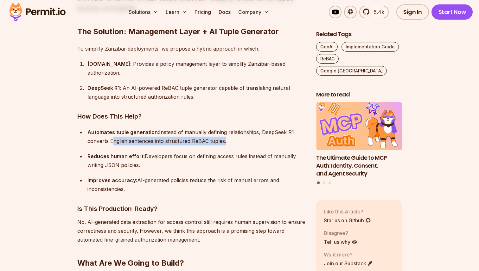
drag, startPoint x: 230, startPoint y: 99, endPoint x: 109, endPoint y: 93, distance: 121.2
click at [111, 128] on div "Automates tuple generation: Instead of manually defining relationships, DeepSee…" at bounding box center [196, 137] width 219 height 18
click at [109, 128] on div "Automates tuple generation: Instead of manually defining relationships, DeepSee…" at bounding box center [196, 137] width 219 height 18
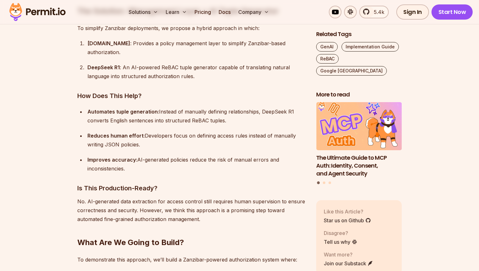
scroll to position [1241, 0]
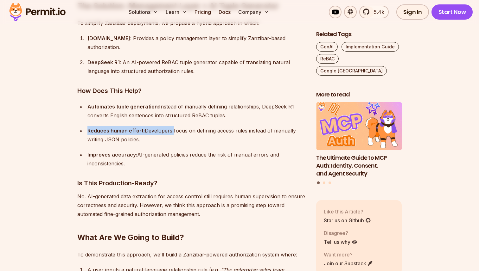
drag, startPoint x: 87, startPoint y: 87, endPoint x: 178, endPoint y: 95, distance: 91.3
click at [177, 126] on li "Reduces human effort: Developers focus on defining access rules instead of manu…" at bounding box center [196, 135] width 220 height 18
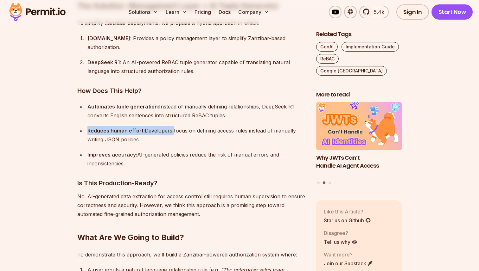
click at [178, 126] on div "Reduces human effort: Developers focus on defining access rules instead of manu…" at bounding box center [196, 135] width 219 height 18
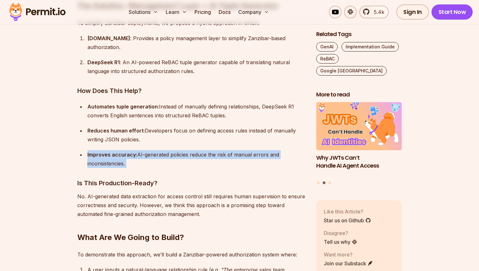
drag, startPoint x: 86, startPoint y: 110, endPoint x: 181, endPoint y: 134, distance: 97.4
click at [181, 178] on h3 "Is This Production-Ready?" at bounding box center [191, 183] width 229 height 10
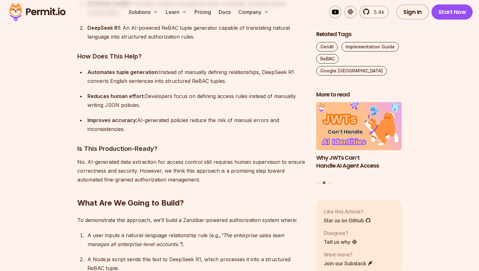
scroll to position [1289, 0]
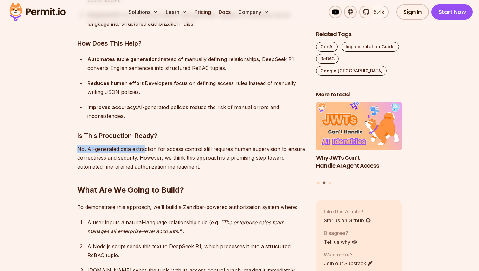
drag, startPoint x: 76, startPoint y: 105, endPoint x: 152, endPoint y: 105, distance: 76.7
click at [152, 145] on p "No. AI-generated data extraction for access control still requires human superv…" at bounding box center [191, 158] width 229 height 27
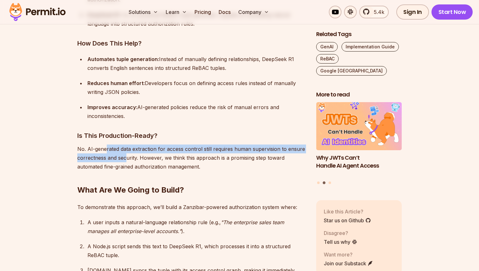
drag, startPoint x: 106, startPoint y: 106, endPoint x: 138, endPoint y: 113, distance: 32.9
click at [135, 145] on p "No. AI-generated data extraction for access control still requires human superv…" at bounding box center [191, 158] width 229 height 27
click at [138, 145] on p "No. AI-generated data extraction for access control still requires human superv…" at bounding box center [191, 158] width 229 height 27
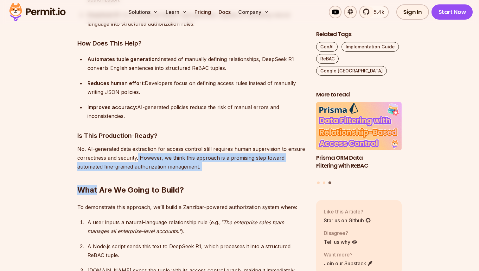
drag, startPoint x: 138, startPoint y: 113, endPoint x: 213, endPoint y: 127, distance: 76.2
click
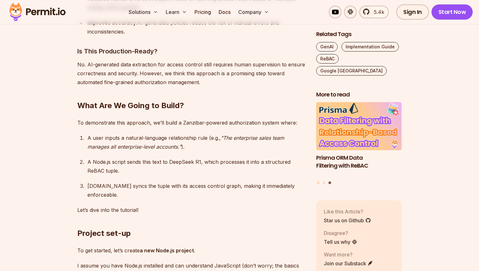
scroll to position [1384, 0]
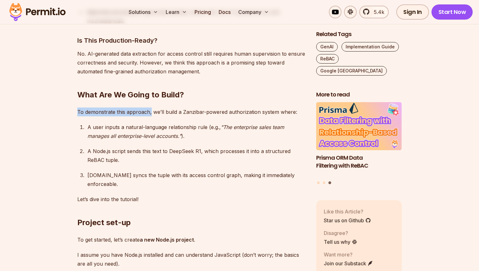
drag, startPoint x: 75, startPoint y: 68, endPoint x: 154, endPoint y: 68, distance: 78.9
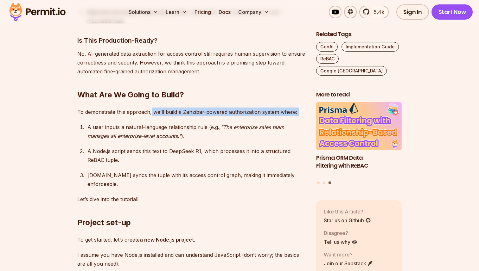
drag, startPoint x: 150, startPoint y: 69, endPoint x: 298, endPoint y: 72, distance: 148.0
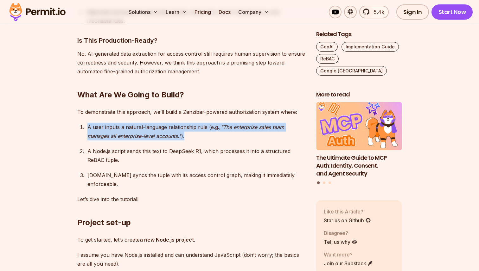
drag, startPoint x: 84, startPoint y: 84, endPoint x: 211, endPoint y: 87, distance: 126.4
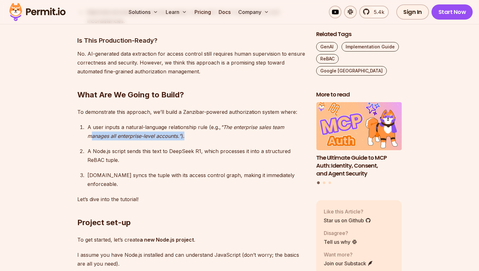
drag, startPoint x: 92, startPoint y: 94, endPoint x: 190, endPoint y: 94, distance: 98.5
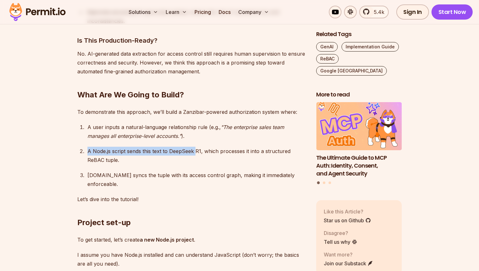
drag, startPoint x: 80, startPoint y: 109, endPoint x: 200, endPoint y: 109, distance: 120.4
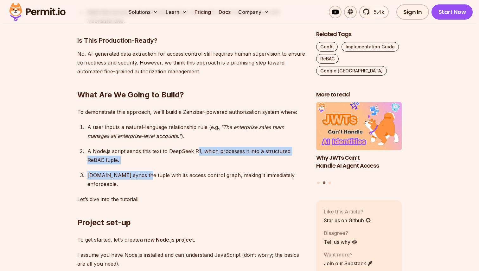
drag, startPoint x: 199, startPoint y: 108, endPoint x: 141, endPoint y: 131, distance: 62.9
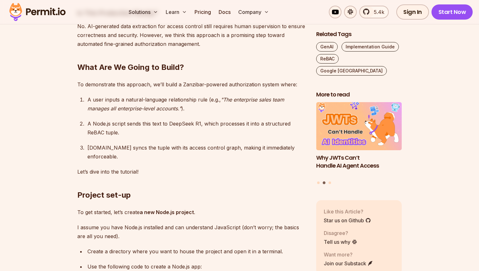
scroll to position [1438, 0]
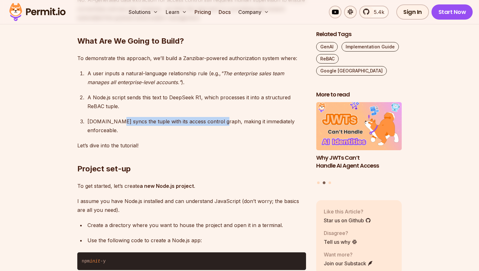
drag, startPoint x: 112, startPoint y: 77, endPoint x: 226, endPoint y: 77, distance: 114.0
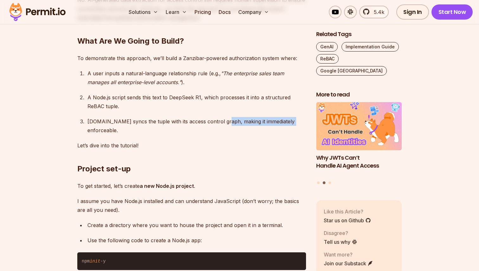
drag, startPoint x: 219, startPoint y: 78, endPoint x: 287, endPoint y: 78, distance: 68.4
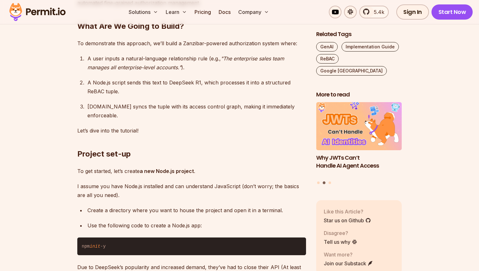
scroll to position [1462, 0]
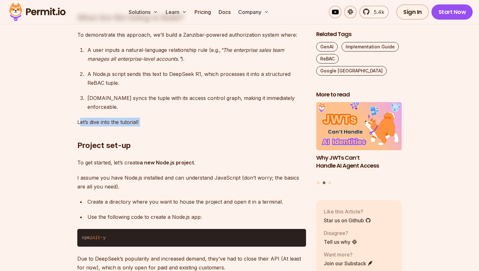
drag, startPoint x: 79, startPoint y: 69, endPoint x: 174, endPoint y: 72, distance: 95.1
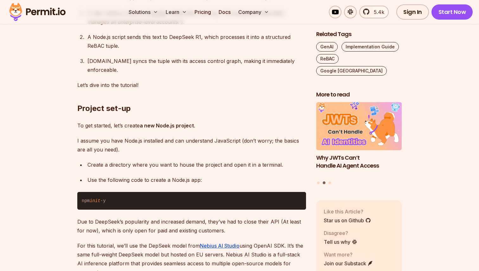
scroll to position [1503, 0]
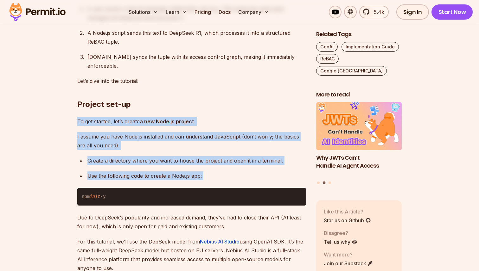
drag, startPoint x: 77, startPoint y: 64, endPoint x: 200, endPoint y: 149, distance: 149.4
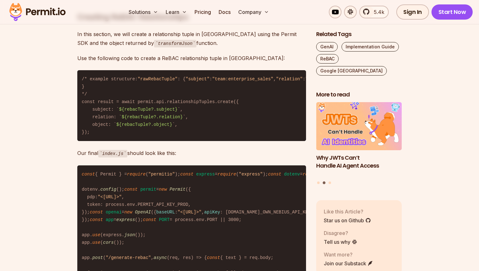
scroll to position [3335, 0]
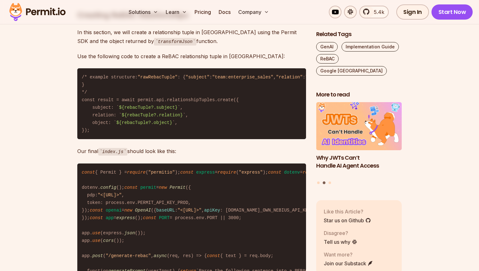
drag, startPoint x: 71, startPoint y: 107, endPoint x: 267, endPoint y: 123, distance: 197.1
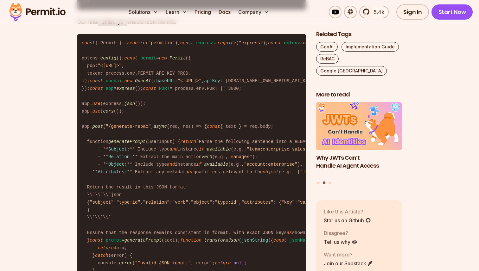
scroll to position [3471, 0]
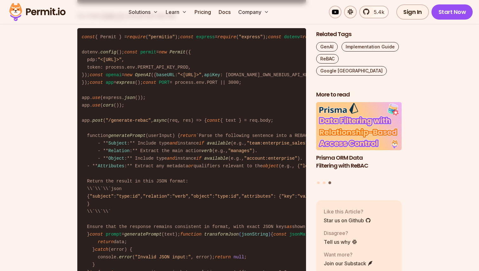
drag, startPoint x: 80, startPoint y: 112, endPoint x: 154, endPoint y: 186, distance: 103.9
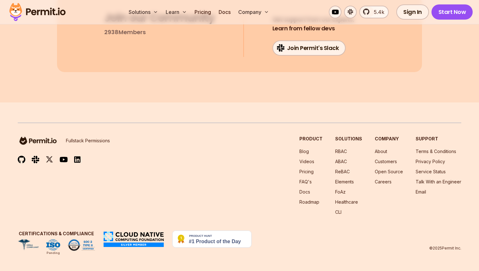
scroll to position [5867, 0]
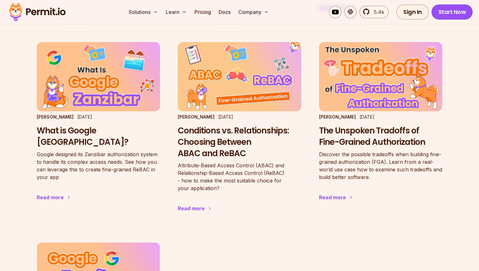
scroll to position [468, 0]
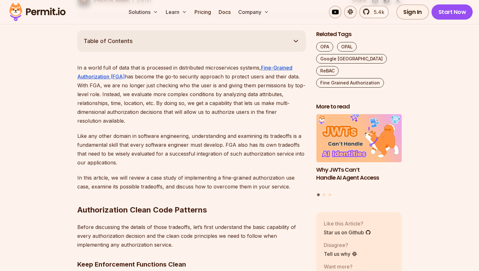
scroll to position [362, 0]
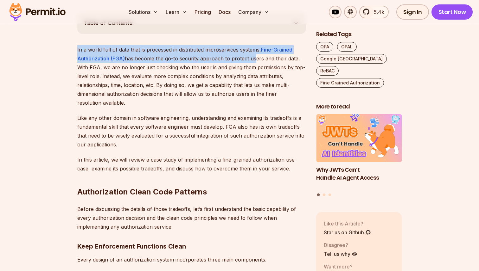
drag, startPoint x: 75, startPoint y: 50, endPoint x: 260, endPoint y: 61, distance: 185.3
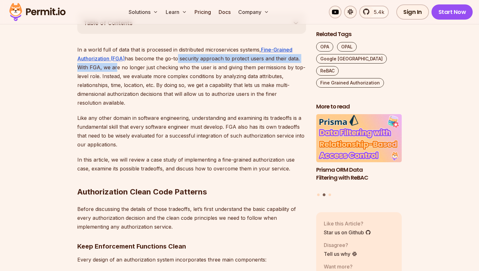
drag, startPoint x: 176, startPoint y: 59, endPoint x: 117, endPoint y: 69, distance: 60.7
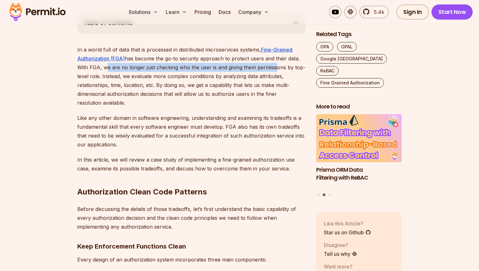
drag, startPoint x: 103, startPoint y: 68, endPoint x: 277, endPoint y: 68, distance: 174.5
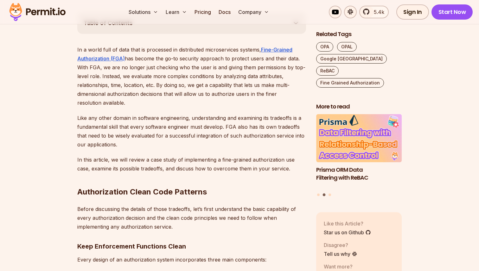
drag, startPoint x: 100, startPoint y: 77, endPoint x: 265, endPoint y: 108, distance: 167.6
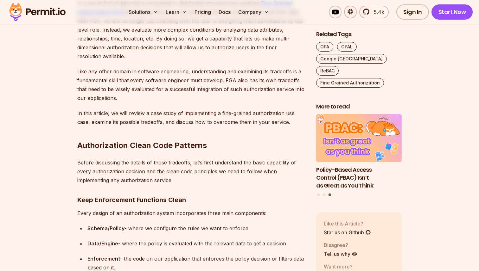
scroll to position [411, 0]
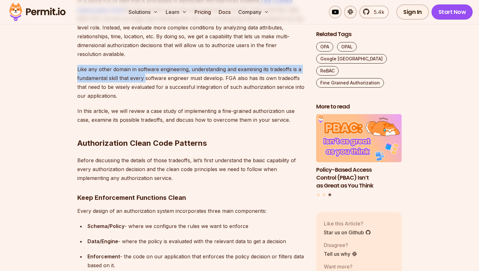
drag, startPoint x: 78, startPoint y: 70, endPoint x: 147, endPoint y: 75, distance: 68.7
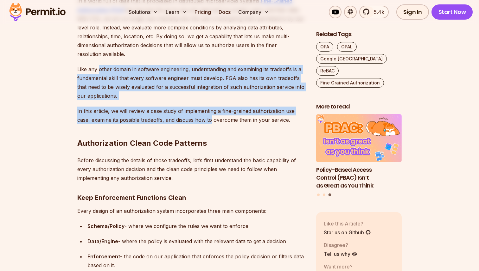
drag, startPoint x: 99, startPoint y: 67, endPoint x: 218, endPoint y: 124, distance: 131.9
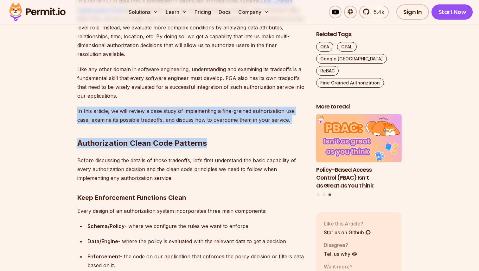
drag, startPoint x: 78, startPoint y: 112, endPoint x: 281, endPoint y: 144, distance: 205.8
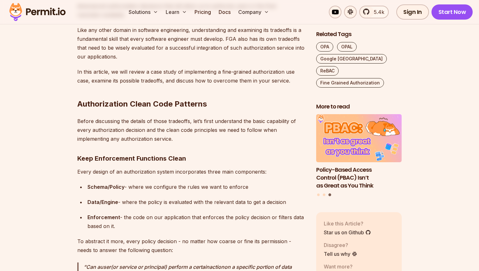
scroll to position [457, 0]
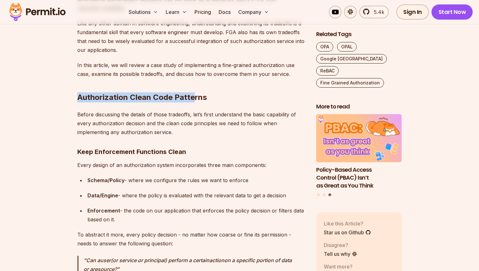
drag, startPoint x: 74, startPoint y: 97, endPoint x: 201, endPoint y: 101, distance: 126.5
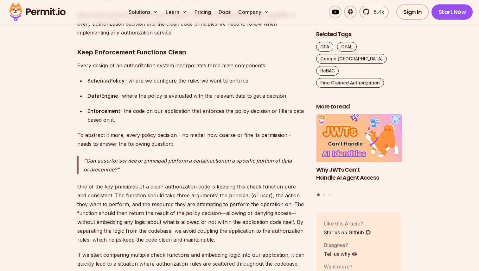
scroll to position [558, 0]
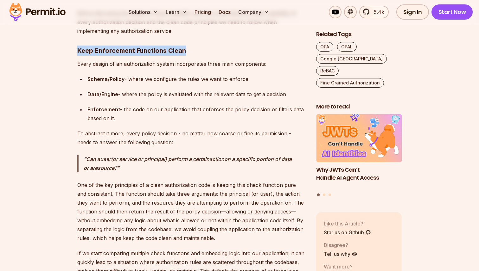
drag, startPoint x: 79, startPoint y: 52, endPoint x: 208, endPoint y: 52, distance: 128.6
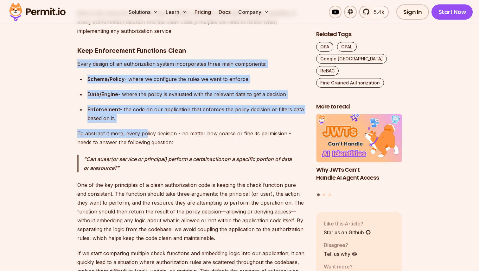
drag, startPoint x: 79, startPoint y: 63, endPoint x: 150, endPoint y: 146, distance: 109.0
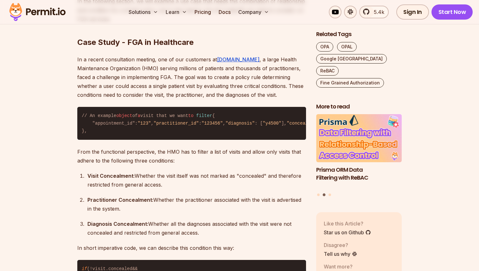
scroll to position [1758, 0]
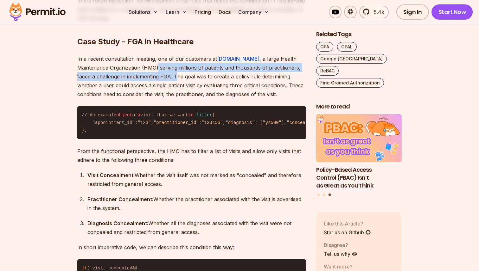
drag, startPoint x: 124, startPoint y: 68, endPoint x: 161, endPoint y: 75, distance: 37.1
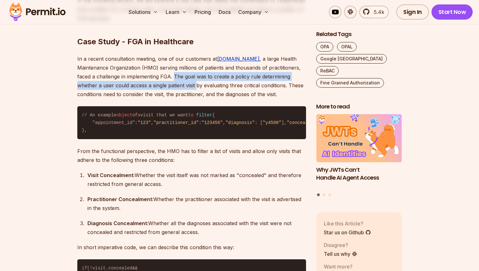
drag, startPoint x: 154, startPoint y: 76, endPoint x: 174, endPoint y: 87, distance: 22.4
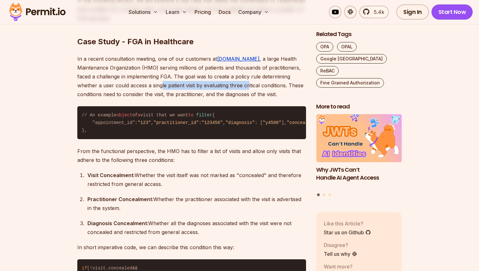
drag, startPoint x: 137, startPoint y: 86, endPoint x: 230, endPoint y: 86, distance: 93.1
drag, startPoint x: 177, startPoint y: 86, endPoint x: 266, endPoint y: 86, distance: 89.3
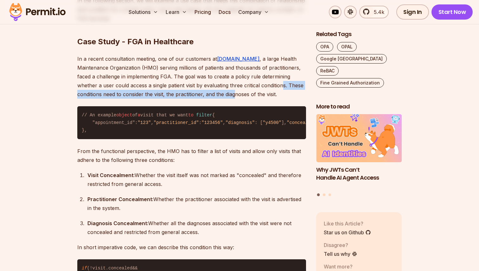
drag, startPoint x: 258, startPoint y: 86, endPoint x: 214, endPoint y: 91, distance: 44.4
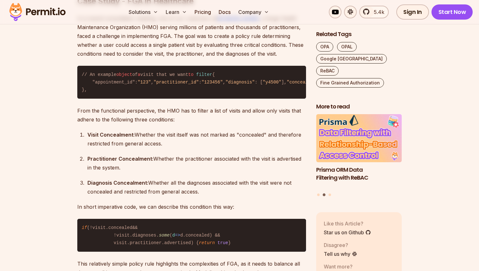
scroll to position [1804, 0]
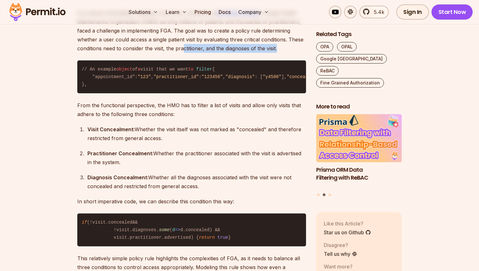
drag, startPoint x: 159, startPoint y: 49, endPoint x: 273, endPoint y: 51, distance: 113.7
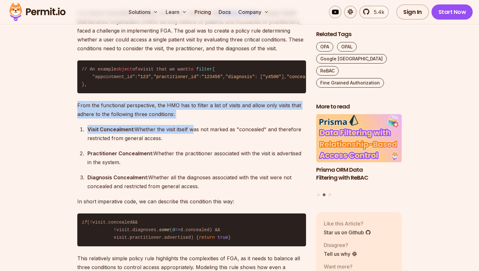
drag, startPoint x: 65, startPoint y: 137, endPoint x: 193, endPoint y: 161, distance: 130.8
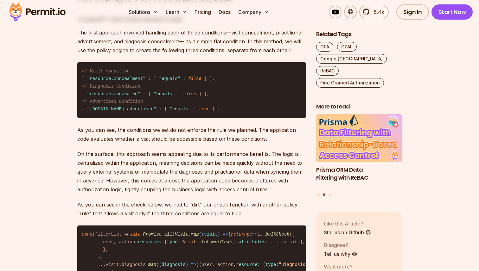
scroll to position [2213, 0]
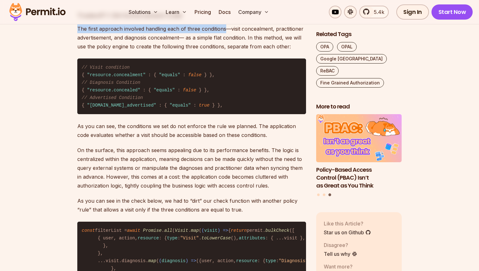
drag, startPoint x: 78, startPoint y: 75, endPoint x: 225, endPoint y: 73, distance: 146.7
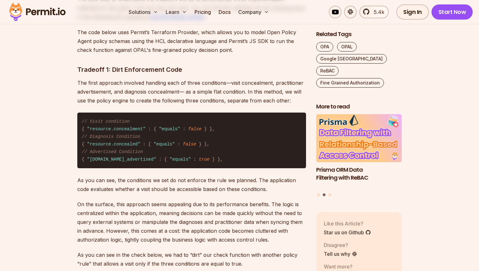
scroll to position [2169, 0]
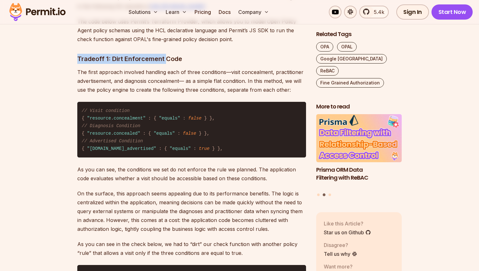
drag, startPoint x: 75, startPoint y: 105, endPoint x: 170, endPoint y: 110, distance: 95.5
click at [168, 109] on section "Table of Contents In a world full of data that is processed in distributed micr…" at bounding box center [239, 220] width 479 height 4031
click at [170, 110] on div "In a world full of data that is processed in distributed microservices systems,…" at bounding box center [191, 171] width 229 height 3867
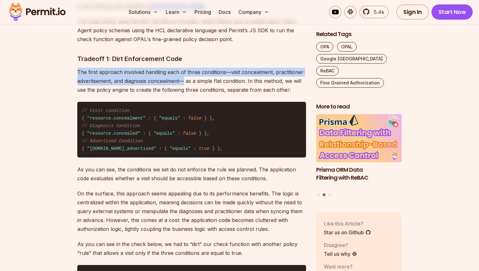
drag, startPoint x: 76, startPoint y: 118, endPoint x: 186, endPoint y: 126, distance: 110.2
click at [185, 126] on section "Table of Contents In a world full of data that is processed in distributed micr…" at bounding box center [239, 220] width 479 height 4031
click at [186, 94] on p "The first approach involved handling each of three conditions—visit concealment…" at bounding box center [191, 81] width 229 height 27
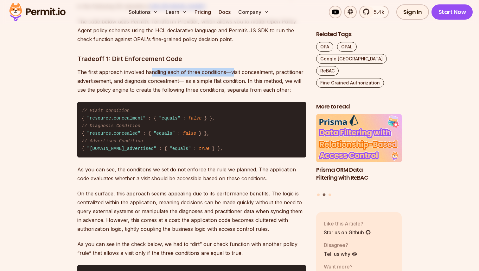
drag, startPoint x: 150, startPoint y: 118, endPoint x: 239, endPoint y: 118, distance: 89.3
click at [239, 94] on p "The first approach involved handling each of three conditions—visit concealment…" at bounding box center [191, 81] width 229 height 27
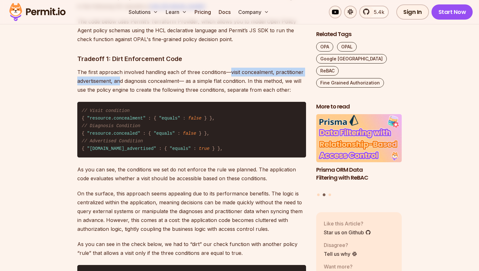
drag, startPoint x: 228, startPoint y: 116, endPoint x: 123, endPoint y: 127, distance: 106.4
click at [120, 94] on p "The first approach involved handling each of three conditions—visit concealment…" at bounding box center [191, 81] width 229 height 27
click at [123, 94] on p "The first approach involved handling each of three conditions—visit concealment…" at bounding box center [191, 81] width 229 height 27
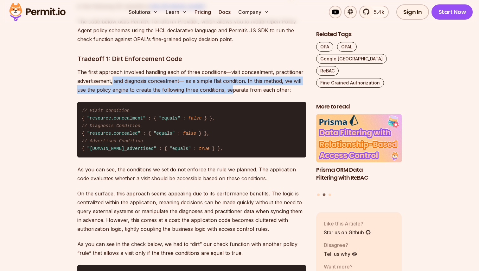
drag, startPoint x: 113, startPoint y: 126, endPoint x: 235, endPoint y: 132, distance: 122.1
click at [234, 94] on p "The first approach involved handling each of three conditions—visit concealment…" at bounding box center [191, 81] width 229 height 27
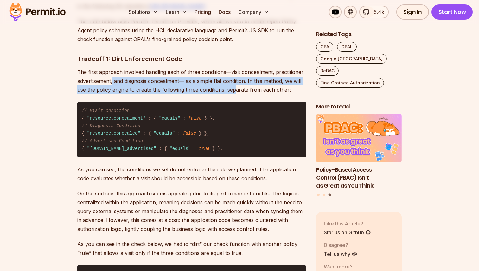
click at [235, 94] on p "The first approach involved handling each of three conditions—visit concealment…" at bounding box center [191, 81] width 229 height 27
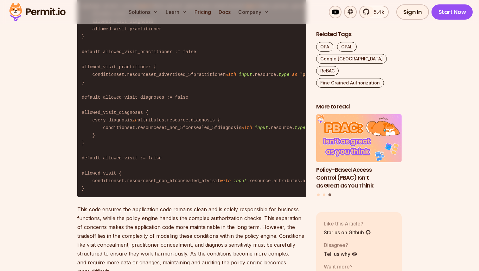
scroll to position [2677, 0]
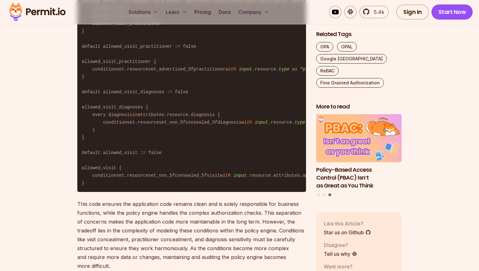
drag, startPoint x: 117, startPoint y: 55, endPoint x: 199, endPoint y: 55, distance: 81.7
drag, startPoint x: 79, startPoint y: 66, endPoint x: 213, endPoint y: 82, distance: 134.3
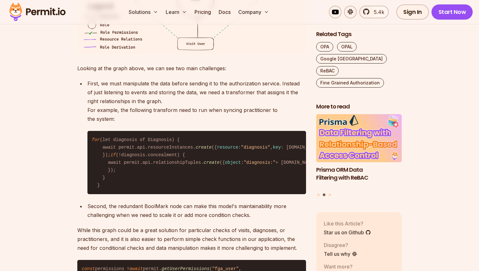
scroll to position [3350, 0]
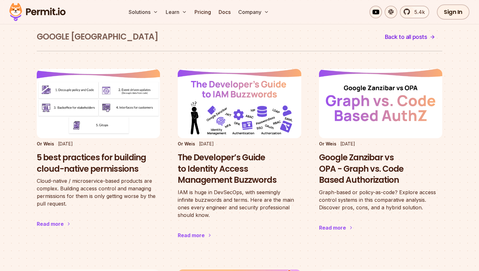
scroll to position [28, 0]
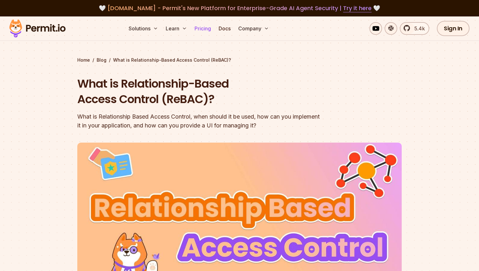
click at [200, 31] on link "Pricing" at bounding box center [203, 28] width 22 height 13
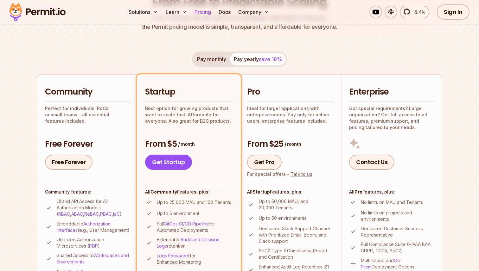
scroll to position [96, 0]
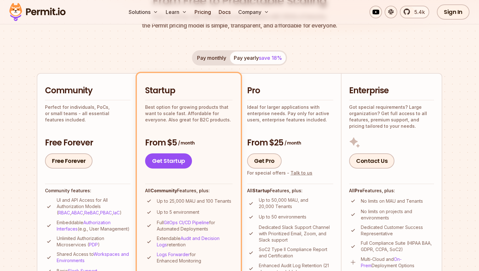
click at [223, 61] on button "Pay monthly" at bounding box center [211, 58] width 37 height 13
click at [255, 61] on button "Pay yearly save 18%" at bounding box center [258, 58] width 56 height 13
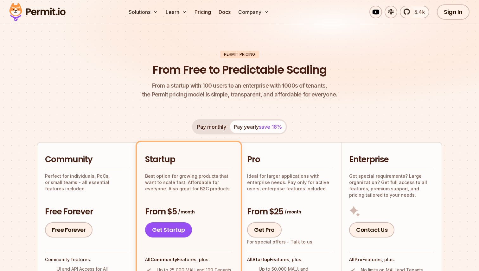
scroll to position [0, 0]
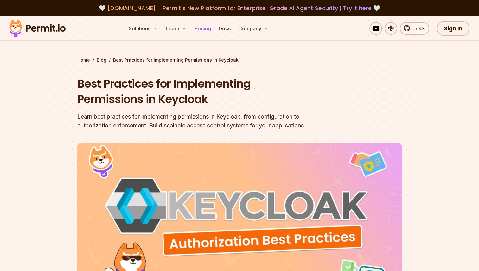
click at [201, 25] on link "Pricing" at bounding box center [203, 28] width 22 height 13
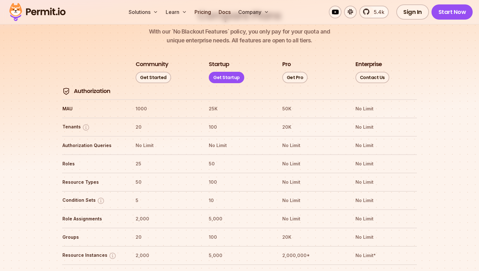
scroll to position [730, 0]
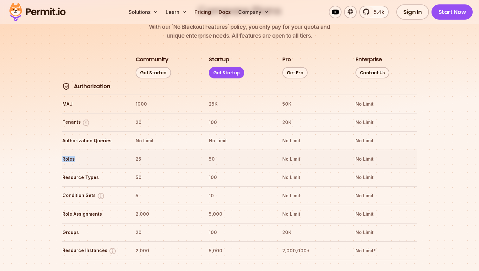
drag, startPoint x: 62, startPoint y: 141, endPoint x: 107, endPoint y: 143, distance: 44.4
click at [83, 154] on th "Roles" at bounding box center [93, 159] width 62 height 10
click at [107, 154] on th "Roles" at bounding box center [93, 159] width 62 height 10
drag, startPoint x: 63, startPoint y: 159, endPoint x: 119, endPoint y: 159, distance: 56.7
click at [118, 173] on th "Resource Types" at bounding box center [93, 178] width 62 height 10
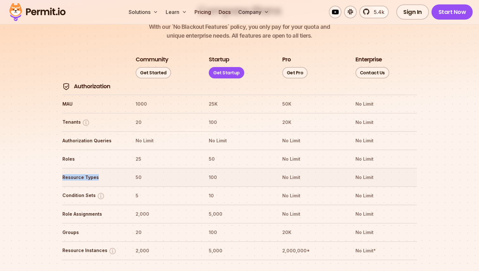
click at [119, 173] on th "Resource Types" at bounding box center [93, 178] width 62 height 10
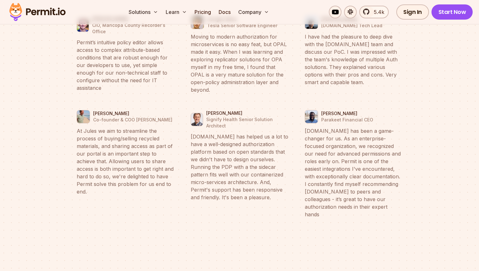
scroll to position [2526, 0]
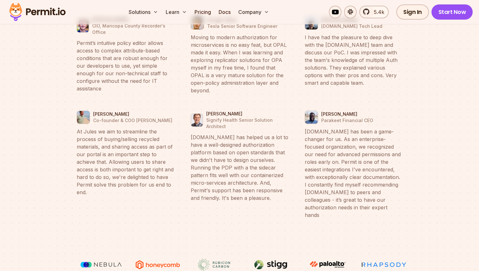
click at [215, 259] on img at bounding box center [214, 265] width 48 height 12
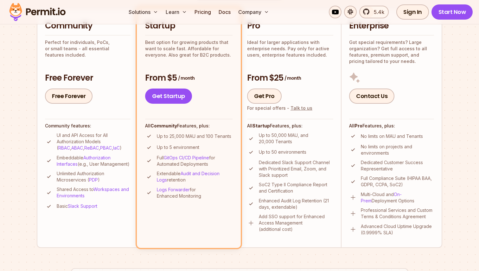
scroll to position [0, 0]
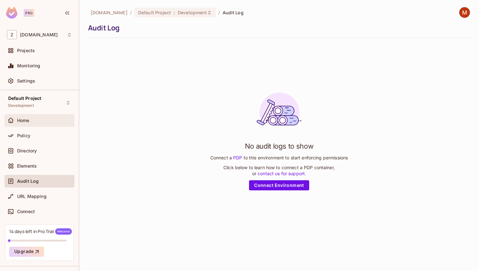
click at [46, 123] on div "Home" at bounding box center [44, 120] width 55 height 5
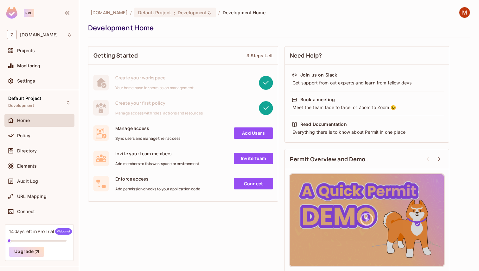
scroll to position [4, 0]
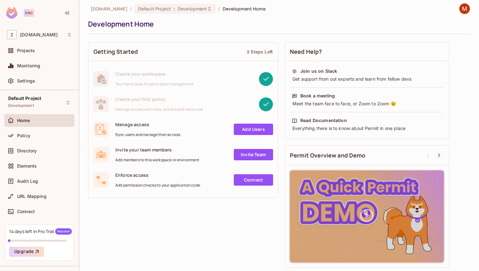
click at [162, 129] on div "Manage access Sync users and manage their access" at bounding box center [147, 130] width 65 height 16
click at [179, 155] on div "Invite your team members Add members to this workspace or environment" at bounding box center [157, 155] width 84 height 16
click at [182, 170] on div "Enforce access Add permission checks to your application code Connect" at bounding box center [182, 180] width 189 height 25
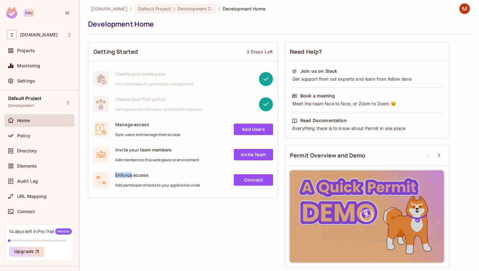
click at [182, 170] on div "Enforce access Add permission checks to your application code Connect" at bounding box center [182, 180] width 189 height 25
click at [149, 169] on div "Enforce access Add permission checks to your application code Connect" at bounding box center [182, 180] width 189 height 25
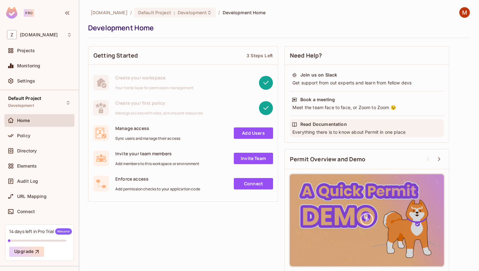
click at [336, 124] on div "Read Documentation" at bounding box center [323, 124] width 47 height 6
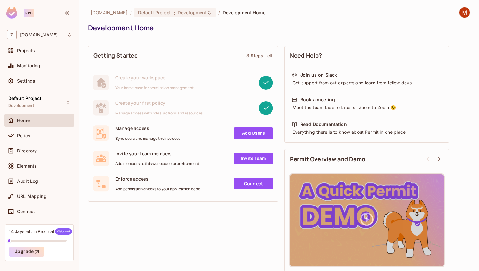
scroll to position [4, 0]
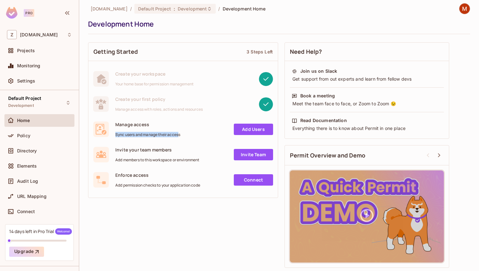
drag, startPoint x: 116, startPoint y: 137, endPoint x: 181, endPoint y: 137, distance: 65.3
click at [180, 137] on span "Sync users and manage their access" at bounding box center [147, 134] width 65 height 5
click at [244, 132] on link "Add Users" at bounding box center [253, 129] width 39 height 11
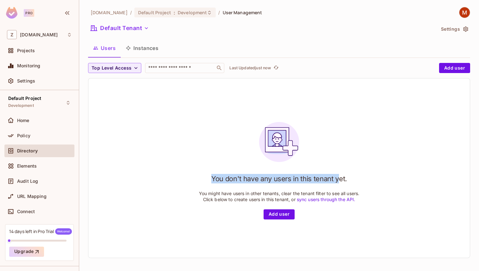
drag, startPoint x: 211, startPoint y: 179, endPoint x: 349, endPoint y: 178, distance: 138.1
click at [344, 179] on h1 "You don't have any users in this tenant yet." at bounding box center [279, 179] width 136 height 10
click at [352, 178] on div "You don't have any users in this tenant yet. You might have users in other tena…" at bounding box center [279, 168] width 161 height 103
drag, startPoint x: 352, startPoint y: 178, endPoint x: 198, endPoint y: 182, distance: 153.7
click at [199, 182] on div "You don't have any users in this tenant yet. You might have users in other tena…" at bounding box center [279, 168] width 161 height 103
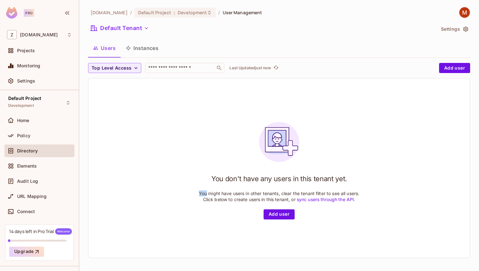
click at [211, 191] on p "You might have users in other tenants, clear the tenant filter to see all users…" at bounding box center [279, 197] width 161 height 12
drag, startPoint x: 198, startPoint y: 195, endPoint x: 294, endPoint y: 195, distance: 96.3
click at [293, 195] on div "You don't have any users in this tenant yet. You might have users in other tena…" at bounding box center [278, 169] width 381 height 180
click at [294, 195] on p "You might have users in other tenants, clear the tenant filter to see all users…" at bounding box center [279, 197] width 161 height 12
drag, startPoint x: 281, startPoint y: 195, endPoint x: 371, endPoint y: 195, distance: 90.3
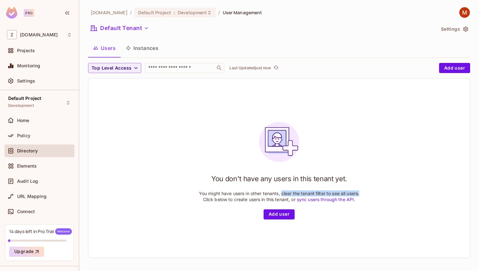
click at [371, 195] on div "You don't have any users in this tenant yet. You might have users in other tena…" at bounding box center [278, 169] width 381 height 180
click at [372, 195] on div "You don't have any users in this tenant yet. You might have users in other tena…" at bounding box center [278, 169] width 381 height 180
drag, startPoint x: 204, startPoint y: 201, endPoint x: 287, endPoint y: 201, distance: 83.6
click at [287, 201] on p "You might have users in other tenants, clear the tenant filter to see all users…" at bounding box center [279, 197] width 161 height 12
click at [290, 201] on p "You might have users in other tenants, clear the tenant filter to see all users…" at bounding box center [279, 197] width 161 height 12
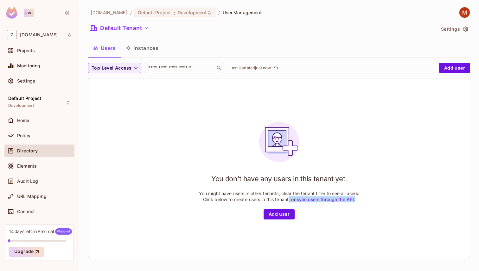
drag, startPoint x: 288, startPoint y: 200, endPoint x: 363, endPoint y: 200, distance: 74.8
click at [361, 200] on div "You don't have any users in this tenant yet. You might have users in other tena…" at bounding box center [278, 169] width 381 height 180
click at [363, 200] on div "You don't have any users in this tenant yet. You might have users in other tena…" at bounding box center [278, 169] width 381 height 180
click at [309, 201] on link "sync users through the API." at bounding box center [326, 199] width 59 height 5
click at [156, 45] on button "Instances" at bounding box center [142, 48] width 43 height 16
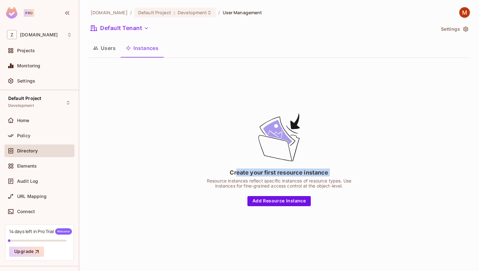
drag, startPoint x: 236, startPoint y: 173, endPoint x: 342, endPoint y: 173, distance: 105.8
click at [342, 173] on div "Create your first resource instance Resource instances reflect specific instanc…" at bounding box center [279, 159] width 158 height 94
click at [343, 173] on div "Create your first resource instance Resource instances reflect specific instanc…" at bounding box center [279, 159] width 158 height 94
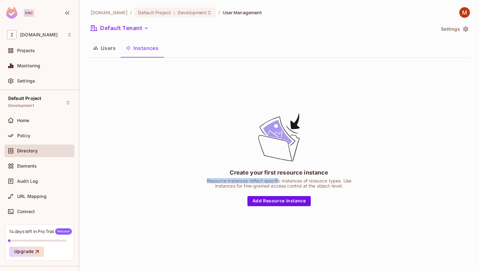
drag, startPoint x: 205, startPoint y: 180, endPoint x: 284, endPoint y: 182, distance: 78.3
click at [282, 182] on div "Resource instances reflect specific instances of resource types. Use instances …" at bounding box center [279, 184] width 158 height 10
click at [284, 182] on div "Resource instances reflect specific instances of resource types. Use instances …" at bounding box center [279, 184] width 158 height 10
drag, startPoint x: 240, startPoint y: 183, endPoint x: 339, endPoint y: 183, distance: 98.8
click at [338, 183] on div "Resource instances reflect specific instances of resource types. Use instances …" at bounding box center [279, 184] width 158 height 10
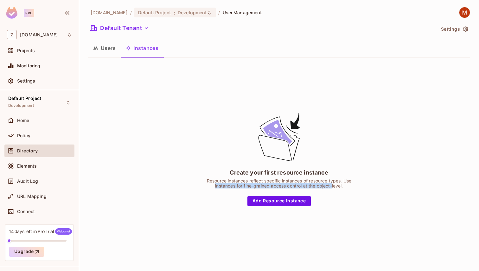
drag, startPoint x: 207, startPoint y: 184, endPoint x: 334, endPoint y: 184, distance: 126.7
click at [334, 184] on div "Resource instances reflect specific instances of resource types. Use instances …" at bounding box center [279, 184] width 158 height 10
click at [102, 45] on button "Users" at bounding box center [104, 48] width 33 height 16
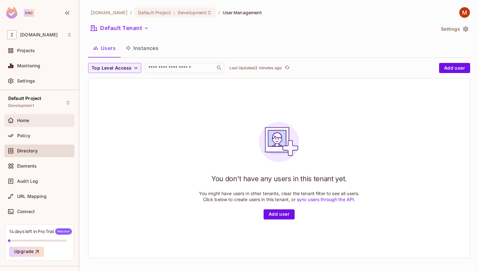
click at [23, 121] on span "Home" at bounding box center [23, 120] width 12 height 5
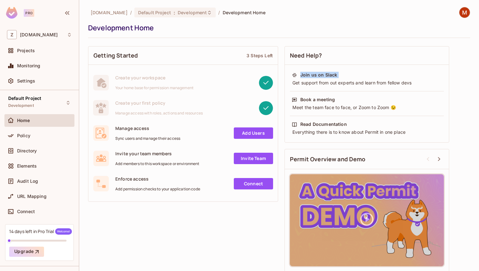
drag, startPoint x: 291, startPoint y: 83, endPoint x: 410, endPoint y: 89, distance: 118.6
click at [409, 89] on div "Join us on Slack Get support from out experts and learn from fellow devs Book a…" at bounding box center [367, 103] width 154 height 67
click at [278, 61] on div "Getting Started 3 Steps Left Create your workspace Your home base for permissio…" at bounding box center [279, 159] width 382 height 232
drag, startPoint x: 249, startPoint y: 55, endPoint x: 287, endPoint y: 55, distance: 38.3
click at [275, 55] on div "Getting Started 3 Steps Left" at bounding box center [182, 56] width 189 height 18
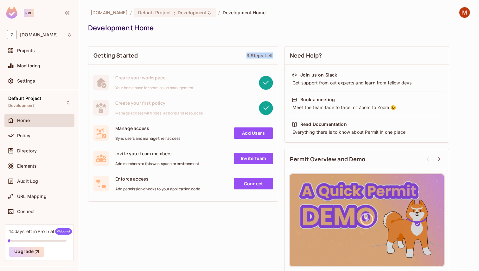
click at [287, 55] on div "Need Help?" at bounding box center [367, 56] width 164 height 18
click at [319, 91] on hr at bounding box center [367, 91] width 154 height 0
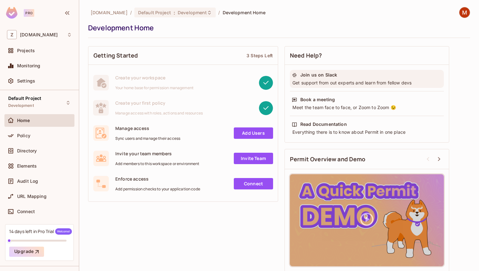
click at [330, 79] on div "Join us on Slack Get support from out experts and learn from fellow devs" at bounding box center [367, 79] width 154 height 18
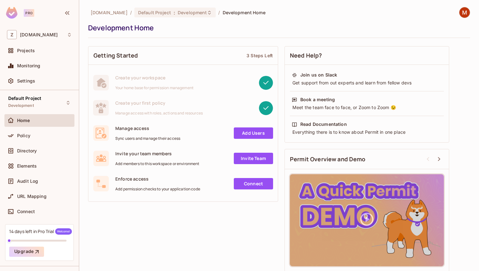
scroll to position [4, 0]
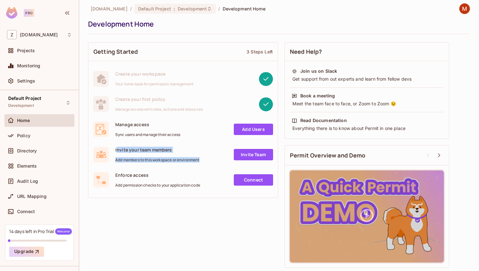
drag, startPoint x: 117, startPoint y: 149, endPoint x: 209, endPoint y: 170, distance: 94.7
click at [206, 168] on div "Create your workspace Your home base for permission management Create your firs…" at bounding box center [182, 129] width 189 height 127
click at [154, 170] on div "Enforce access Add permission checks to your application code Connect" at bounding box center [182, 180] width 189 height 25
drag, startPoint x: 115, startPoint y: 175, endPoint x: 141, endPoint y: 175, distance: 26.3
click at [141, 175] on div "Enforce access Add permission checks to your application code Connect" at bounding box center [183, 180] width 180 height 16
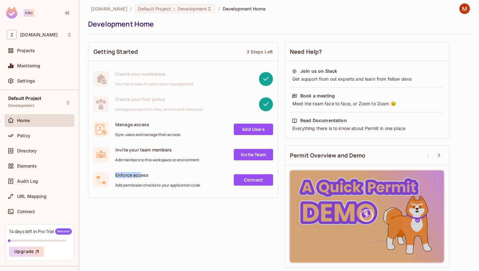
click at [157, 175] on span "Enforce access" at bounding box center [157, 175] width 85 height 6
drag, startPoint x: 116, startPoint y: 184, endPoint x: 196, endPoint y: 191, distance: 80.4
click at [195, 191] on div "Enforce access Add permission checks to your application code Connect" at bounding box center [182, 180] width 189 height 25
click at [196, 191] on div "Enforce access Add permission checks to your application code Connect" at bounding box center [182, 180] width 189 height 25
click at [243, 184] on link "Connect" at bounding box center [253, 180] width 39 height 11
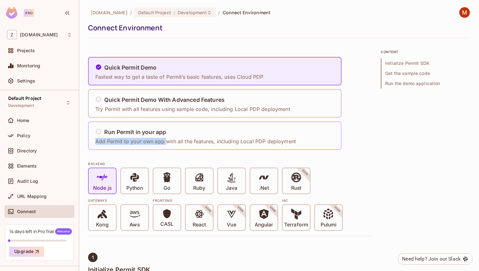
drag, startPoint x: 95, startPoint y: 143, endPoint x: 165, endPoint y: 143, distance: 69.7
click at [165, 143] on p "Add Permit to your own app with all the features, including Local PDP deployment" at bounding box center [195, 141] width 201 height 7
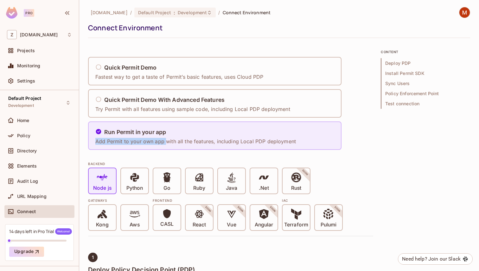
click at [104, 142] on p "Add Permit to your own app with all the features, including Local PDP deployment" at bounding box center [195, 141] width 201 height 7
drag, startPoint x: 94, startPoint y: 141, endPoint x: 207, endPoint y: 144, distance: 113.4
click at [206, 144] on div "Run Permit in your app Add Permit to your own app with all the features, includ…" at bounding box center [214, 136] width 253 height 29
click at [216, 141] on p "Add Permit to your own app with all the features, including Local PDP deployment" at bounding box center [195, 141] width 201 height 7
drag, startPoint x: 216, startPoint y: 141, endPoint x: 289, endPoint y: 141, distance: 72.9
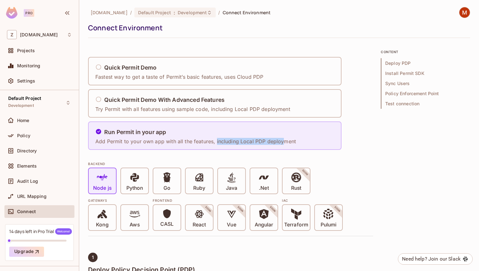
click at [288, 141] on p "Add Permit to your own app with all the features, including Local PDP deployment" at bounding box center [195, 141] width 201 height 7
click at [289, 141] on p "Add Permit to your own app with all the features, including Local PDP deployment" at bounding box center [195, 141] width 201 height 7
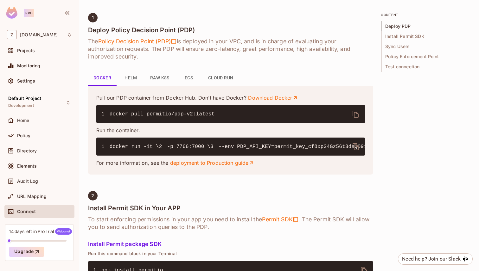
scroll to position [244, 0]
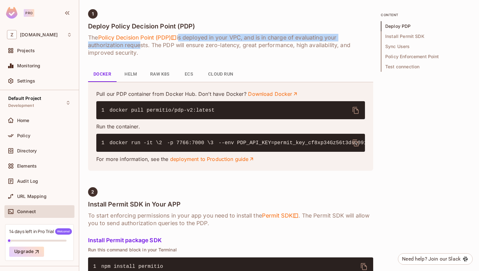
drag, startPoint x: 181, startPoint y: 38, endPoint x: 149, endPoint y: 47, distance: 33.6
click at [146, 47] on h6 "The Policy Decision Point (PDP) is deployed in your VPC, and is in charge of ev…" at bounding box center [230, 45] width 285 height 23
click at [149, 47] on h6 "The Policy Decision Point (PDP) is deployed in your VPC, and is in charge of ev…" at bounding box center [230, 45] width 285 height 23
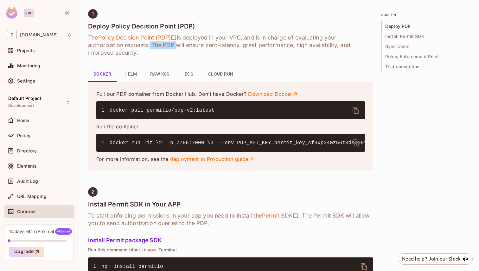
drag, startPoint x: 149, startPoint y: 47, endPoint x: 164, endPoint y: 45, distance: 15.3
click at [163, 45] on h6 "The Policy Decision Point (PDP) is deployed in your VPC, and is in charge of ev…" at bounding box center [230, 45] width 285 height 23
click at [164, 45] on h6 "The Policy Decision Point (PDP) is deployed in your VPC, and is in charge of ev…" at bounding box center [230, 45] width 285 height 23
drag, startPoint x: 148, startPoint y: 44, endPoint x: 243, endPoint y: 44, distance: 94.4
click at [239, 44] on h6 "The Policy Decision Point (PDP) is deployed in your VPC, and is in charge of ev…" at bounding box center [230, 45] width 285 height 23
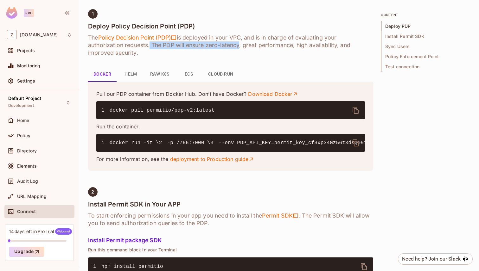
click at [243, 44] on h6 "The Policy Decision Point (PDP) is deployed in your VPC, and is in charge of ev…" at bounding box center [230, 45] width 285 height 23
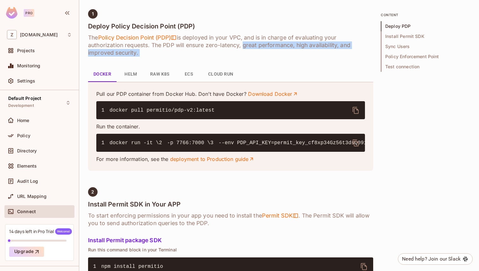
drag, startPoint x: 243, startPoint y: 44, endPoint x: 185, endPoint y: 57, distance: 59.0
click at [181, 56] on h6 "The Policy Decision Point (PDP) is deployed in your VPC, and is in charge of ev…" at bounding box center [230, 45] width 285 height 23
click at [137, 76] on button "Helm" at bounding box center [131, 74] width 29 height 15
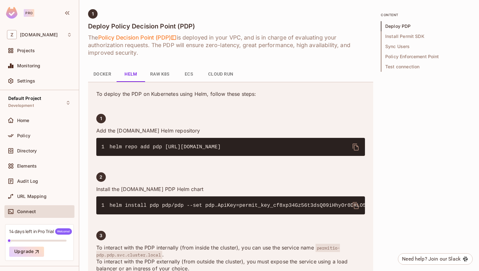
click at [171, 76] on button "Raw K8s" at bounding box center [159, 74] width 29 height 15
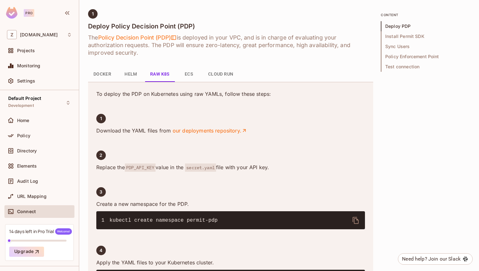
click at [195, 74] on button "ECS" at bounding box center [189, 74] width 29 height 15
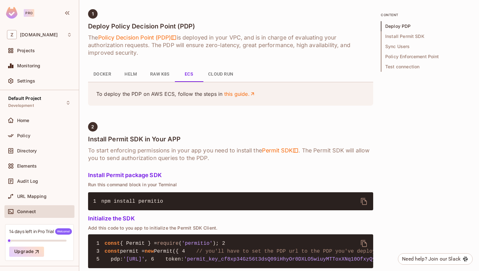
click at [233, 75] on button "Cloud Run" at bounding box center [220, 74] width 35 height 15
click at [104, 73] on button "Docker" at bounding box center [102, 74] width 29 height 15
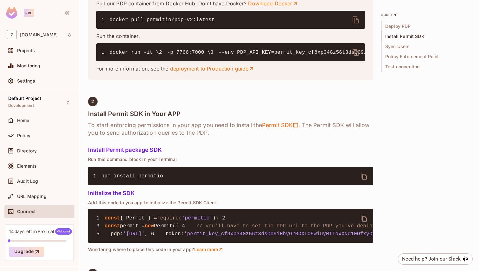
scroll to position [358, 0]
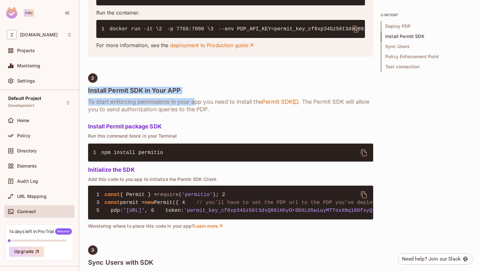
drag, startPoint x: 88, startPoint y: 121, endPoint x: 199, endPoint y: 136, distance: 111.8
click at [199, 113] on h6 "To start enforcing permissions in your app you need to install the Permit SDK .…" at bounding box center [230, 105] width 285 height 15
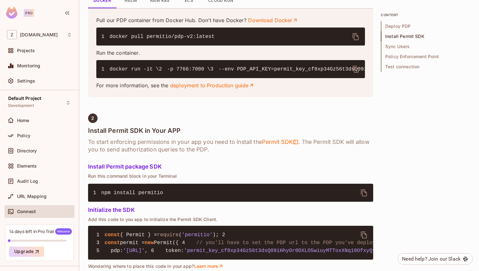
scroll to position [306, 0]
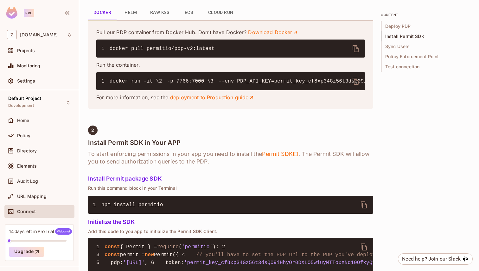
drag, startPoint x: 108, startPoint y: 78, endPoint x: 175, endPoint y: 101, distance: 70.9
click at [175, 84] on code "1 docker run -it \ 2 -p 7766:7000 \ 3 --env PDP_API_KEY=permit_key_cf8xp34Gz56t…" at bounding box center [416, 82] width 631 height 6
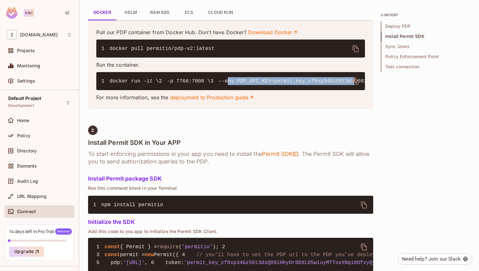
drag, startPoint x: 117, startPoint y: 97, endPoint x: 250, endPoint y: 100, distance: 132.5
click at [248, 90] on pre "1 docker run -it \ 2 -p 7766:7000 \ 3 --env PDP_API_KEY=permit_key_cf8xp34Gz56t…" at bounding box center [230, 81] width 269 height 18
click at [250, 90] on pre "1 docker run -it \ 2 -p 7766:7000 \ 3 --env PDP_API_KEY=permit_key_cf8xp34Gz56t…" at bounding box center [230, 81] width 269 height 18
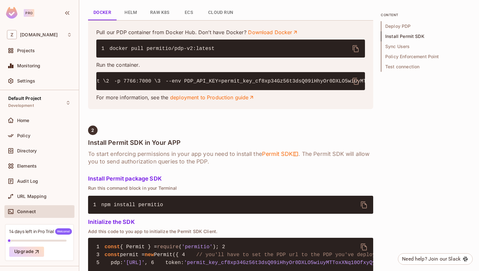
scroll to position [0, 0]
drag, startPoint x: 132, startPoint y: 107, endPoint x: 190, endPoint y: 113, distance: 58.3
click at [187, 90] on pre "1 docker run -it \ 2 -p 7766:7000 \ 3 --env PDP_API_KEY=permit_key_cf8xp34Gz56t…" at bounding box center [230, 81] width 269 height 18
click at [190, 90] on pre "1 docker run -it \ 2 -p 7766:7000 \ 3 --env PDP_API_KEY=permit_key_cf8xp34Gz56t…" at bounding box center [230, 81] width 269 height 18
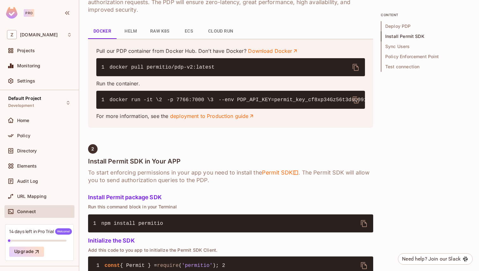
scroll to position [309, 0]
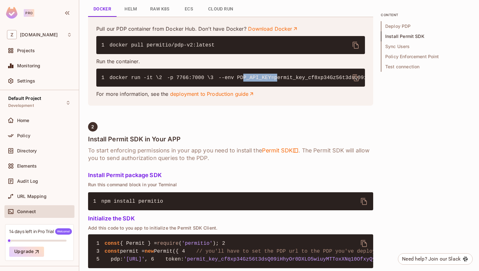
drag, startPoint x: 135, startPoint y: 94, endPoint x: 170, endPoint y: 94, distance: 34.8
click at [169, 81] on code "1 docker run -it \ 2 -p 7766:7000 \ 3 --env PDP_API_KEY=permit_key_cf8xp34Gz56t…" at bounding box center [416, 78] width 631 height 6
click at [170, 81] on code "1 docker run -it \ 2 -p 7766:7000 \ 3 --env PDP_API_KEY=permit_key_cf8xp34Gz56t…" at bounding box center [416, 78] width 631 height 6
drag, startPoint x: 170, startPoint y: 94, endPoint x: 132, endPoint y: 94, distance: 37.7
click at [132, 81] on code "1 docker run -it \ 2 -p 7766:7000 \ 3 --env PDP_API_KEY=permit_key_cf8xp34Gz56t…" at bounding box center [416, 78] width 631 height 6
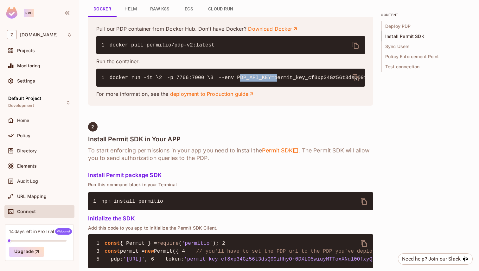
click at [132, 81] on code "1 docker run -it \ 2 -p 7766:7000 \ 3 --env PDP_API_KEY=permit_key_cf8xp34Gz56t…" at bounding box center [416, 78] width 631 height 6
drag, startPoint x: 134, startPoint y: 93, endPoint x: 170, endPoint y: 93, distance: 35.5
click at [170, 81] on code "1 docker run -it \ 2 -p 7766:7000 \ 3 --env PDP_API_KEY=permit_key_cf8xp34Gz56t…" at bounding box center [416, 78] width 631 height 6
click at [171, 81] on code "1 docker run -it \ 2 -p 7766:7000 \ 3 --env PDP_API_KEY=permit_key_cf8xp34Gz56t…" at bounding box center [416, 78] width 631 height 6
drag, startPoint x: 122, startPoint y: 100, endPoint x: 201, endPoint y: 100, distance: 78.9
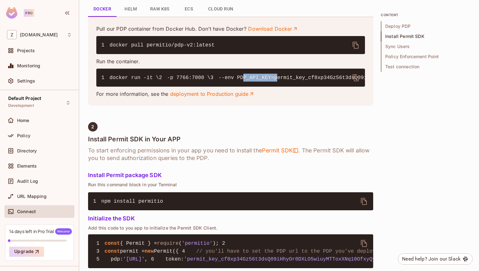
click at [201, 87] on pre "1 docker run -it \ 2 -p 7766:7000 \ 3 --env PDP_API_KEY=permit_key_cf8xp34Gz56t…" at bounding box center [230, 78] width 269 height 18
click at [203, 87] on pre "1 docker run -it \ 2 -p 7766:7000 \ 3 --env PDP_API_KEY=permit_key_cf8xp34Gz56t…" at bounding box center [230, 78] width 269 height 18
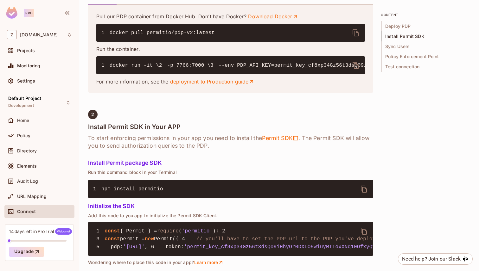
scroll to position [318, 0]
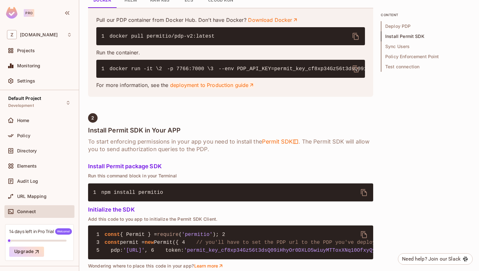
click at [226, 89] on link "deployment to Production guide" at bounding box center [212, 85] width 85 height 7
